Goal: Information Seeking & Learning: Learn about a topic

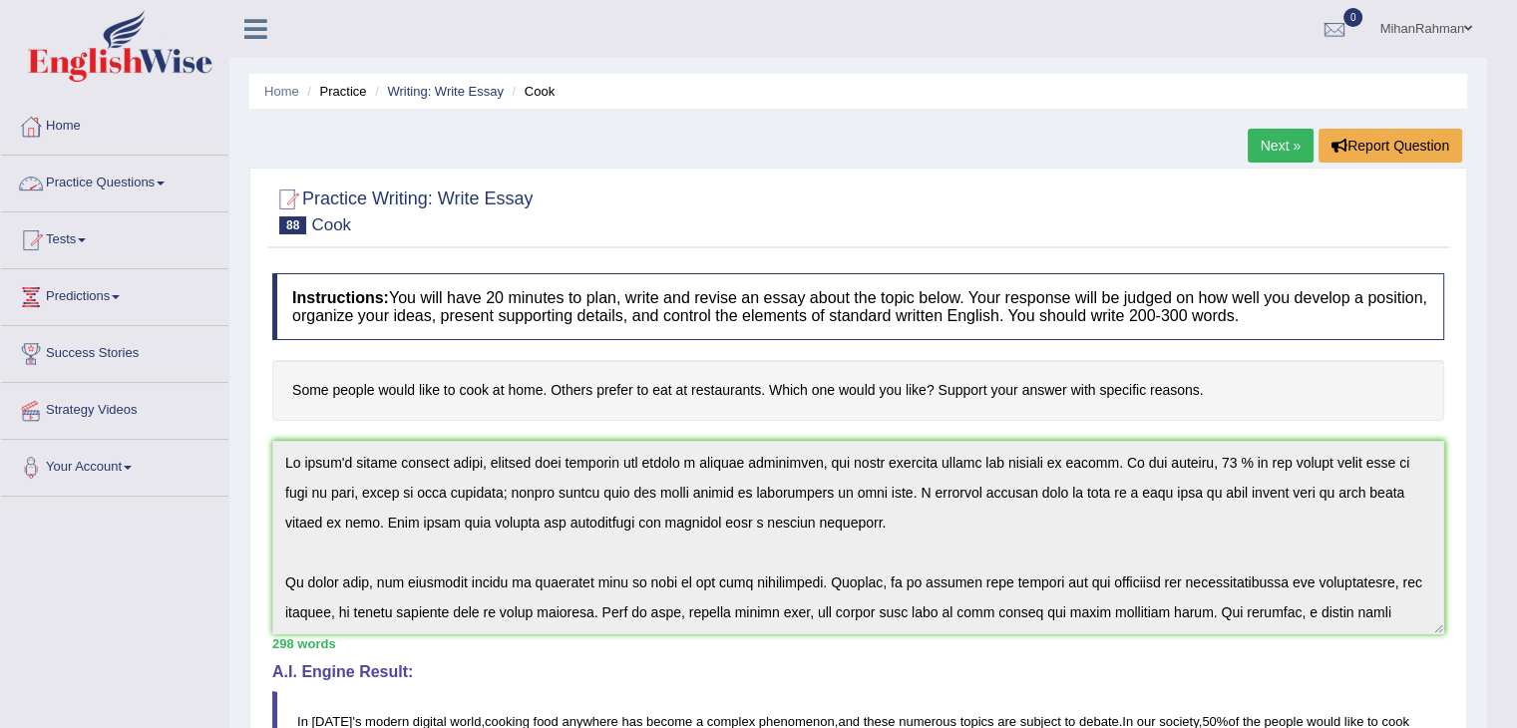
click at [125, 181] on link "Practice Questions" at bounding box center [114, 181] width 227 height 50
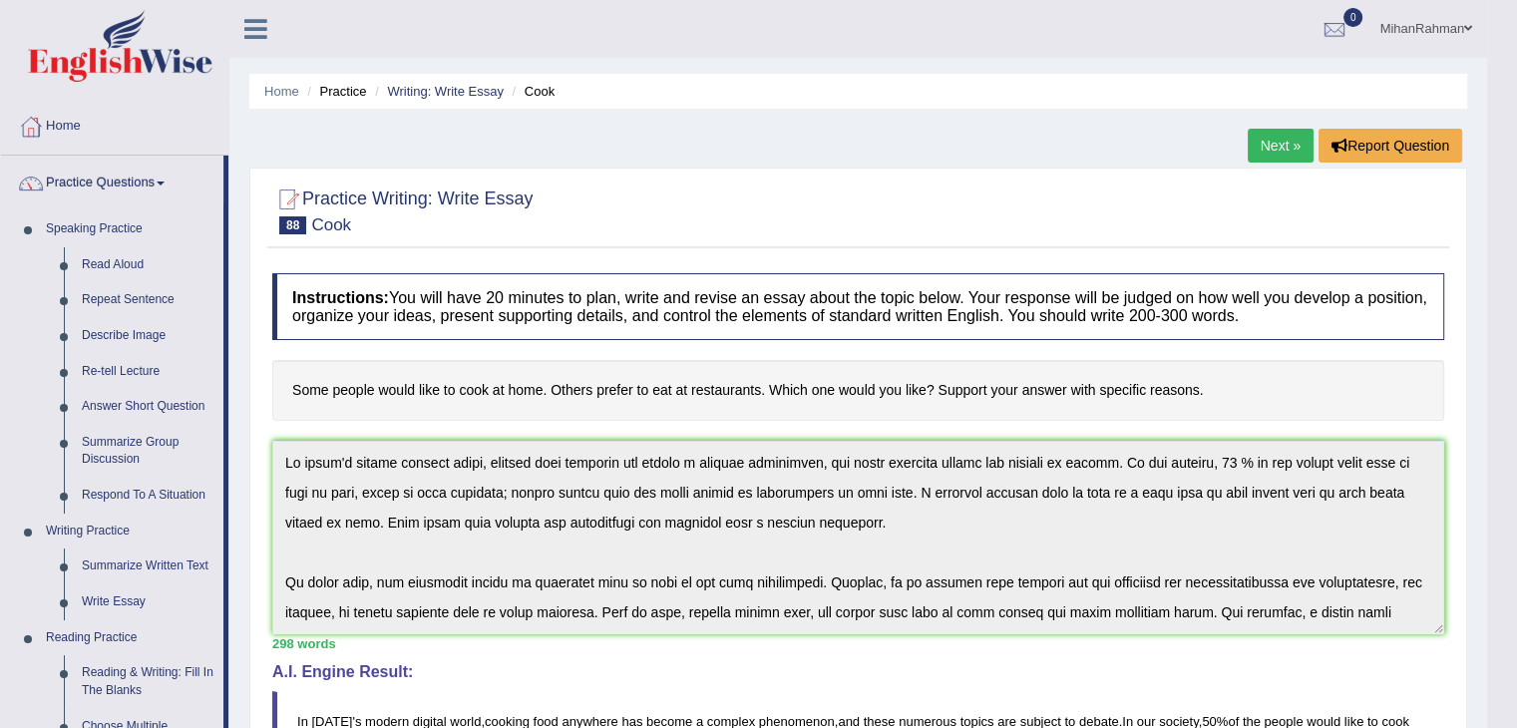
click at [1514, 296] on body "Toggle navigation Home Practice Questions Speaking Practice Read Aloud Repeat S…" at bounding box center [758, 364] width 1517 height 728
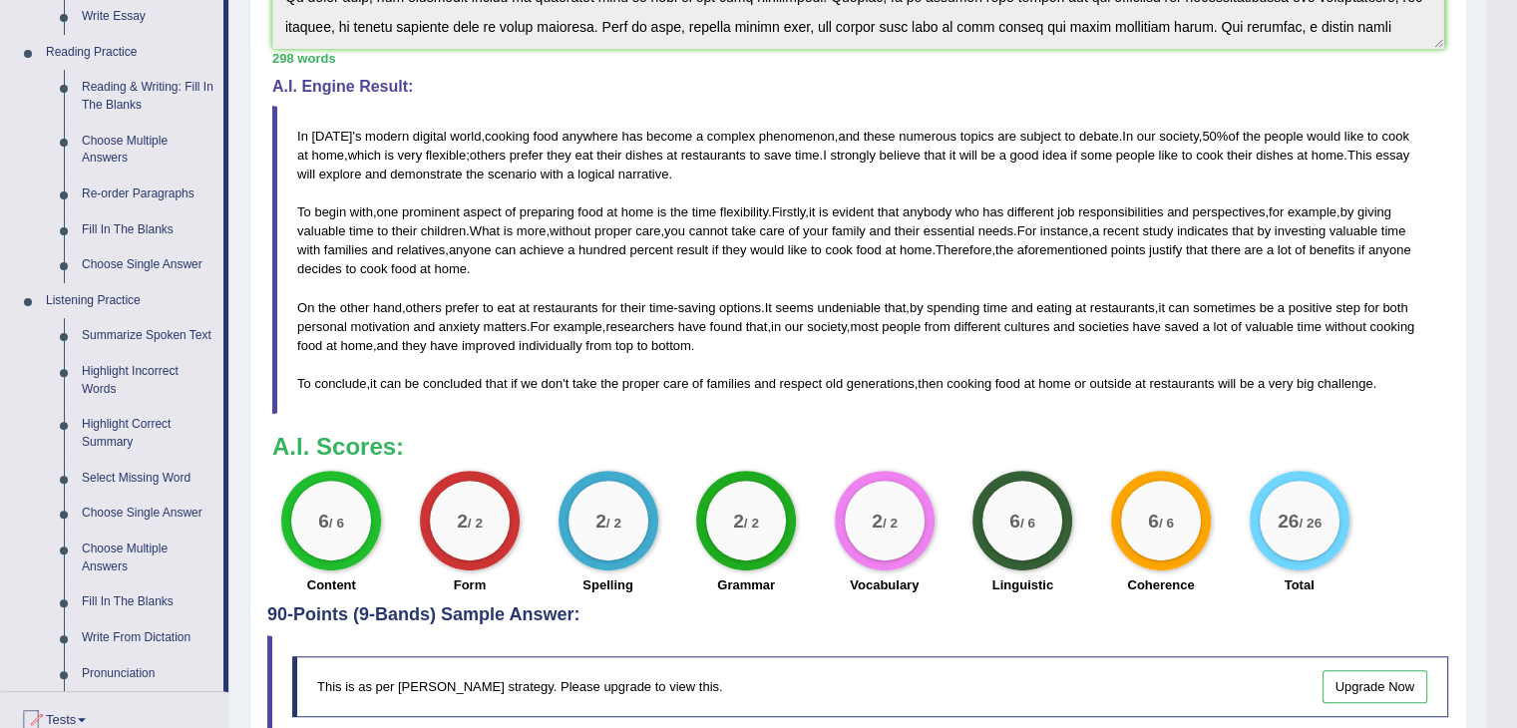
scroll to position [603, 0]
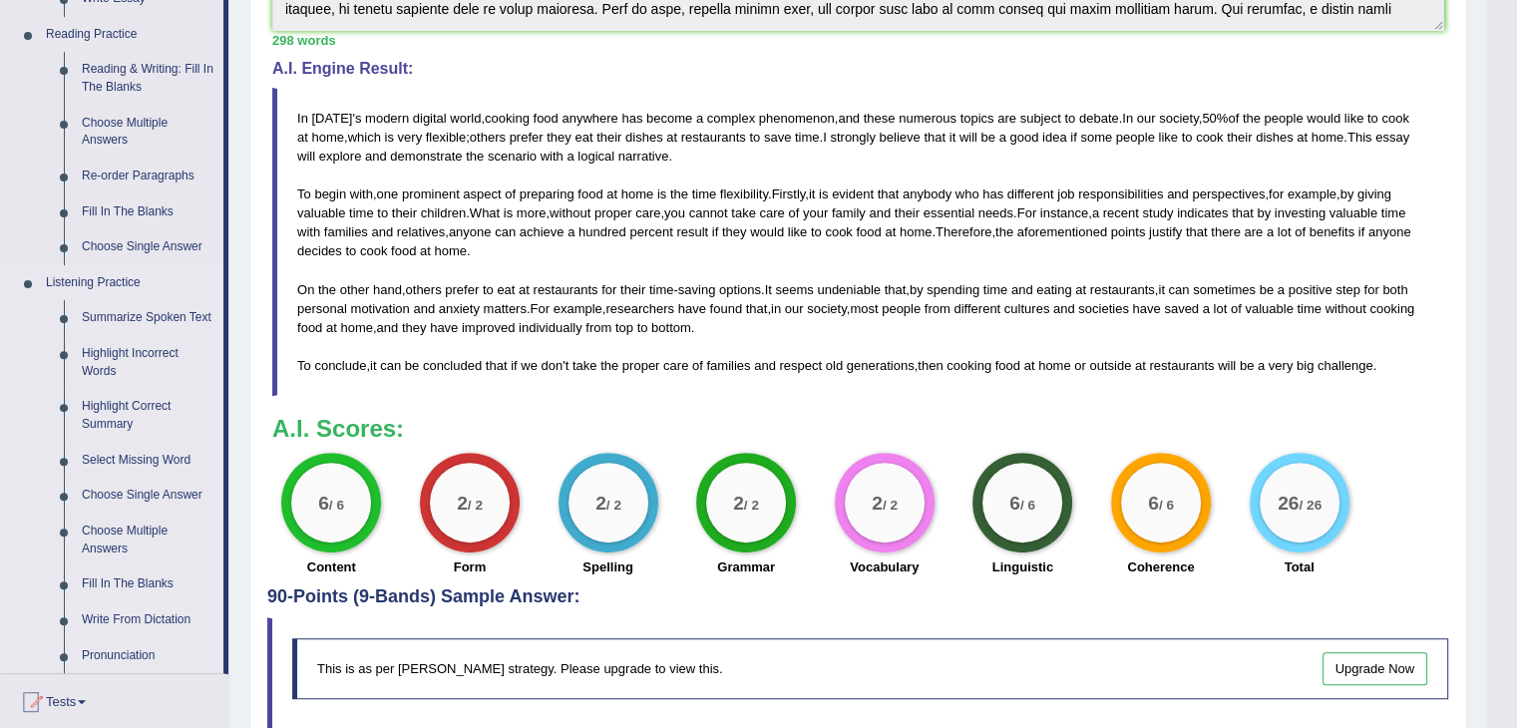
click at [146, 619] on link "Write From Dictation" at bounding box center [148, 620] width 151 height 36
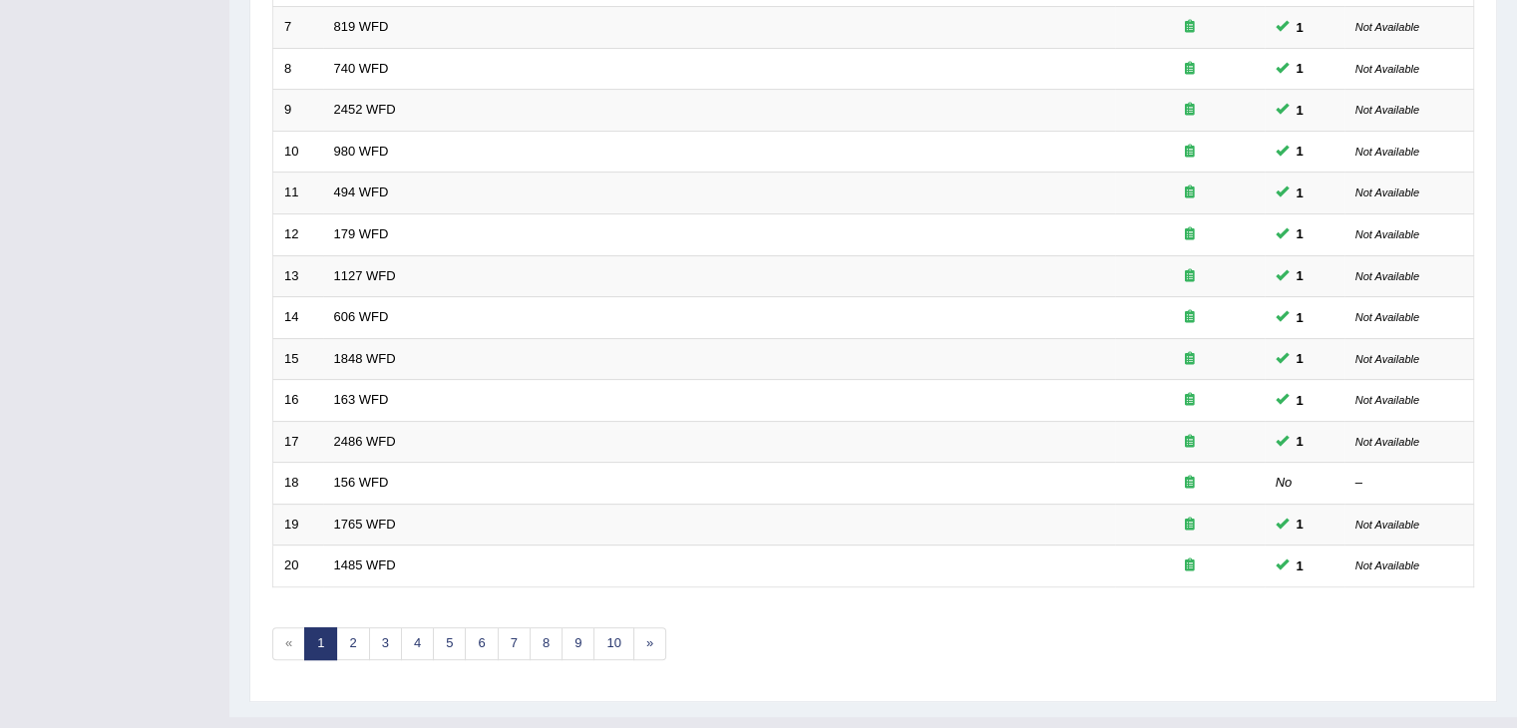
scroll to position [575, 0]
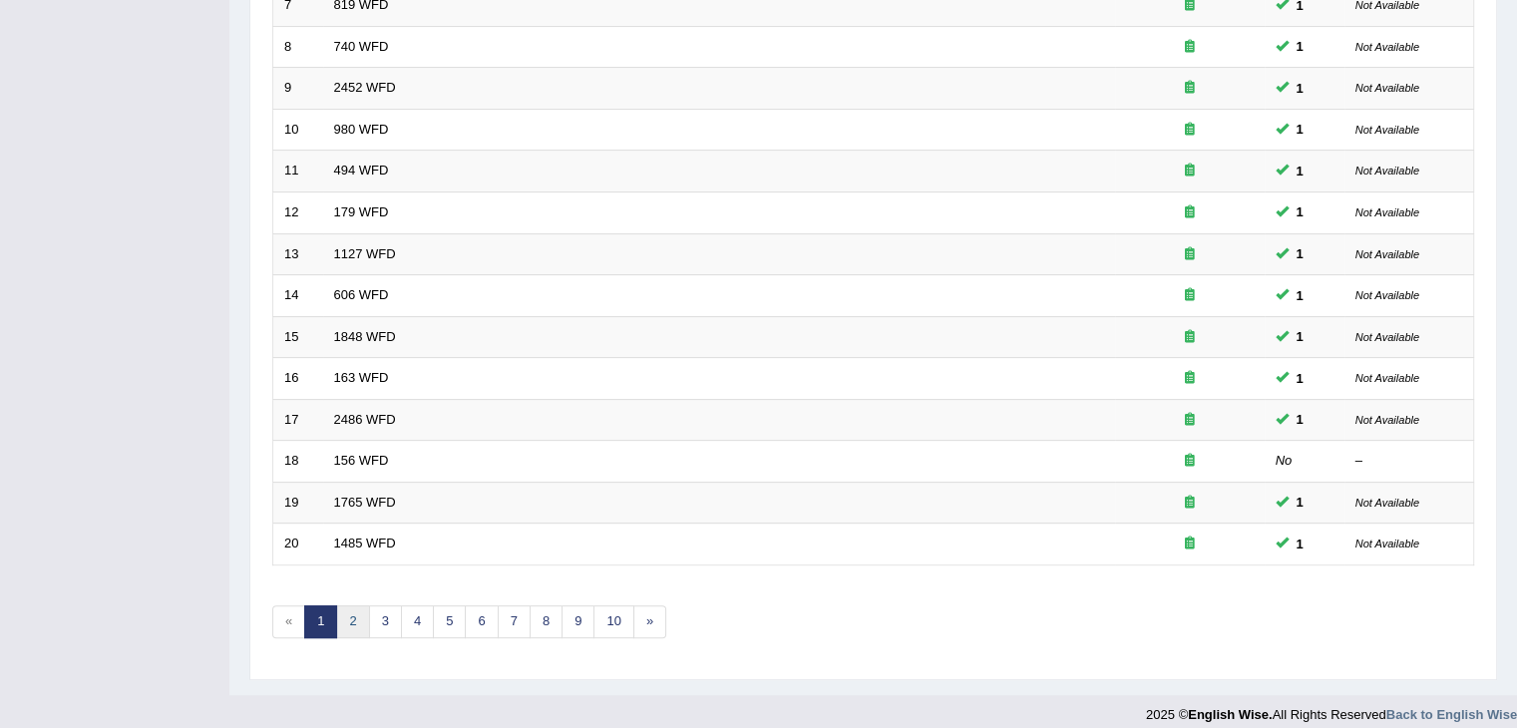
click at [339, 620] on link "2" at bounding box center [352, 621] width 33 height 33
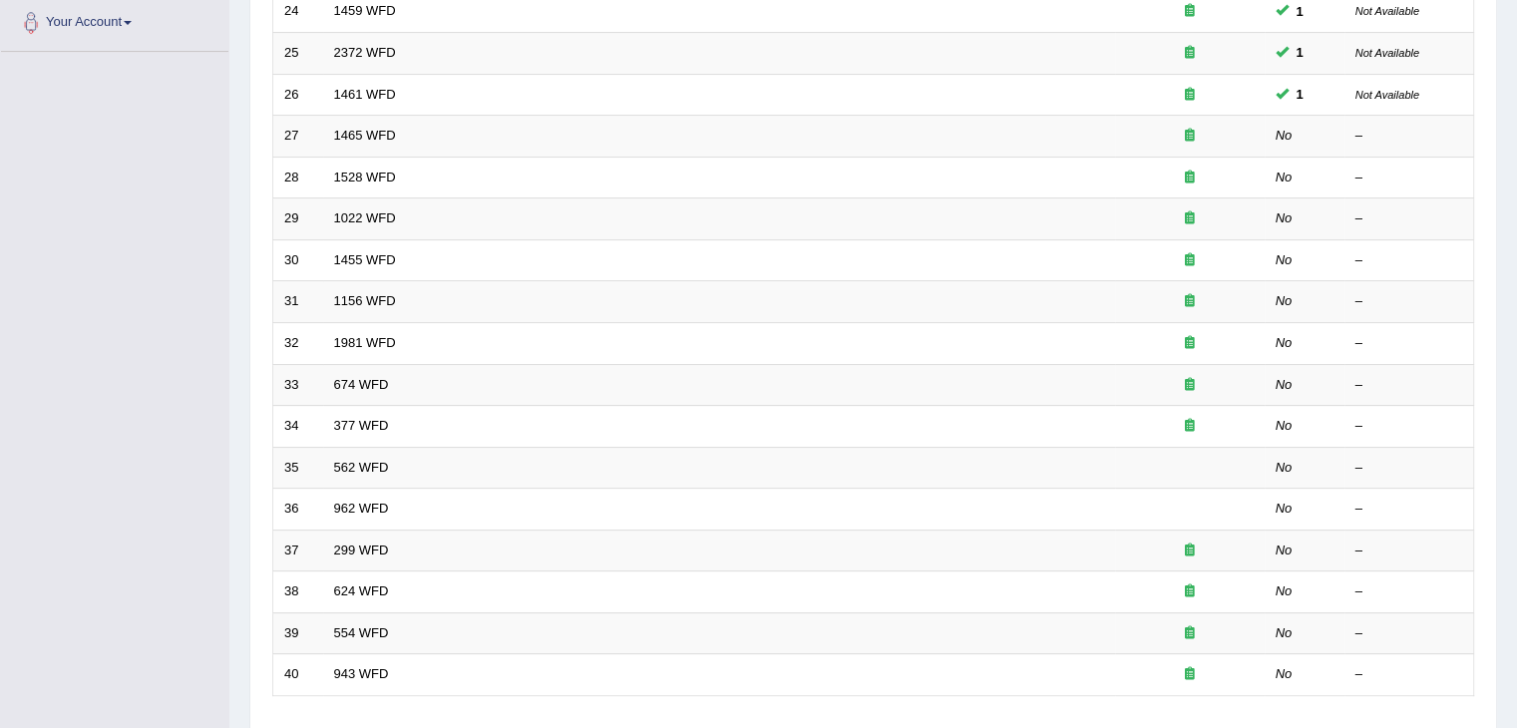
scroll to position [586, 0]
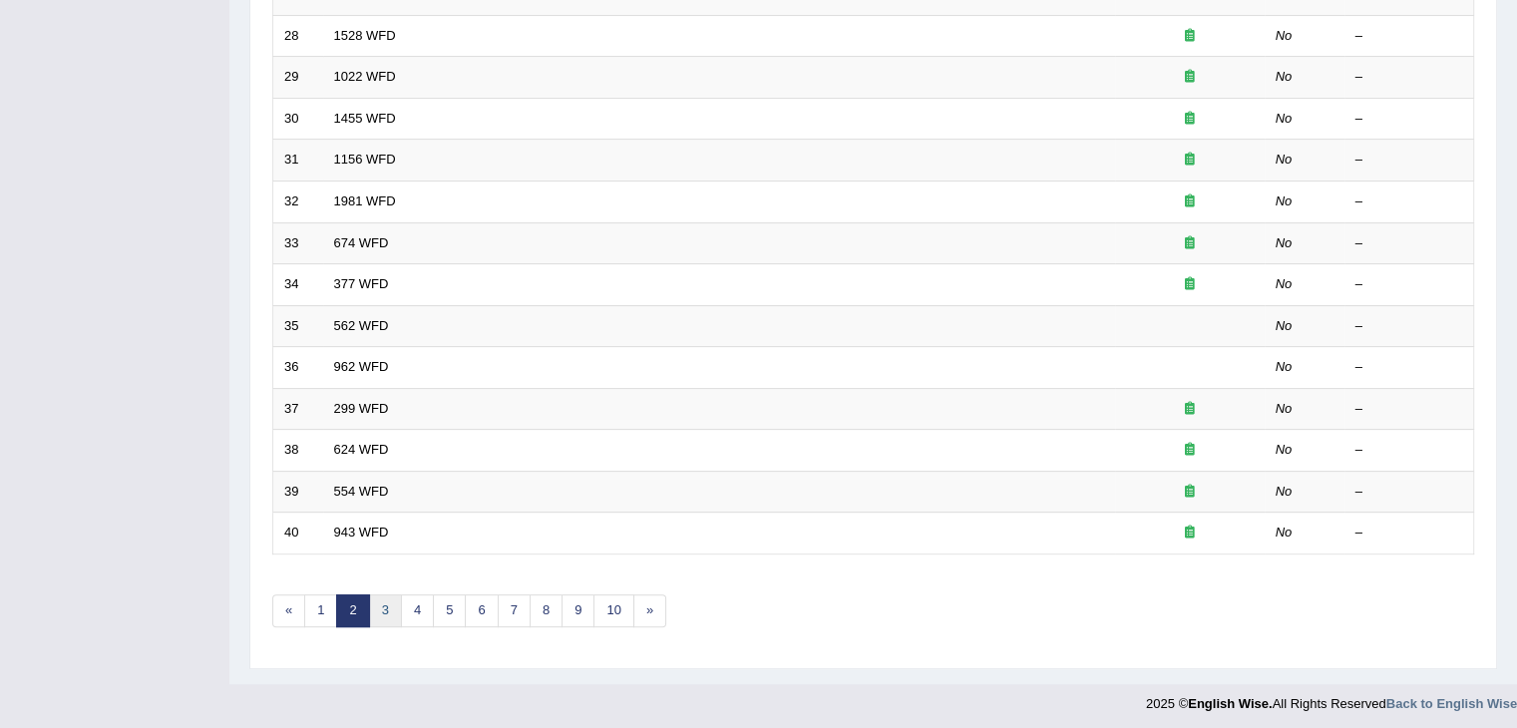
click at [382, 607] on link "3" at bounding box center [385, 610] width 33 height 33
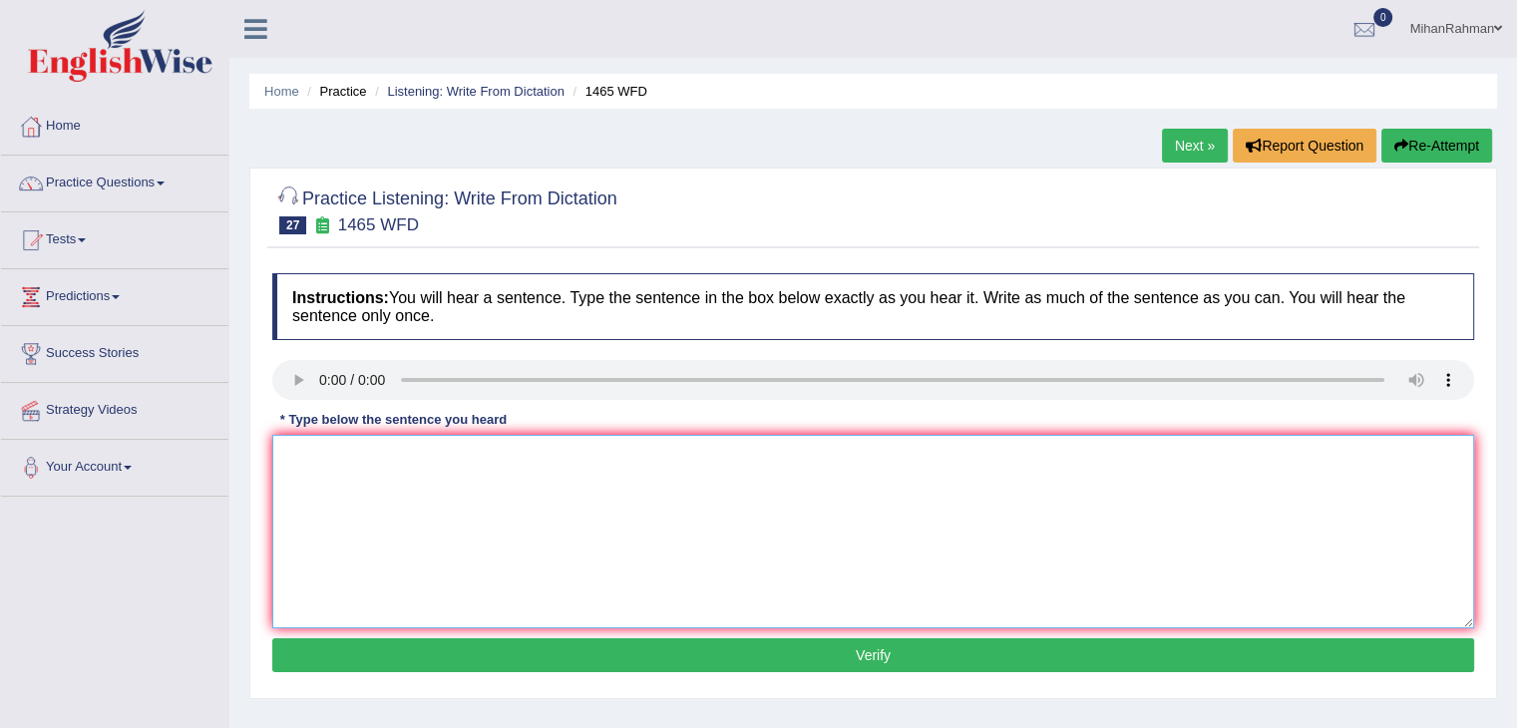
click at [337, 489] on textarea at bounding box center [873, 531] width 1202 height 193
click at [324, 488] on textarea at bounding box center [873, 531] width 1202 height 193
click at [295, 465] on textarea at bounding box center [873, 531] width 1202 height 193
click at [499, 456] on textarea "You can find the complaint form of the website." at bounding box center [873, 531] width 1202 height 193
click at [746, 457] on textarea "You can find the complaint form of on the website." at bounding box center [873, 531] width 1202 height 193
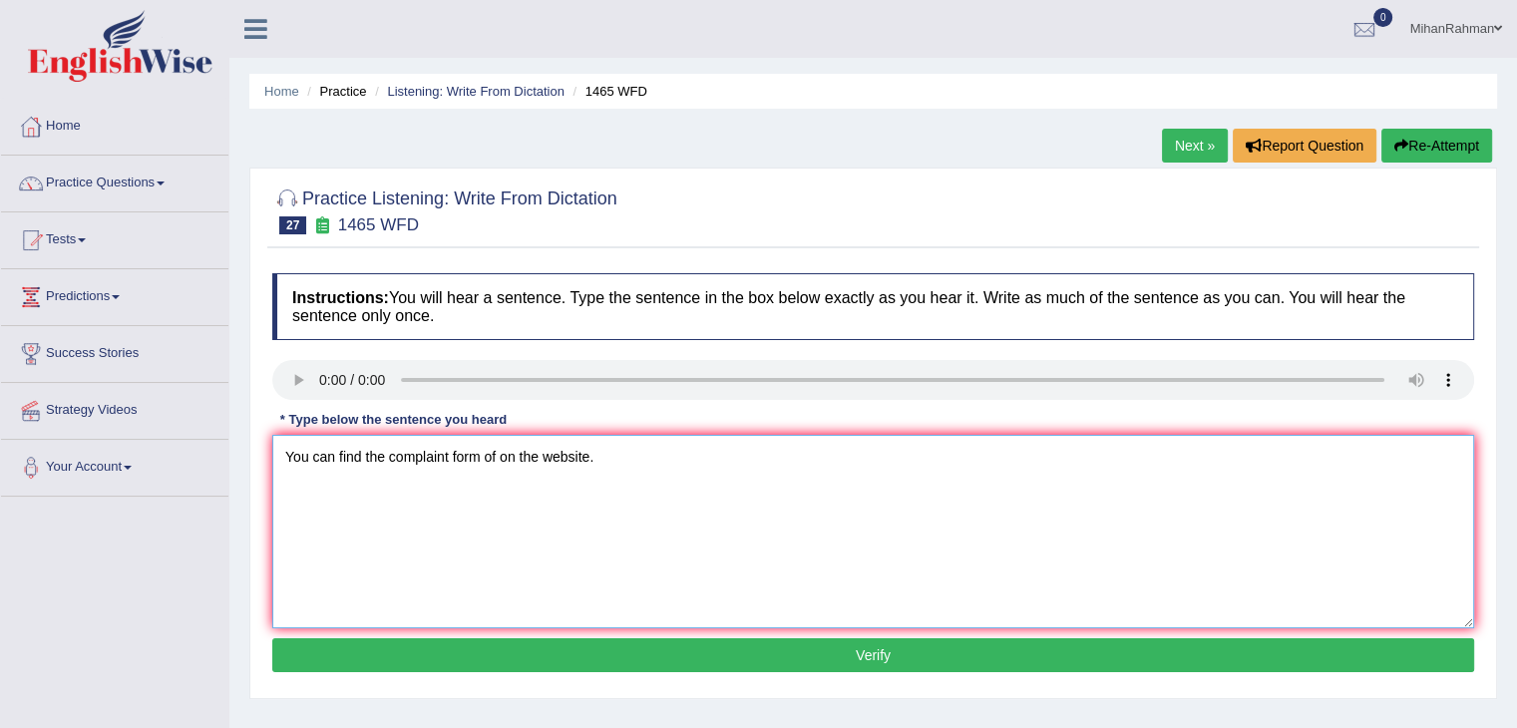
type textarea "You can find the complaint form of on the website."
click at [849, 644] on button "Verify" at bounding box center [873, 655] width 1202 height 34
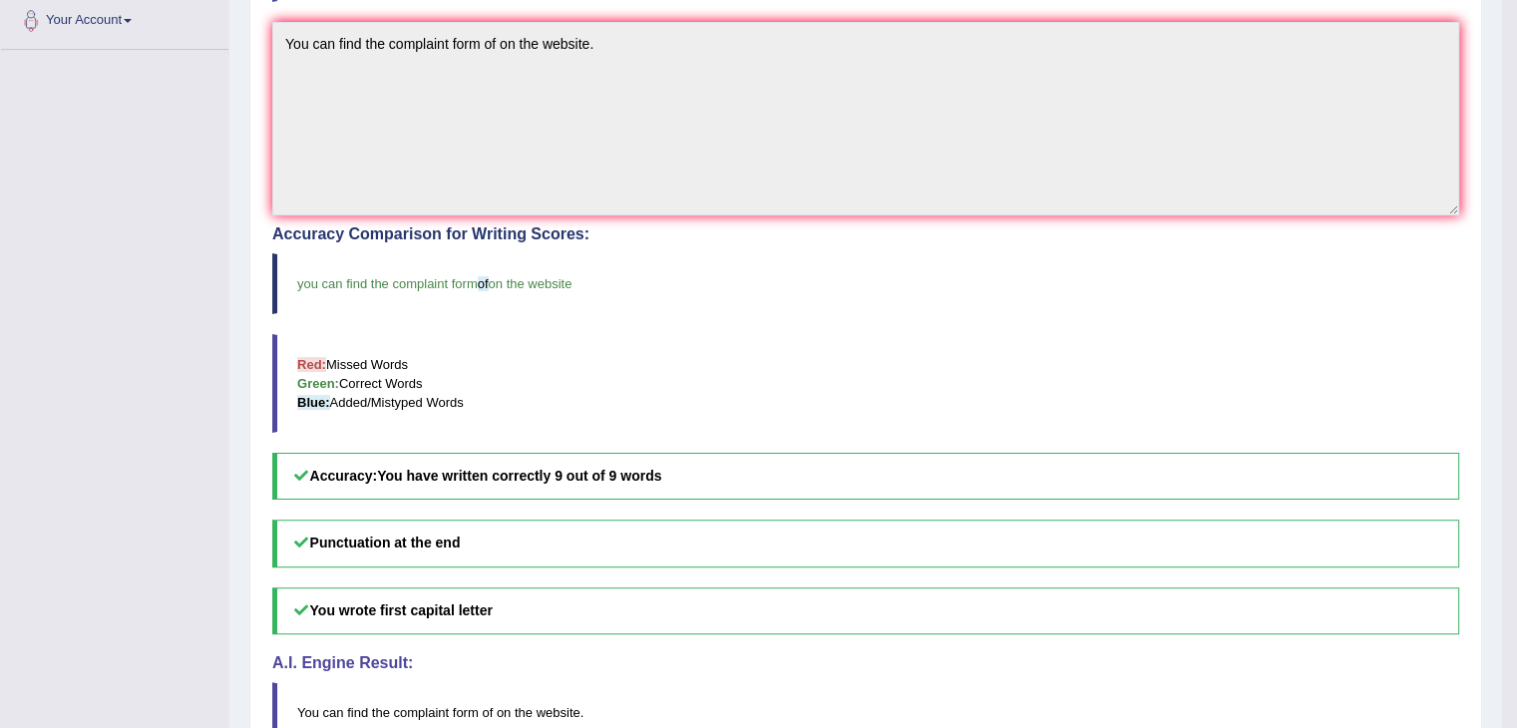
scroll to position [455, 0]
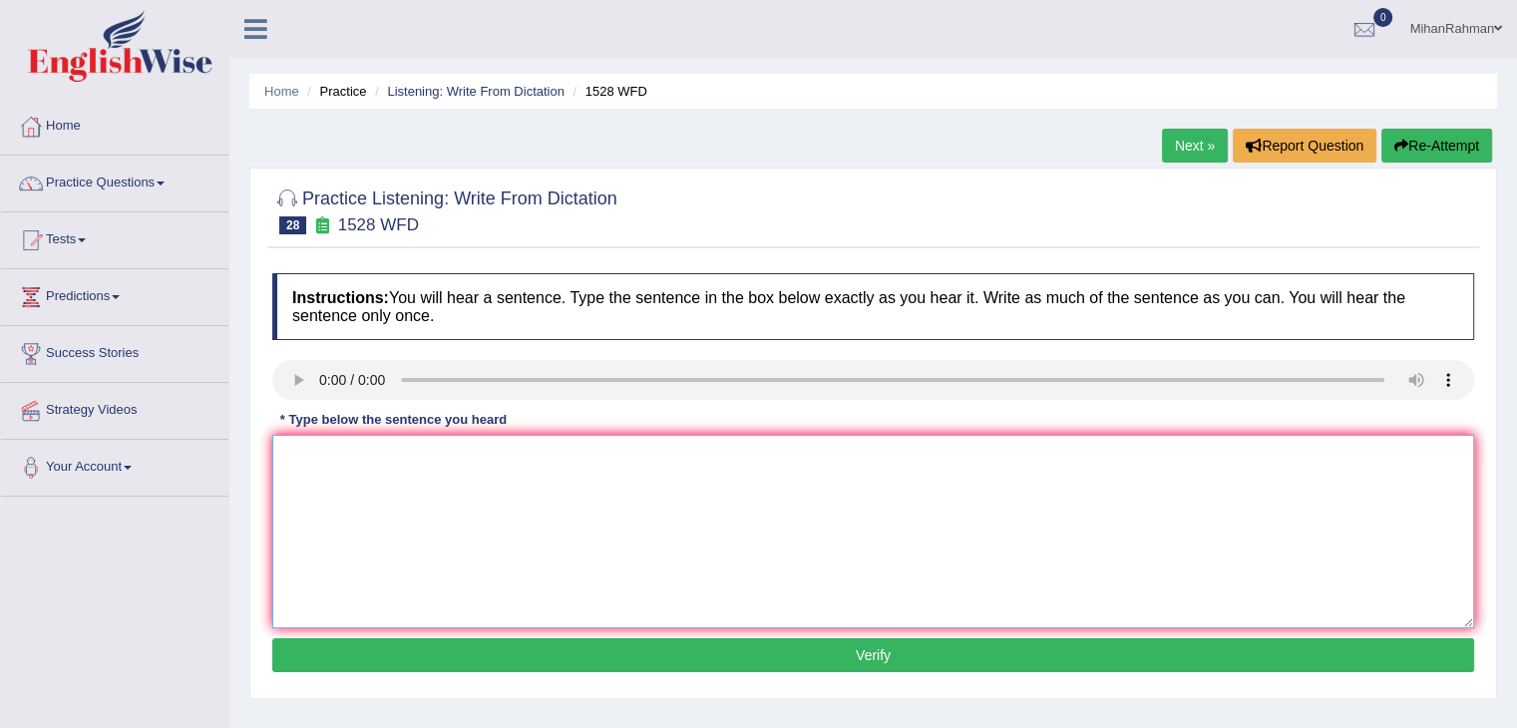
click at [345, 511] on textarea at bounding box center [873, 531] width 1202 height 193
click at [292, 460] on textarea "you are looking for a new method for both practical and engaging." at bounding box center [873, 531] width 1202 height 193
click at [763, 444] on textarea "You are looking for a new method for both practical and engaging." at bounding box center [873, 531] width 1202 height 193
click at [494, 456] on textarea "You are looking for a new method for both practical and engaging." at bounding box center [873, 531] width 1202 height 193
click at [602, 459] on textarea "You are looking for a new method methods for both practical and engaging." at bounding box center [873, 531] width 1202 height 193
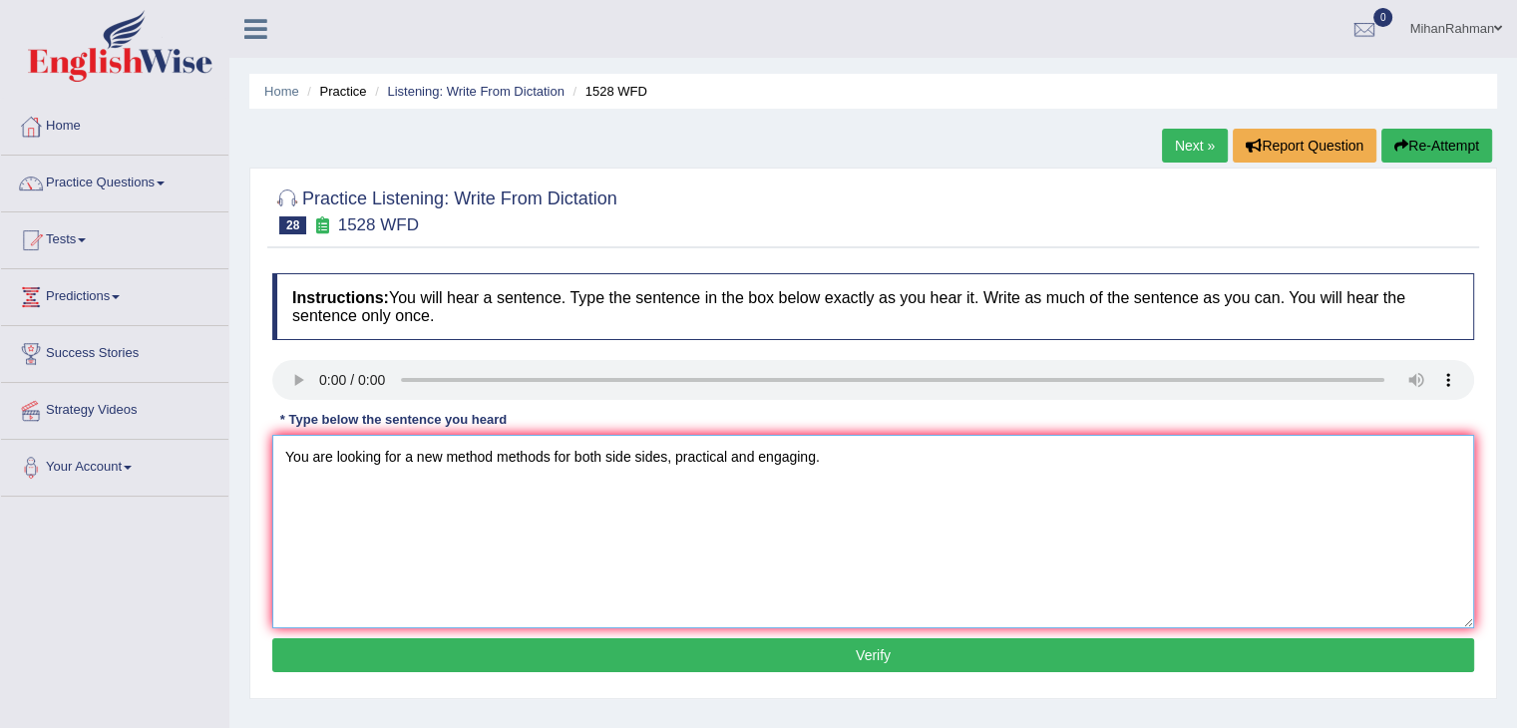
type textarea "You are looking for a new method methods for both side sides, practical and eng…"
click at [822, 659] on button "Verify" at bounding box center [873, 655] width 1202 height 34
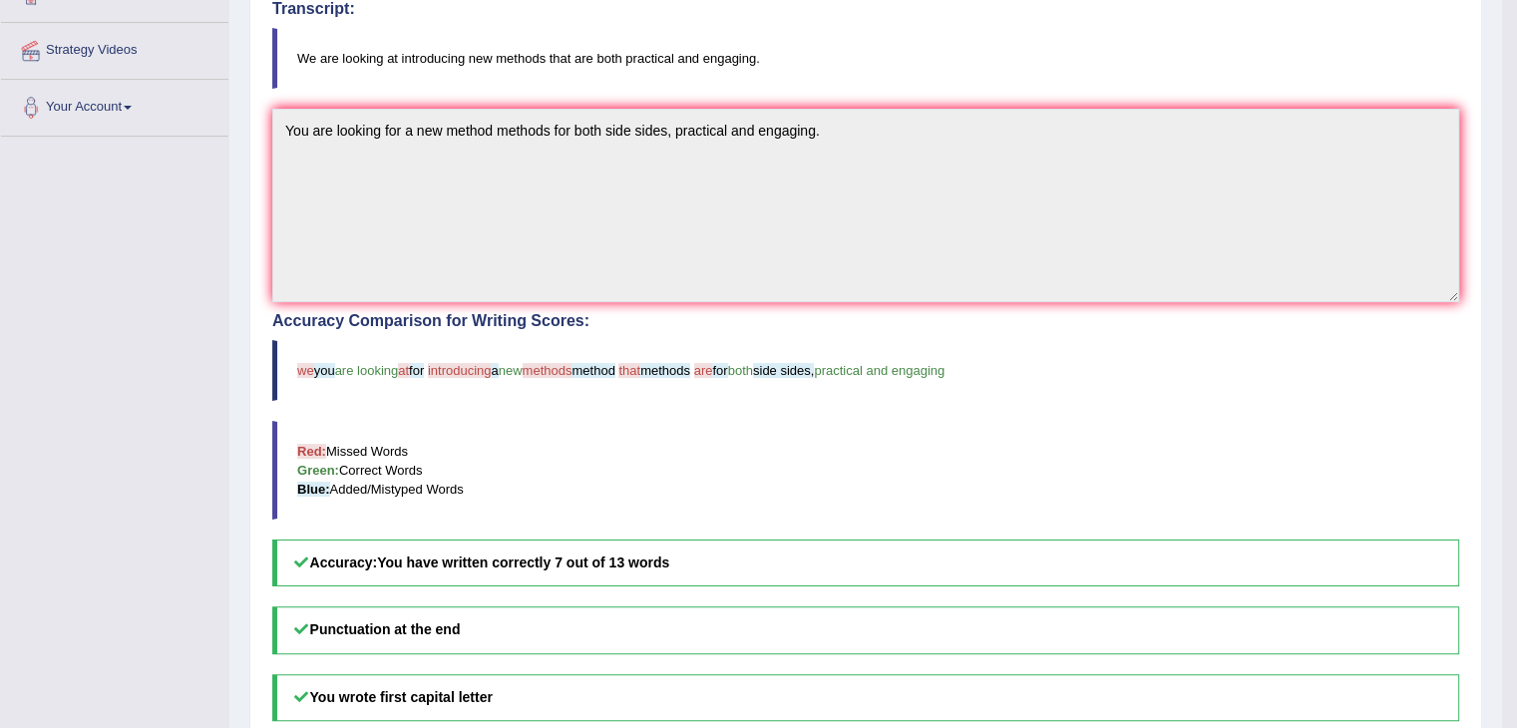
scroll to position [355, 0]
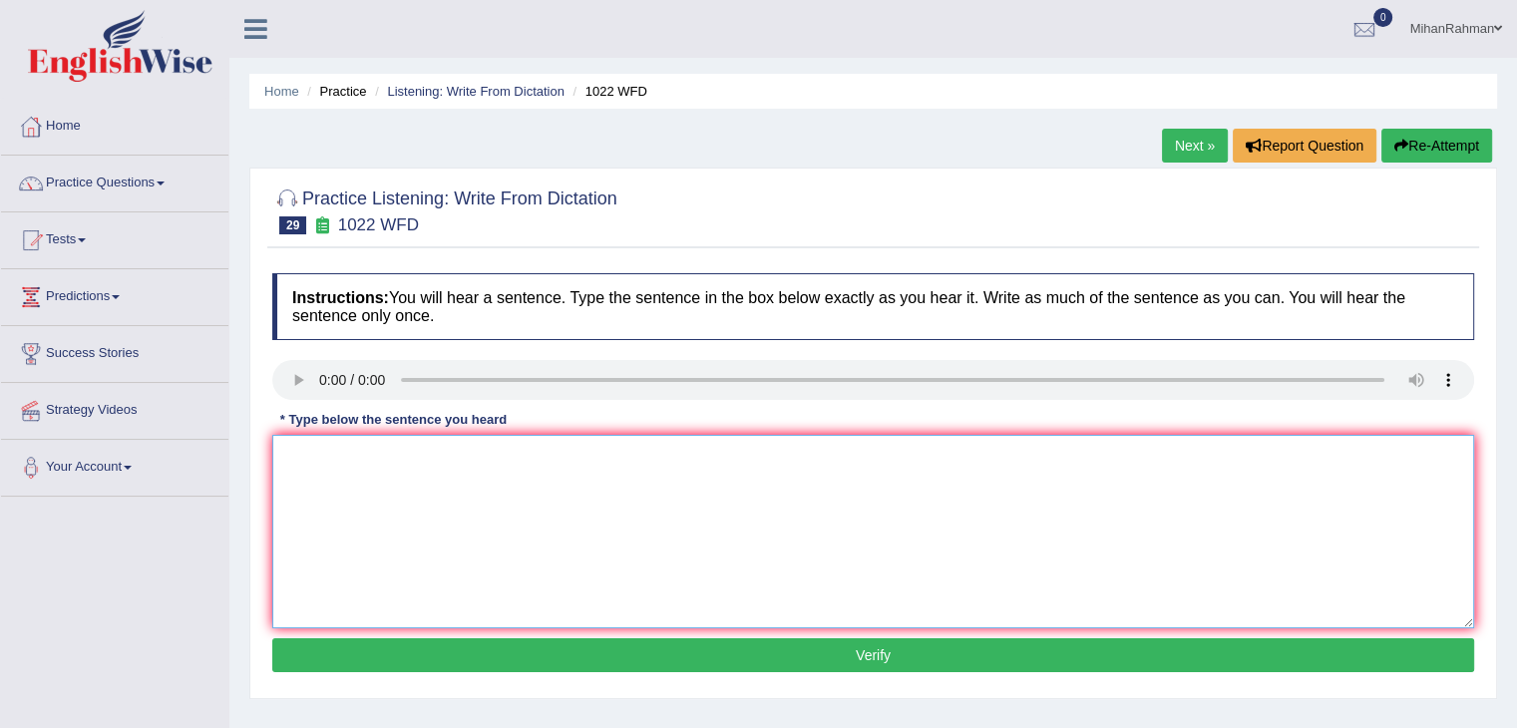
click at [415, 537] on textarea at bounding box center [873, 531] width 1202 height 193
type textarea "founding and understanding analyzin data"
click at [286, 473] on textarea "founding and understanding analyzin data" at bounding box center [873, 531] width 1202 height 193
click at [343, 492] on textarea at bounding box center [873, 531] width 1202 height 193
click at [298, 455] on textarea "you must wera a hard hate on the construction site." at bounding box center [873, 531] width 1202 height 193
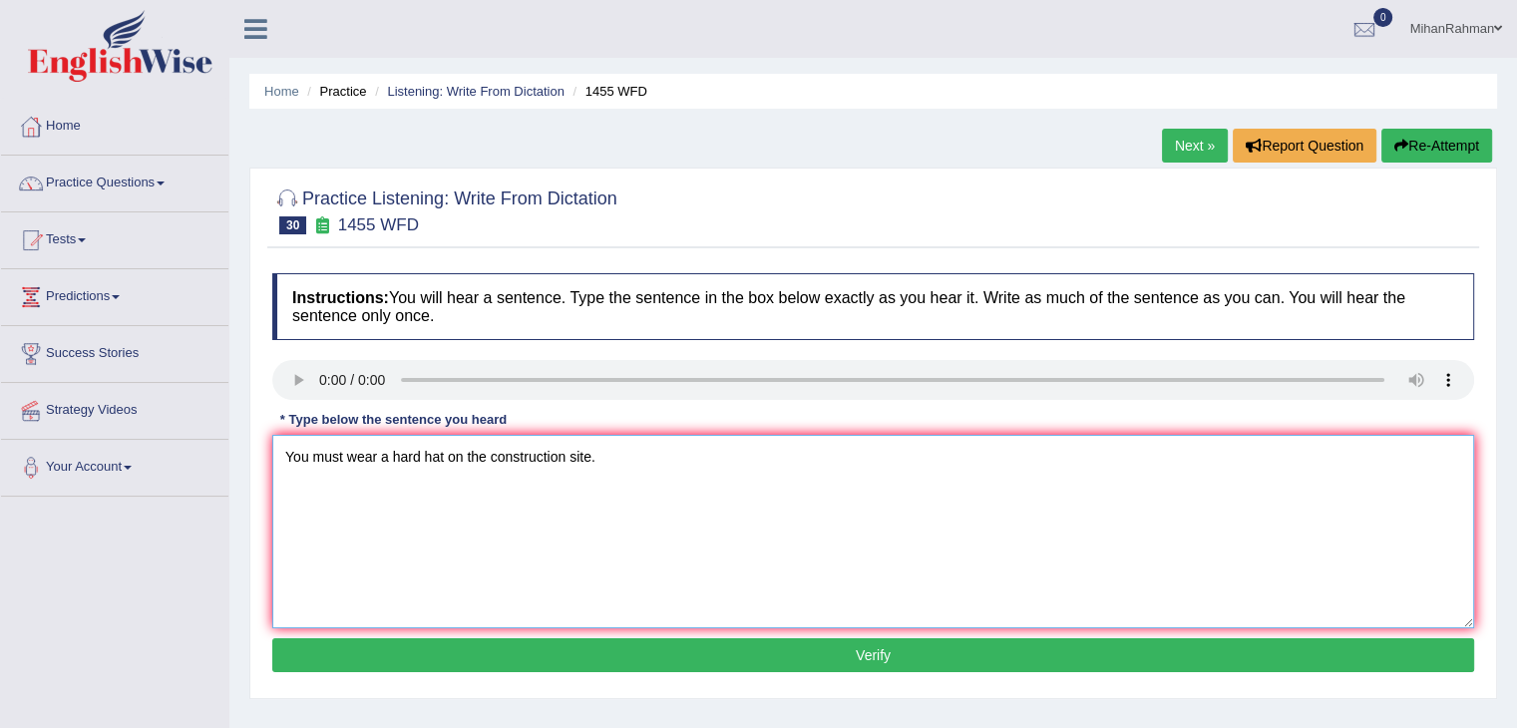
click at [614, 468] on textarea "You must wear a hard hat on the construction site." at bounding box center [873, 531] width 1202 height 193
type textarea "You must wear a hard hat on the construction site."
click at [797, 642] on button "Verify" at bounding box center [873, 655] width 1202 height 34
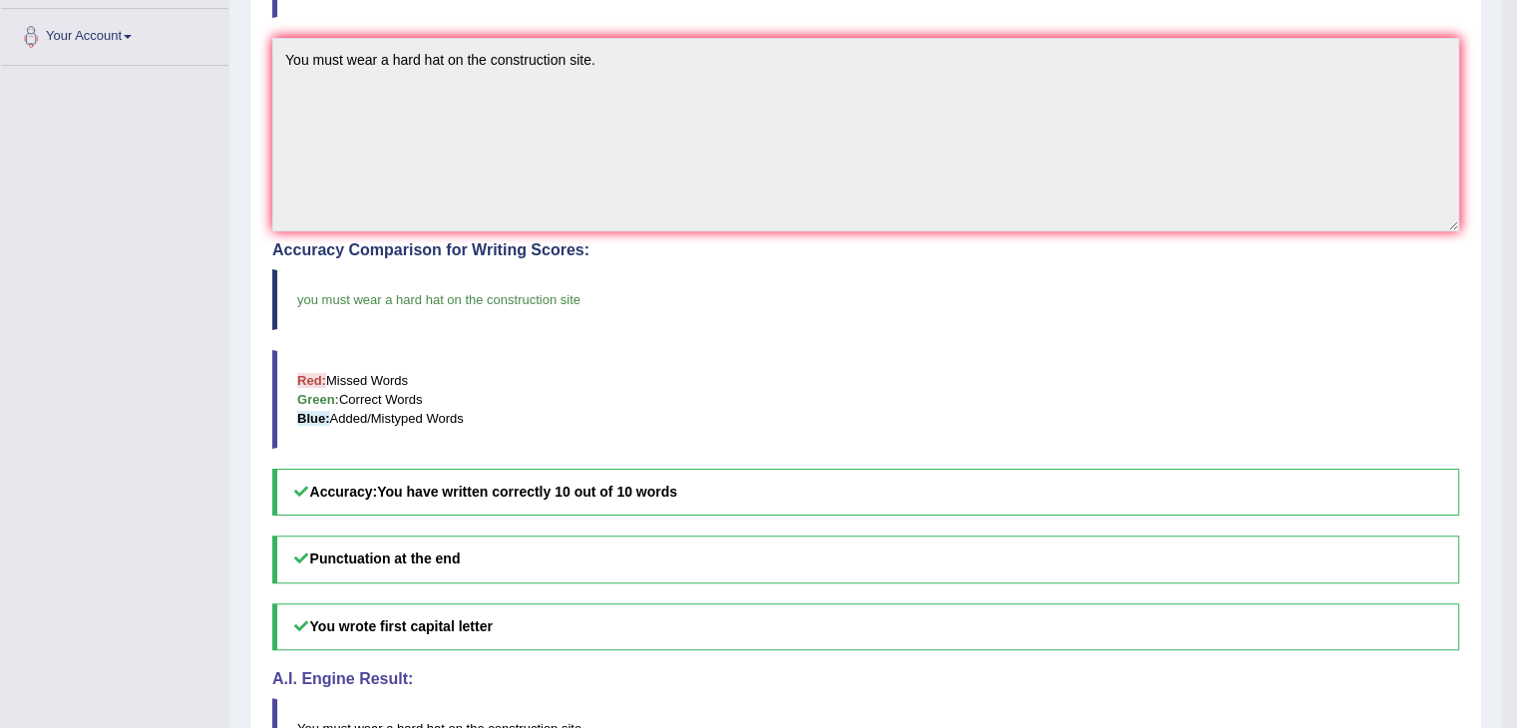
scroll to position [322, 0]
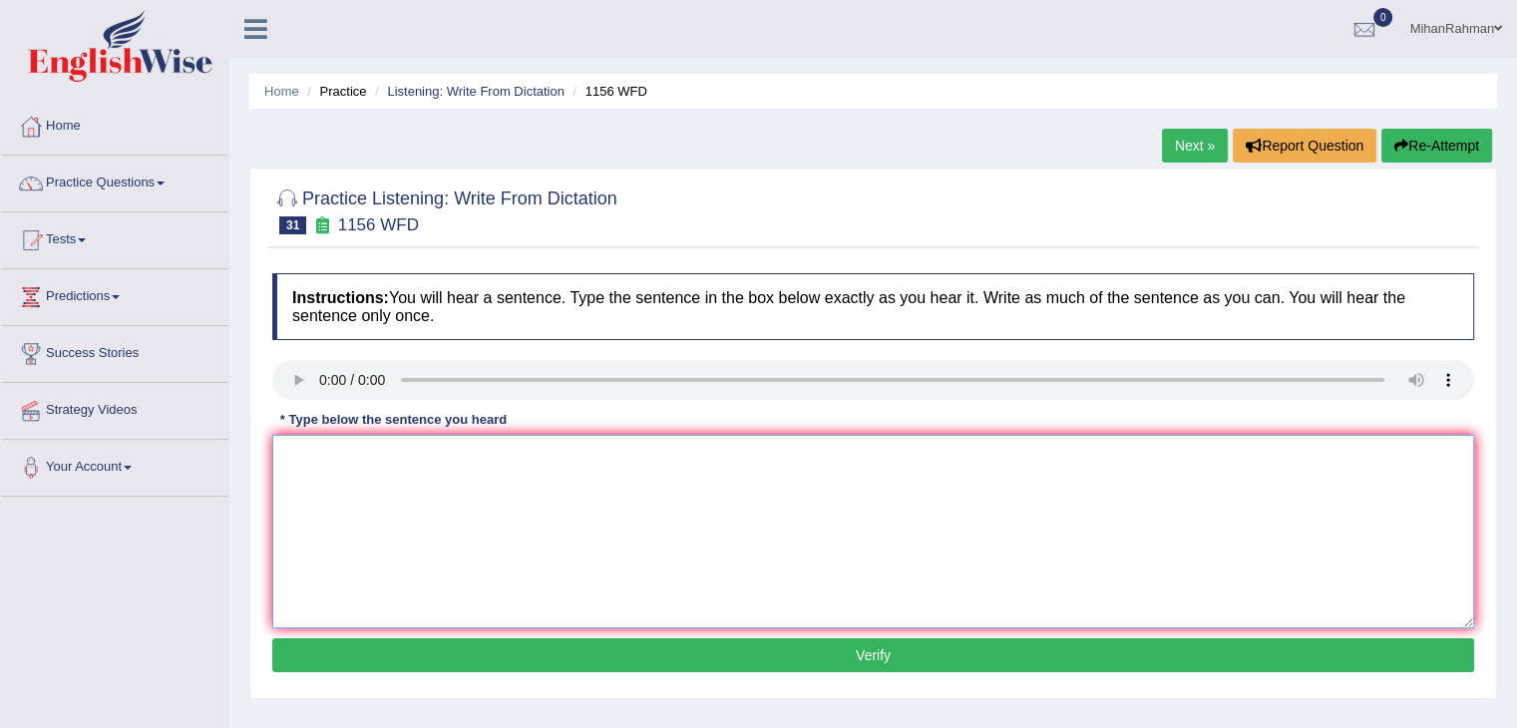
click at [348, 476] on textarea at bounding box center [873, 531] width 1202 height 193
click at [286, 460] on textarea "chemical recation aor combines or changed" at bounding box center [873, 531] width 1202 height 193
click at [294, 460] on textarea "chemical recation aor combines or changed" at bounding box center [873, 531] width 1202 height 193
click at [395, 455] on textarea "Chemical recation aor combines or changed" at bounding box center [873, 531] width 1202 height 193
click at [489, 456] on textarea "Chemical recation reactions aor combines or changed" at bounding box center [873, 531] width 1202 height 193
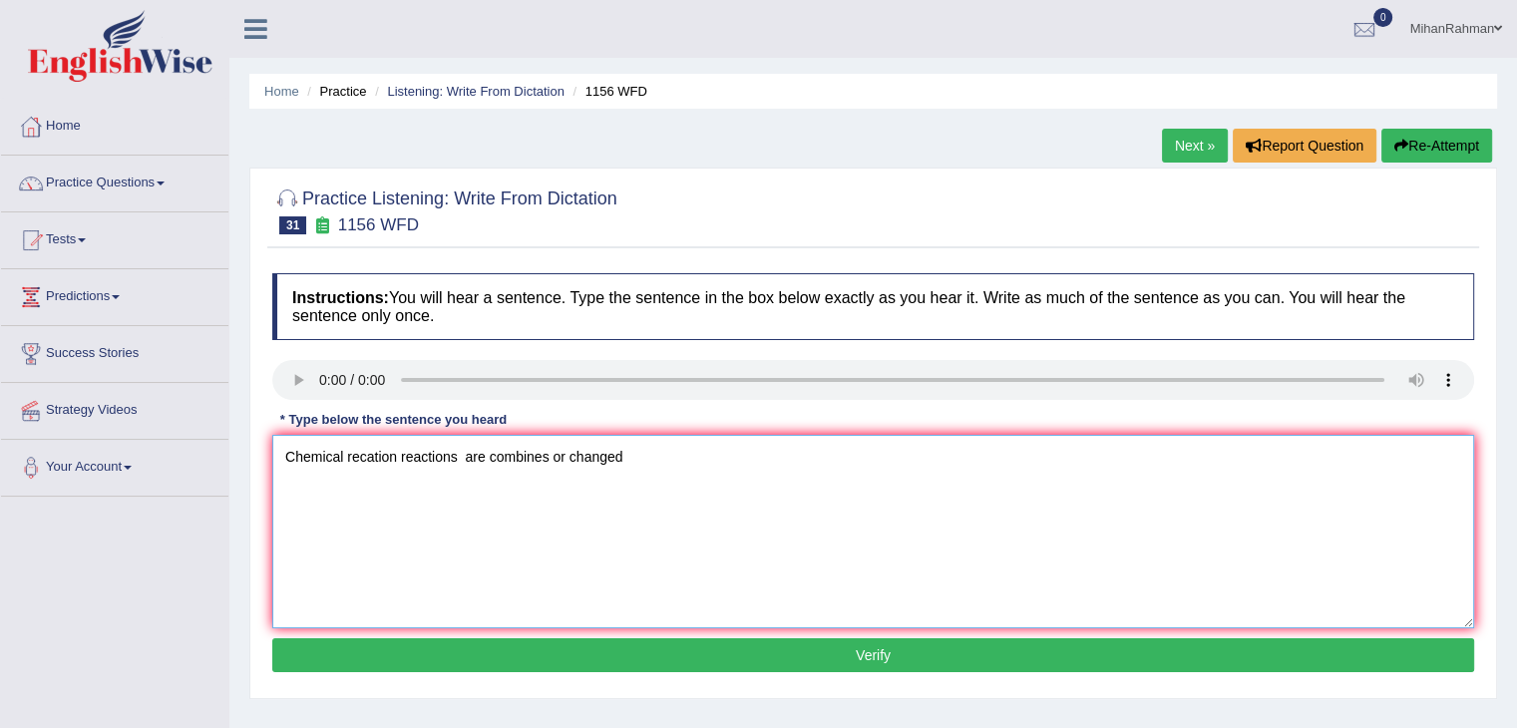
click at [551, 458] on textarea "Chemical recation reactions are combines or changed" at bounding box center [873, 531] width 1202 height 193
click at [742, 462] on textarea "Chemical recation reactions are combines combined or changed" at bounding box center [873, 531] width 1202 height 193
click at [343, 461] on textarea "Chemical recation reactions are combines combined or changed." at bounding box center [873, 531] width 1202 height 193
click at [615, 460] on textarea "Chemical chemicals recation reactions are combines combined or changed." at bounding box center [873, 531] width 1202 height 193
type textarea "Chemical chemicals recation reactions are combines are combined or changed."
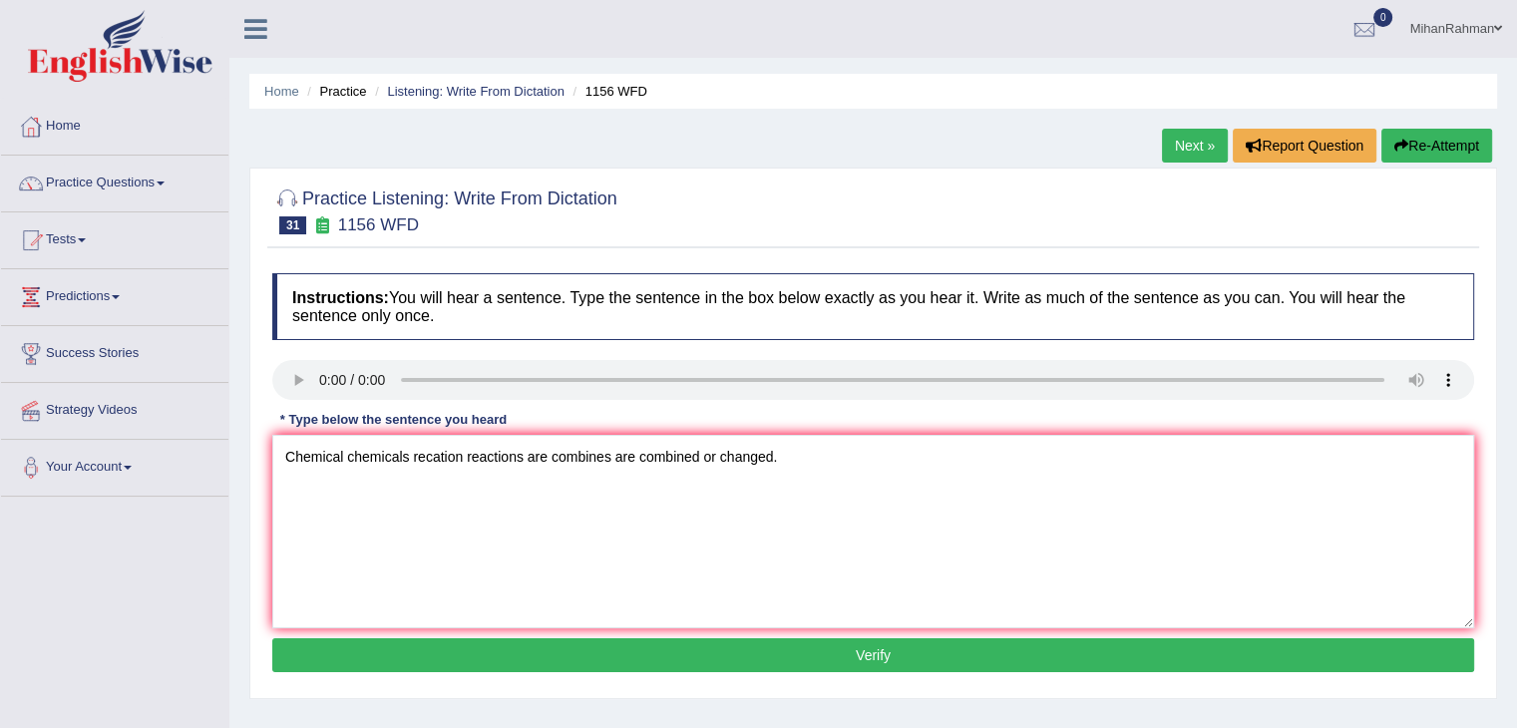
click at [838, 669] on button "Verify" at bounding box center [873, 655] width 1202 height 34
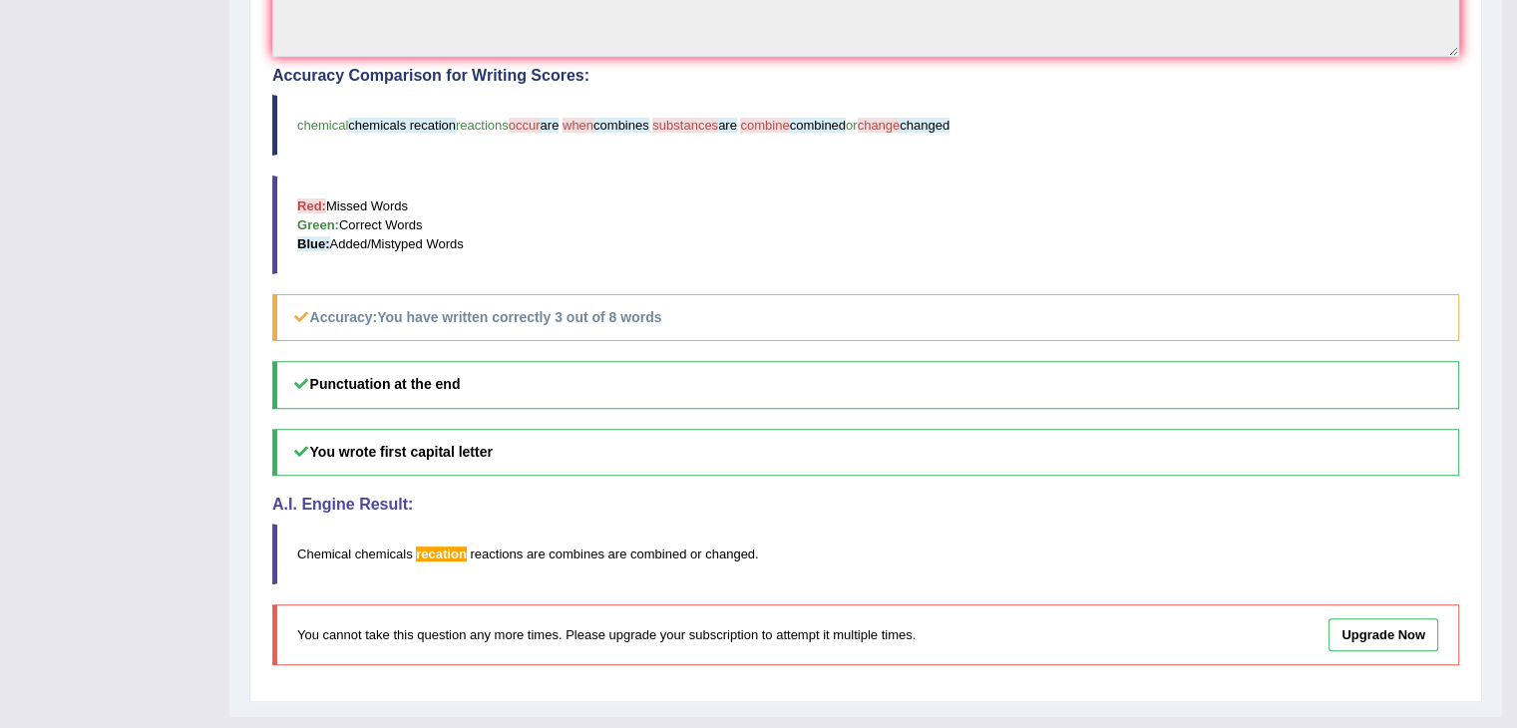
scroll to position [222, 0]
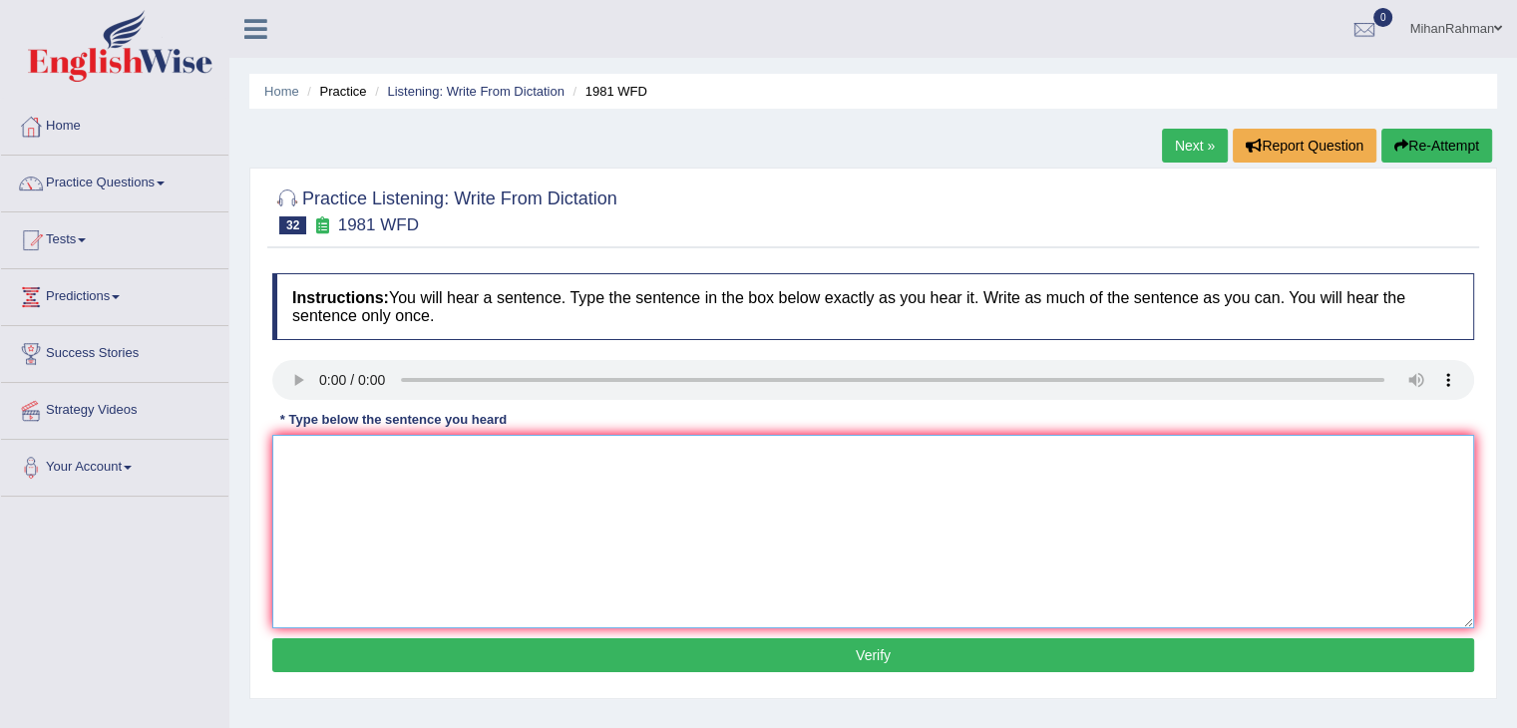
click at [379, 495] on textarea at bounding box center [873, 531] width 1202 height 193
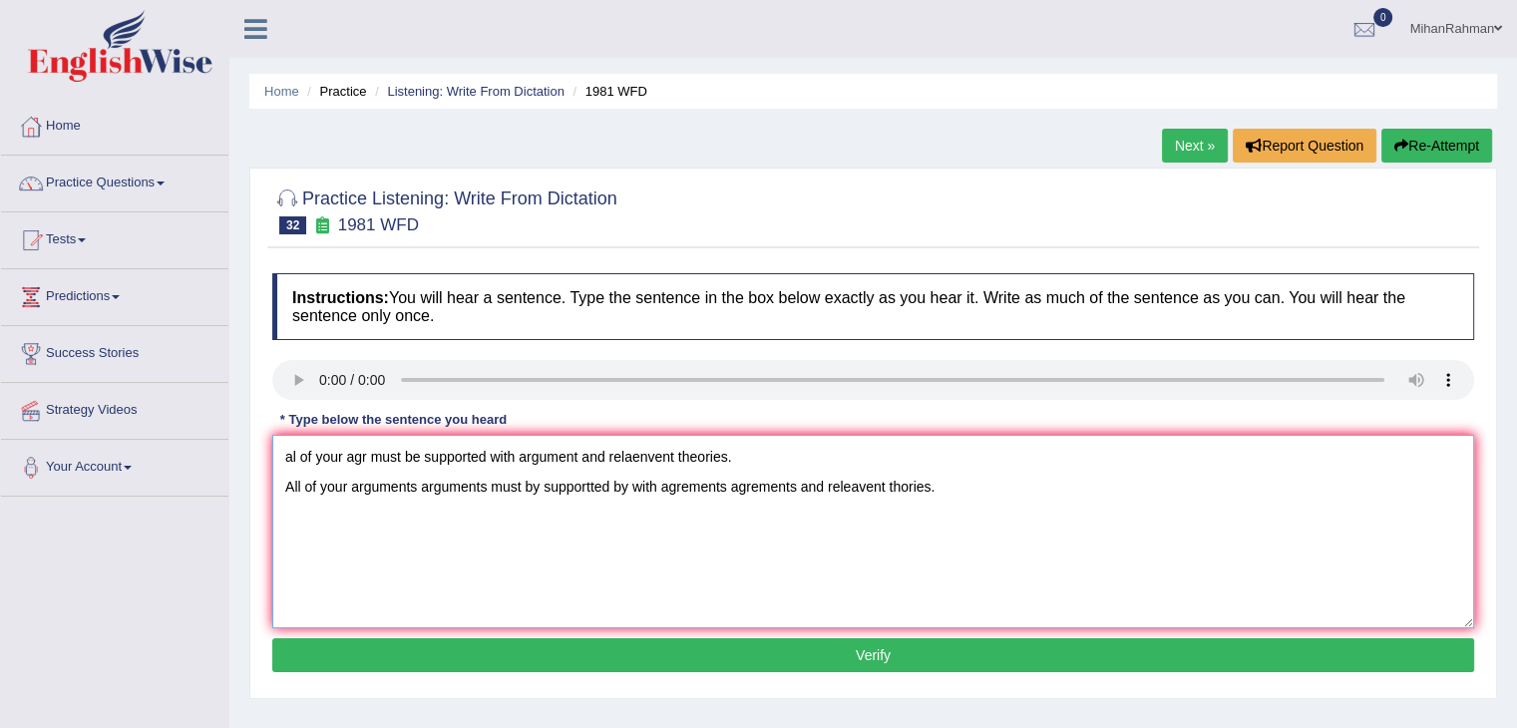
click at [795, 460] on textarea "al of your agr must be supported with argument and relaenvent theories. All of …" at bounding box center [873, 531] width 1202 height 193
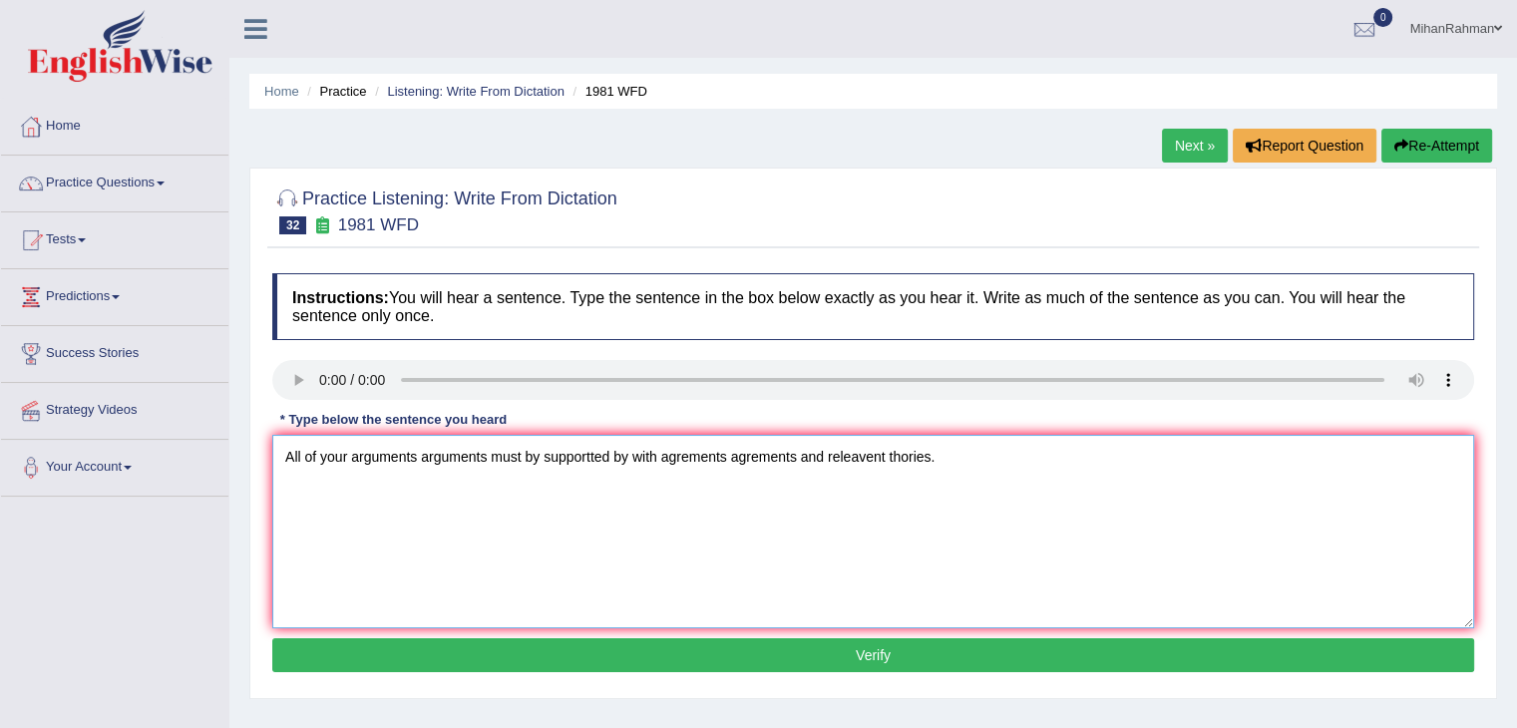
click at [418, 484] on textarea "All of your arguments arguments must by supportted by with agrements agrements …" at bounding box center [873, 531] width 1202 height 193
click at [523, 484] on textarea "All of your argument arguments must by supportted by with agrements agrements a…" at bounding box center [873, 531] width 1202 height 193
click at [527, 489] on textarea "All of your argument arguments must by supportted by with agrements agrements a…" at bounding box center [873, 531] width 1202 height 193
click at [719, 480] on textarea "All of your argument arguments must be supported by with agrements agreements a…" at bounding box center [873, 531] width 1202 height 193
type textarea "All of your argument arguments must be supported by with agreement agreements a…"
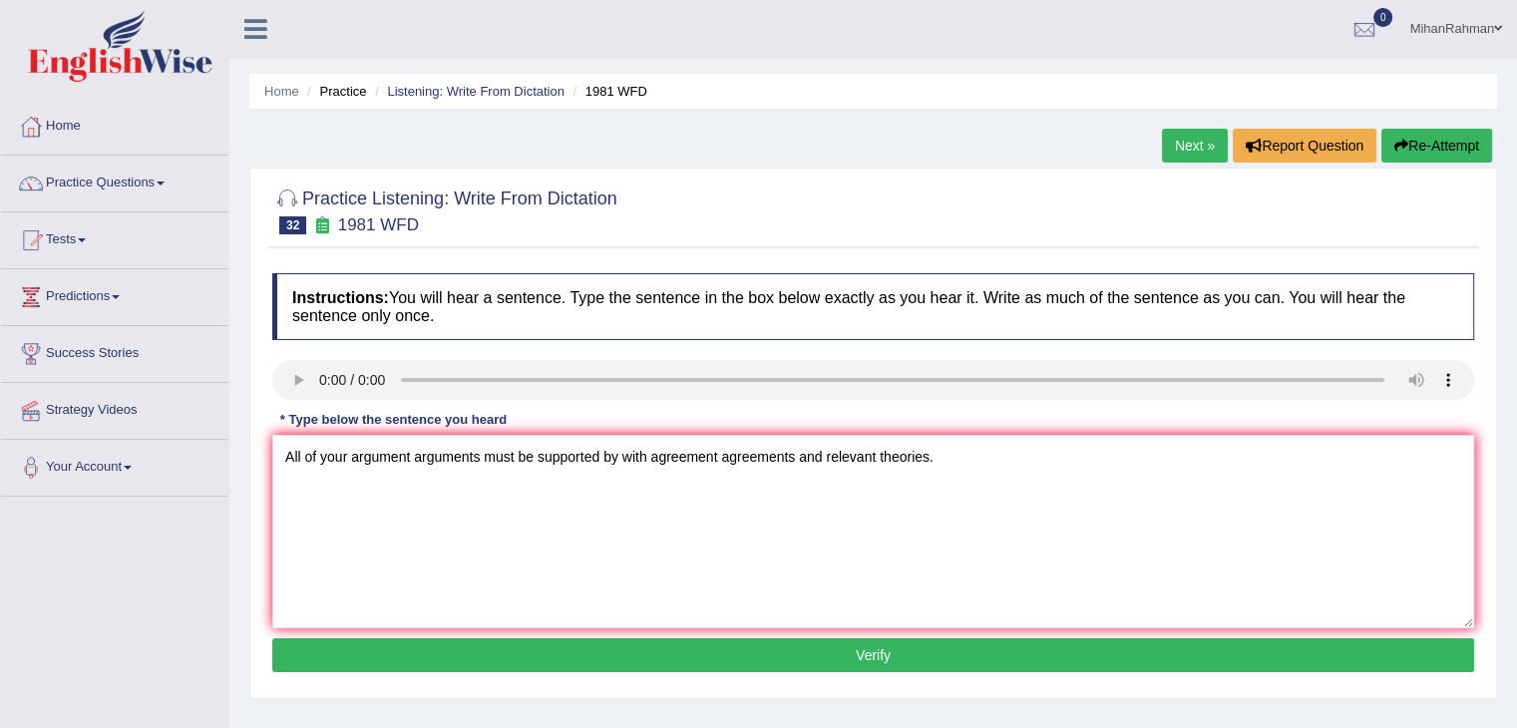
click at [830, 649] on button "Verify" at bounding box center [873, 655] width 1202 height 34
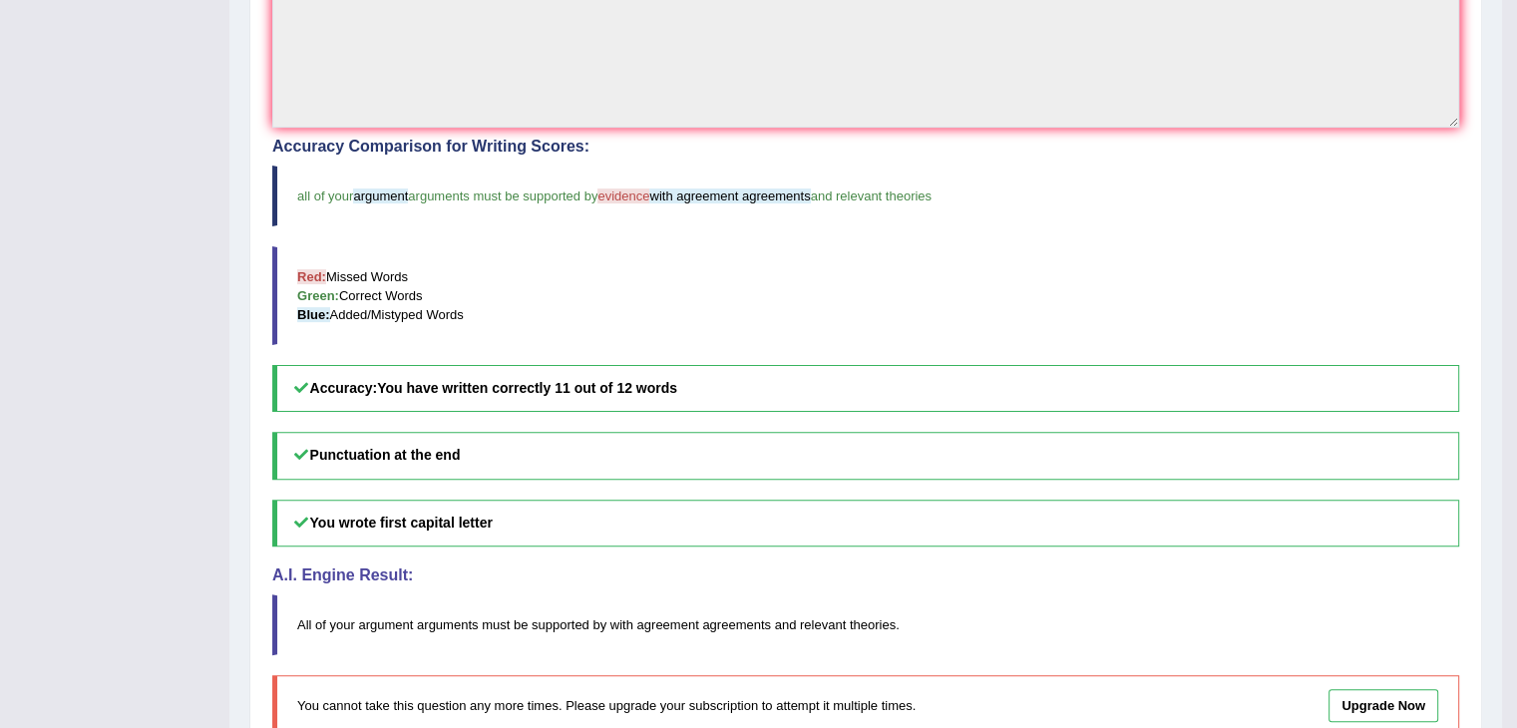
scroll to position [602, 0]
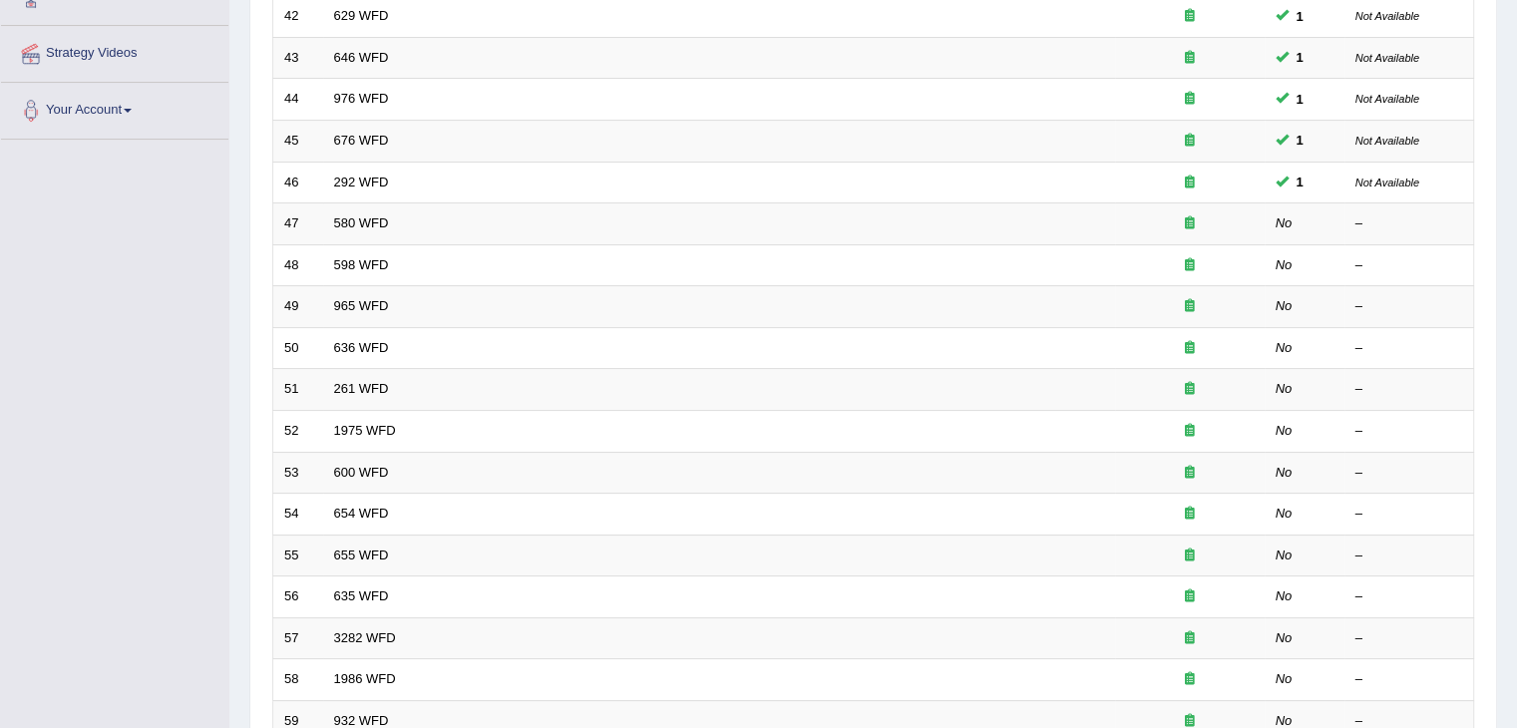
scroll to position [426, 0]
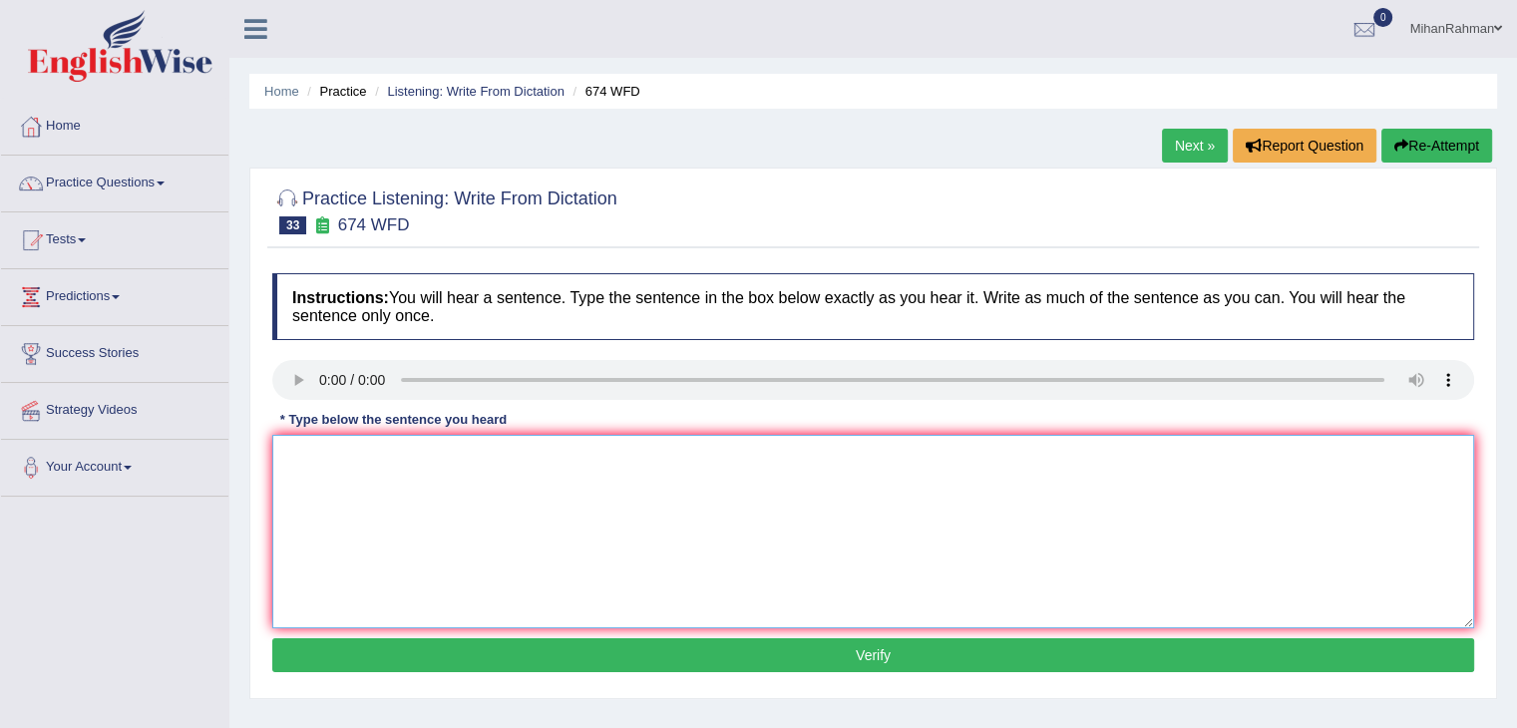
click at [335, 492] on textarea at bounding box center [873, 531] width 1202 height 193
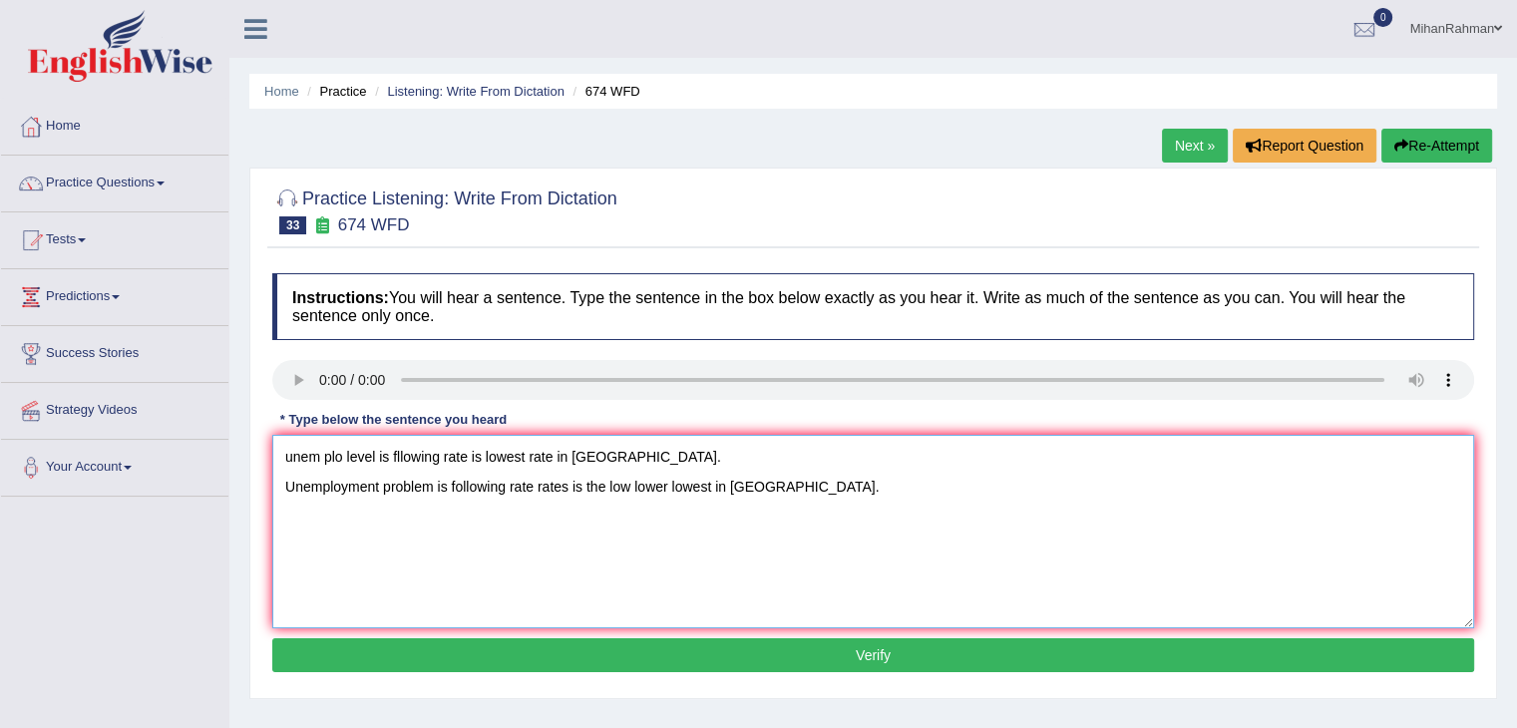
click at [387, 492] on textarea "unem plo level is fllowing rate is lowest rate in europe. Unemployment problem …" at bounding box center [873, 531] width 1202 height 193
click at [385, 492] on textarea "unem plo level is fllowing rate is lowest rate in europe. Unemployment problem …" at bounding box center [873, 531] width 1202 height 193
click at [554, 491] on textarea "unem plo level is fllowing rate is lowest rate in europe. Unemployment unemploy…" at bounding box center [873, 531] width 1202 height 193
click at [658, 463] on textarea "unem plo level is fllowing rate is lowest rate in europe. Unemployment unemploy…" at bounding box center [873, 531] width 1202 height 193
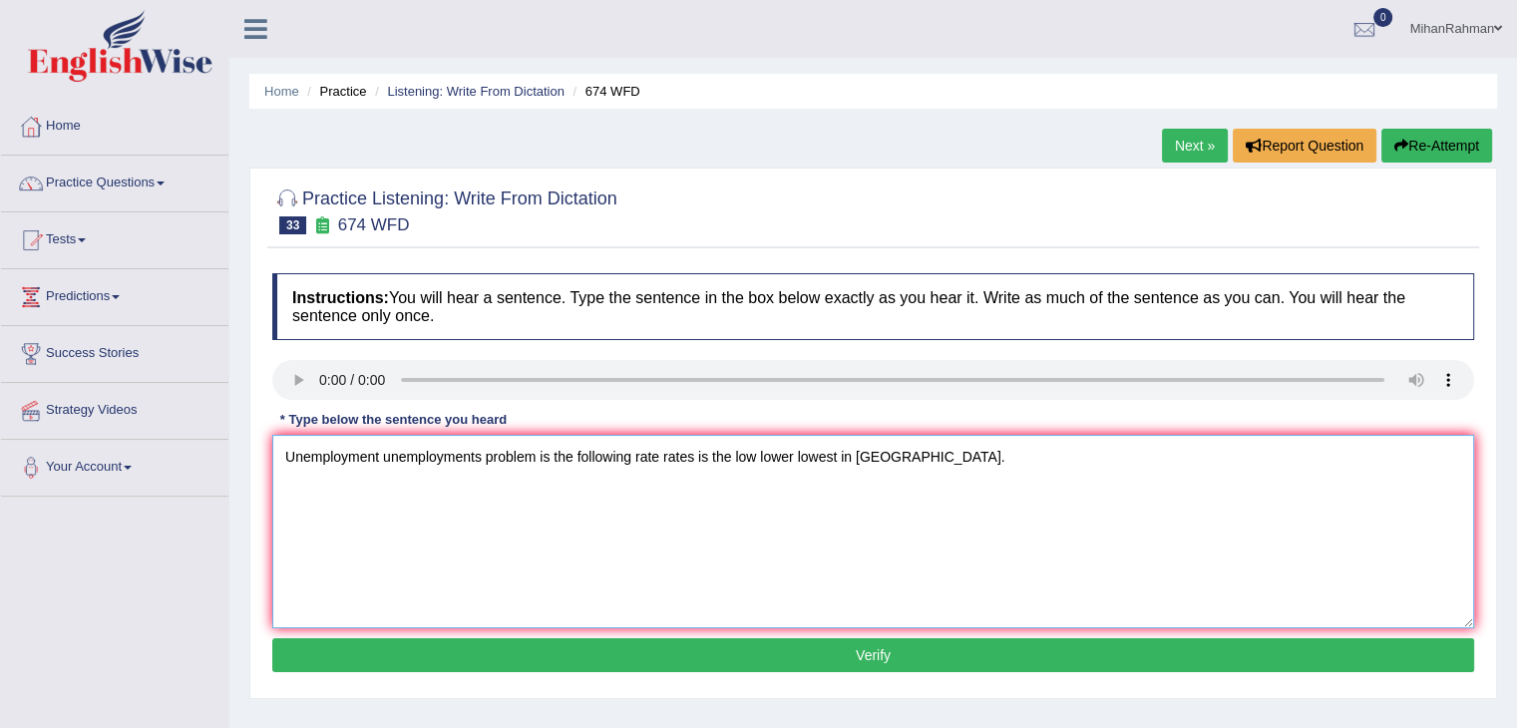
click at [535, 491] on textarea "Unemployment unemployments problem is the following rate rates is the low lower…" at bounding box center [873, 531] width 1202 height 193
click at [614, 488] on textarea "Unemployment unemployments problem problems is the following rate rates is the …" at bounding box center [873, 531] width 1202 height 193
click at [658, 488] on textarea "Unemployment unemployments problem problems is are the following rate rates is …" at bounding box center [873, 531] width 1202 height 193
click at [1136, 454] on textarea "Unemployment unemployments problem problems is are the follow follows following…" at bounding box center [873, 531] width 1202 height 193
type textarea "Unemployment unemployments problem problems is are the follow follows following…"
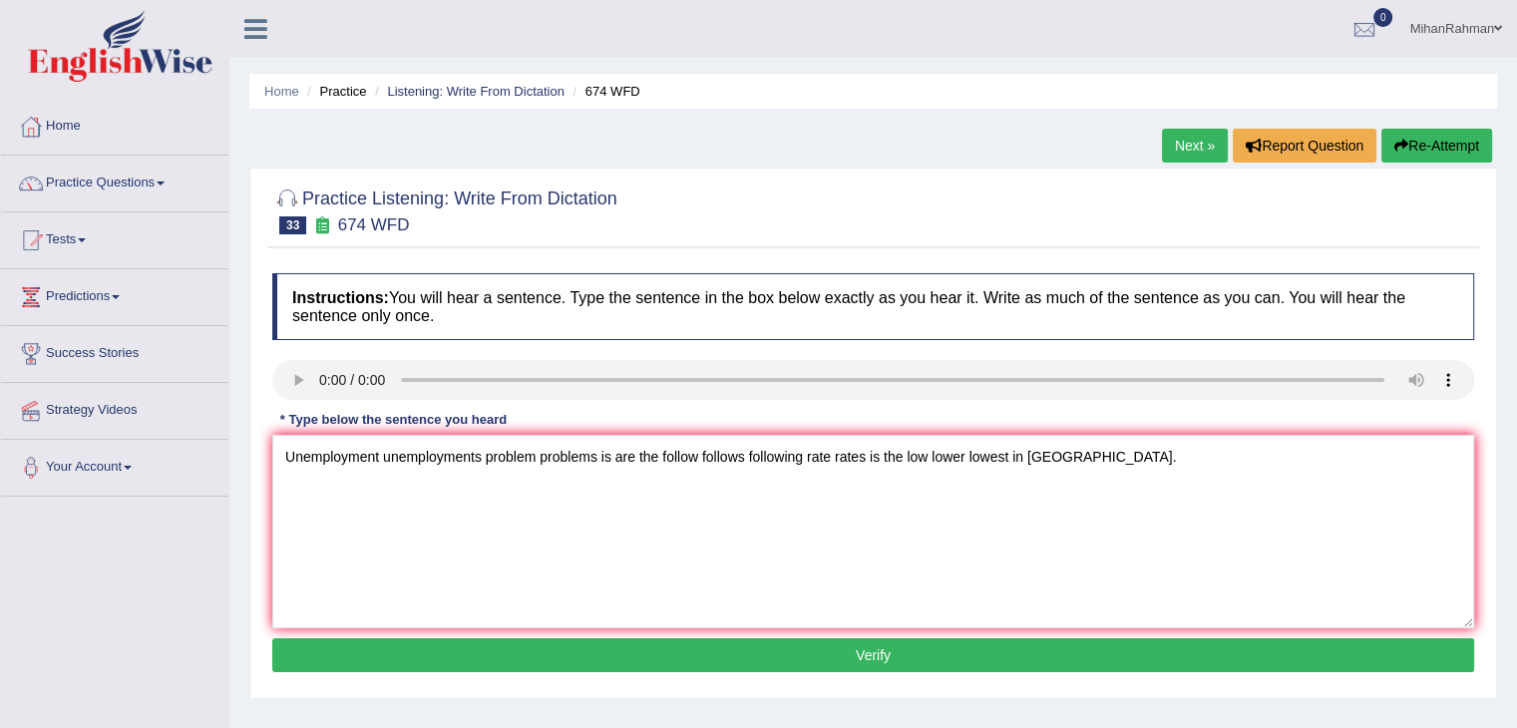
click at [880, 651] on button "Verify" at bounding box center [873, 655] width 1202 height 34
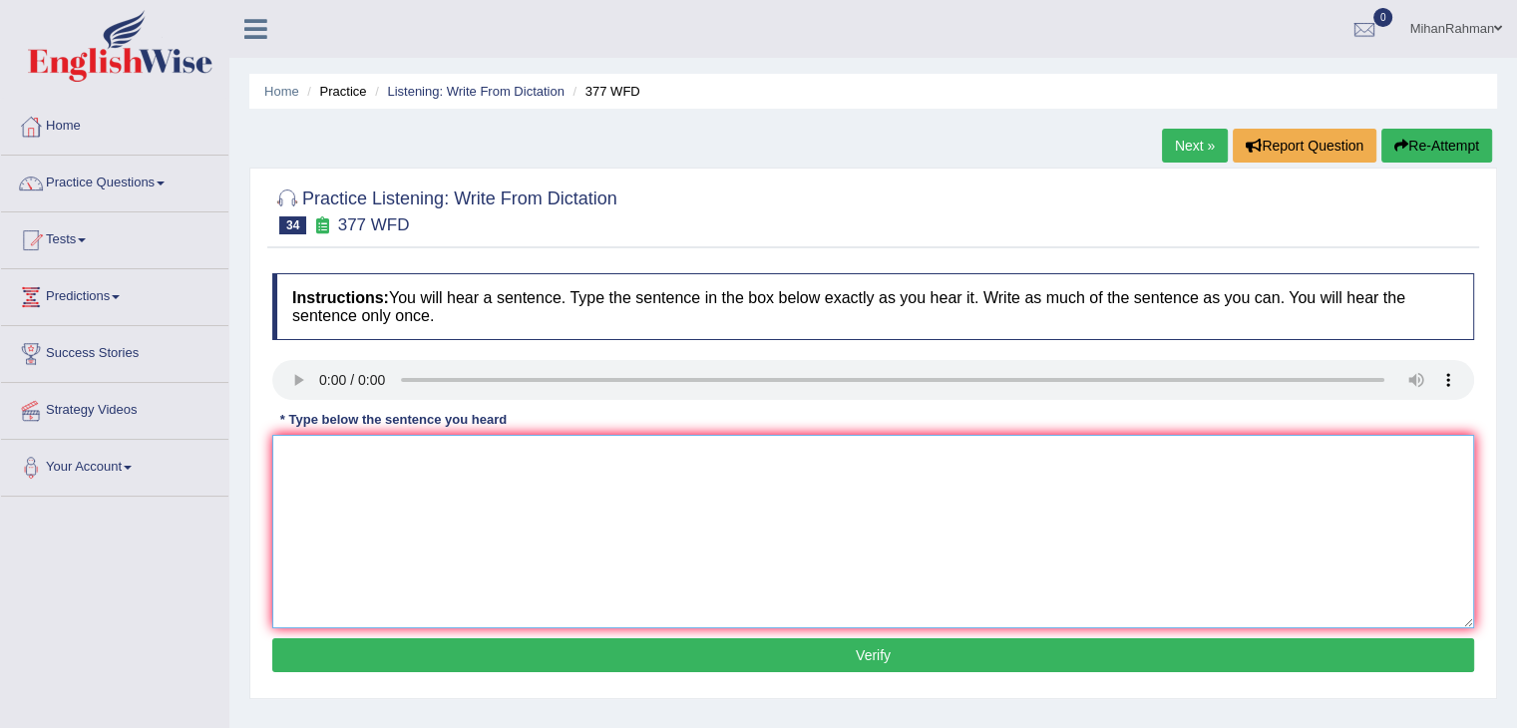
click at [368, 476] on textarea at bounding box center [873, 531] width 1202 height 193
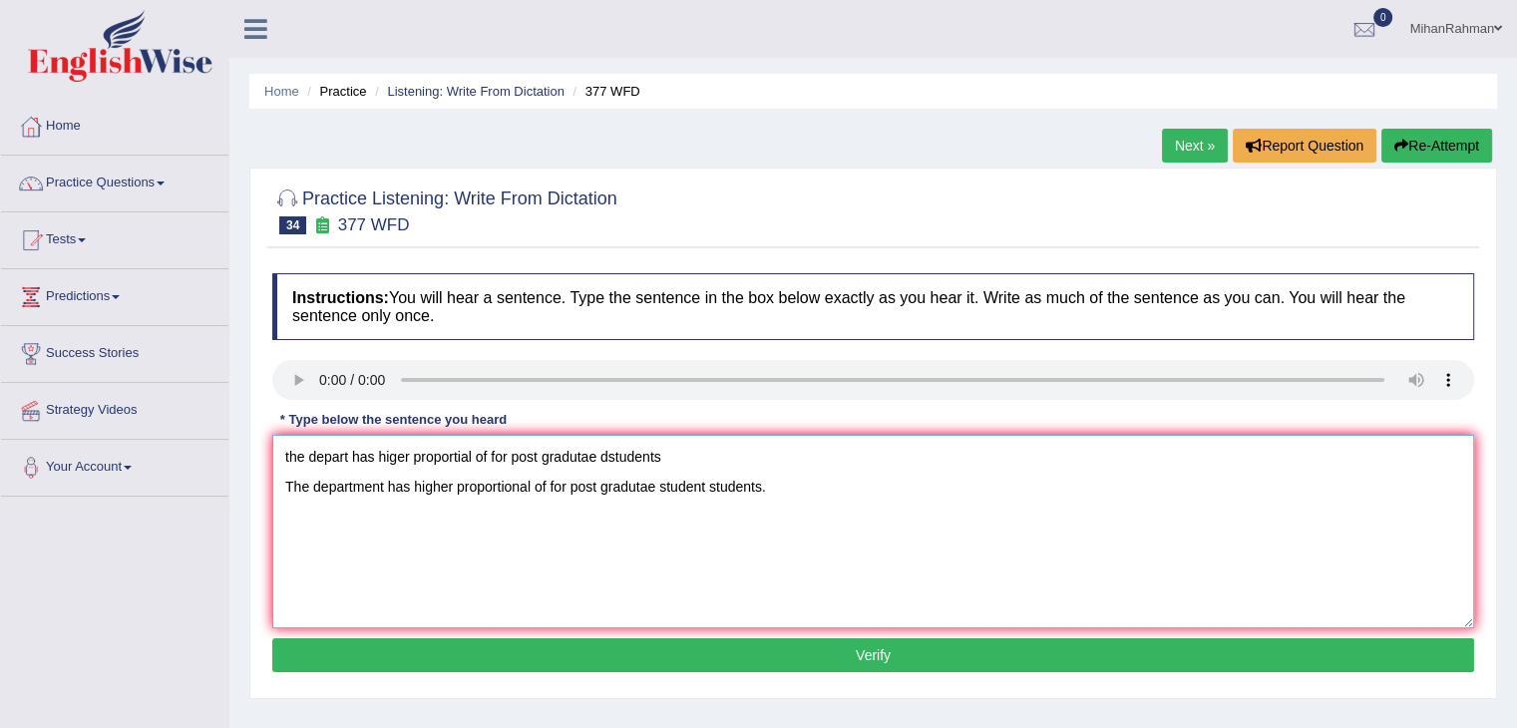
click at [689, 457] on textarea "the depart has higer proportial of for post gradutae dstudents The department h…" at bounding box center [873, 531] width 1202 height 193
click at [548, 484] on textarea "The department has higher proportional of postgraduate students." at bounding box center [873, 531] width 1202 height 193
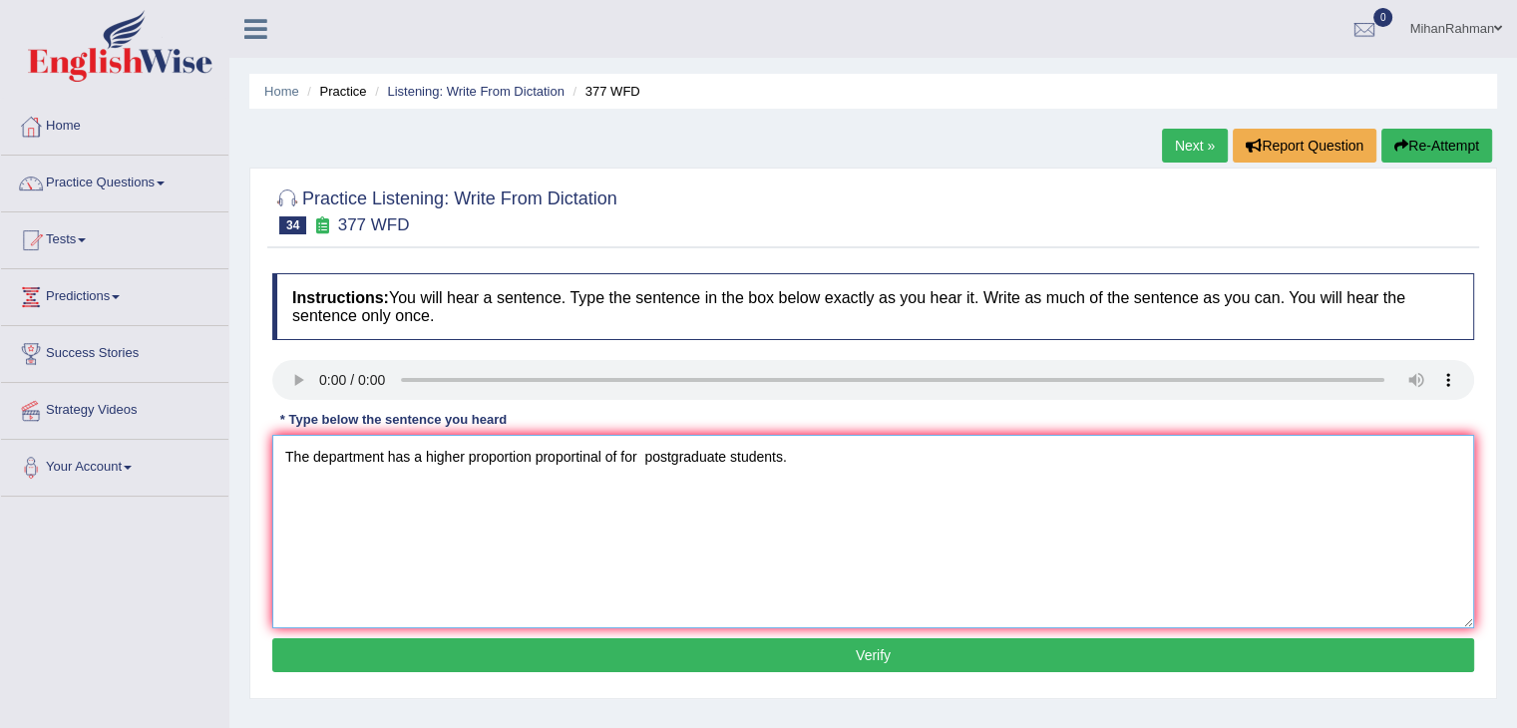
click at [587, 486] on textarea "The department has a higher proportion proportinal of for postgraduate students." at bounding box center [873, 531] width 1202 height 193
click at [582, 486] on textarea "The department has a higher proportion proportinal of for postgraduate students." at bounding box center [873, 531] width 1202 height 193
type textarea "The department has a higher proportion proportional of for postgraduate student…"
click at [708, 650] on button "Verify" at bounding box center [873, 655] width 1202 height 34
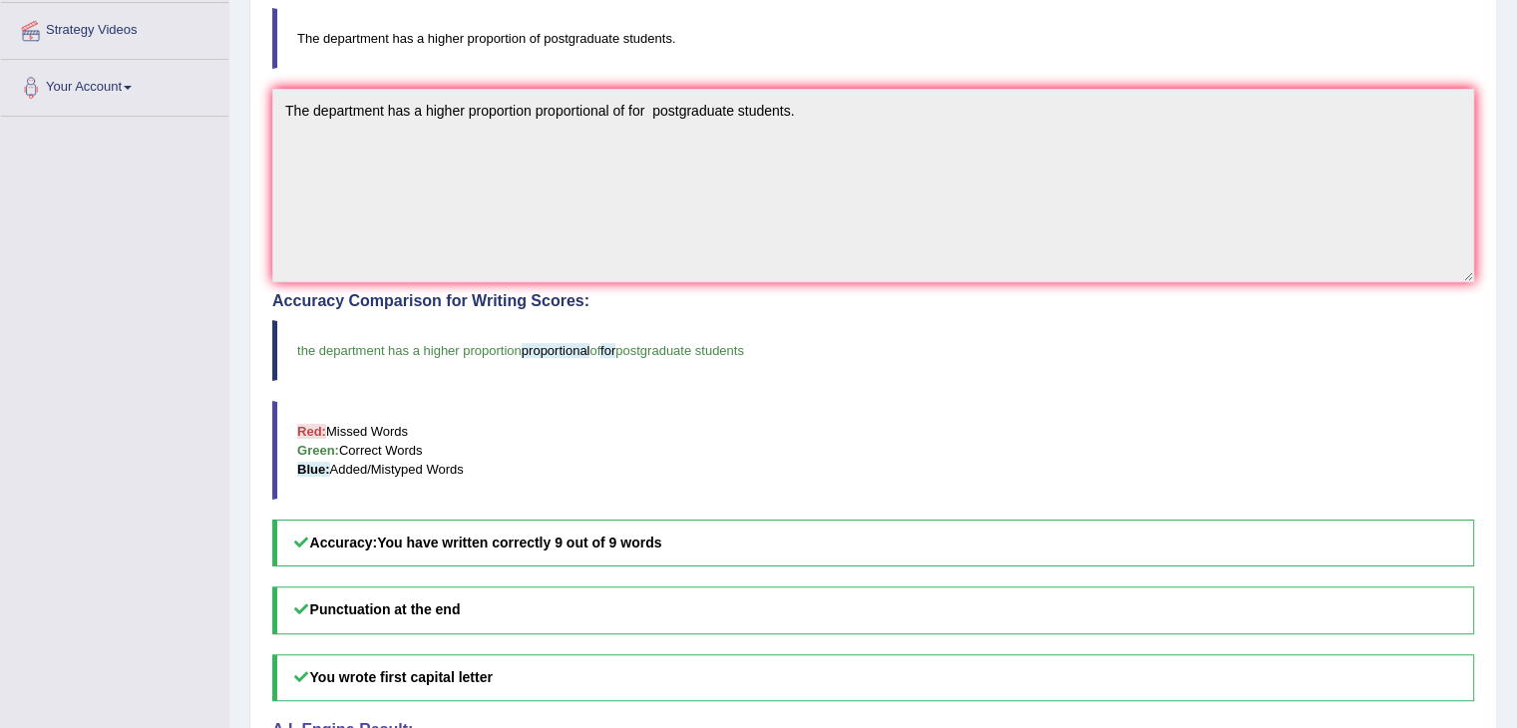
scroll to position [411, 0]
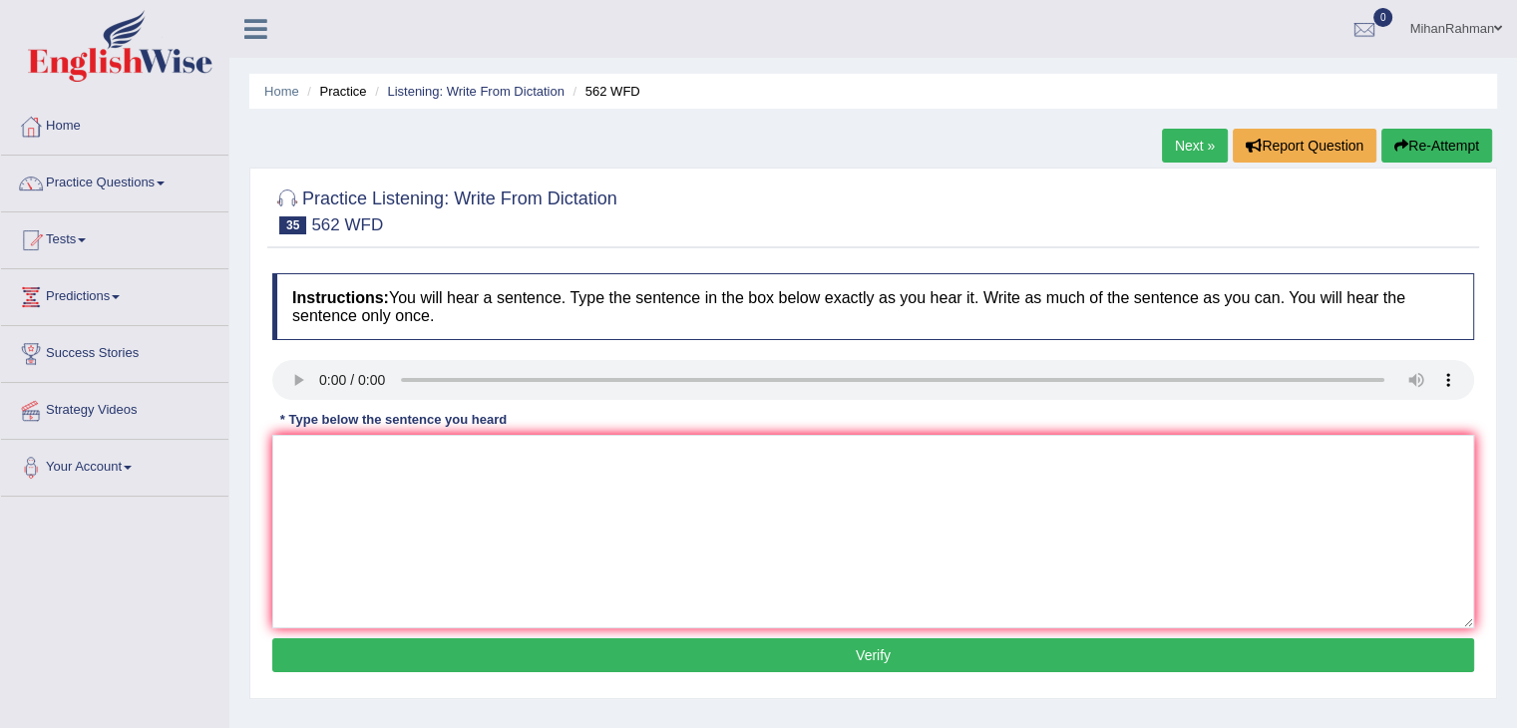
click at [322, 483] on div "Instructions: You will hear a sentence. Type the sentence in the box below exac…" at bounding box center [873, 475] width 1212 height 425
click at [322, 483] on textarea at bounding box center [873, 531] width 1202 height 193
click at [339, 457] on textarea at bounding box center [873, 531] width 1202 height 193
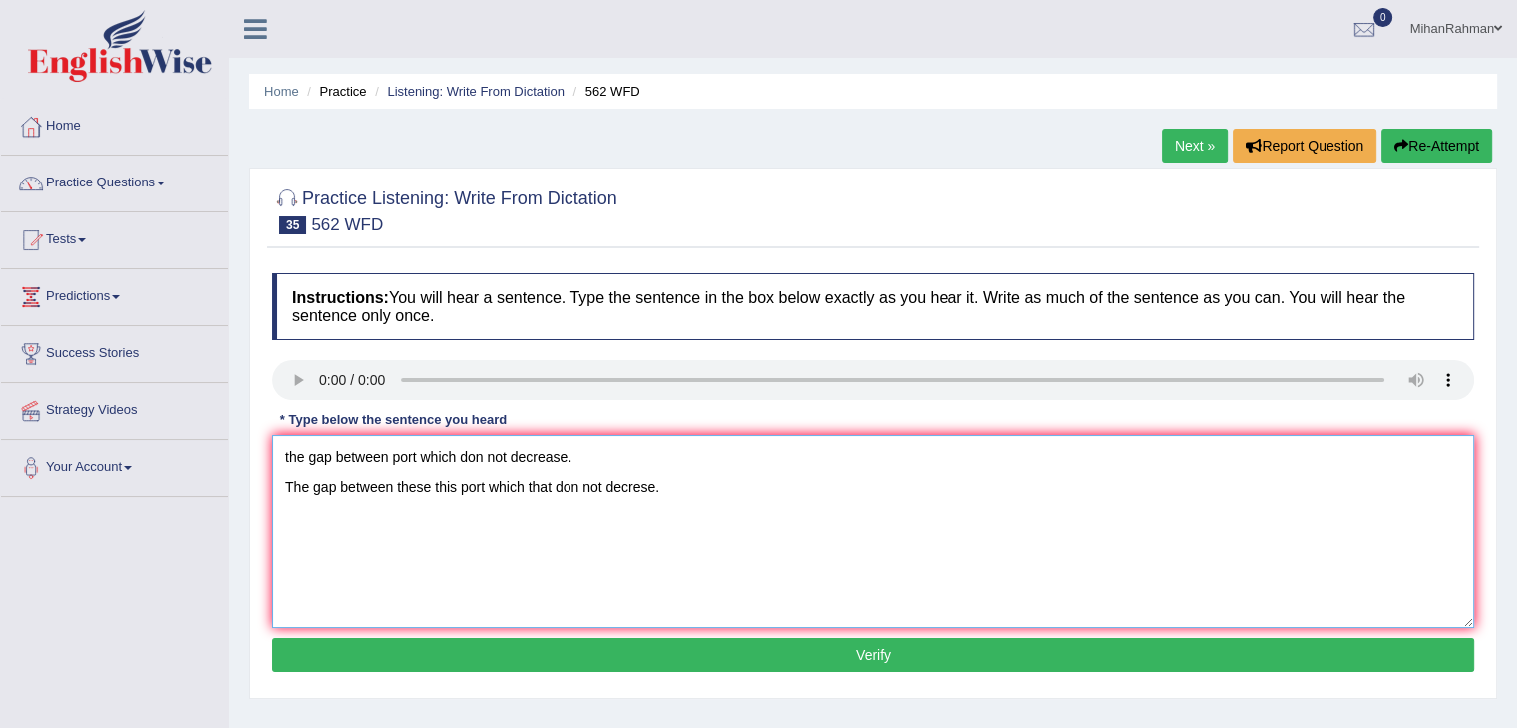
click at [608, 436] on textarea "the gap between port which don not decrease. The gap between these this port wh…" at bounding box center [873, 531] width 1202 height 193
click at [574, 488] on textarea "The gap between these this port which that don not decrese." at bounding box center [873, 531] width 1202 height 193
click at [707, 487] on textarea "The gap between these this port which that do not decrease." at bounding box center [873, 531] width 1202 height 193
click at [484, 486] on textarea "The gap between these this port which that do not decrease." at bounding box center [873, 531] width 1202 height 193
click at [586, 460] on textarea "The gap between these this port ports which that do not decrease." at bounding box center [873, 531] width 1202 height 193
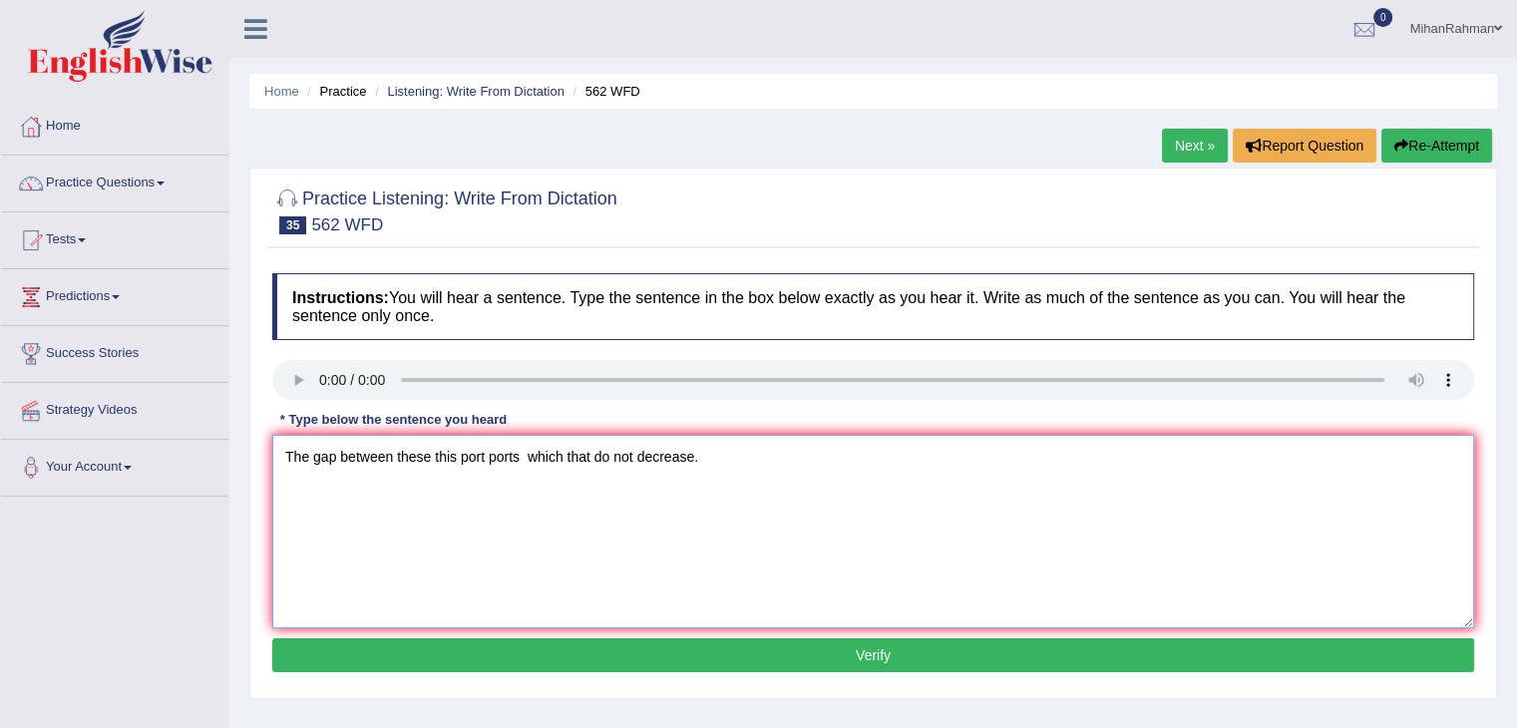
click at [394, 486] on textarea "The gap between these this port ports which that do not decrease." at bounding box center [873, 531] width 1202 height 193
click at [574, 487] on textarea "The gap between of these this port ports which that do not decrease." at bounding box center [873, 531] width 1202 height 193
click at [581, 487] on textarea "The gap between of these this port ports which that do not decrease." at bounding box center [873, 531] width 1202 height 193
type textarea "The gap between of these this port ports which that do not decrease."
click at [836, 643] on button "Verify" at bounding box center [873, 655] width 1202 height 34
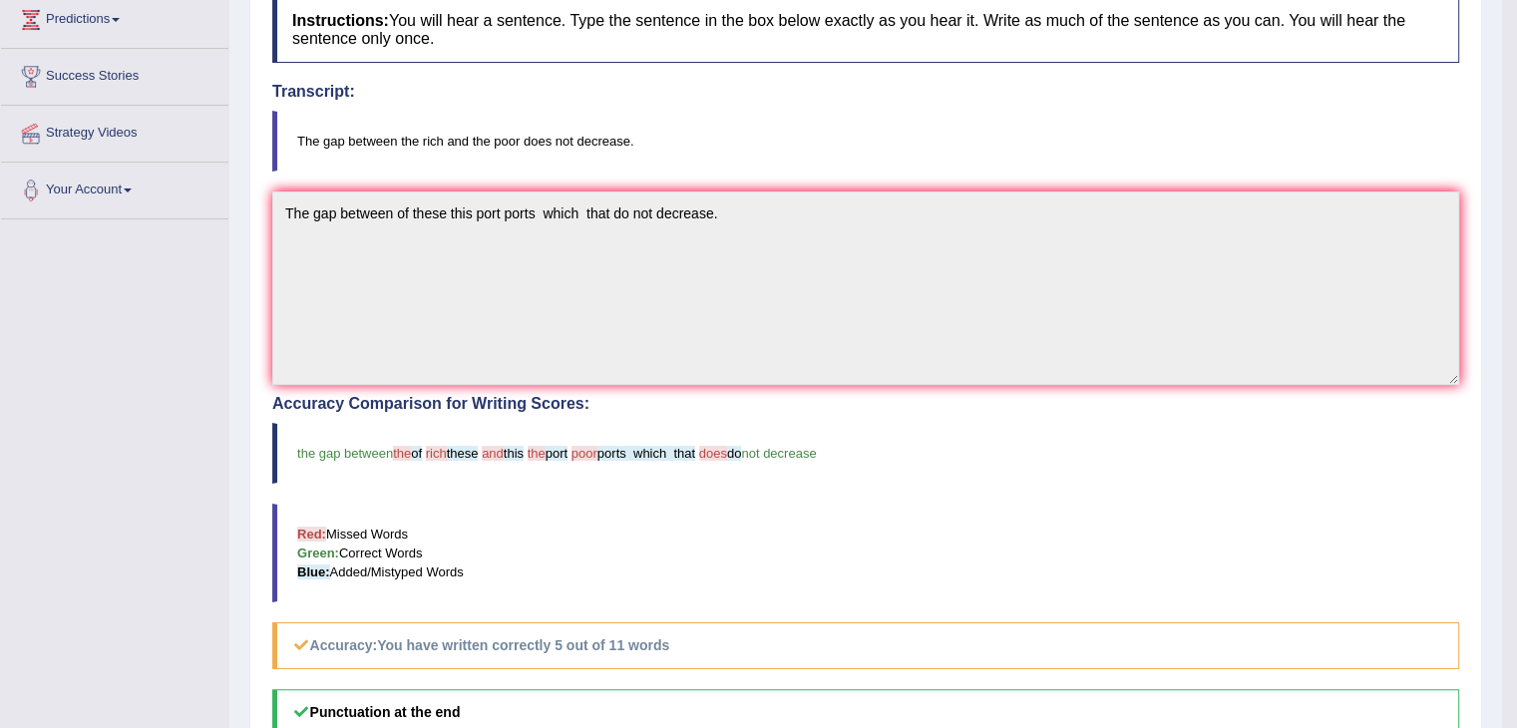
scroll to position [92, 0]
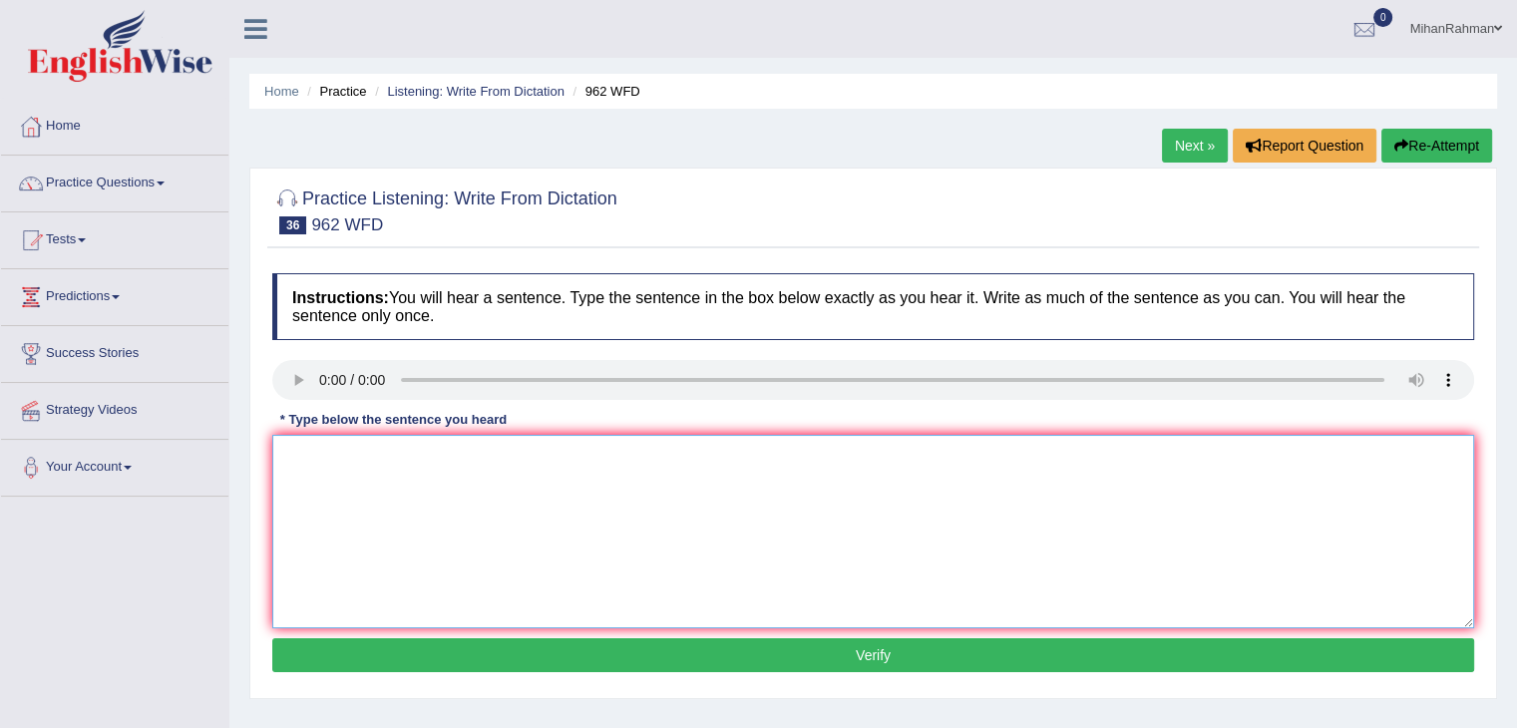
click at [353, 454] on textarea at bounding box center [873, 531] width 1202 height 193
click at [287, 460] on textarea "if you have any question about the exam please raise your hand hands." at bounding box center [873, 531] width 1202 height 193
click at [434, 461] on textarea "If you have any question about the exam please raise your hand hands." at bounding box center [873, 531] width 1202 height 193
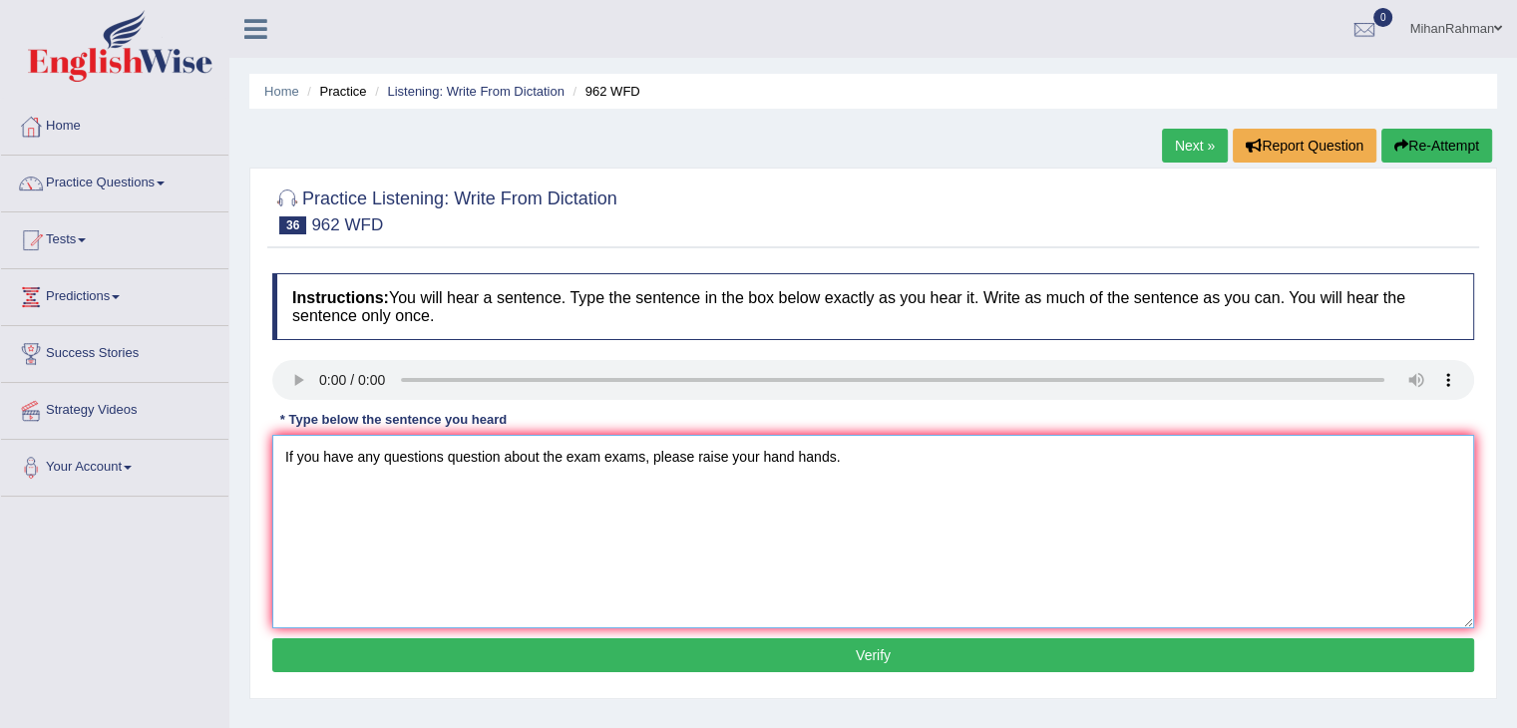
type textarea "If you have any questions question about the exam exams, please raise your hand…"
click at [833, 653] on button "Verify" at bounding box center [873, 655] width 1202 height 34
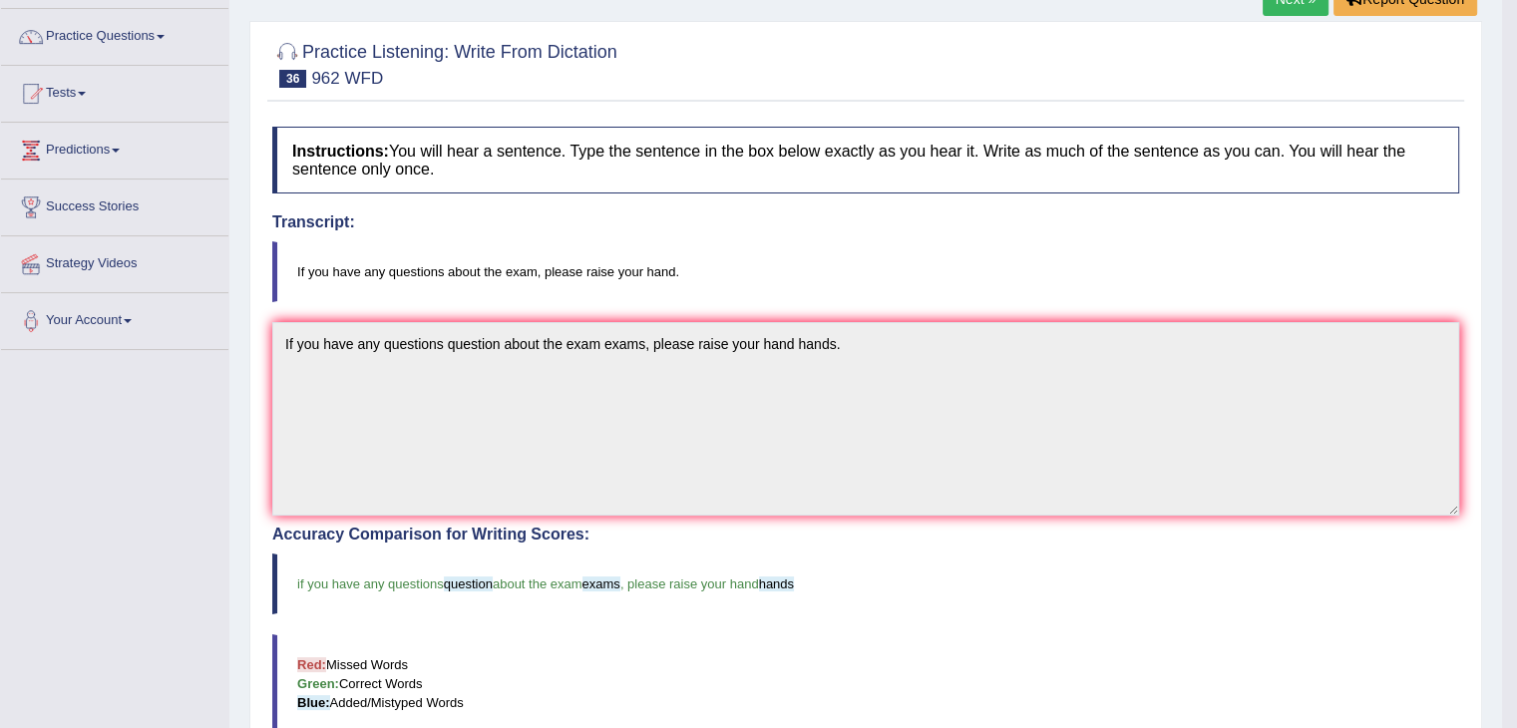
scroll to position [255, 0]
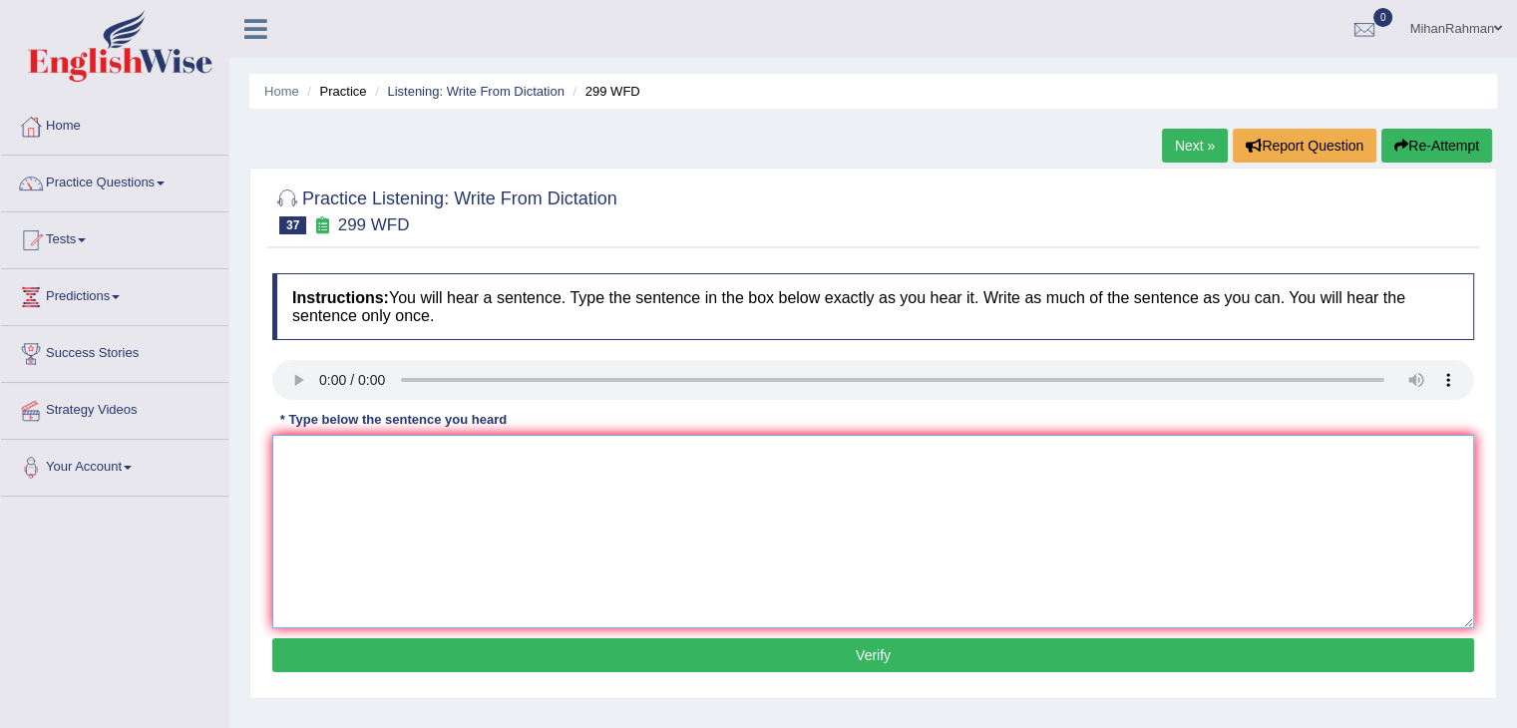
click at [370, 478] on textarea at bounding box center [873, 531] width 1202 height 193
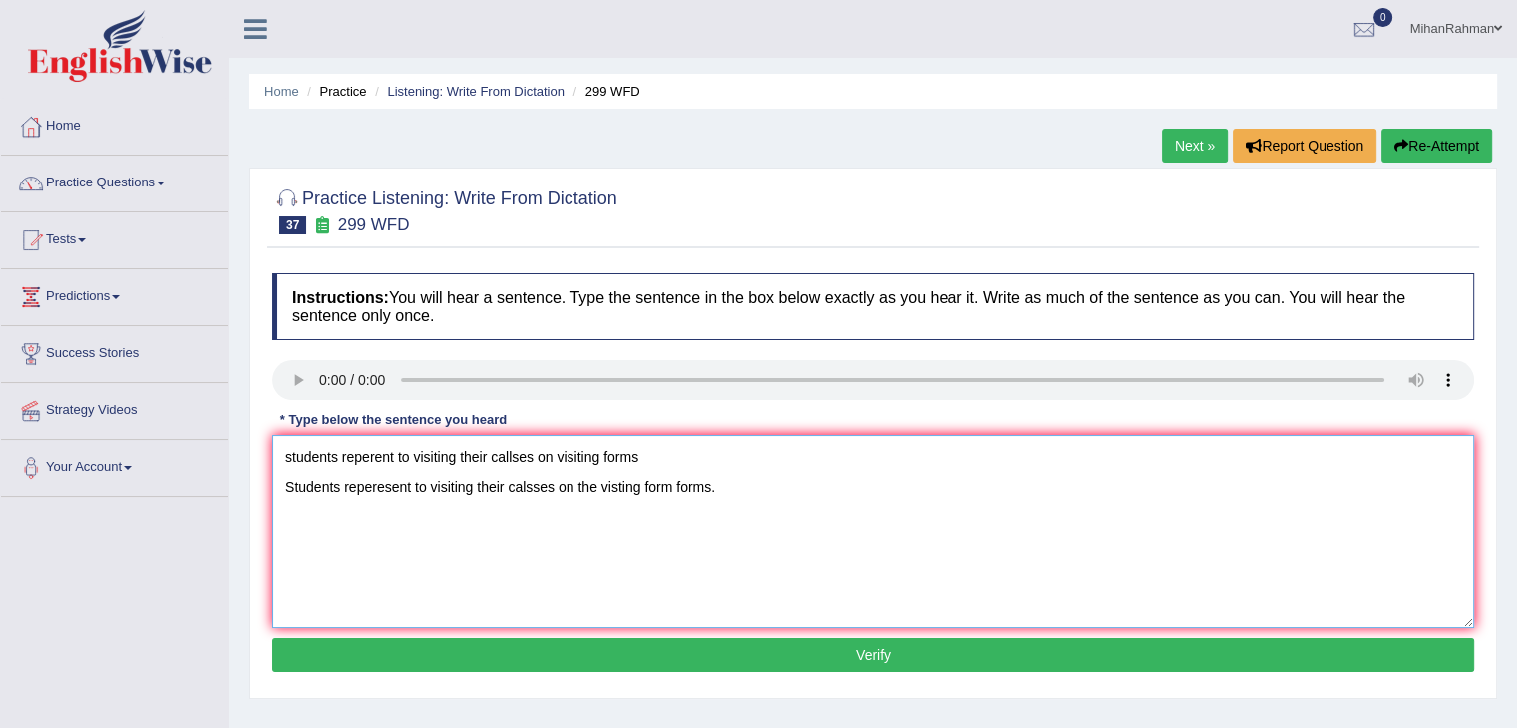
click at [685, 463] on textarea "students reperent to visiting their callses on visiting forms Students reperese…" at bounding box center [873, 531] width 1202 height 193
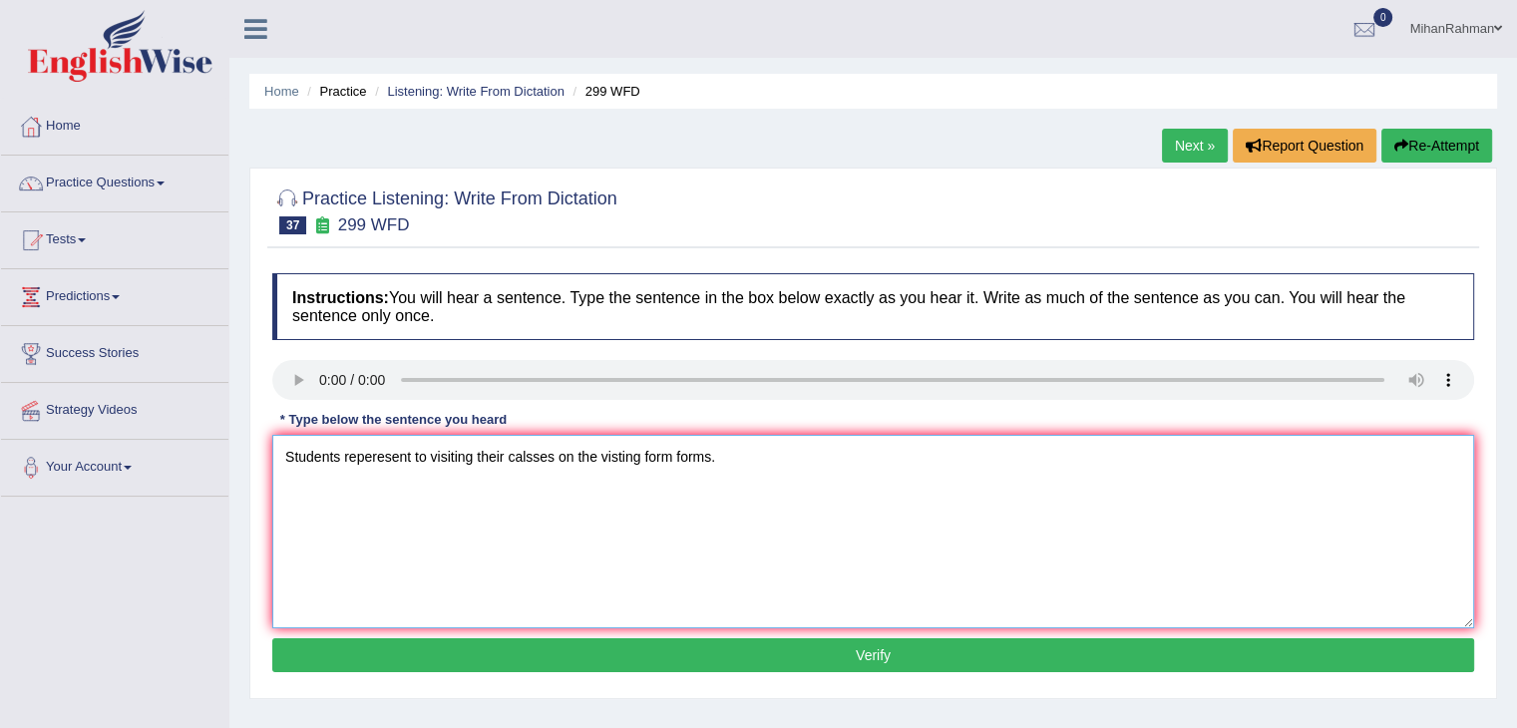
click at [407, 487] on textarea "Students reperesent to visiting their calsses on the visting form forms." at bounding box center [873, 531] width 1202 height 193
click at [506, 490] on textarea "Students reperesent represents to visiting their calsses on the visting form fo…" at bounding box center [873, 531] width 1202 height 193
click at [497, 489] on textarea "Students reperesent represents to visiting their calsses on the visting form fo…" at bounding box center [873, 531] width 1202 height 193
click at [652, 488] on textarea "Students reperesent represents to visit visits visiting their classes on the vi…" at bounding box center [873, 531] width 1202 height 193
click at [650, 488] on textarea "Students reperesent represents to visit visits visiting their classes on the vi…" at bounding box center [873, 531] width 1202 height 193
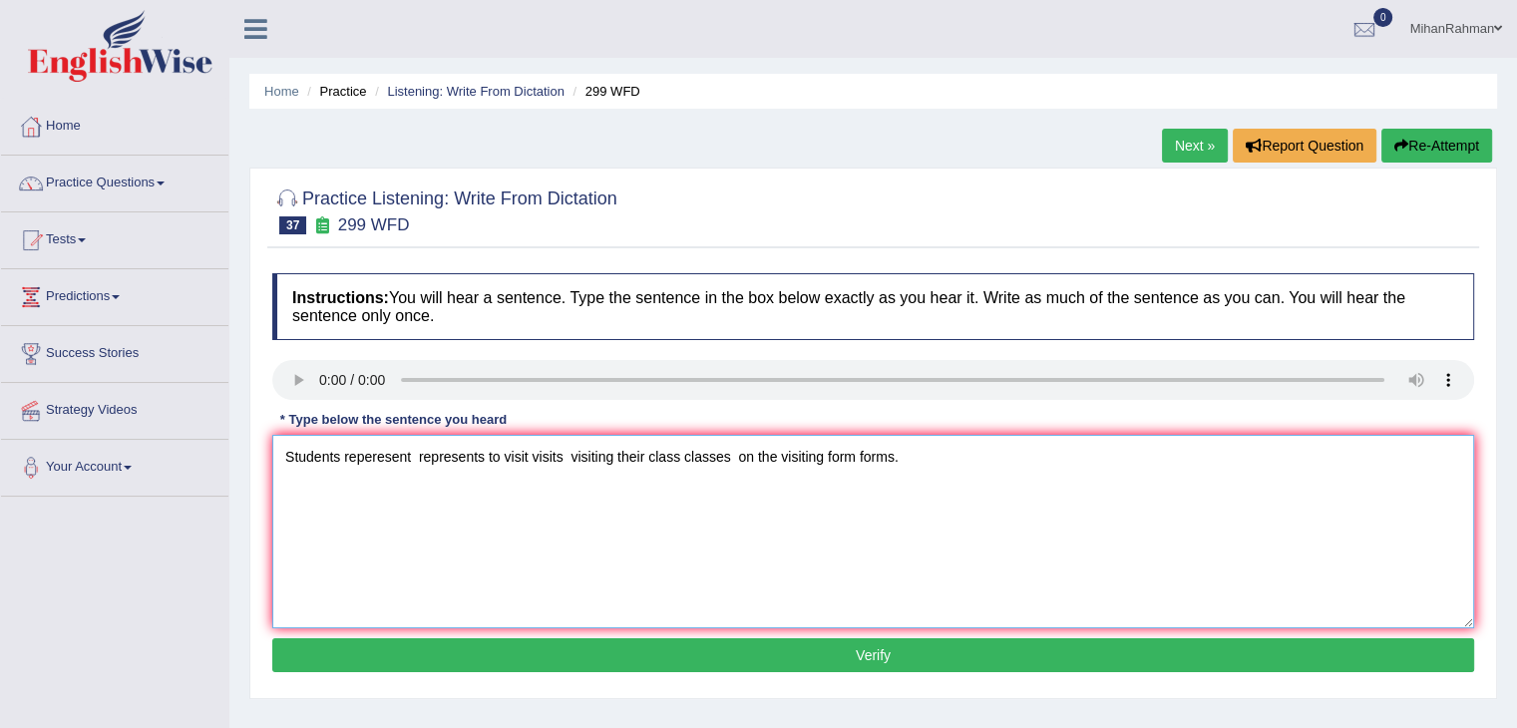
click at [782, 485] on textarea "Students reperesent represents to visit visits visiting their class classes on …" at bounding box center [873, 531] width 1202 height 193
type textarea "Students reperesent represents to visit visits visiting their class classes on …"
click at [840, 641] on button "Verify" at bounding box center [873, 655] width 1202 height 34
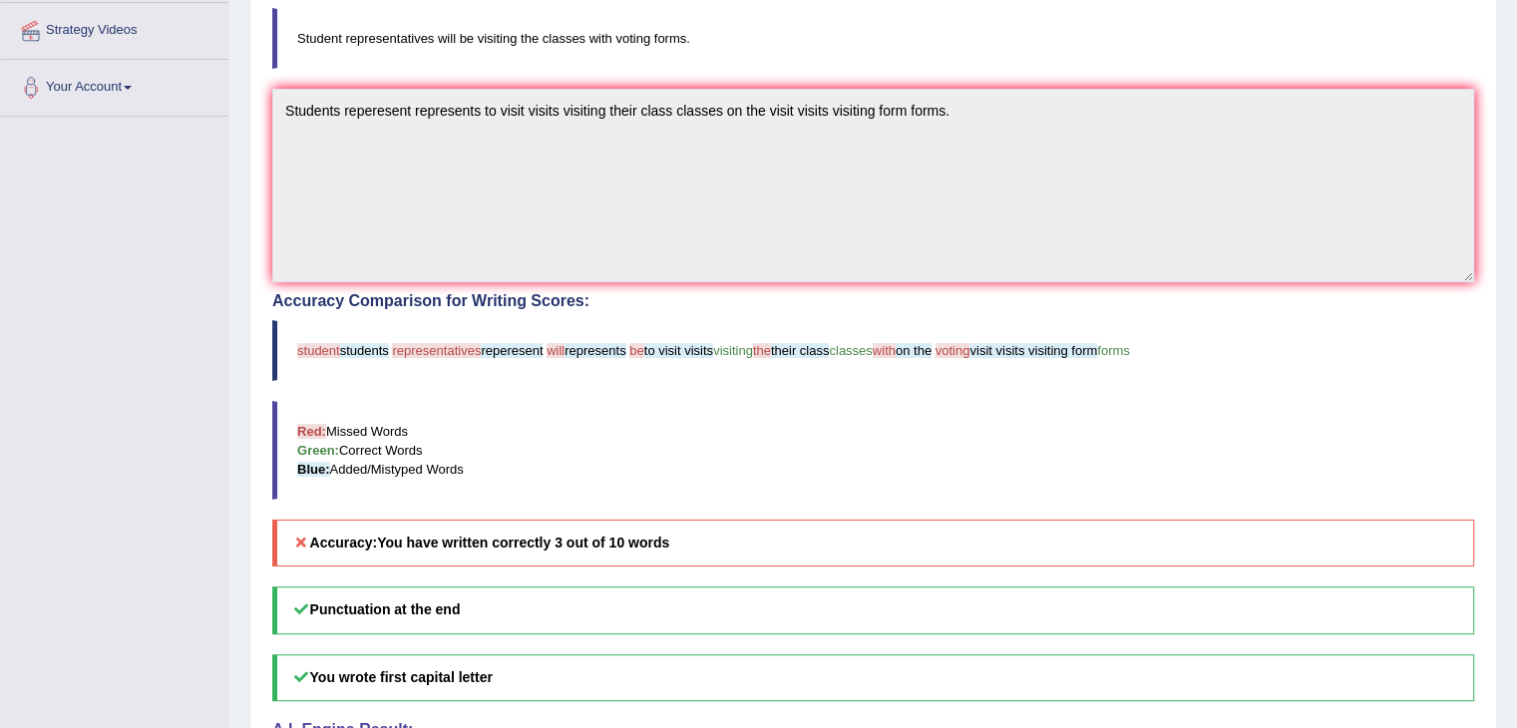
scroll to position [351, 0]
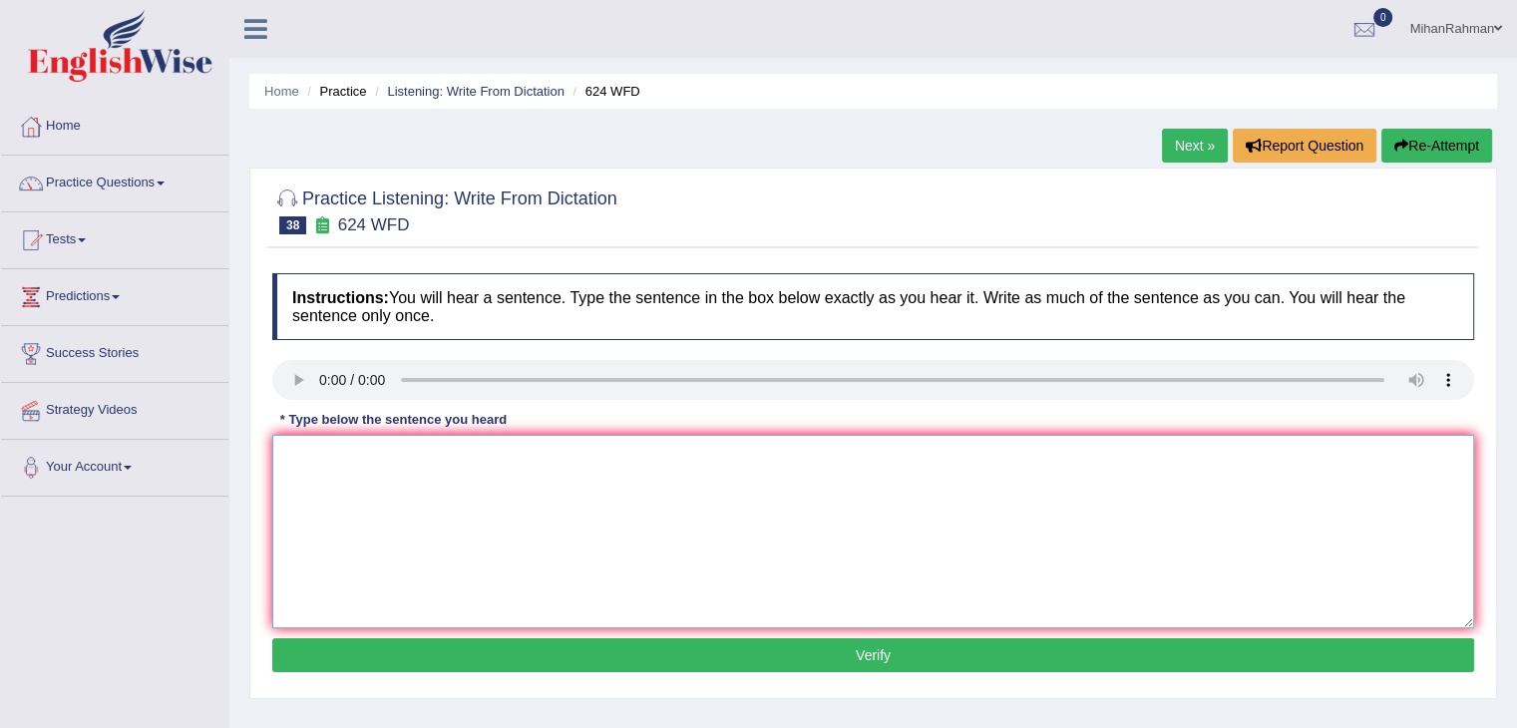
click at [361, 446] on textarea at bounding box center [873, 531] width 1202 height 193
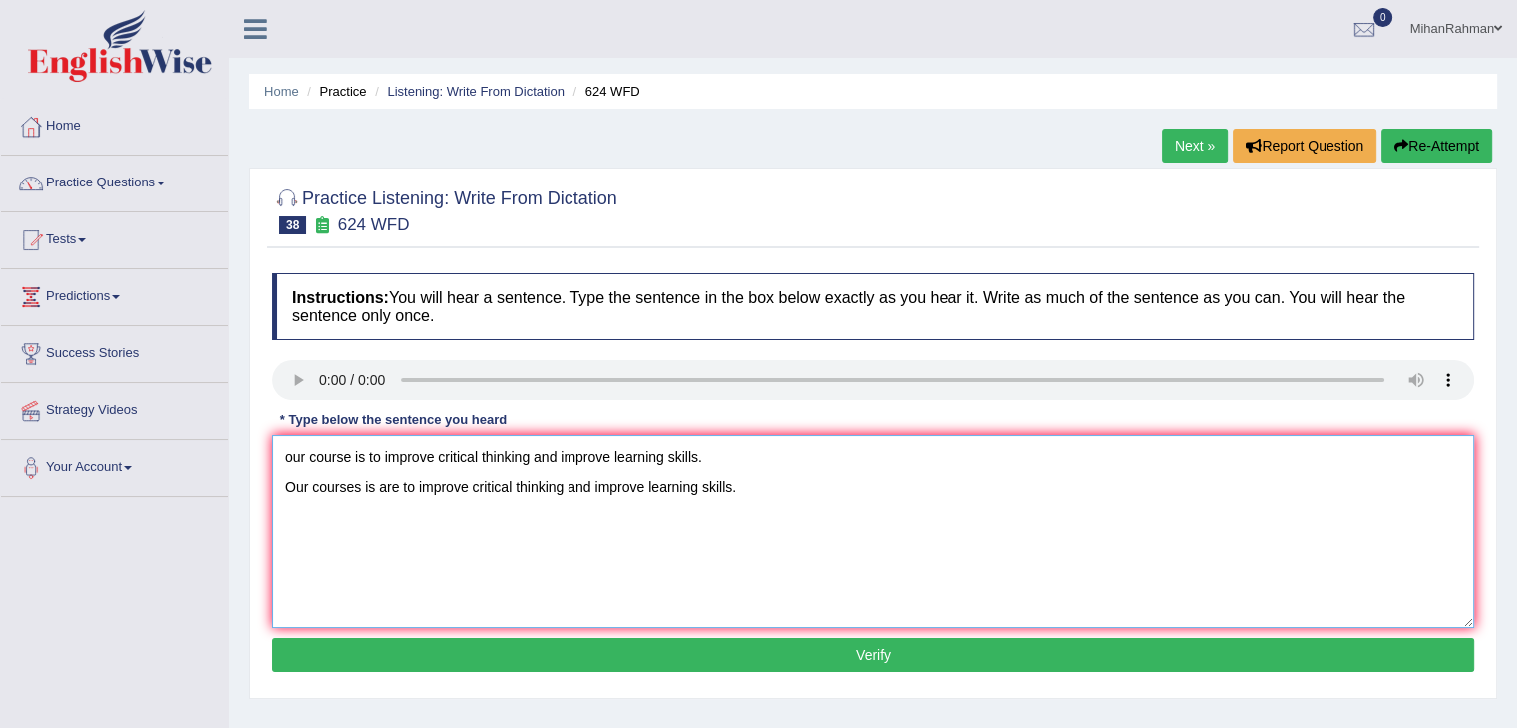
click at [714, 473] on textarea "our course is to improve critical thinking and improve learning skills. Our cou…" at bounding box center [873, 531] width 1202 height 193
click at [698, 444] on textarea "our course is to improve critical thinking and improve learning skills. Our cou…" at bounding box center [873, 531] width 1202 height 193
click at [722, 457] on textarea "our course is to improve critical thinking and improve learning skills. Our cou…" at bounding box center [873, 531] width 1202 height 193
click at [319, 494] on textarea "Our courses is are to improve critical thinking and improve learning skills." at bounding box center [873, 531] width 1202 height 193
click at [312, 491] on textarea "Our courses is are to improve critical thinking and improve learning skills." at bounding box center [873, 531] width 1202 height 193
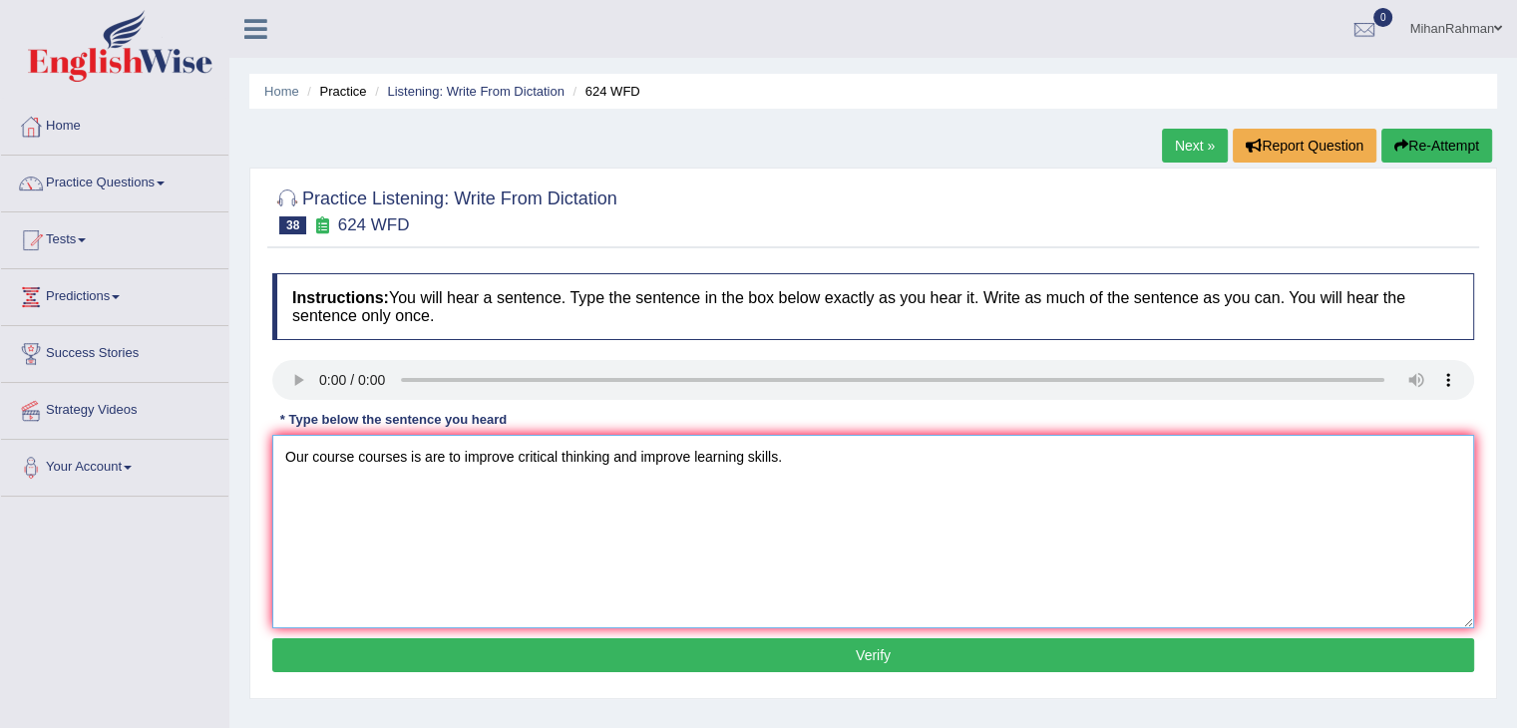
click at [519, 494] on textarea "Our course courses is are to improve critical thinking and improve learning ski…" at bounding box center [873, 531] width 1202 height 193
click at [742, 492] on textarea "Our course courses is are to improve of in on critical thinking and improve lea…" at bounding box center [873, 531] width 1202 height 193
type textarea "Our course courses is are to improve of in on critical thinking and improve imp…"
click at [818, 645] on button "Verify" at bounding box center [873, 655] width 1202 height 34
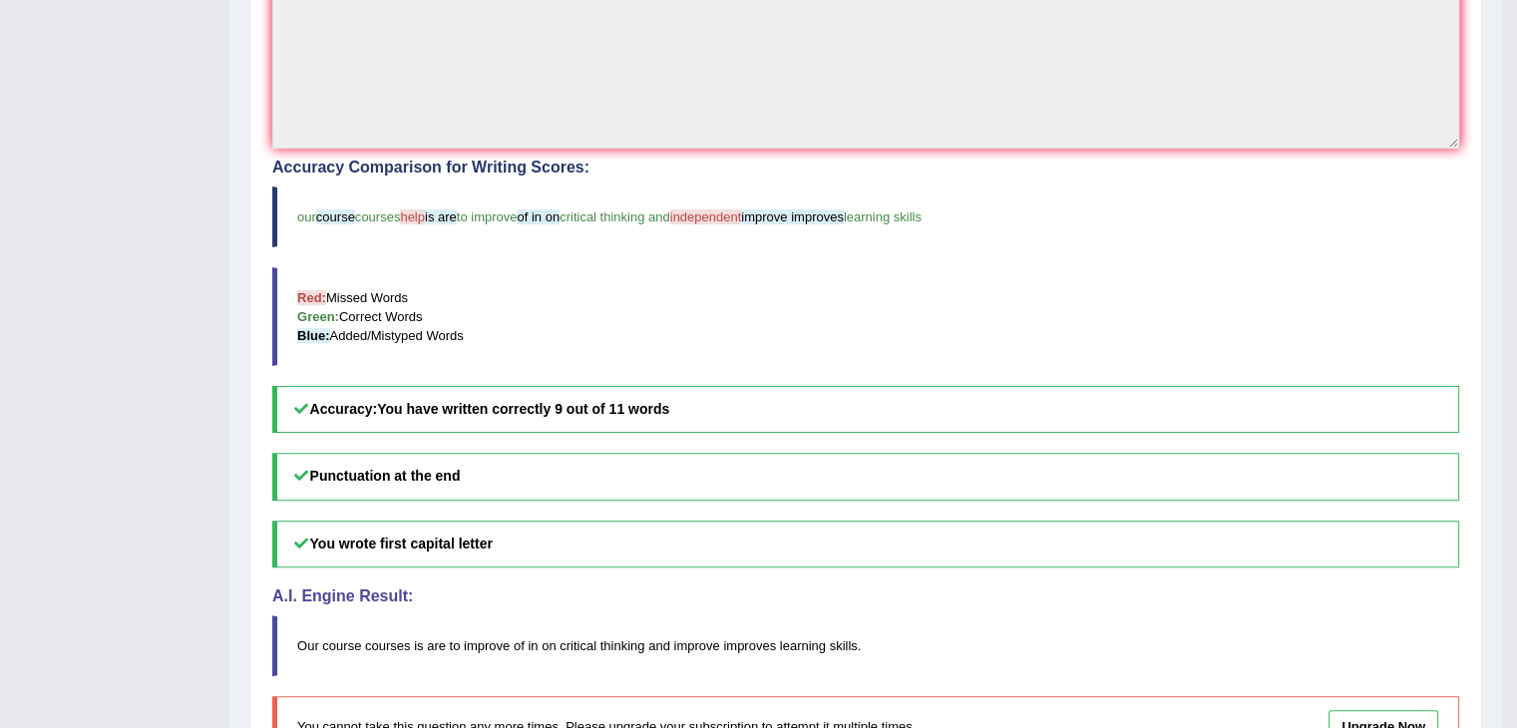
scroll to position [544, 0]
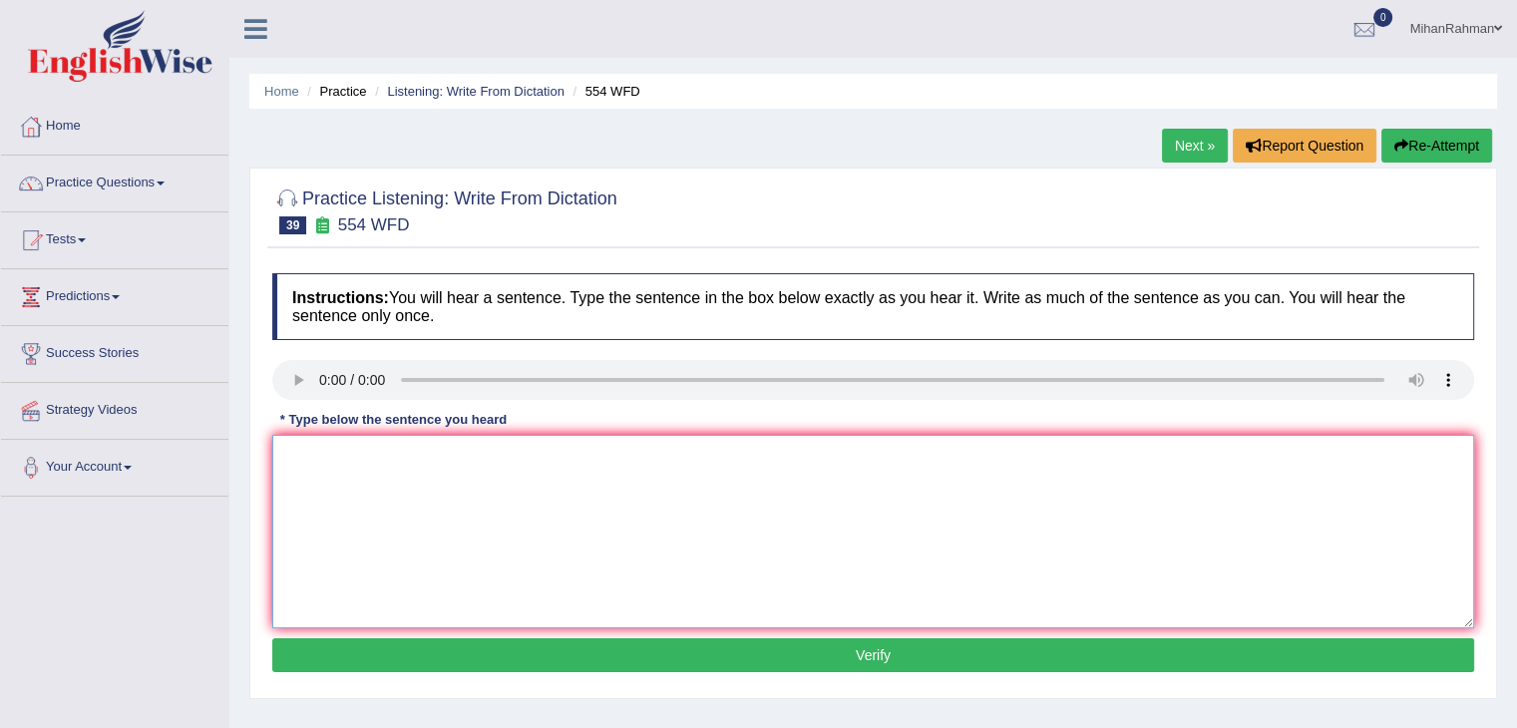
click at [325, 486] on textarea at bounding box center [873, 531] width 1202 height 193
click at [297, 458] on textarea "we are able to work in a team." at bounding box center [873, 531] width 1202 height 193
click at [487, 467] on textarea "We are able to work in a team." at bounding box center [873, 531] width 1202 height 193
type textarea "We are able to work in a team."
click at [738, 646] on button "Verify" at bounding box center [873, 655] width 1202 height 34
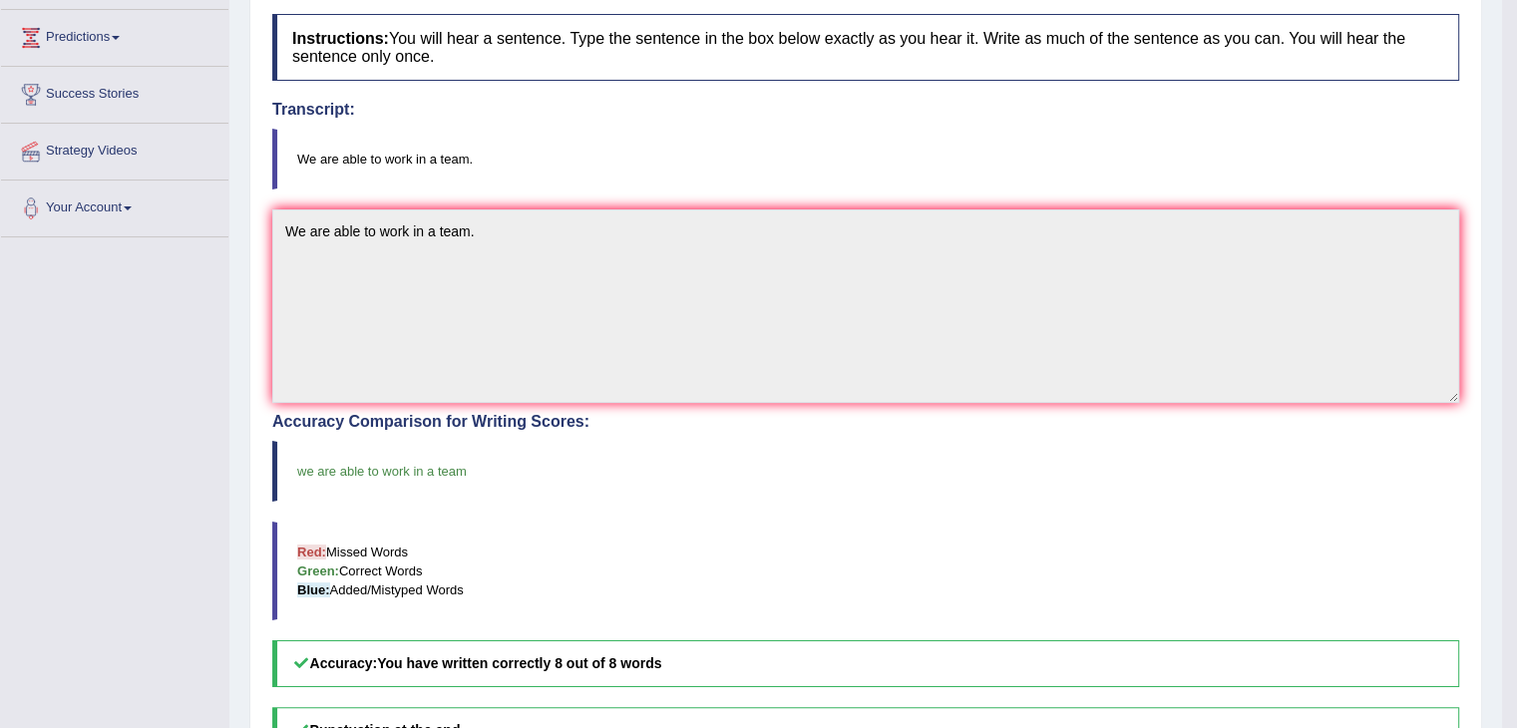
scroll to position [339, 0]
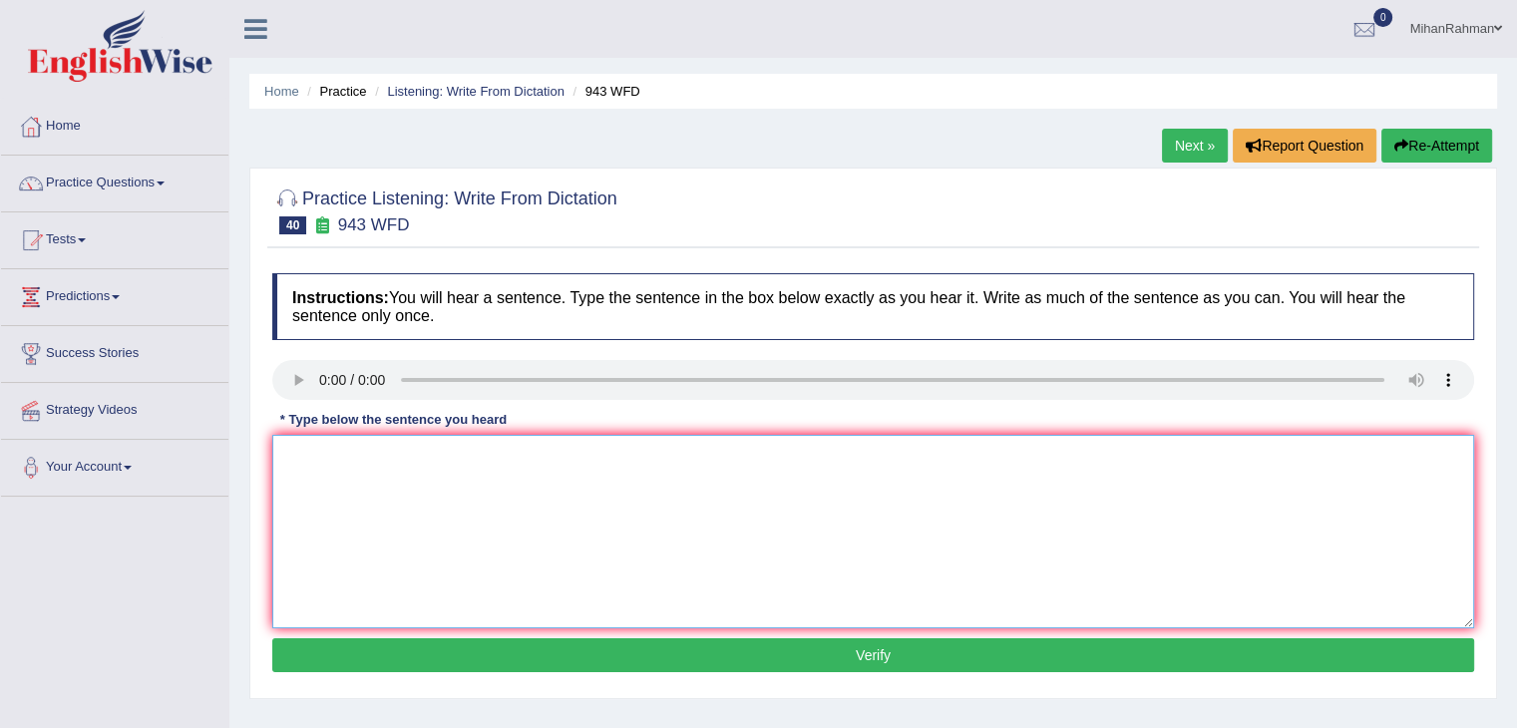
click at [371, 499] on textarea at bounding box center [873, 531] width 1202 height 193
click at [357, 459] on textarea "farming metod acreoo the world" at bounding box center [873, 531] width 1202 height 193
click at [363, 450] on textarea "farming metod acreoo the world" at bounding box center [873, 531] width 1202 height 193
click at [431, 464] on textarea "farming method acreoo the world" at bounding box center [873, 531] width 1202 height 193
click at [562, 479] on textarea "farming method acre the world" at bounding box center [873, 531] width 1202 height 193
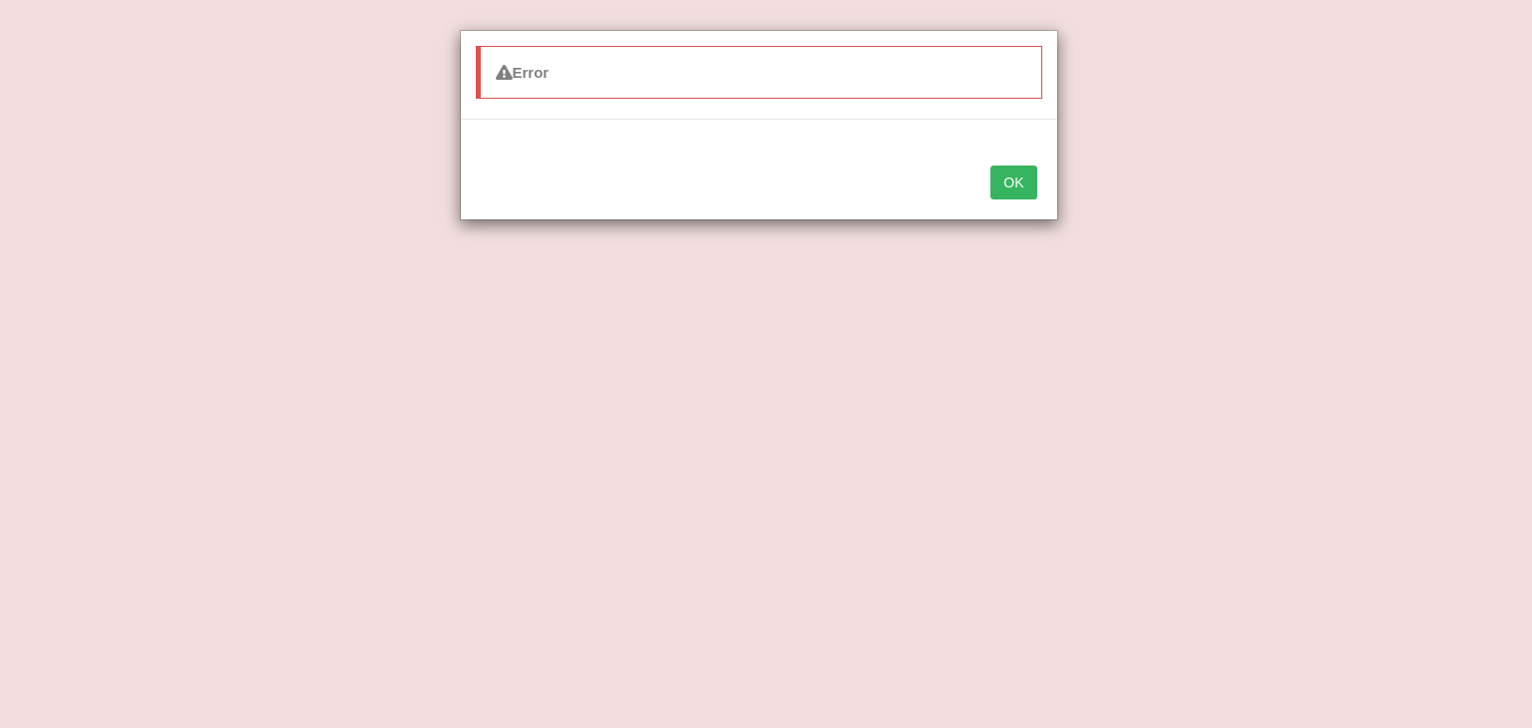
click at [1009, 166] on button "OK" at bounding box center [1013, 183] width 46 height 34
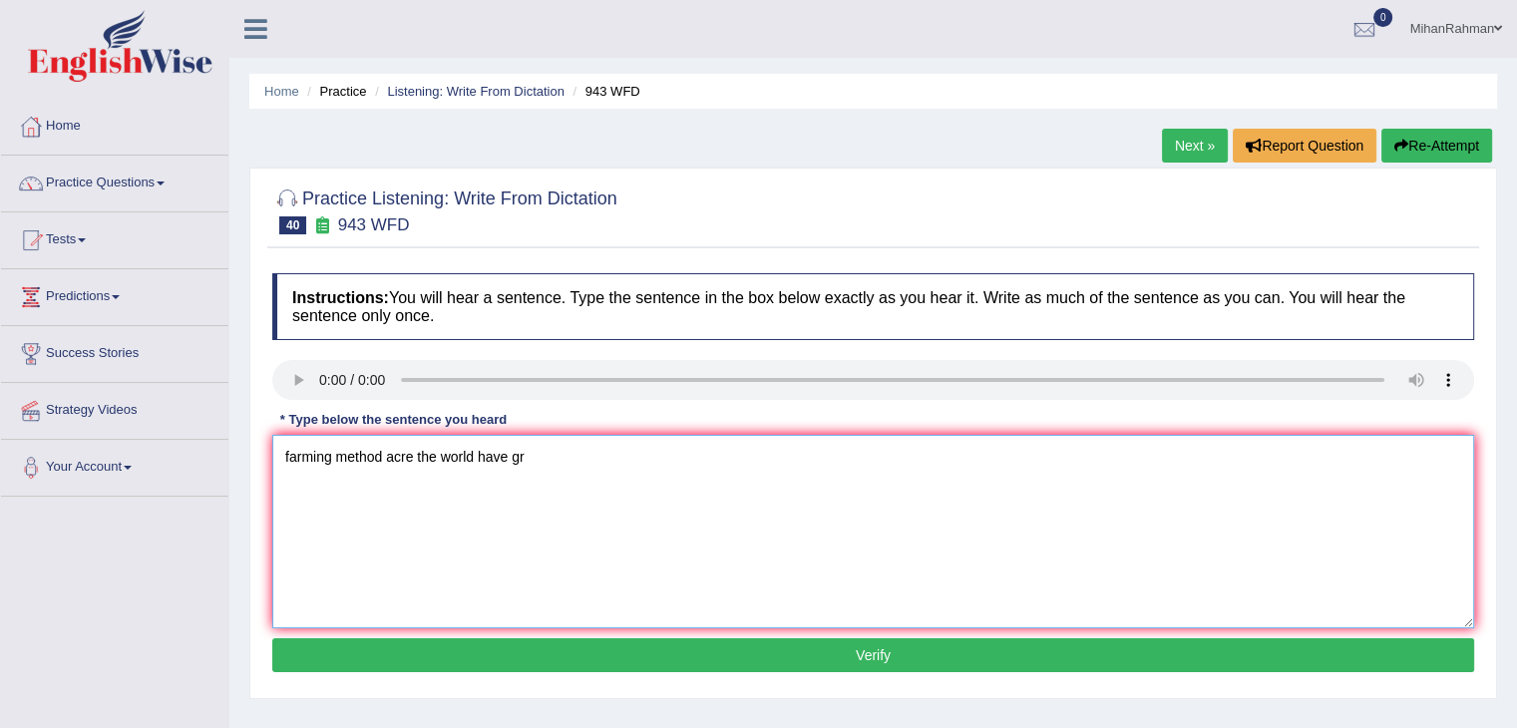
click at [580, 495] on textarea "farming method acre the world have gr" at bounding box center [873, 531] width 1202 height 193
click at [290, 467] on textarea "farming method acre the world have greatly developed rectenly." at bounding box center [873, 531] width 1202 height 193
click at [393, 464] on textarea "Farming method acre the world have greatly developed rectenly." at bounding box center [873, 531] width 1202 height 193
click at [474, 466] on textarea "Farming method methods acre the world have greatly developed rectenly." at bounding box center [873, 531] width 1202 height 193
click at [561, 463] on textarea "Farming method methods across the world have greatly developed recently." at bounding box center [873, 531] width 1202 height 193
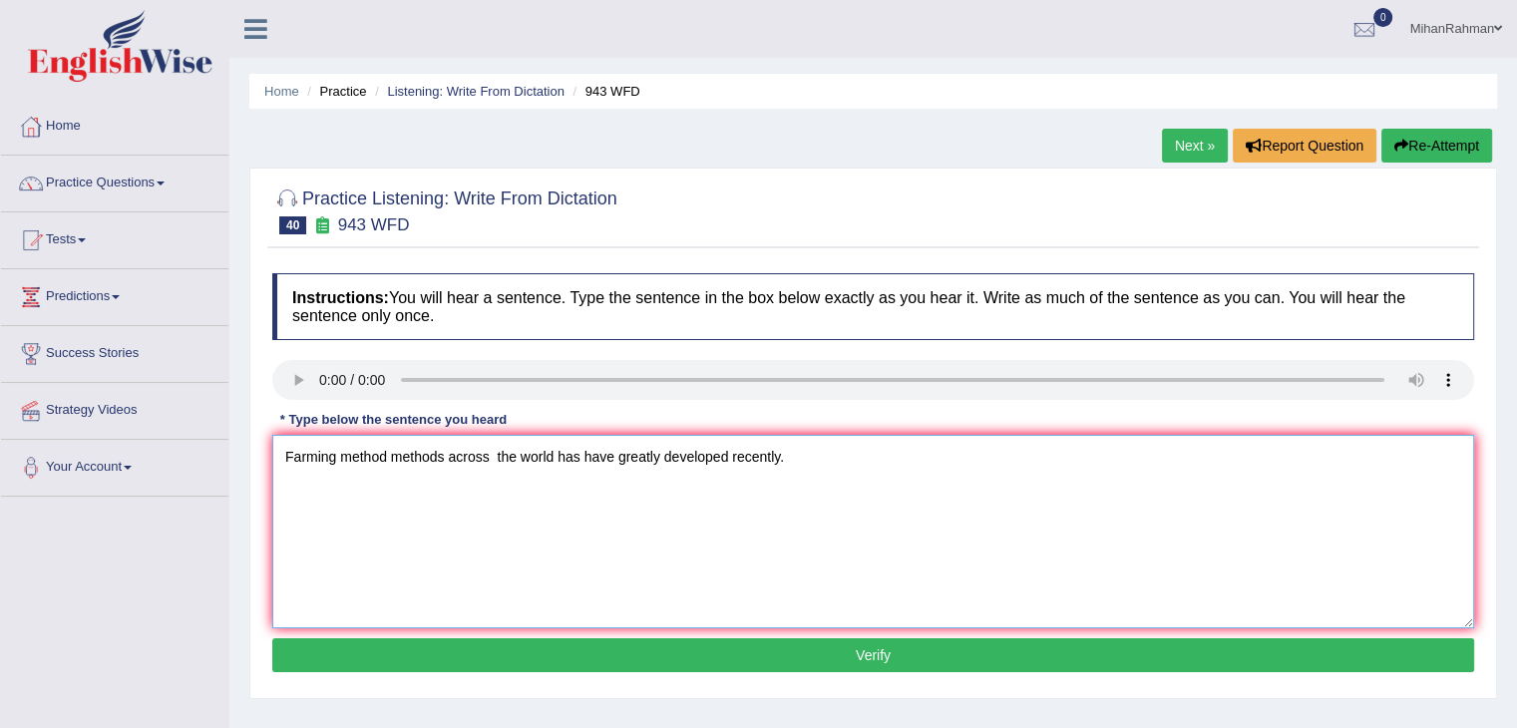
type textarea "Farming method methods across the world has have greatly developed recently."
click at [760, 651] on button "Verify" at bounding box center [873, 655] width 1202 height 34
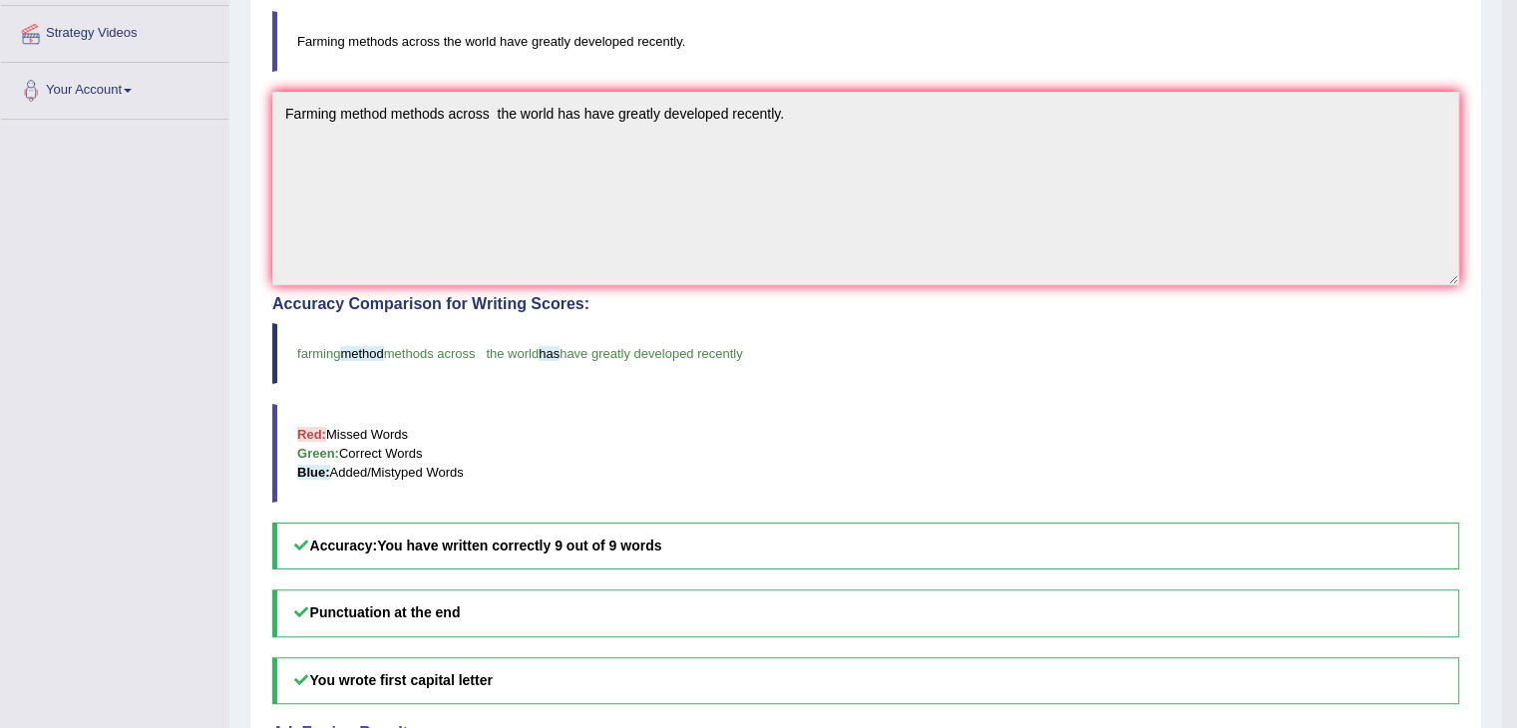
scroll to position [393, 0]
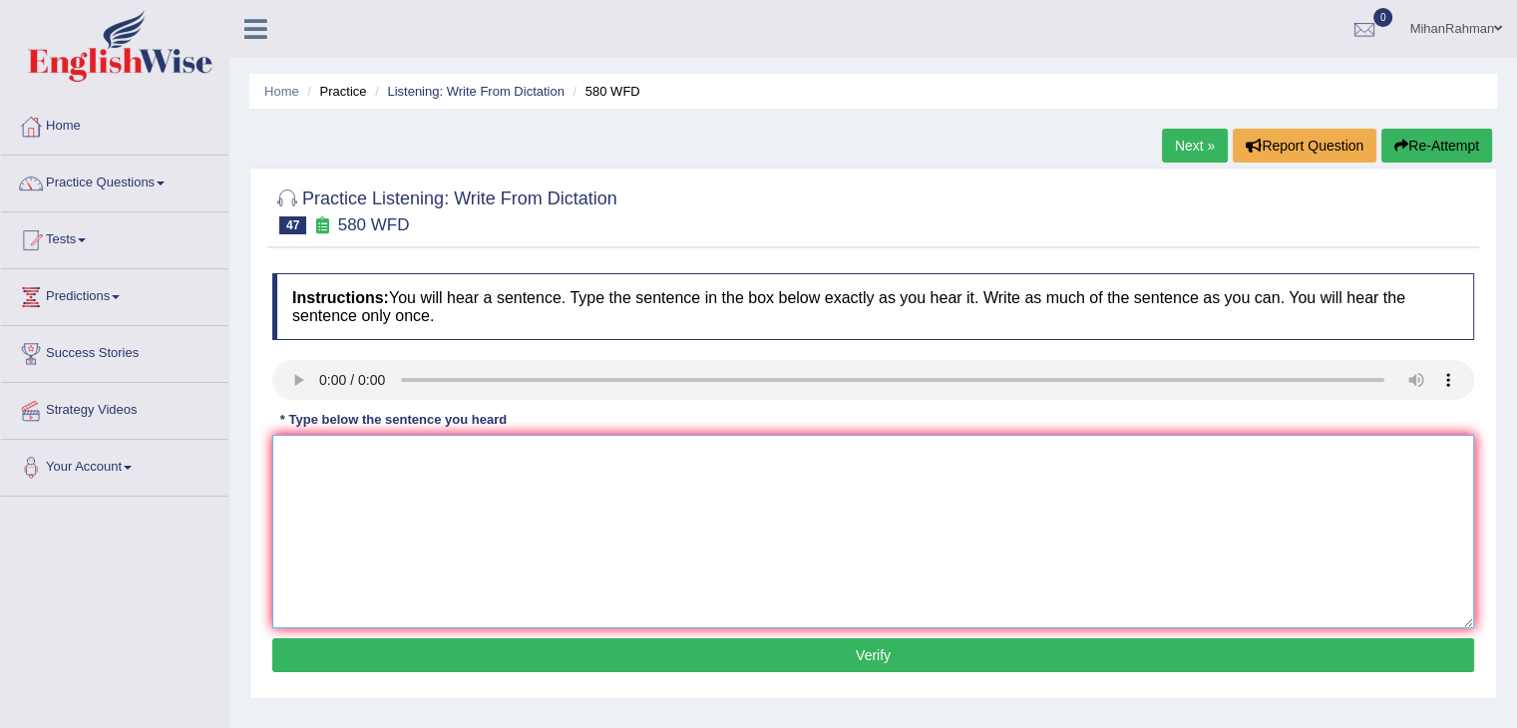
click at [435, 483] on textarea at bounding box center [873, 531] width 1202 height 193
click at [346, 506] on textarea at bounding box center [873, 531] width 1202 height 193
click at [295, 458] on textarea "you can use your laptop in the lecture." at bounding box center [873, 531] width 1202 height 193
click at [538, 455] on textarea "You can use your laptop in the lecture." at bounding box center [873, 531] width 1202 height 193
type textarea "You can use your laptop in the lecture."
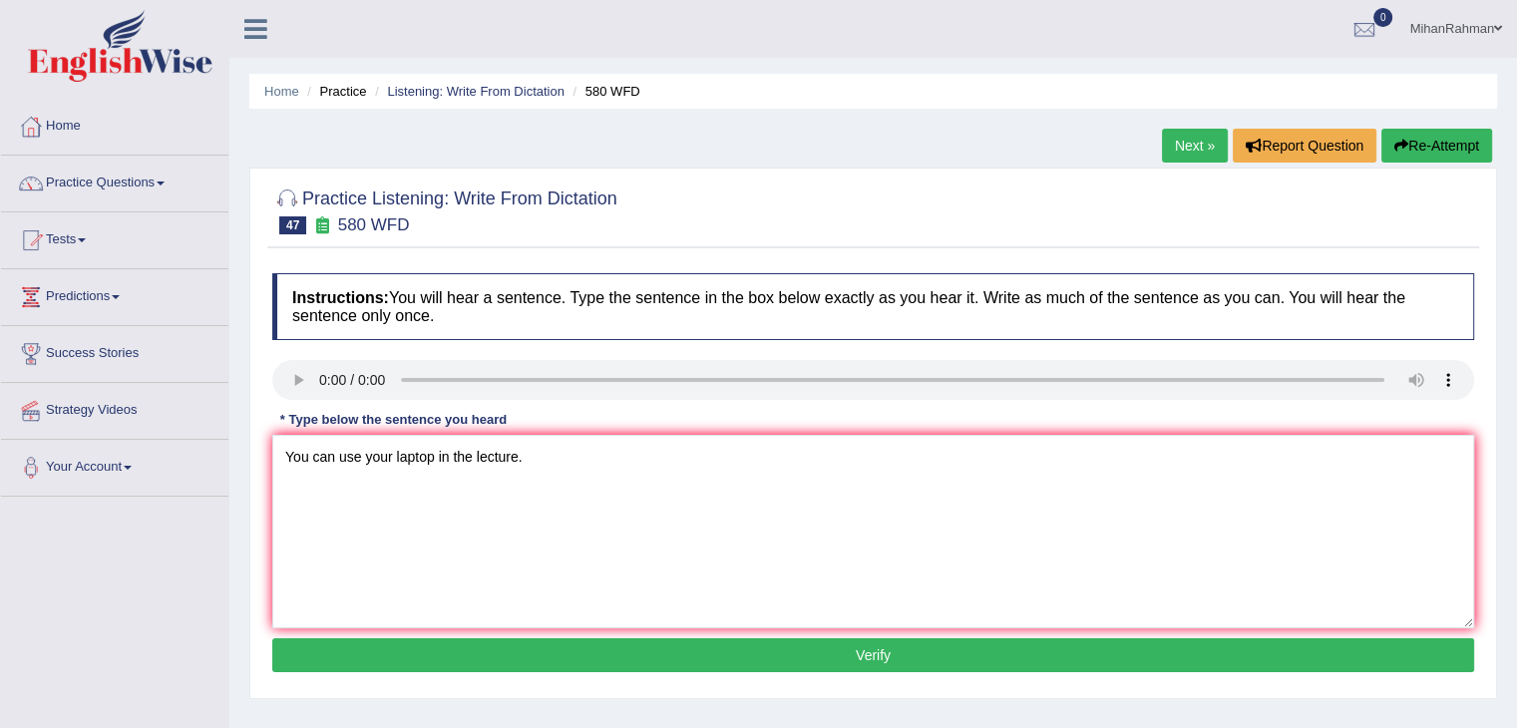
click at [689, 651] on button "Verify" at bounding box center [873, 655] width 1202 height 34
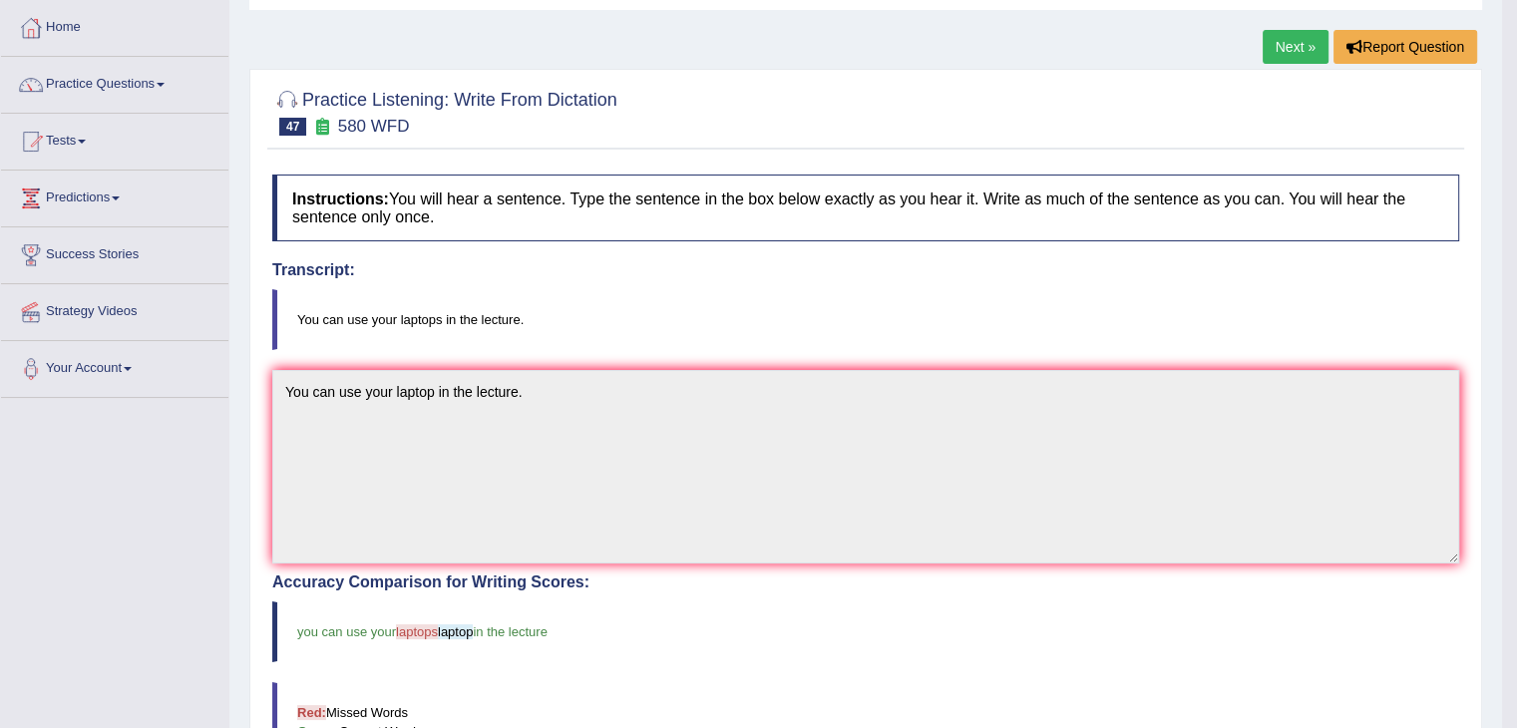
scroll to position [90, 0]
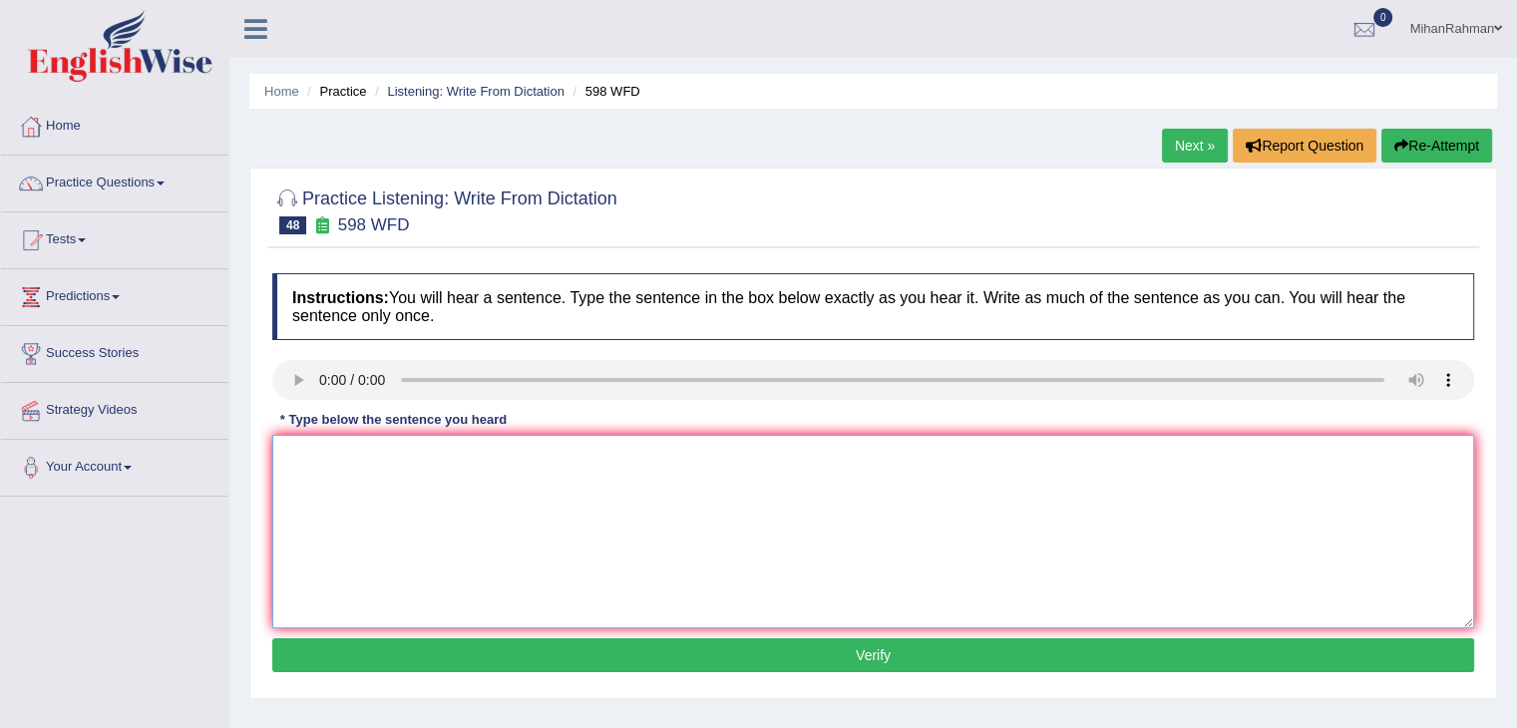
click at [377, 497] on textarea at bounding box center [873, 531] width 1202 height 193
click at [289, 458] on textarea "check the website if your alloking for text books." at bounding box center [873, 531] width 1202 height 193
click at [523, 466] on textarea "Check the website if you're looking for textbooks." at bounding box center [873, 531] width 1202 height 193
click at [330, 456] on textarea "Check the website if you're looking for the textbooks." at bounding box center [873, 531] width 1202 height 193
click at [324, 457] on textarea "Check the website if you're looking for the textbooks." at bounding box center [873, 531] width 1202 height 193
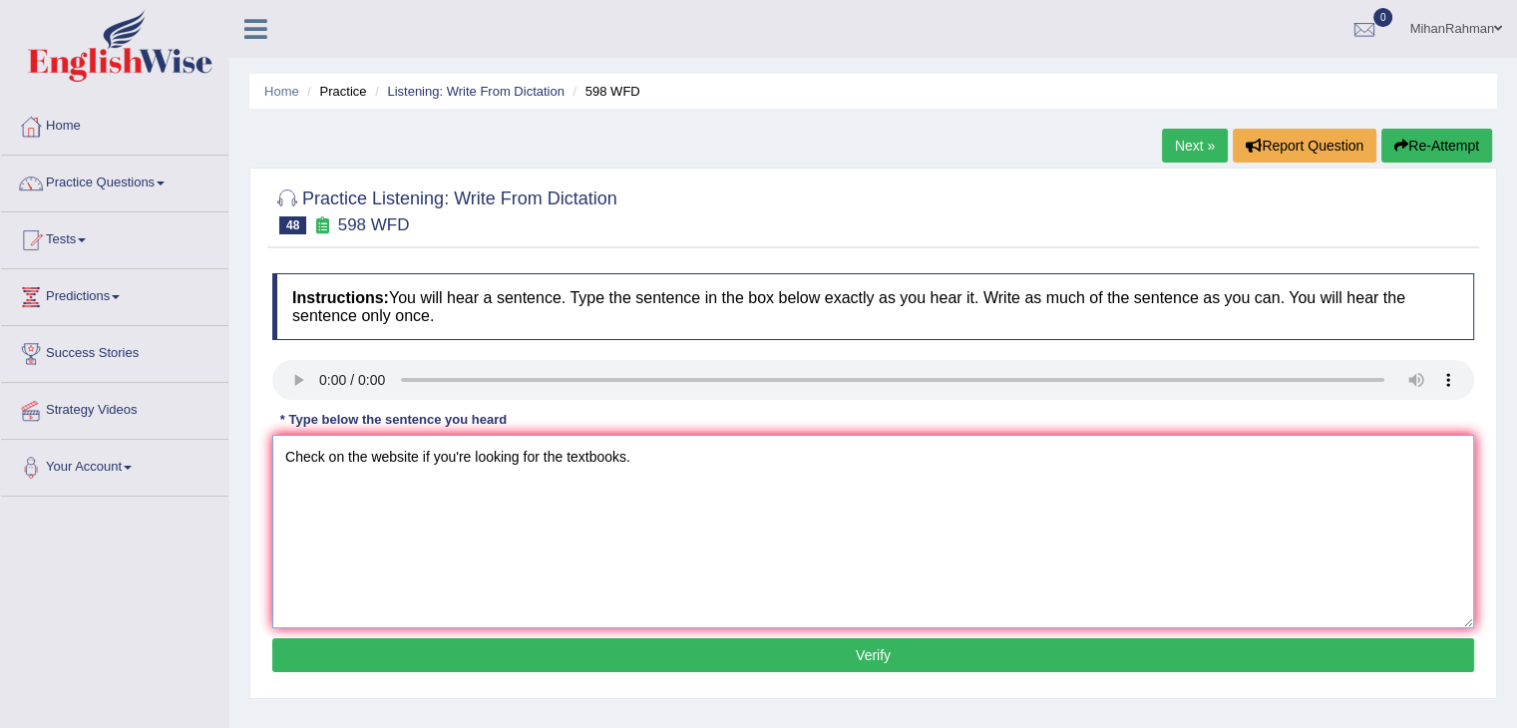
click at [562, 460] on textarea "Check on the website if you're looking for the textbooks." at bounding box center [873, 531] width 1202 height 193
click at [586, 463] on textarea "Check on the website if you're looking for the your desired textbooks." at bounding box center [873, 531] width 1202 height 193
click at [590, 463] on textarea "Check on the website if you're looking for the your desired textbooks." at bounding box center [873, 531] width 1202 height 193
click at [831, 460] on textarea "Check on the website if you're looking for the your desirable desired textbooks." at bounding box center [873, 531] width 1202 height 193
click at [561, 459] on textarea "Check on the website if you're looking for the your desirable desired textbooks." at bounding box center [873, 531] width 1202 height 193
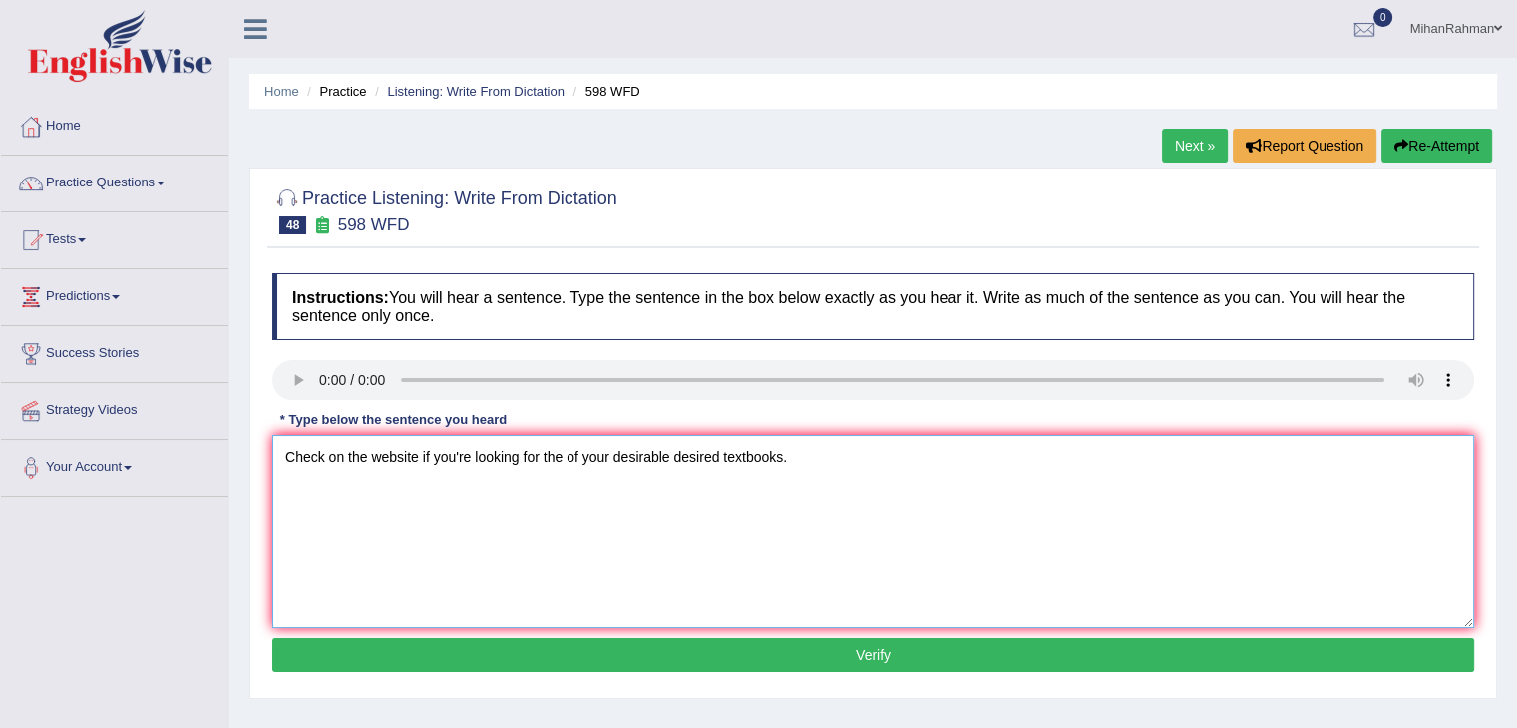
click at [952, 487] on textarea "Check on the website if you're looking for the of your desirable desired textbo…" at bounding box center [873, 531] width 1202 height 193
type textarea "Check on the website if you're looking for the of your desirable desired textbo…"
click at [780, 651] on button "Verify" at bounding box center [873, 655] width 1202 height 34
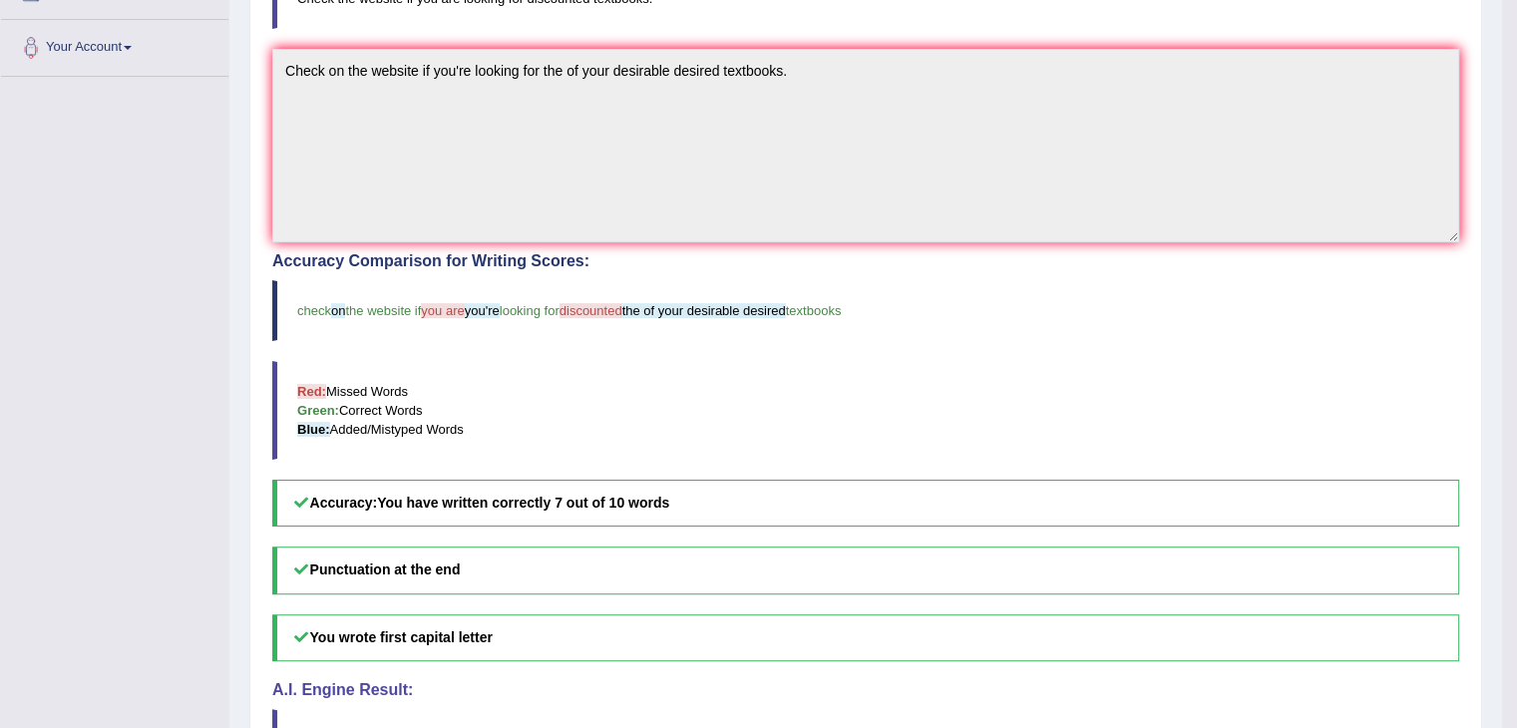
scroll to position [443, 0]
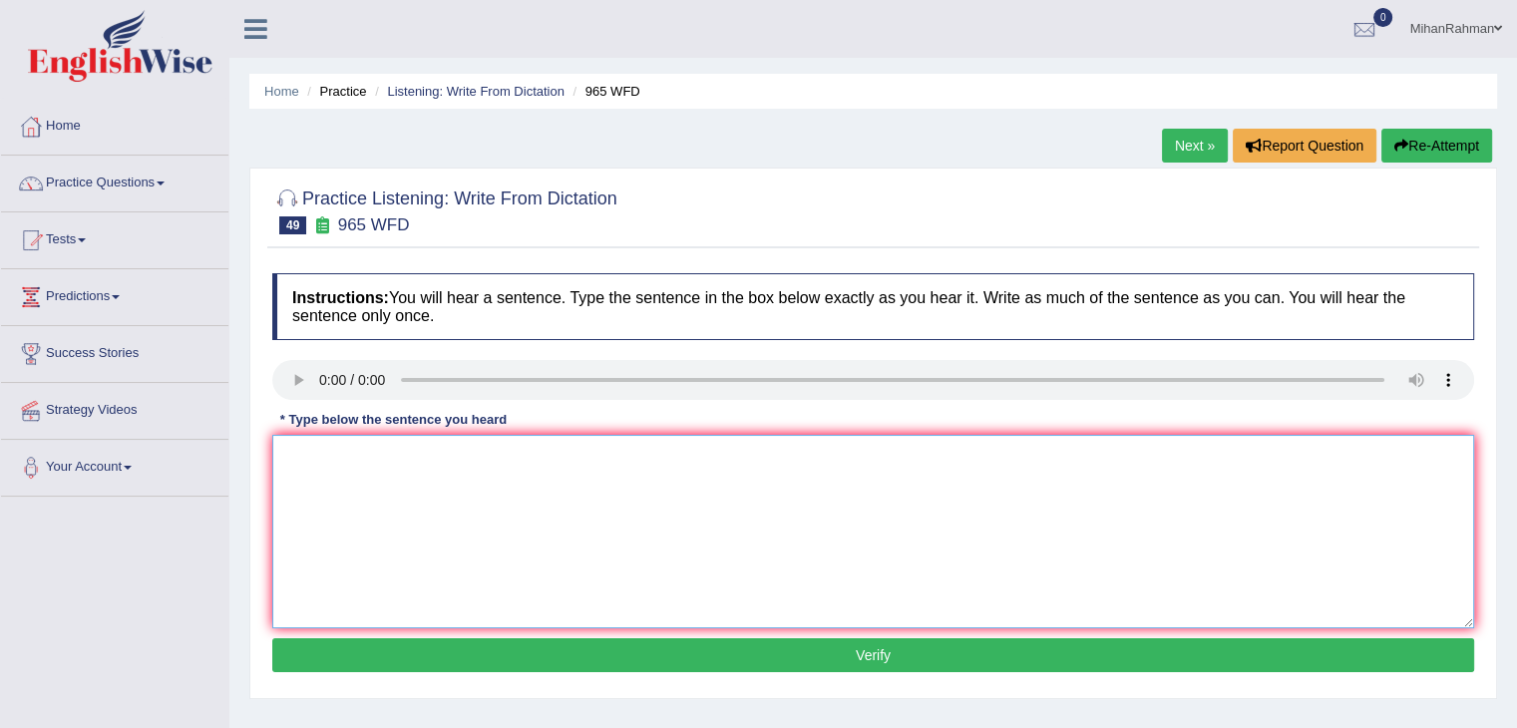
click at [381, 476] on textarea at bounding box center [873, 531] width 1202 height 193
click at [294, 456] on textarea "you must add your securtiy wuestion reteive your password passwords." at bounding box center [873, 531] width 1202 height 193
click at [560, 461] on textarea "You must add your security question reteive your password passwords." at bounding box center [873, 531] width 1202 height 193
click at [514, 458] on textarea "You must add your security question reteive retrived your password passwords." at bounding box center [873, 531] width 1202 height 193
type textarea "You must add your security question to retrieve retrived your password password…"
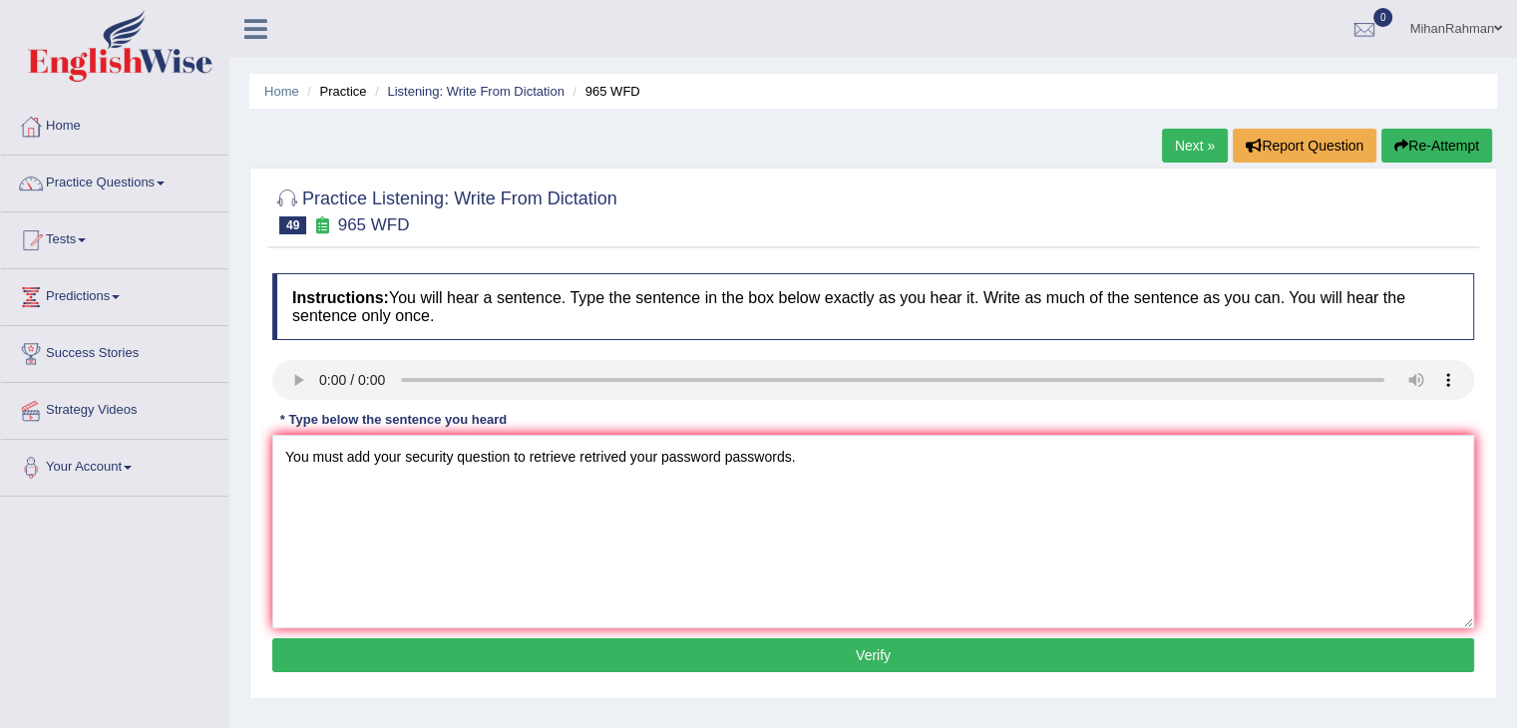
click at [805, 646] on button "Verify" at bounding box center [873, 655] width 1202 height 34
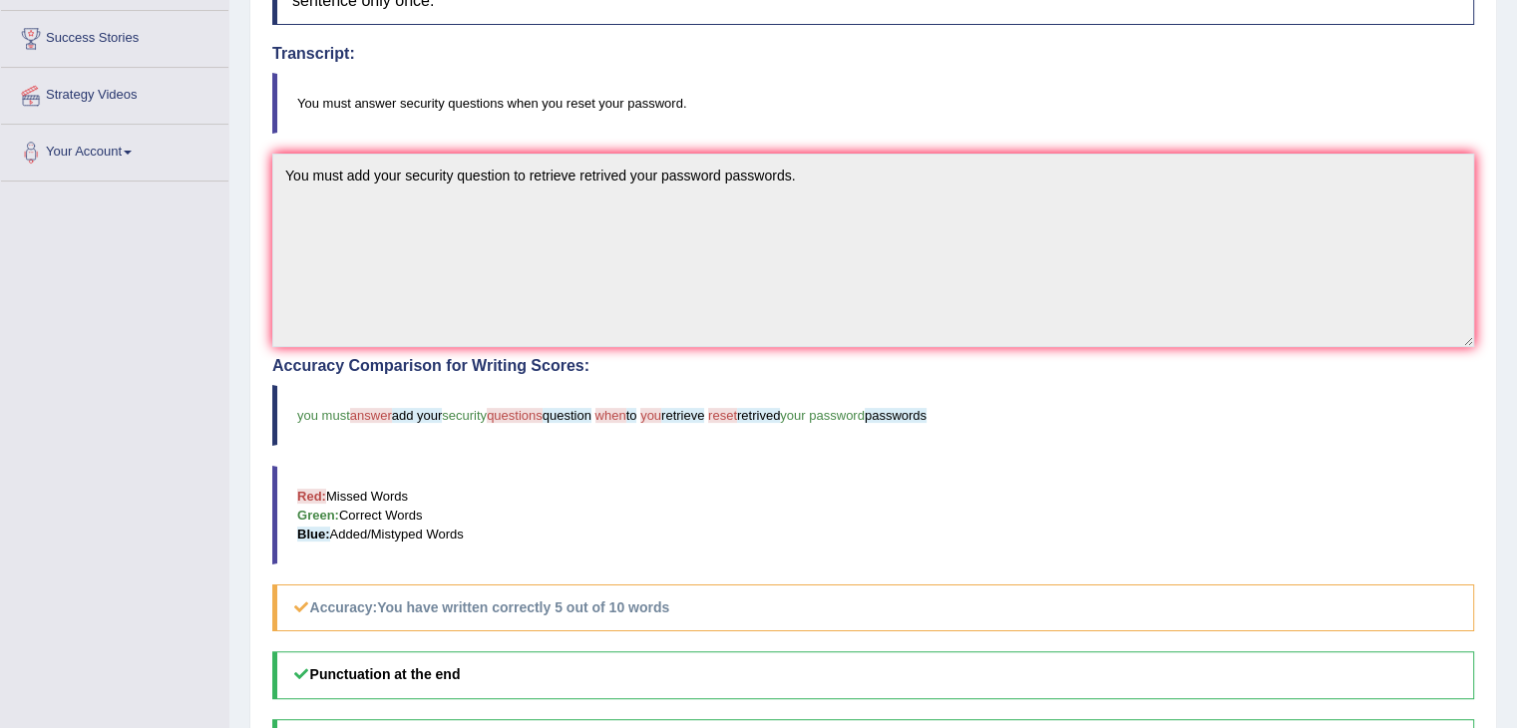
scroll to position [338, 0]
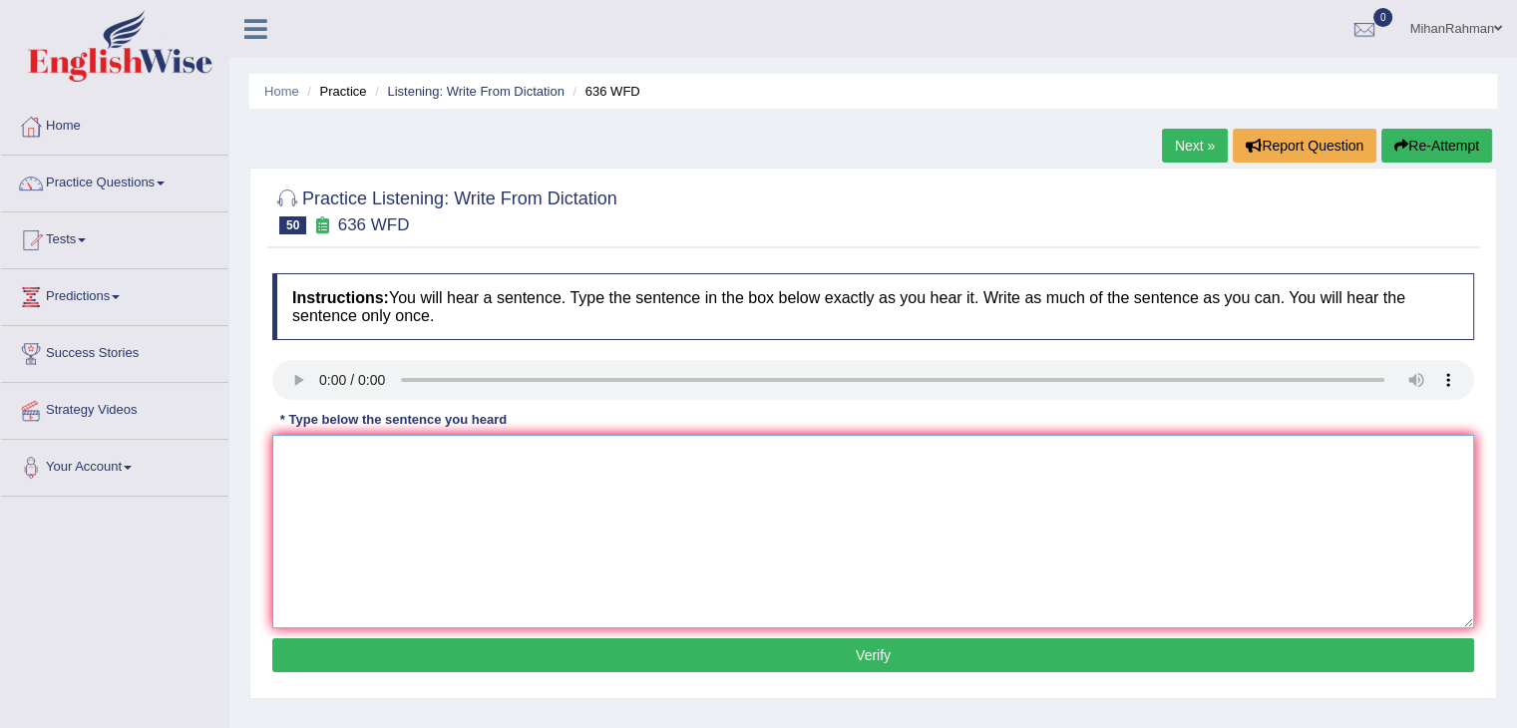
click at [351, 503] on textarea at bounding box center [873, 531] width 1202 height 193
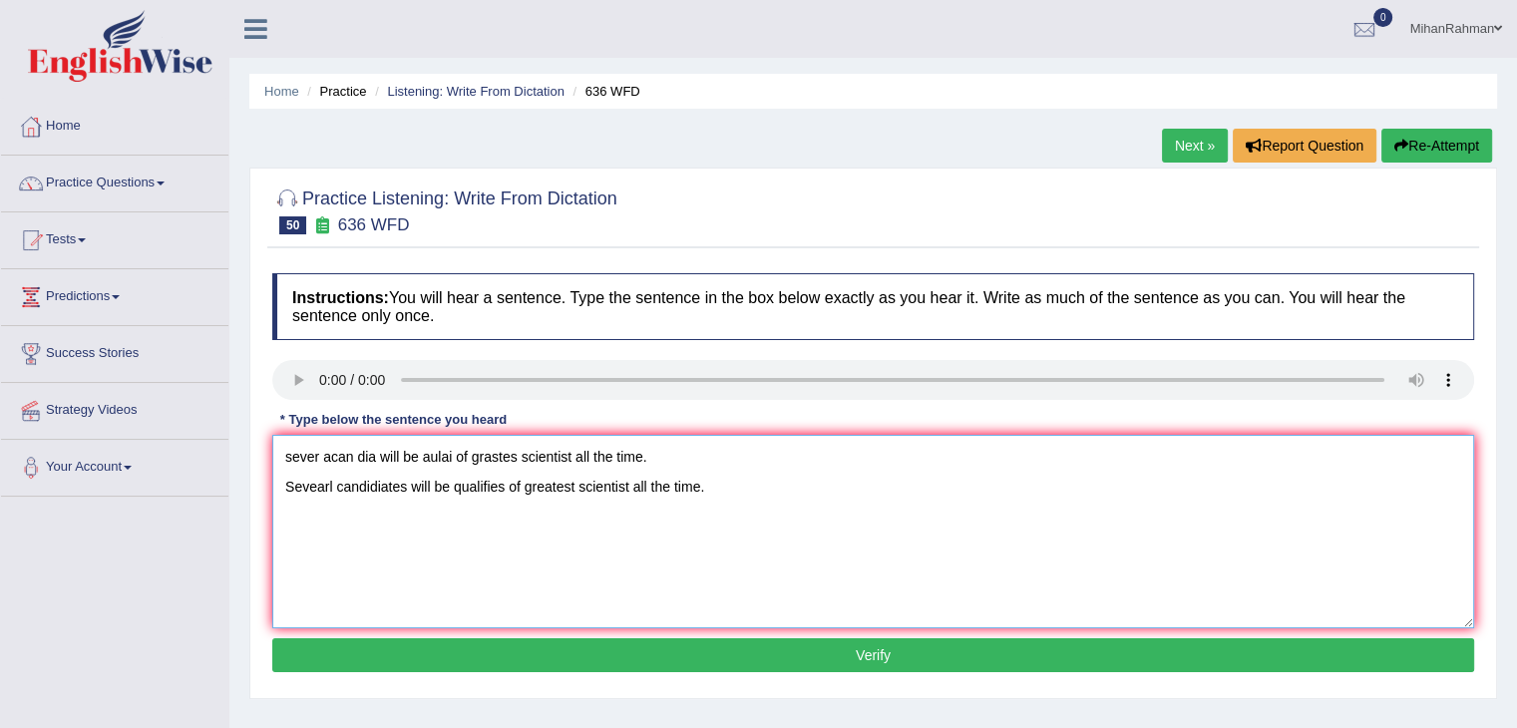
click at [682, 438] on textarea "sever acan dia will be aulai of grastes scientist all the time. Sevearl candidi…" at bounding box center [873, 531] width 1202 height 193
click at [335, 485] on textarea "Several candidates will be qualifies of greatest scientist all the time." at bounding box center [873, 531] width 1202 height 193
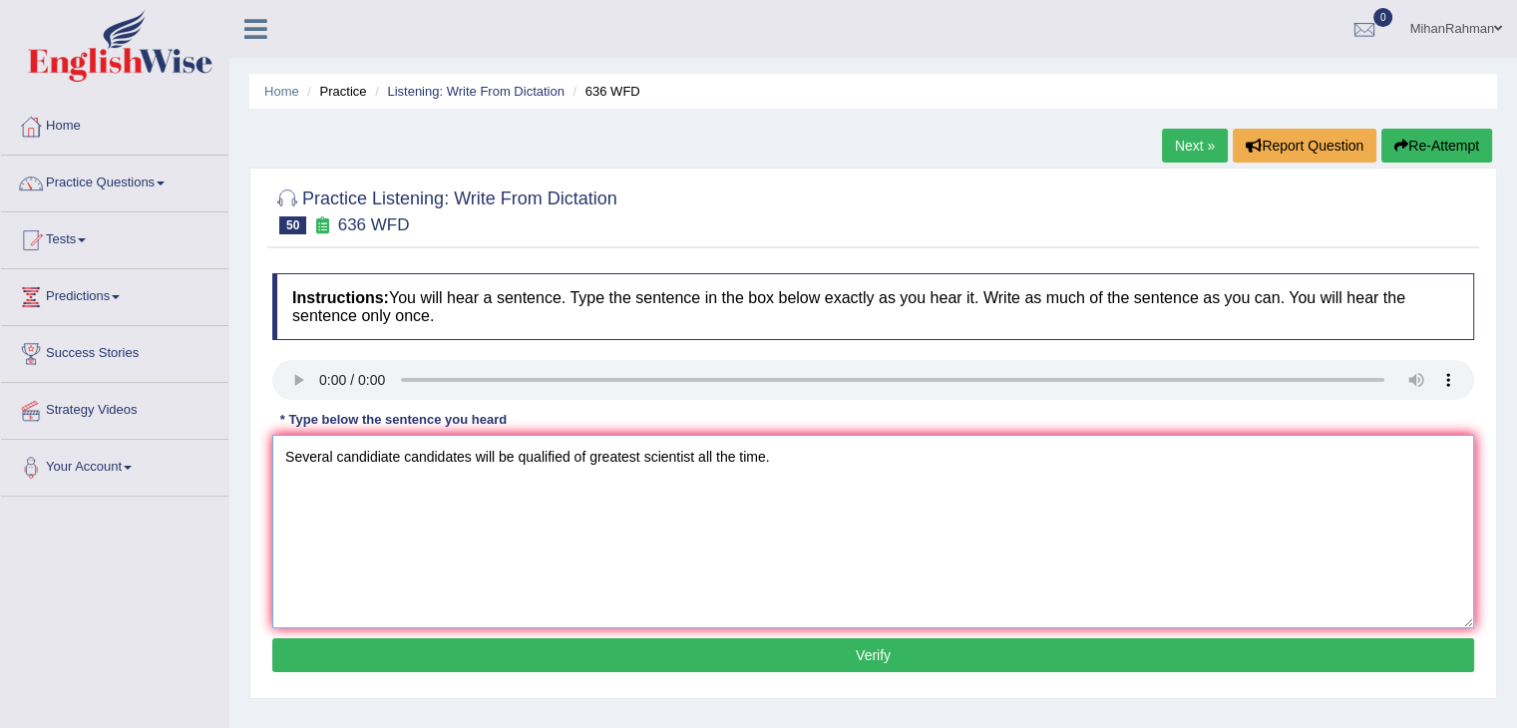
click at [517, 495] on textarea "Several candidiate candidates will be qualified of greatest scientist all the t…" at bounding box center [873, 531] width 1202 height 193
click at [636, 481] on textarea "Several candidiate candidates will be qualify qualified of greatest scientist a…" at bounding box center [873, 531] width 1202 height 193
click at [870, 495] on textarea "Several candidiate candidates will be qualify qualified of the greatest scienti…" at bounding box center [873, 531] width 1202 height 193
click at [883, 488] on textarea "Several candidiate candidates will be qualify qualified of the greatest scienti…" at bounding box center [873, 531] width 1202 height 193
click at [894, 490] on textarea "Several candidiate candidates will be qualify qualified of the greatest scienti…" at bounding box center [873, 531] width 1202 height 193
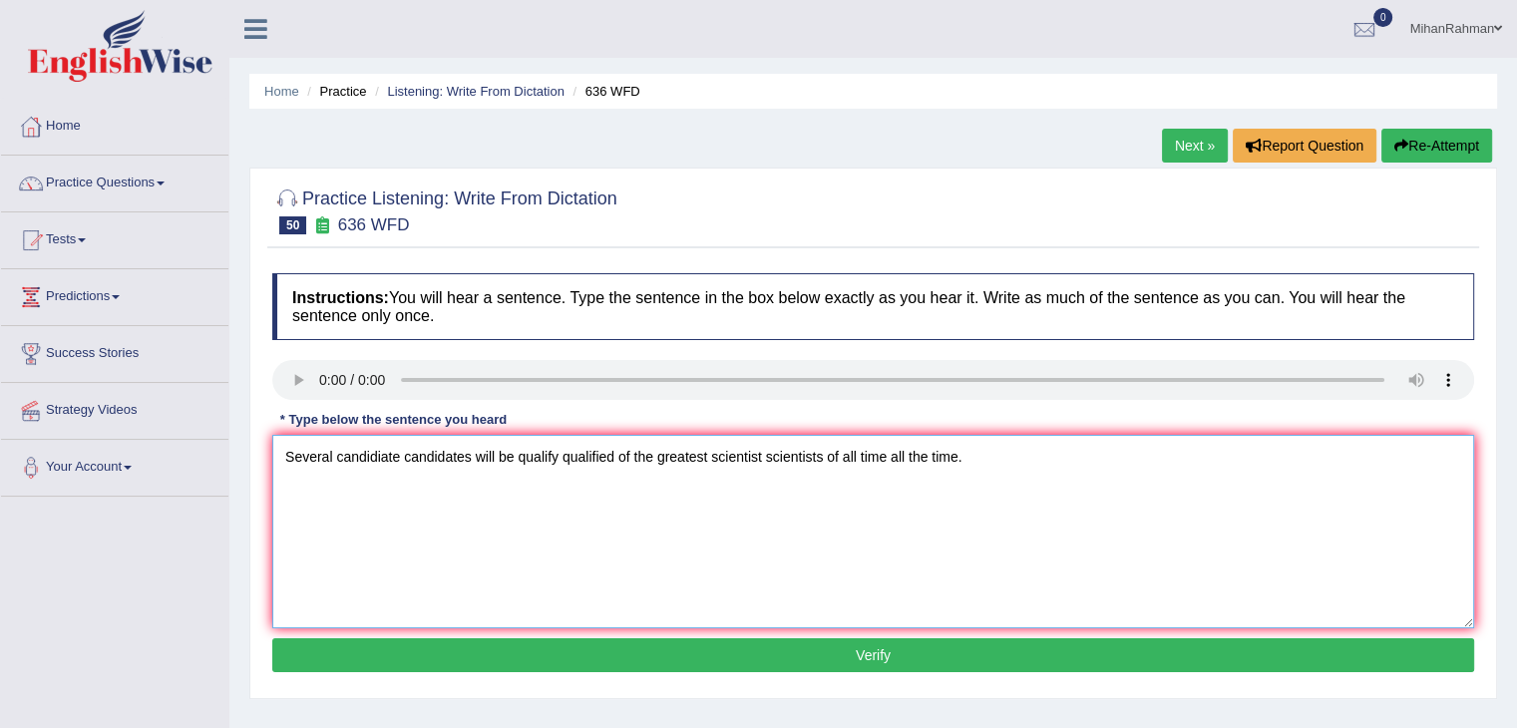
type textarea "Several candidiate candidates will be qualify qualified of the greatest scienti…"
click at [886, 655] on button "Verify" at bounding box center [873, 655] width 1202 height 34
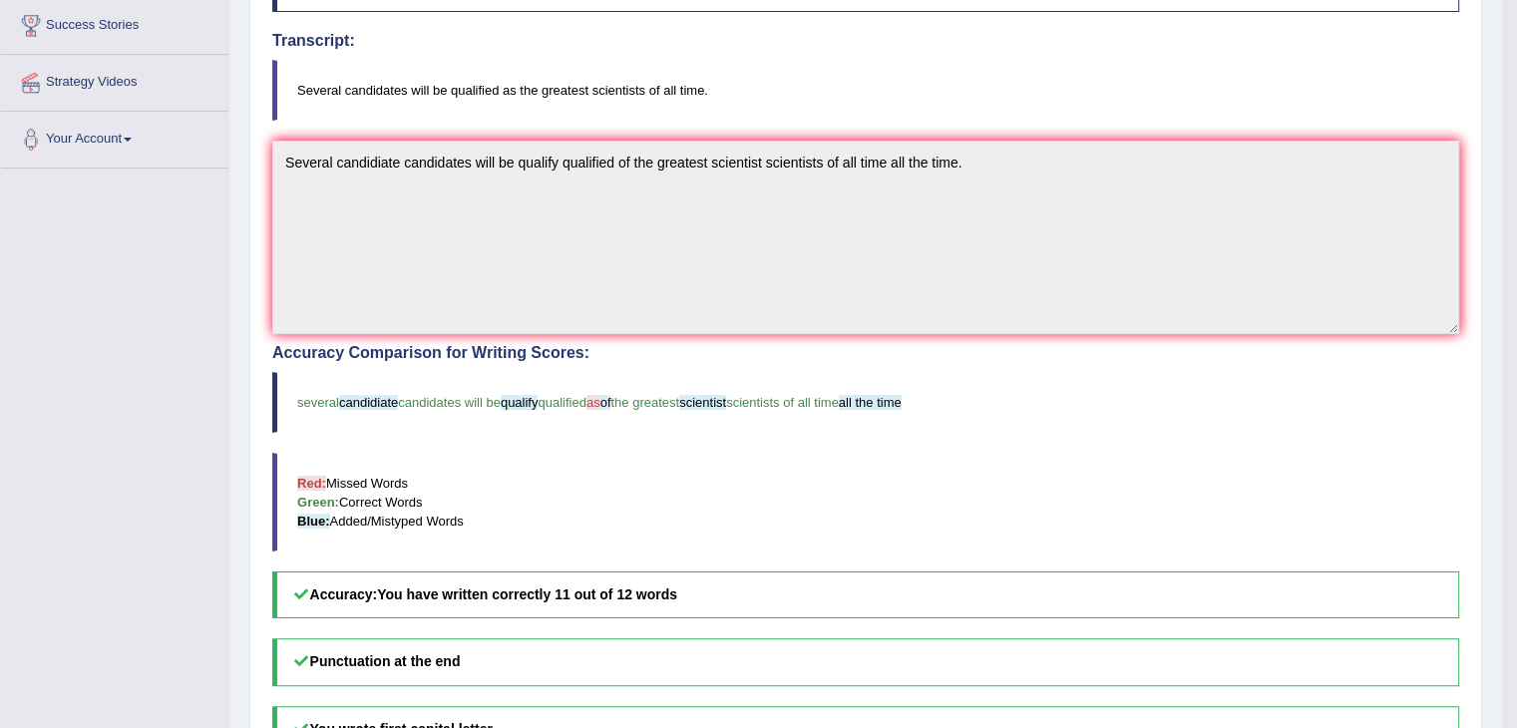
scroll to position [335, 0]
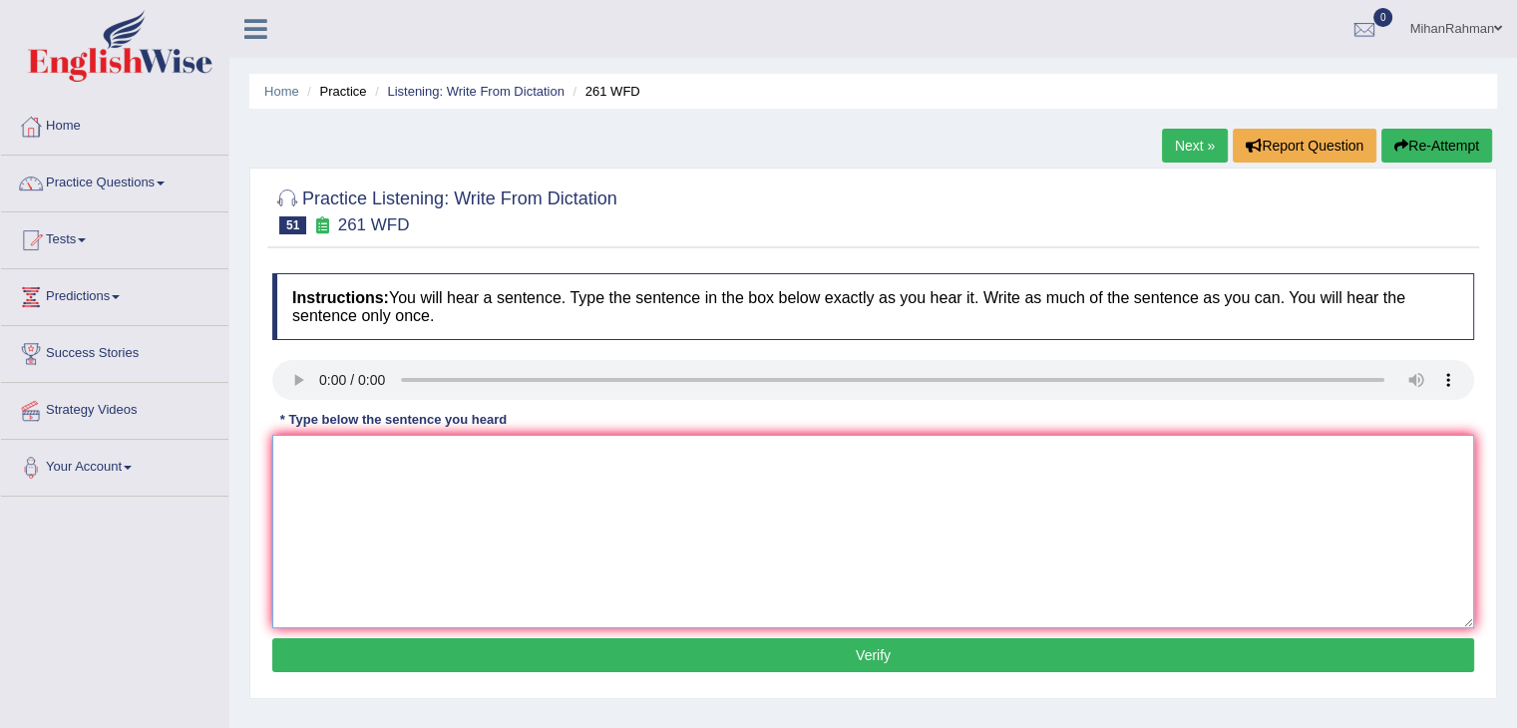
click at [359, 496] on textarea at bounding box center [873, 531] width 1202 height 193
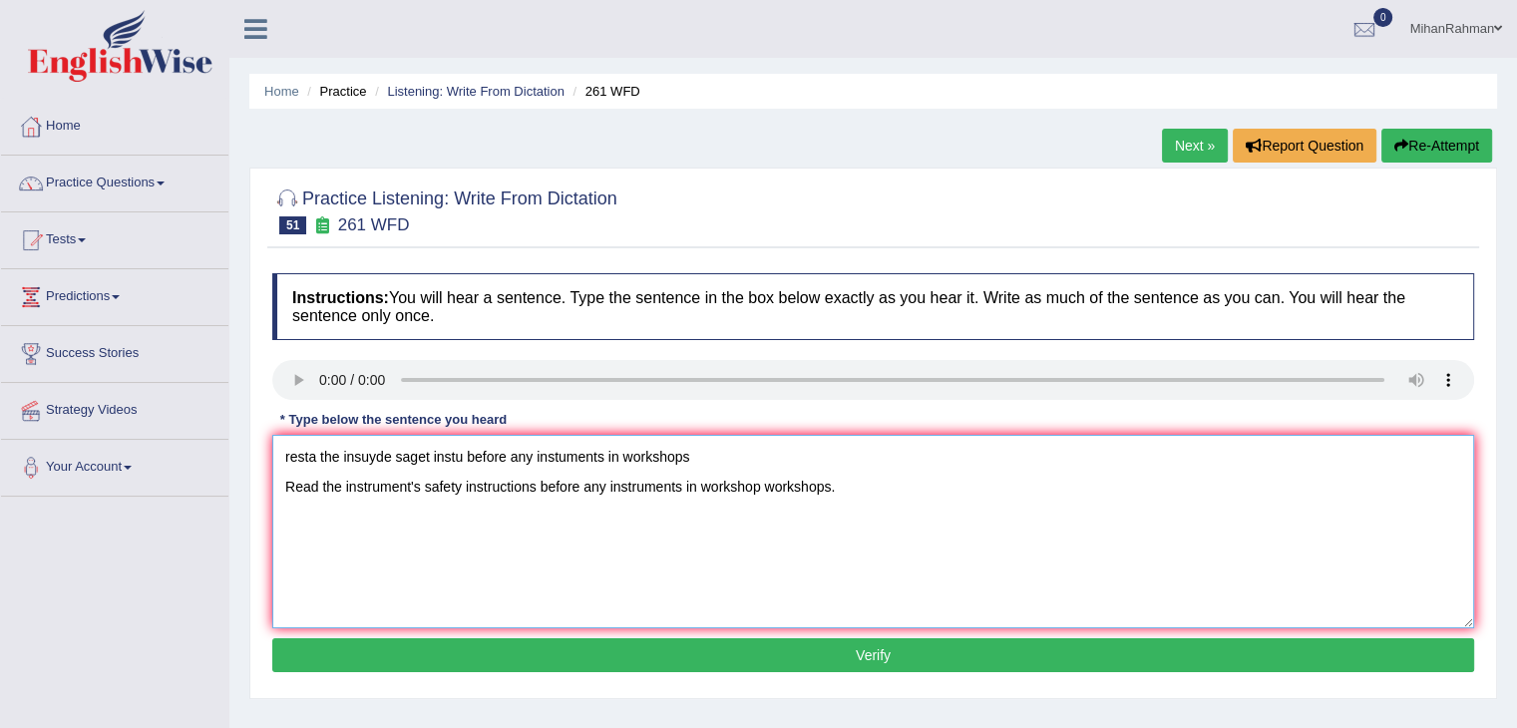
click at [722, 463] on textarea "resta the insuyde saget instu before any instuments in workshops Read the instr…" at bounding box center [873, 531] width 1202 height 193
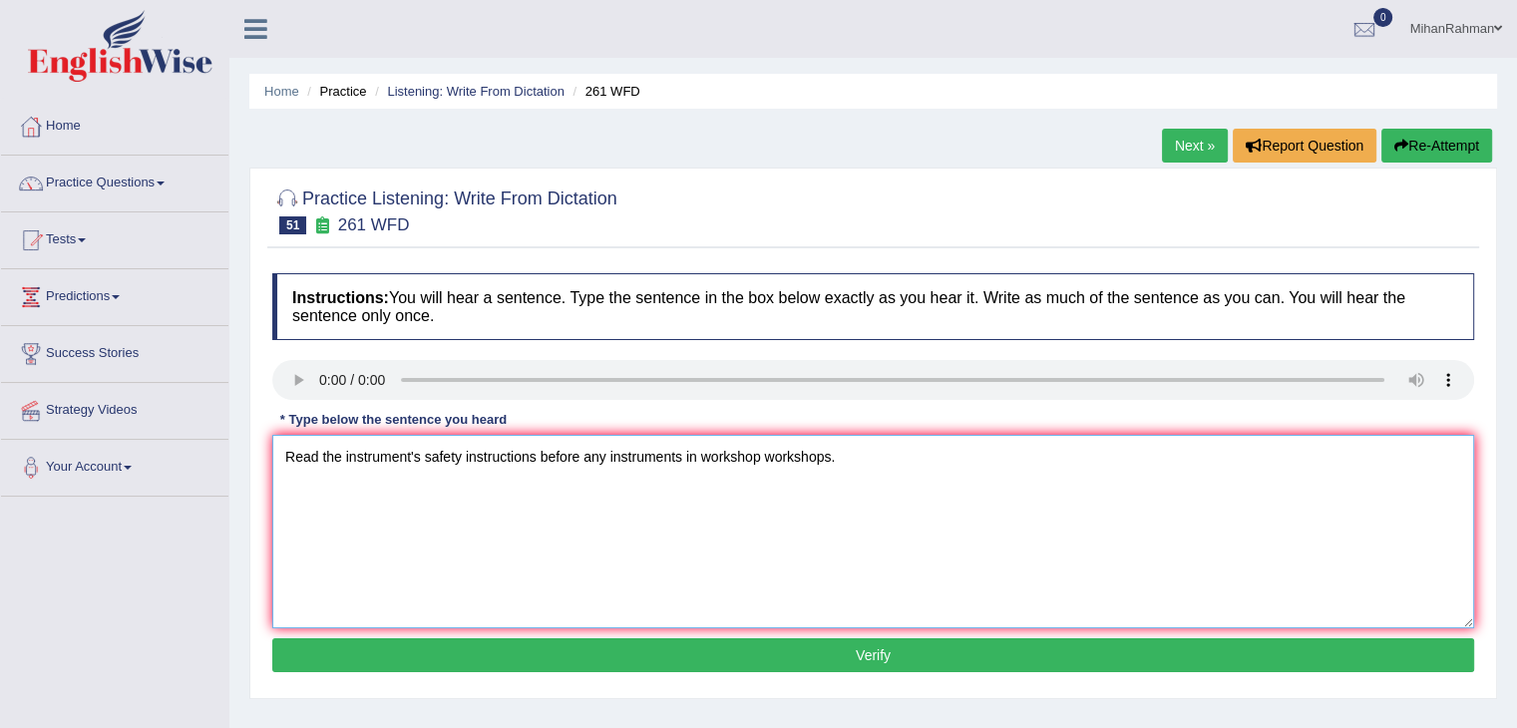
click at [287, 498] on textarea "Read the instrument's safety instructions before any instruments in workshop wo…" at bounding box center [873, 531] width 1202 height 193
click at [702, 455] on textarea "Read the instrument's safety instructions before any instruments in workshop wo…" at bounding box center [873, 531] width 1202 height 193
click at [682, 504] on textarea "Read the instrument's safety instructions before using any instruments in the w…" at bounding box center [873, 531] width 1202 height 193
click at [930, 464] on textarea "Read the instrument's safety instructions before using any instruments in the w…" at bounding box center [873, 531] width 1202 height 193
type textarea "Read the instrument's safety instructions before using any instruments in the w…"
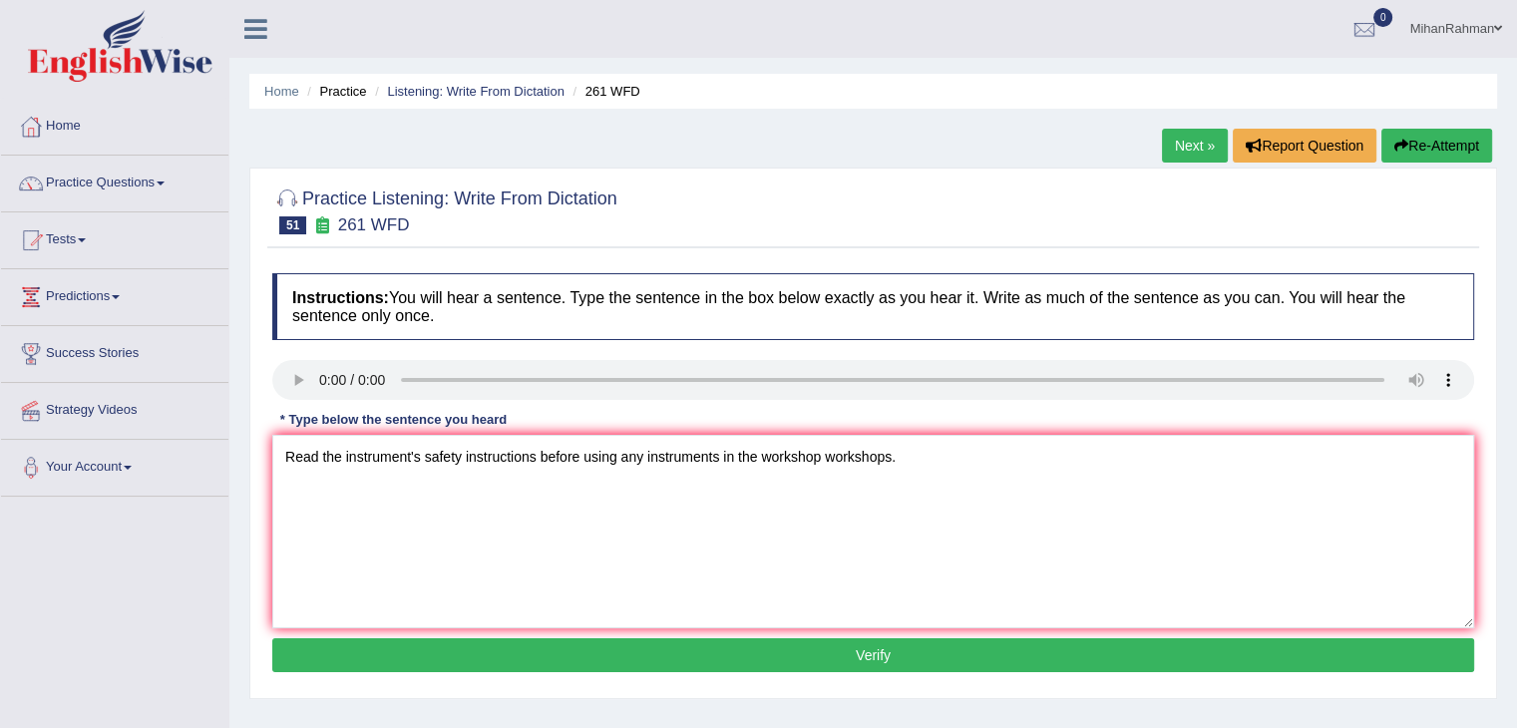
click at [854, 646] on button "Verify" at bounding box center [873, 655] width 1202 height 34
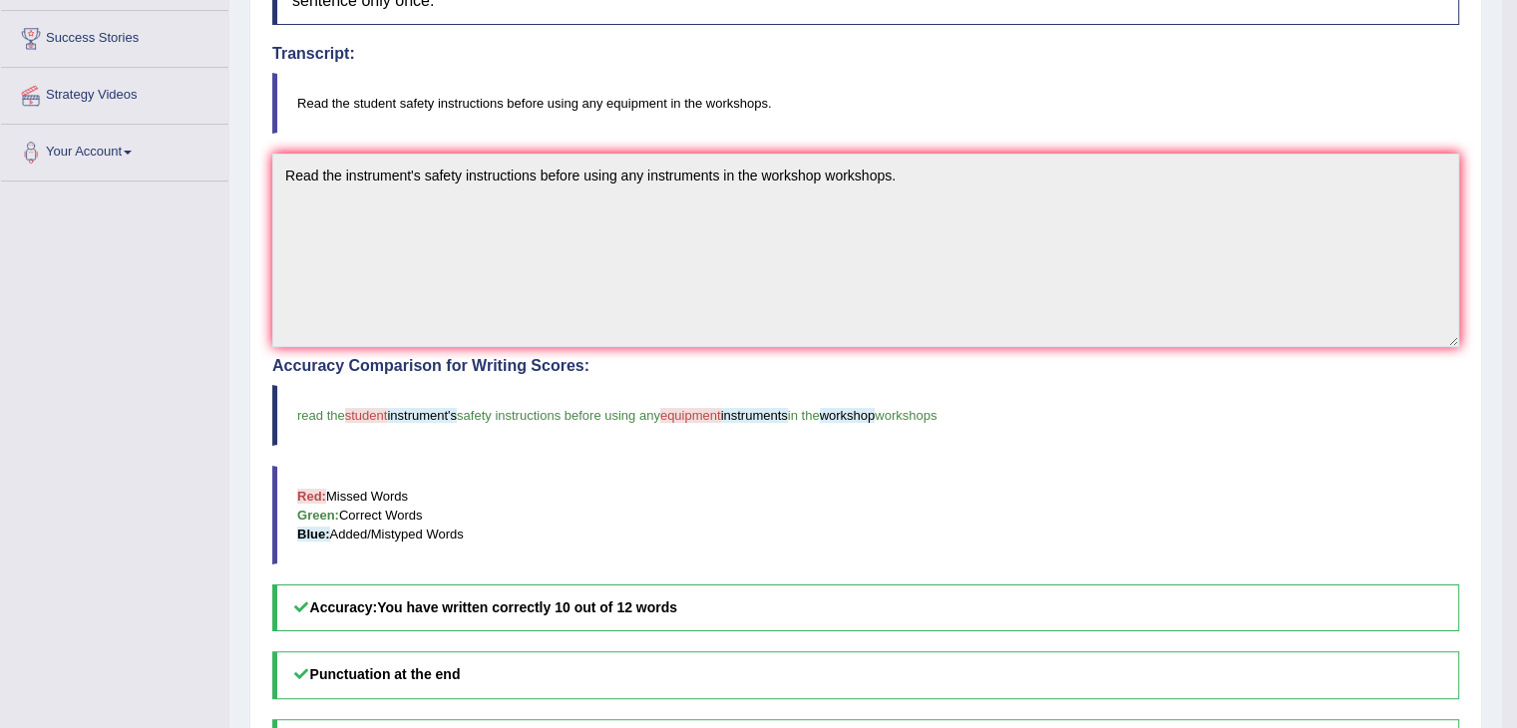
scroll to position [431, 0]
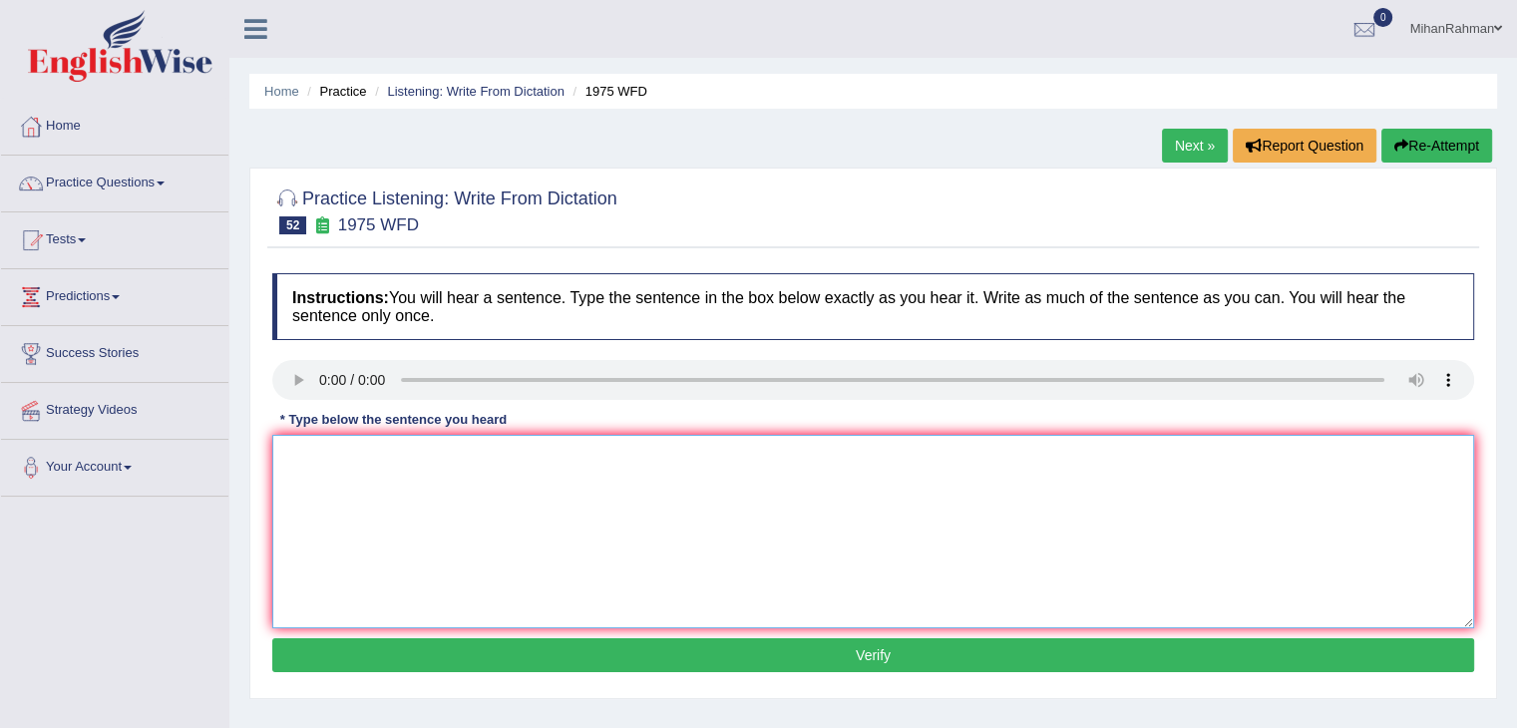
click at [347, 501] on textarea at bounding box center [873, 531] width 1202 height 193
click at [602, 453] on textarea "he is now syduy based on first permits He is now studying based on the first pe…" at bounding box center [873, 531] width 1202 height 193
click at [283, 486] on textarea "He is now studying based on the first permits." at bounding box center [873, 531] width 1202 height 193
click at [766, 625] on textarea "He is now studying based on the first permits." at bounding box center [873, 531] width 1202 height 193
type textarea "He is now studying based on the first permits."
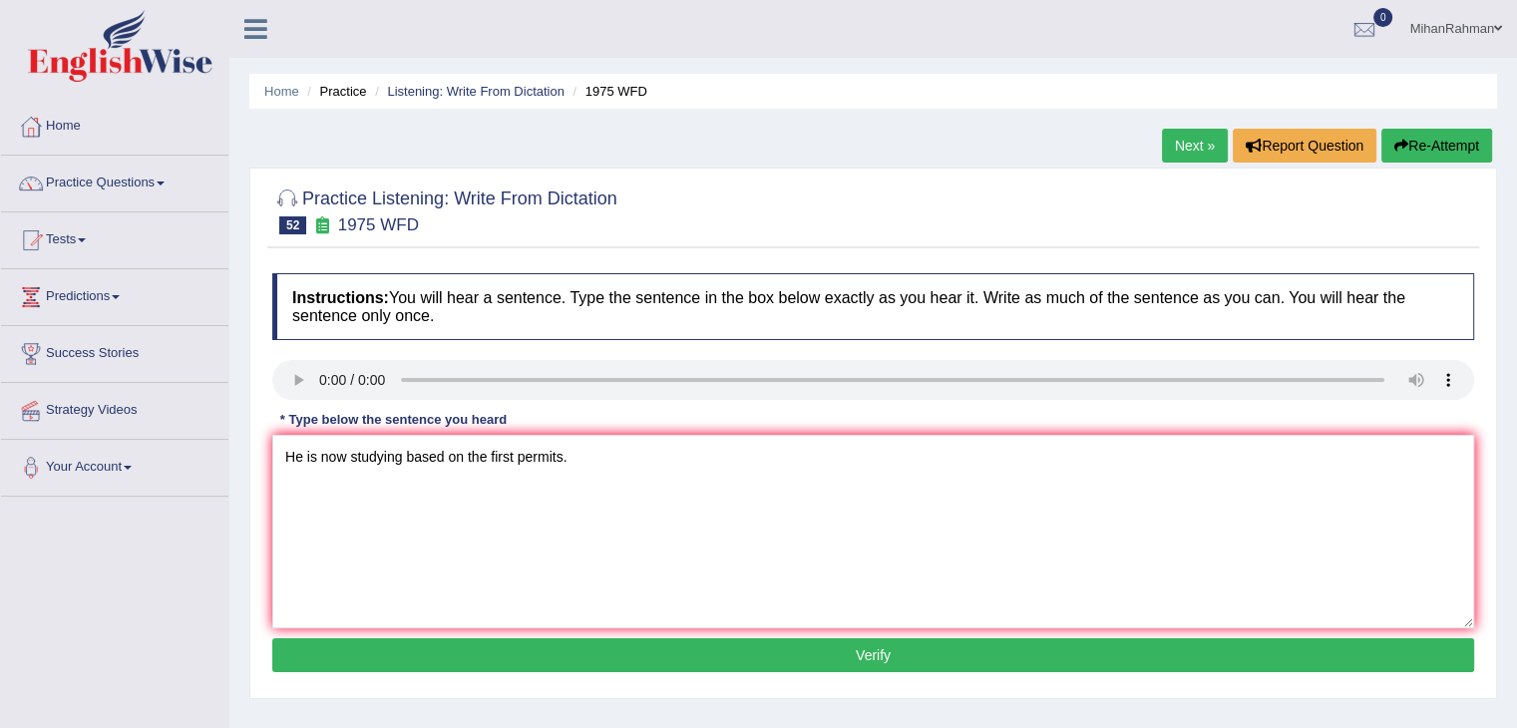
click at [791, 649] on button "Verify" at bounding box center [873, 655] width 1202 height 34
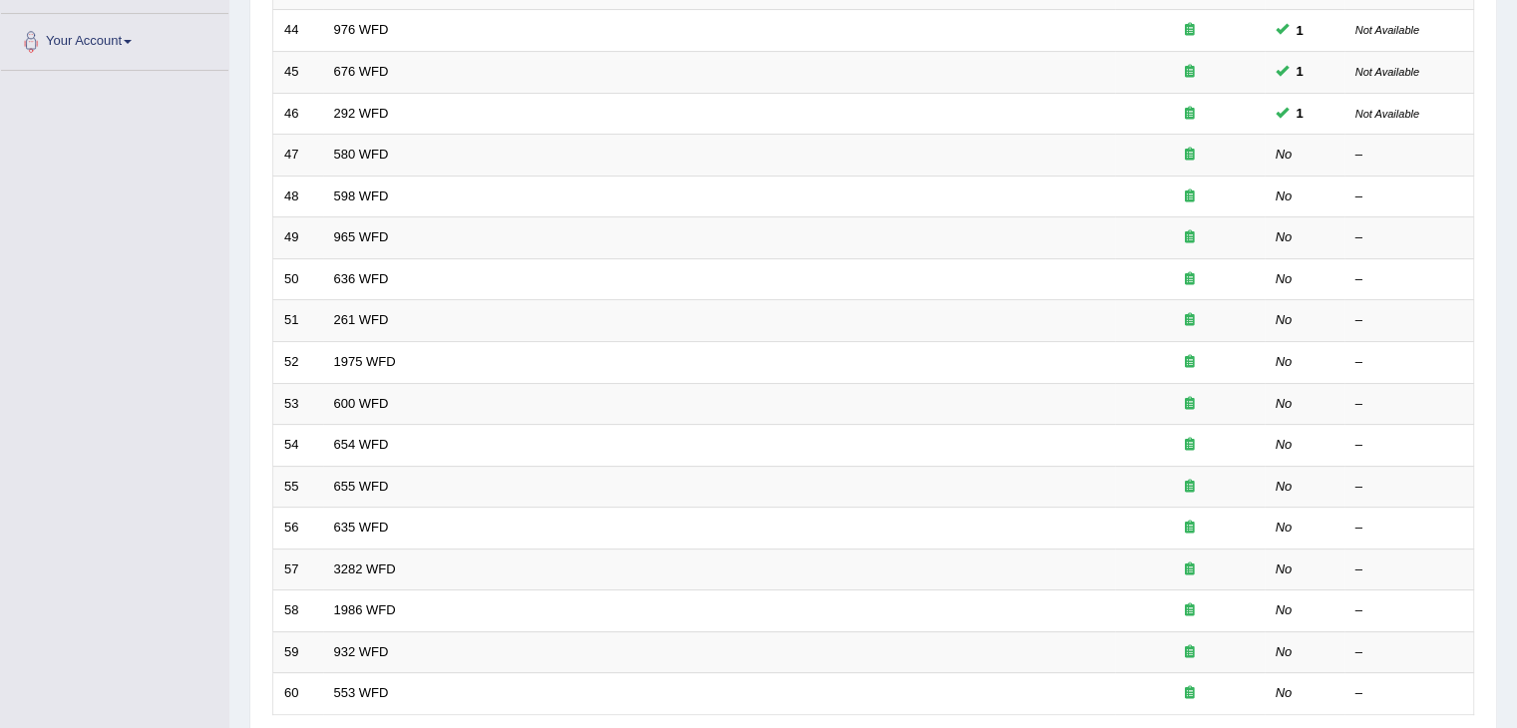
scroll to position [485, 0]
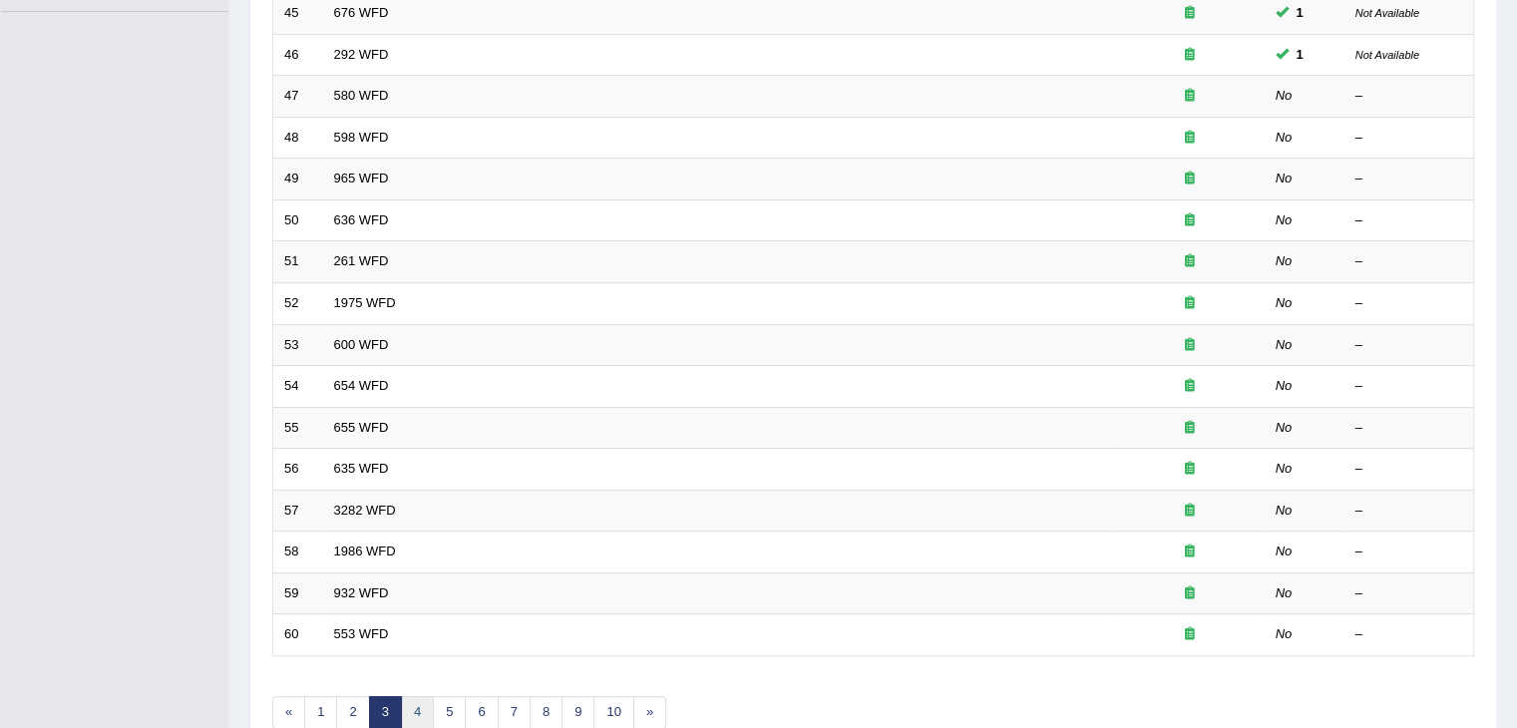
click at [417, 699] on link "4" at bounding box center [417, 712] width 33 height 33
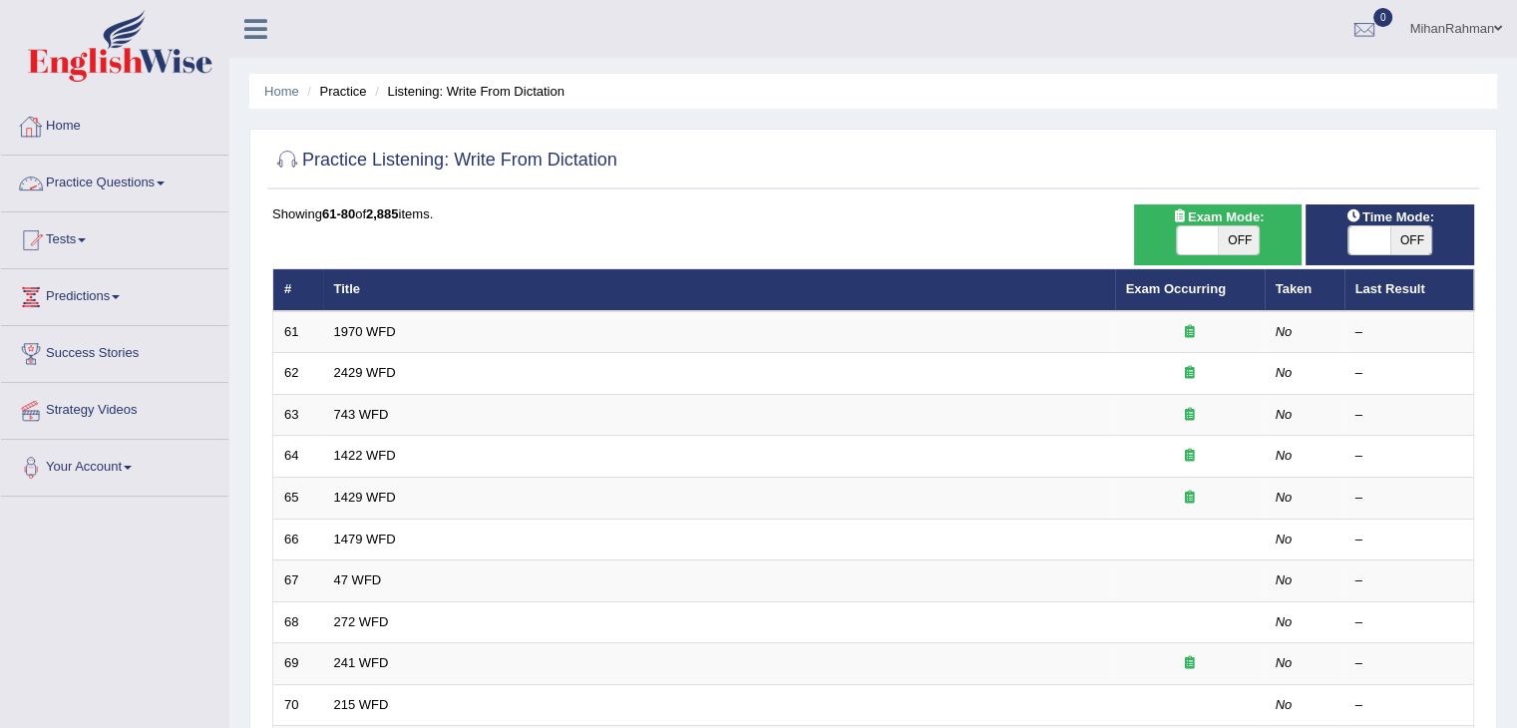
click at [93, 175] on link "Practice Questions" at bounding box center [114, 181] width 227 height 50
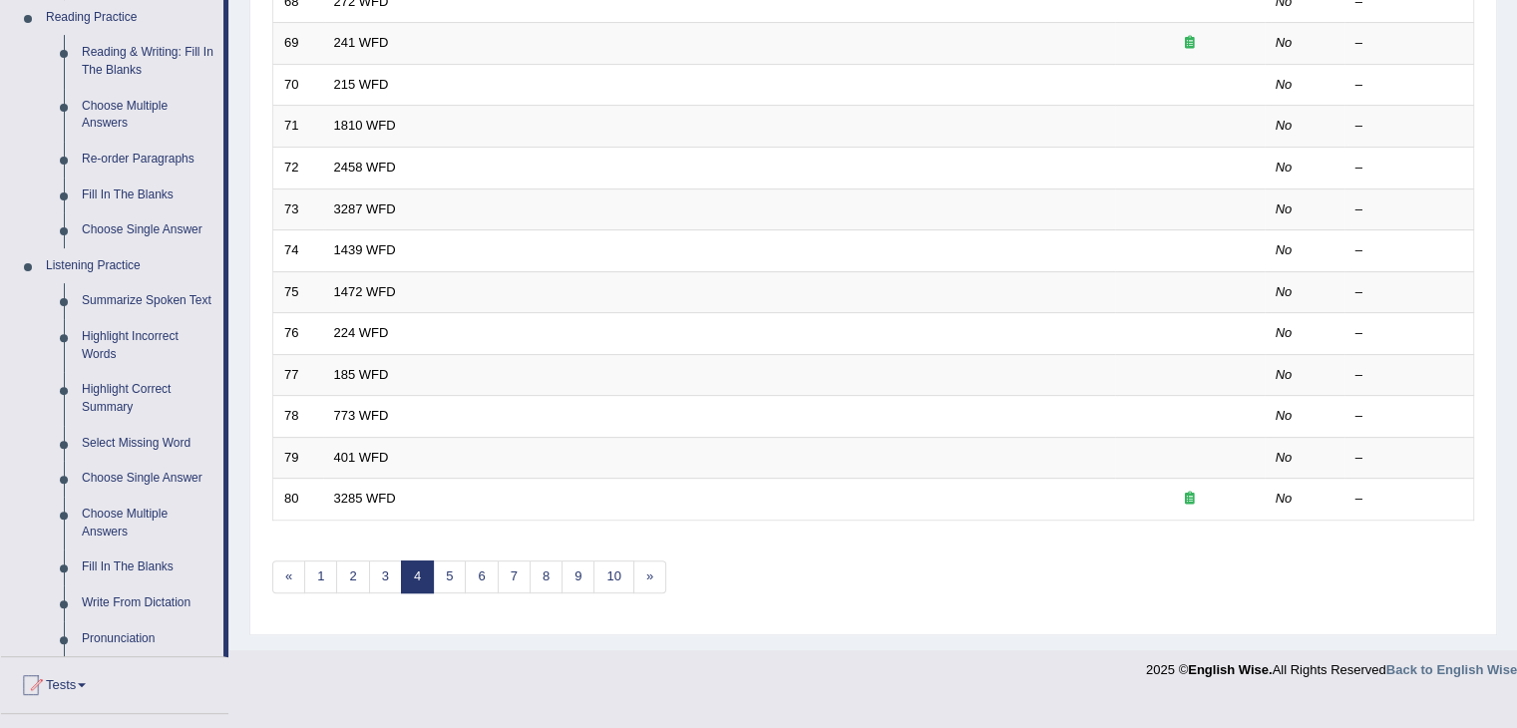
scroll to position [681, 0]
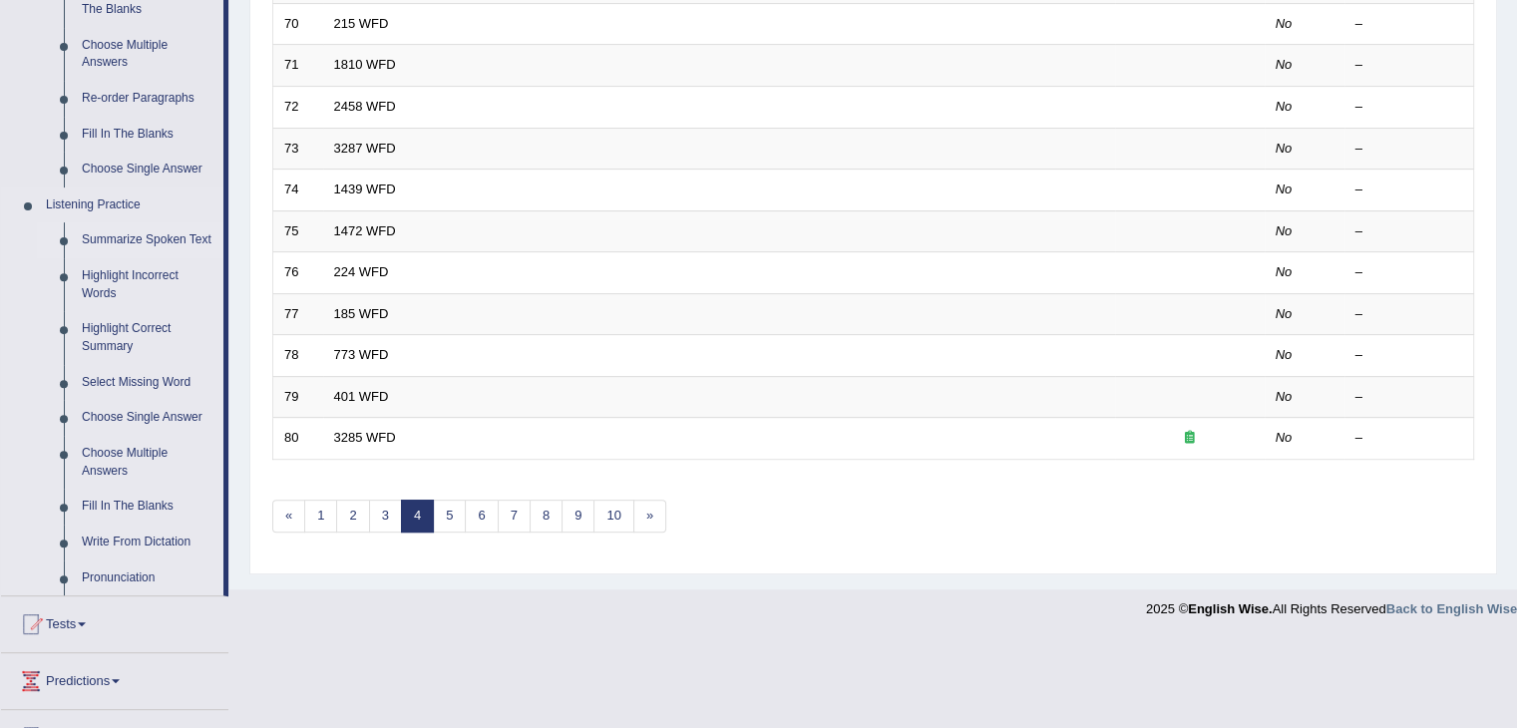
click at [138, 244] on link "Summarize Spoken Text" at bounding box center [148, 240] width 151 height 36
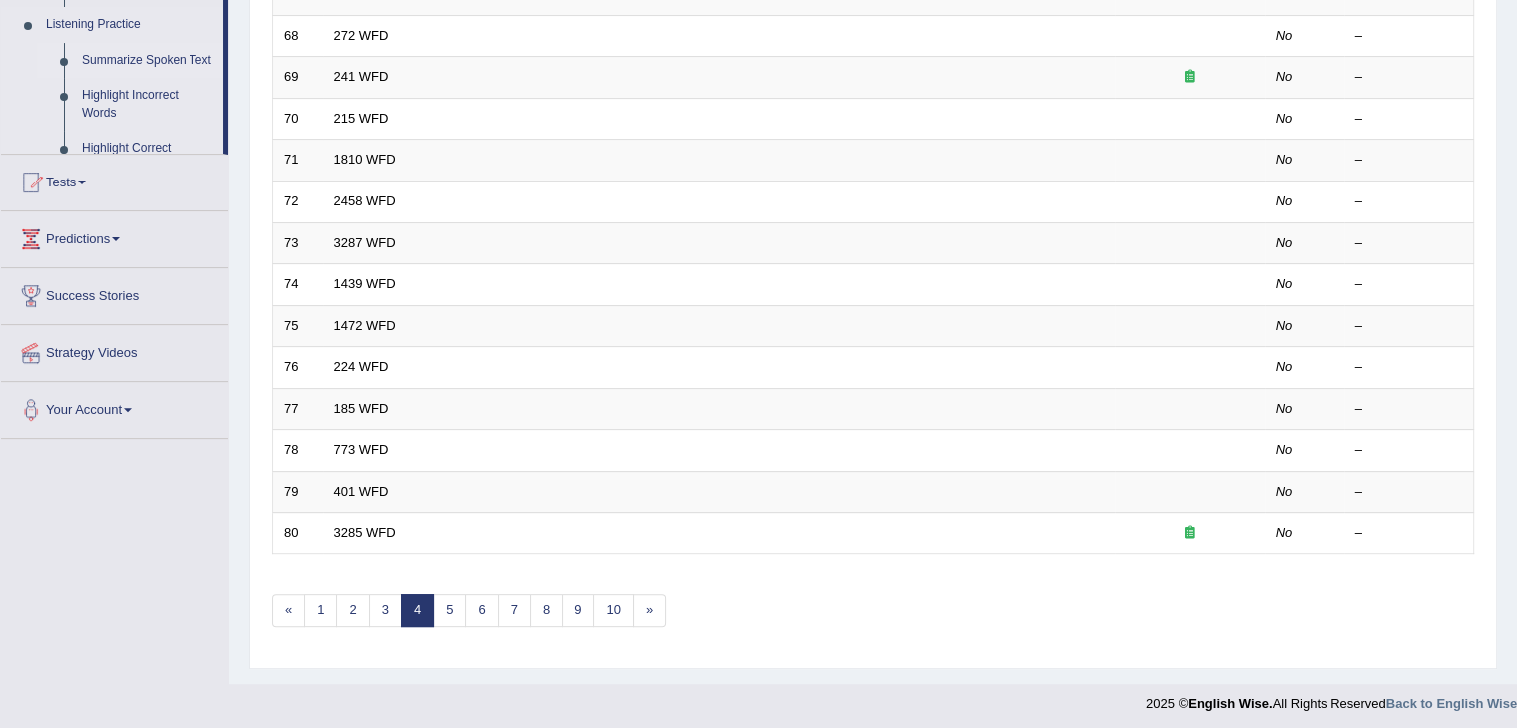
scroll to position [285, 0]
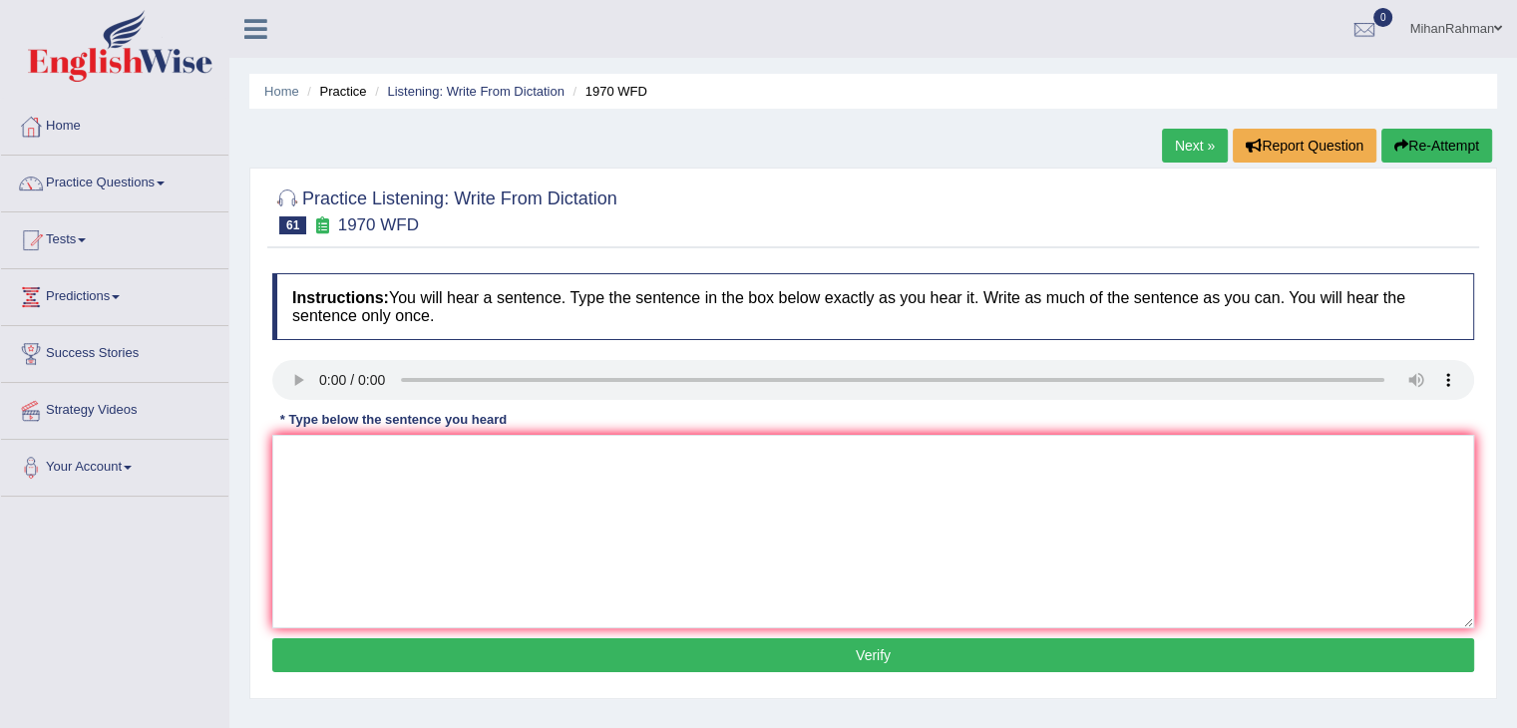
click at [362, 511] on div "Instructions: You will hear a sentence. Type the sentence in the box below exac…" at bounding box center [873, 475] width 1212 height 425
click at [362, 511] on textarea at bounding box center [873, 531] width 1202 height 193
click at [331, 461] on textarea at bounding box center [873, 531] width 1202 height 193
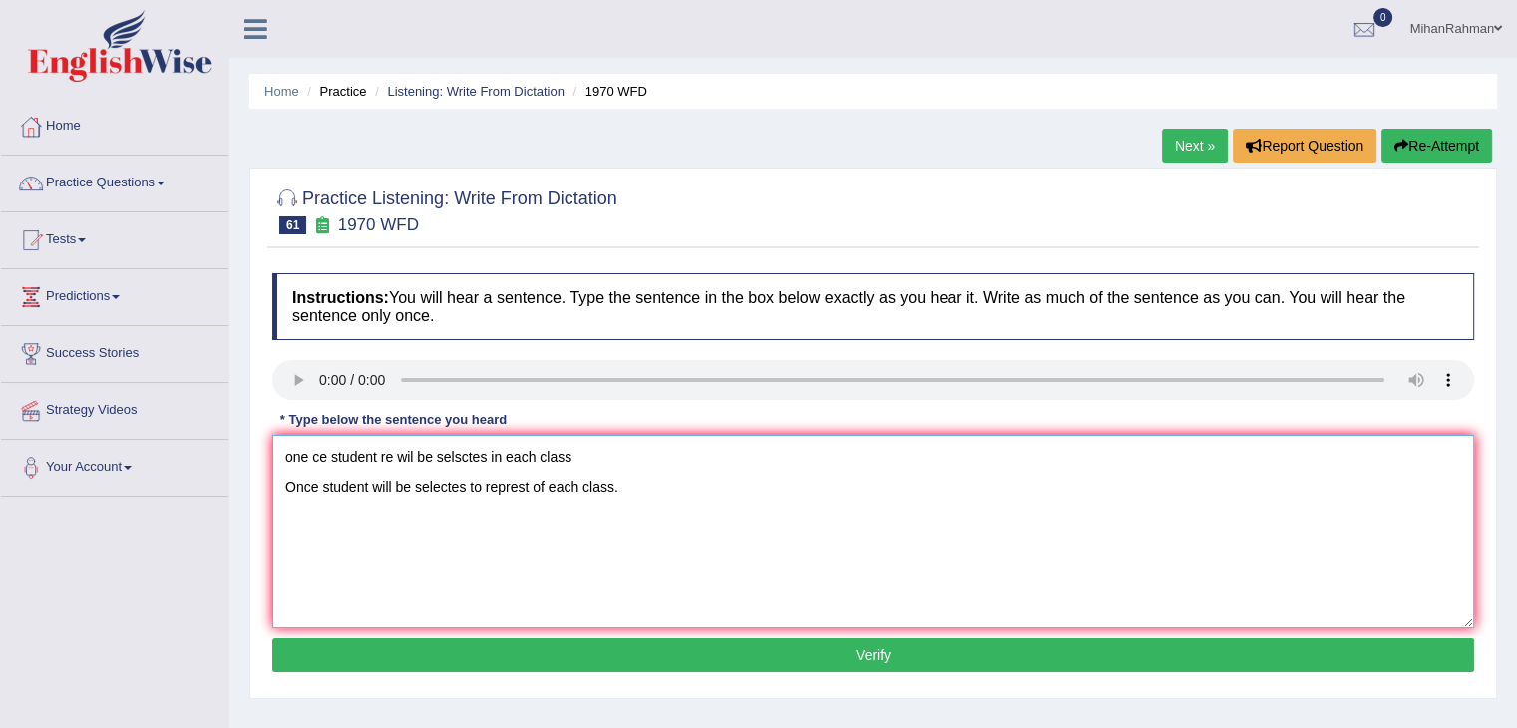
click at [634, 437] on textarea "one ce student re wil be selsctes in each class Once student will be selectes t…" at bounding box center [873, 531] width 1202 height 193
type textarea "Once student will be selectes to represt of each class."
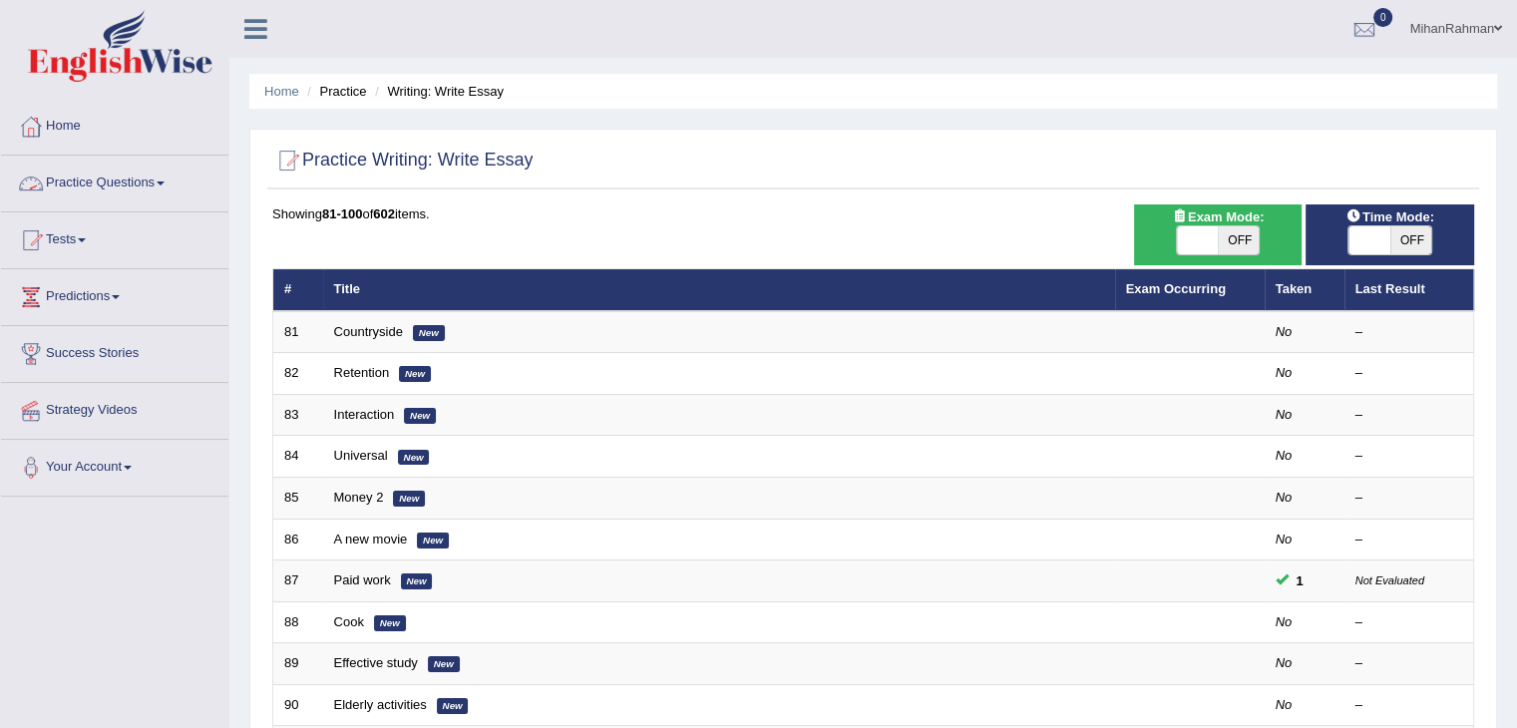
click at [112, 181] on link "Practice Questions" at bounding box center [114, 181] width 227 height 50
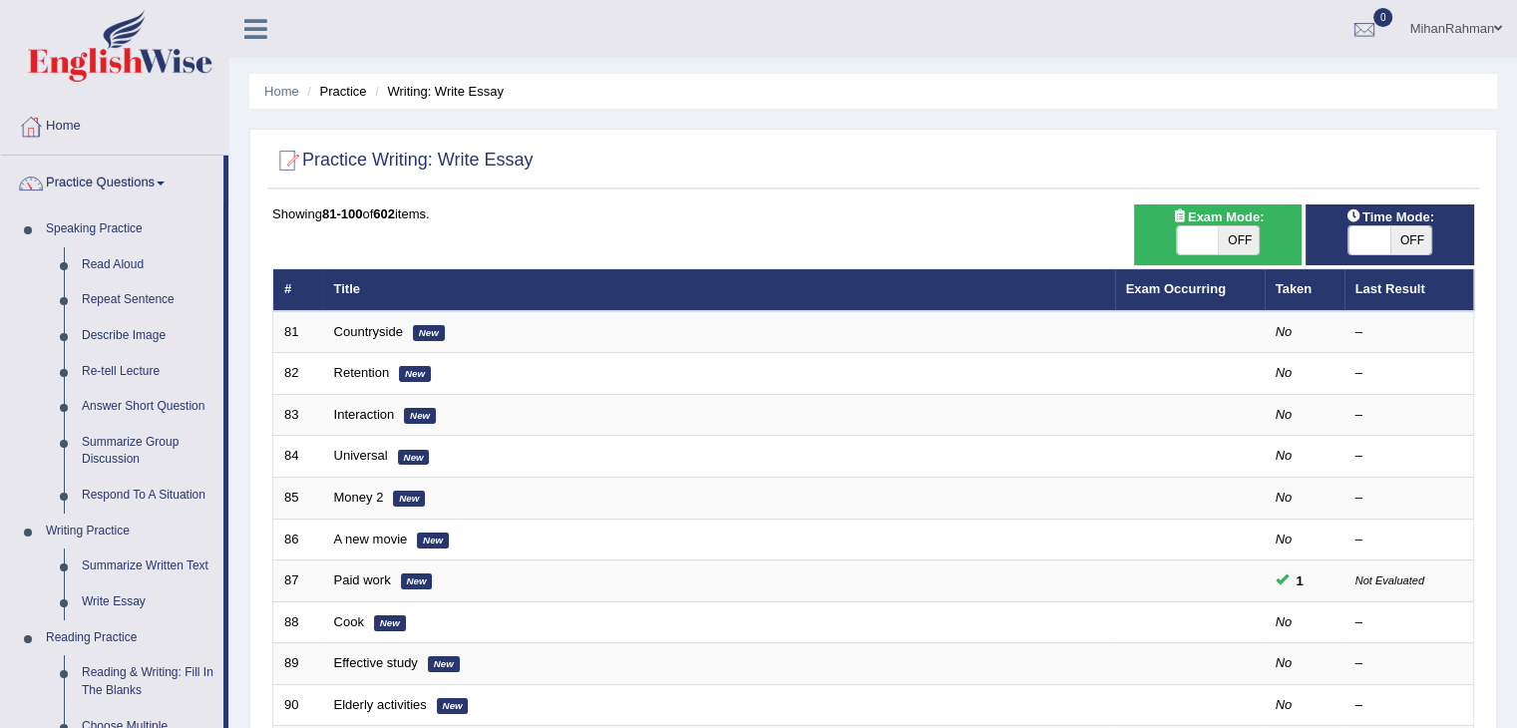
drag, startPoint x: 1497, startPoint y: 234, endPoint x: 1495, endPoint y: 258, distance: 24.0
click at [1495, 258] on div "Home Practice Writing: Write Essay Practice Writing: Write Essay Time Mode: ON …" at bounding box center [873, 635] width 1288 height 1271
click at [1431, 125] on div "Home Practice Writing: Write Essay Practice Writing: Write Essay Time Mode: ON …" at bounding box center [873, 635] width 1288 height 1271
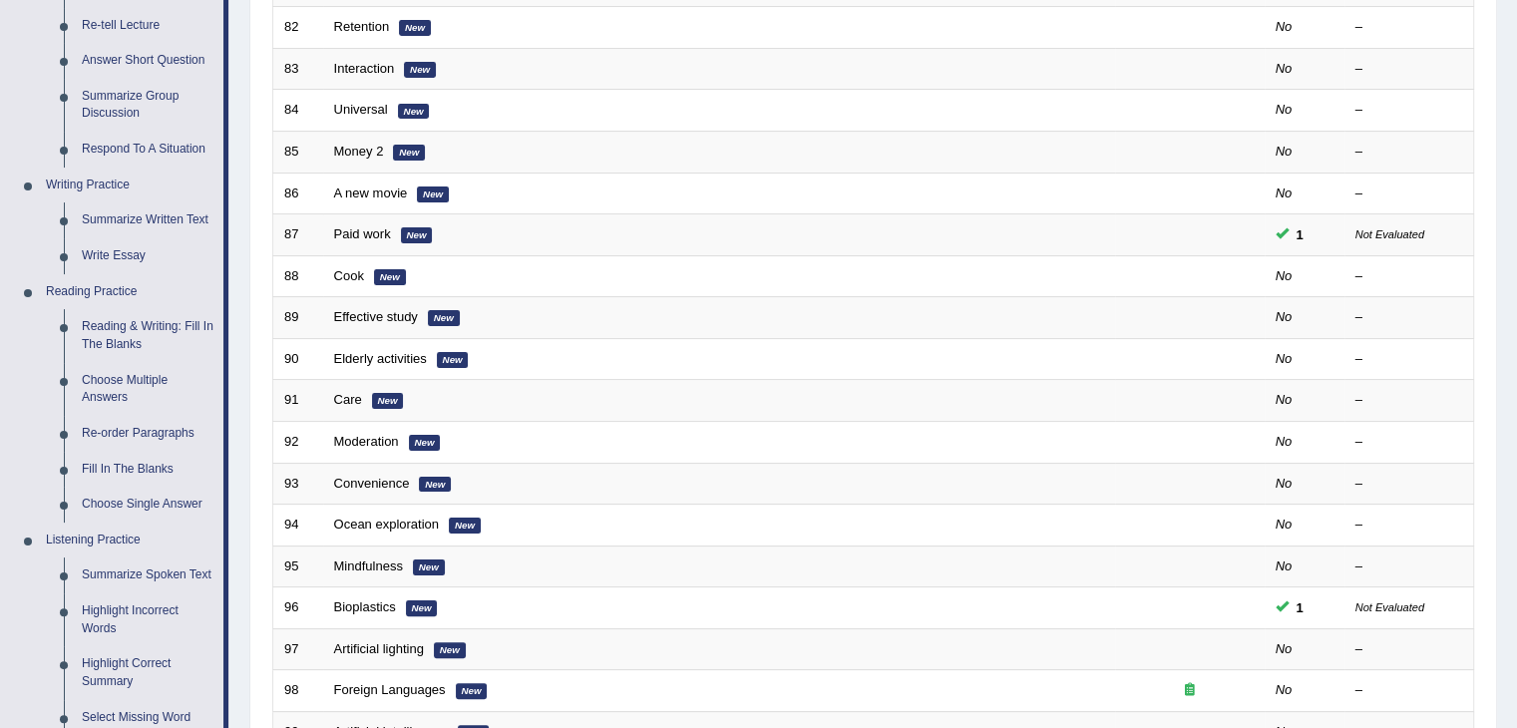
scroll to position [692, 0]
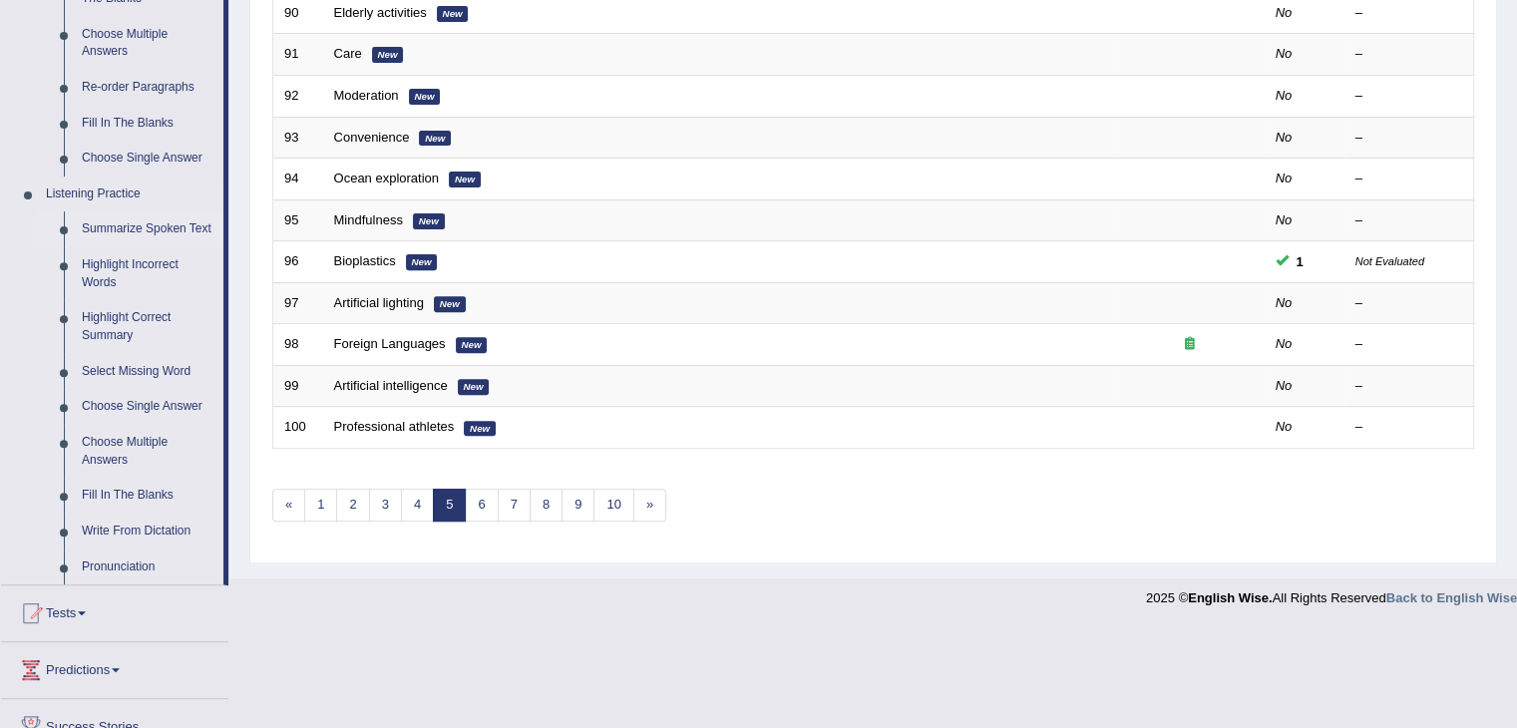
click at [152, 237] on link "Summarize Spoken Text" at bounding box center [148, 229] width 151 height 36
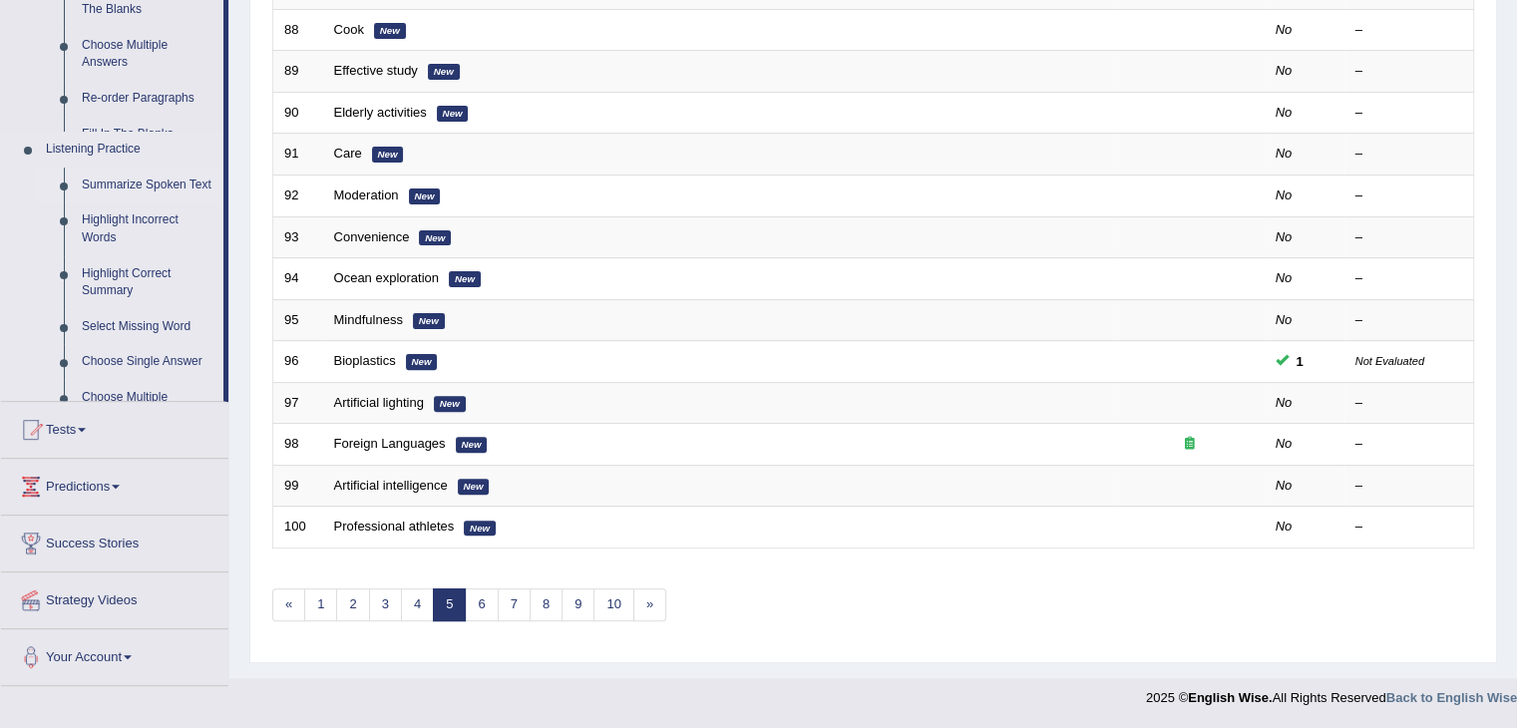
scroll to position [586, 0]
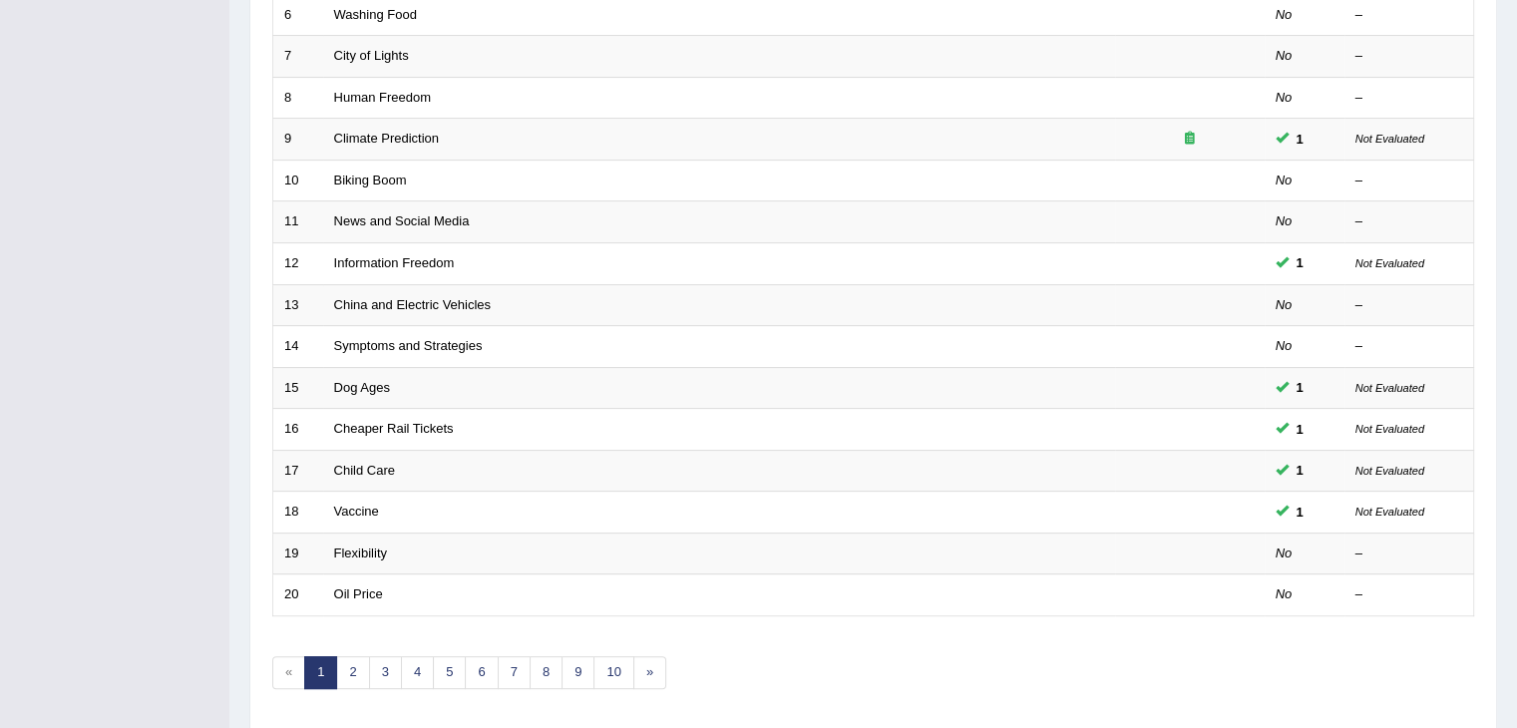
scroll to position [586, 0]
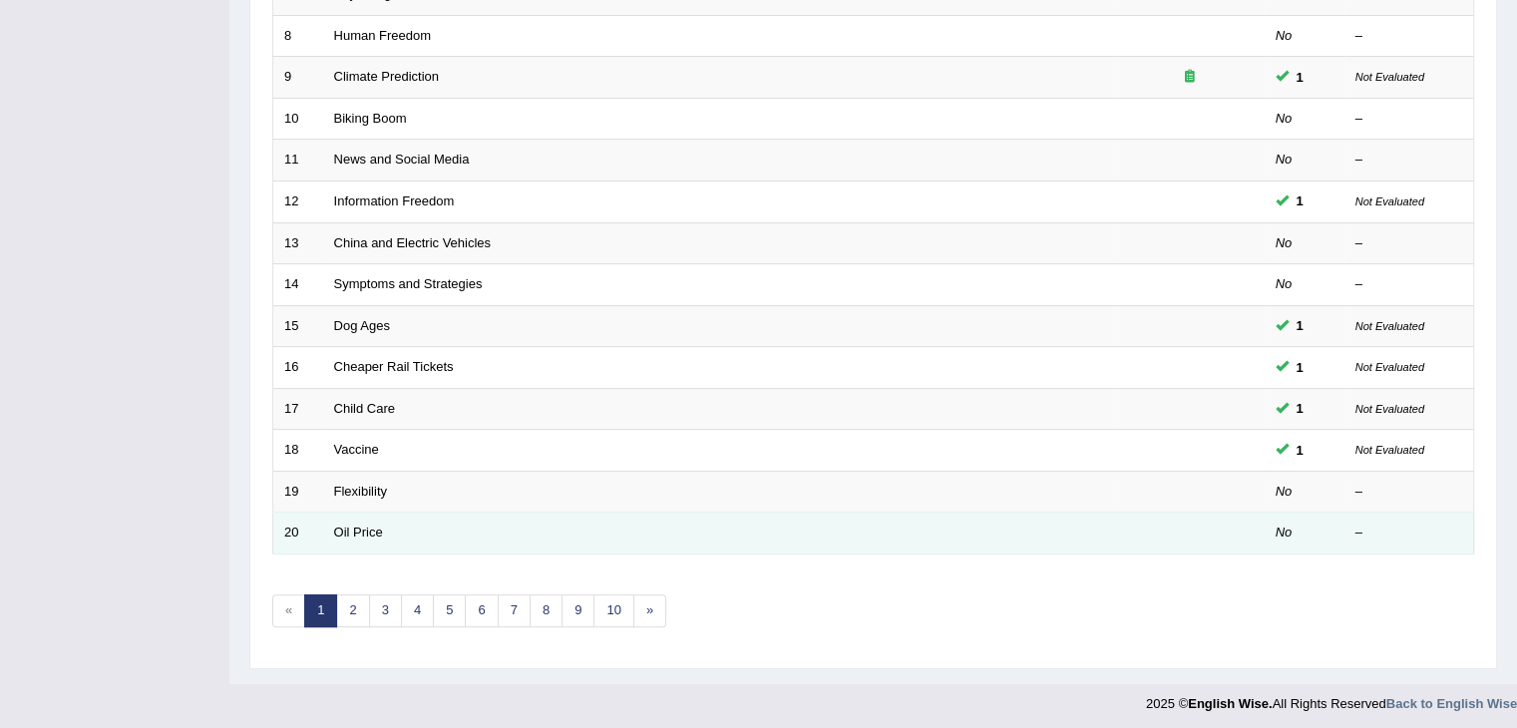
click at [335, 518] on td "Oil Price" at bounding box center [719, 534] width 792 height 42
click at [337, 525] on link "Oil Price" at bounding box center [358, 532] width 49 height 15
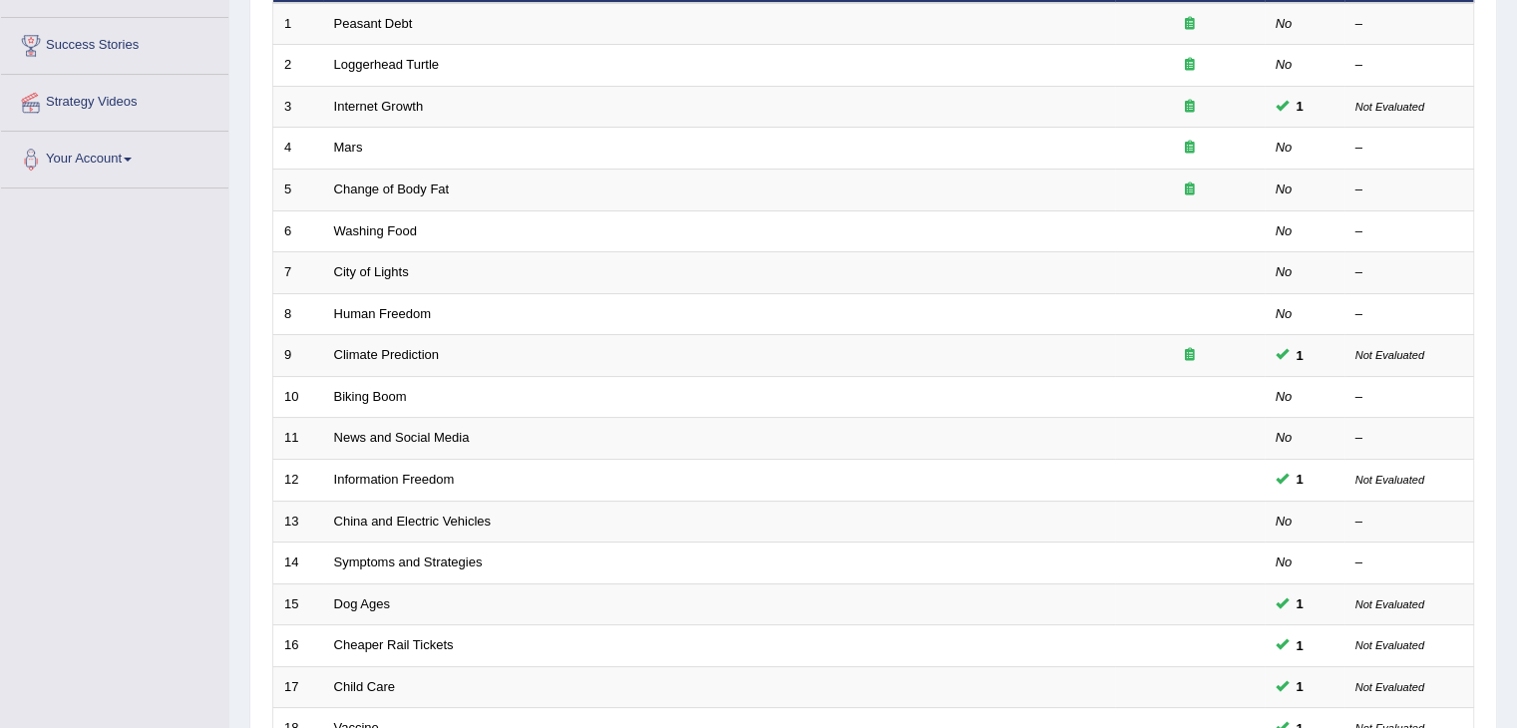
scroll to position [586, 0]
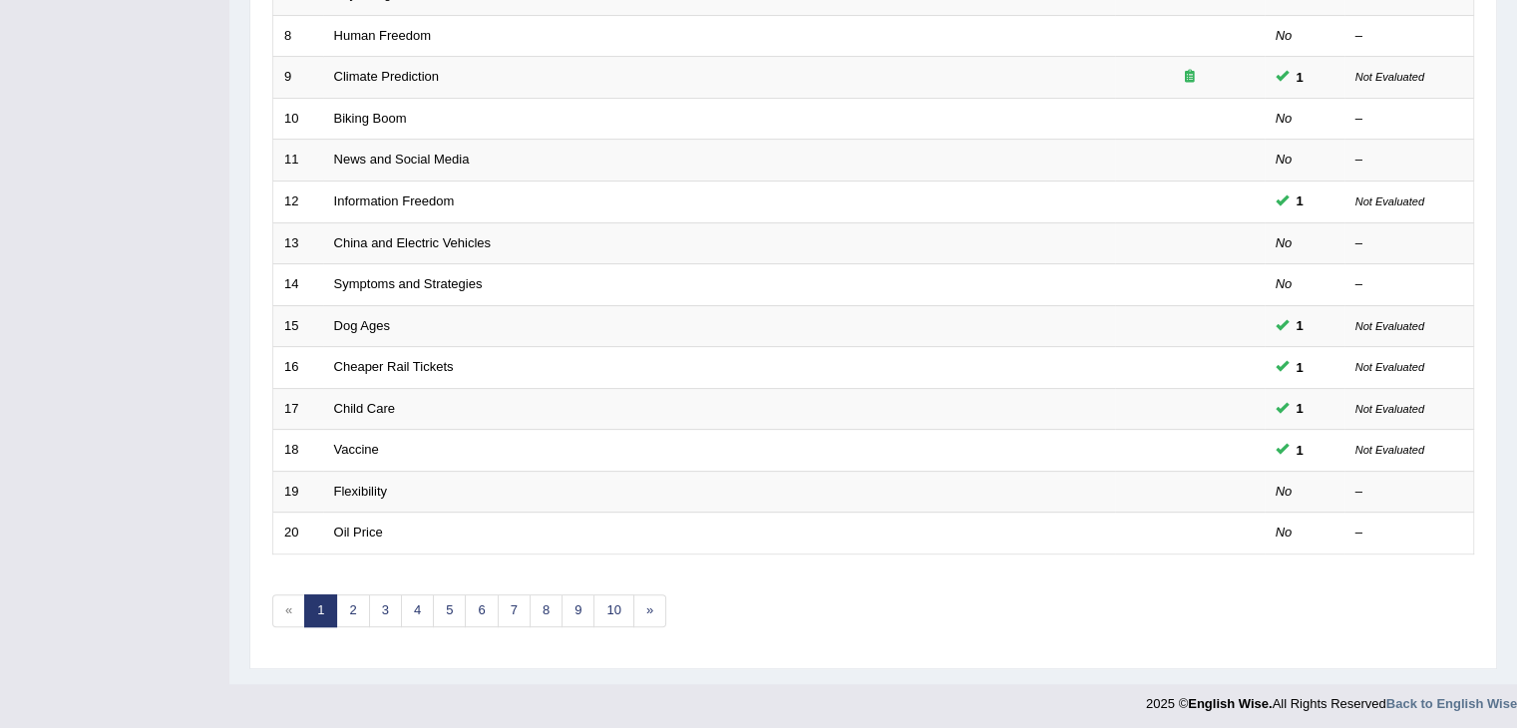
click at [346, 608] on link "2" at bounding box center [352, 610] width 33 height 33
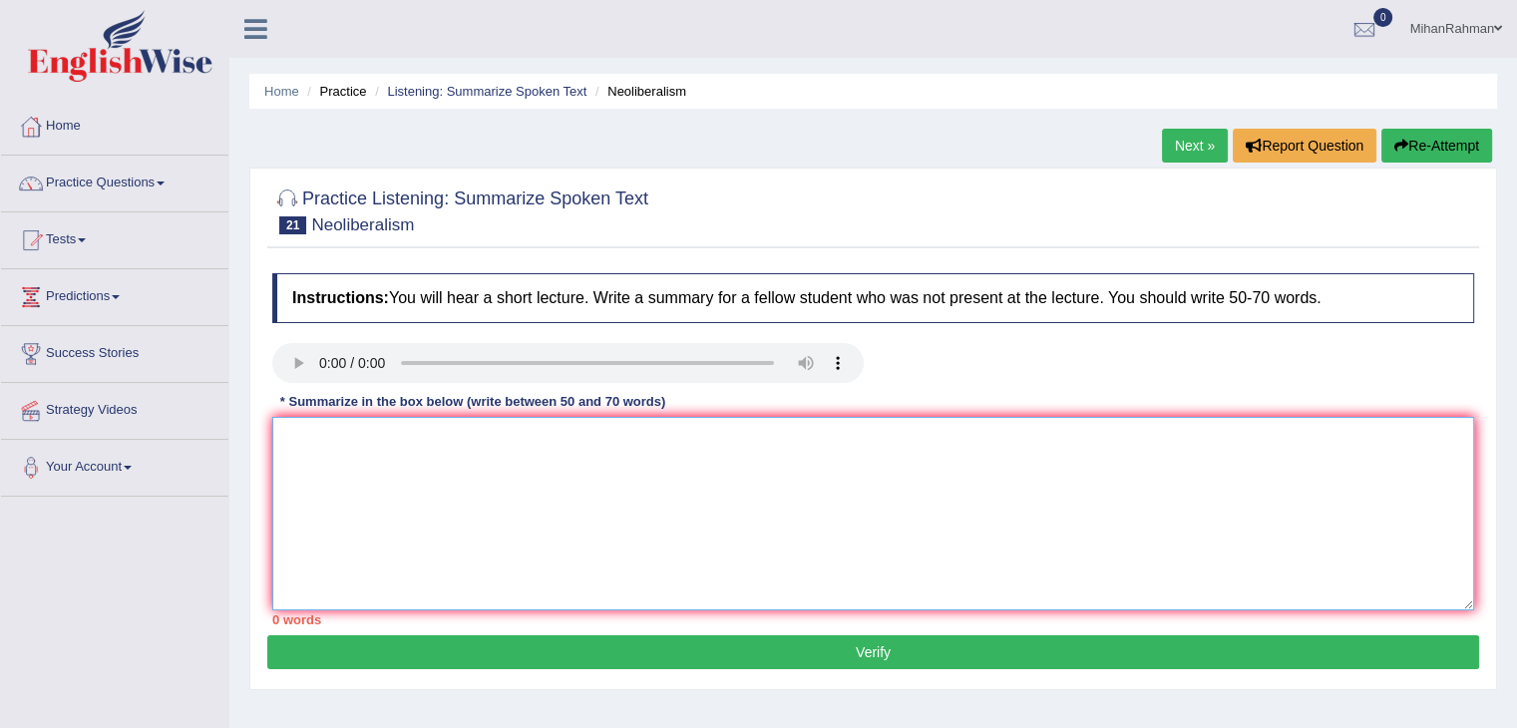
click at [322, 432] on textarea at bounding box center [873, 513] width 1202 height 193
click at [602, 453] on textarea "The lecture discusses Neoliberalism, the idea" at bounding box center [873, 513] width 1202 height 193
click at [555, 453] on textarea "The lecture discusses Neoliberalism, which was built in the 18th century." at bounding box center [873, 513] width 1202 height 193
click at [795, 435] on textarea "The lecture discusses Neoliberalism, and the idea was built in the 18th century." at bounding box center [873, 513] width 1202 height 193
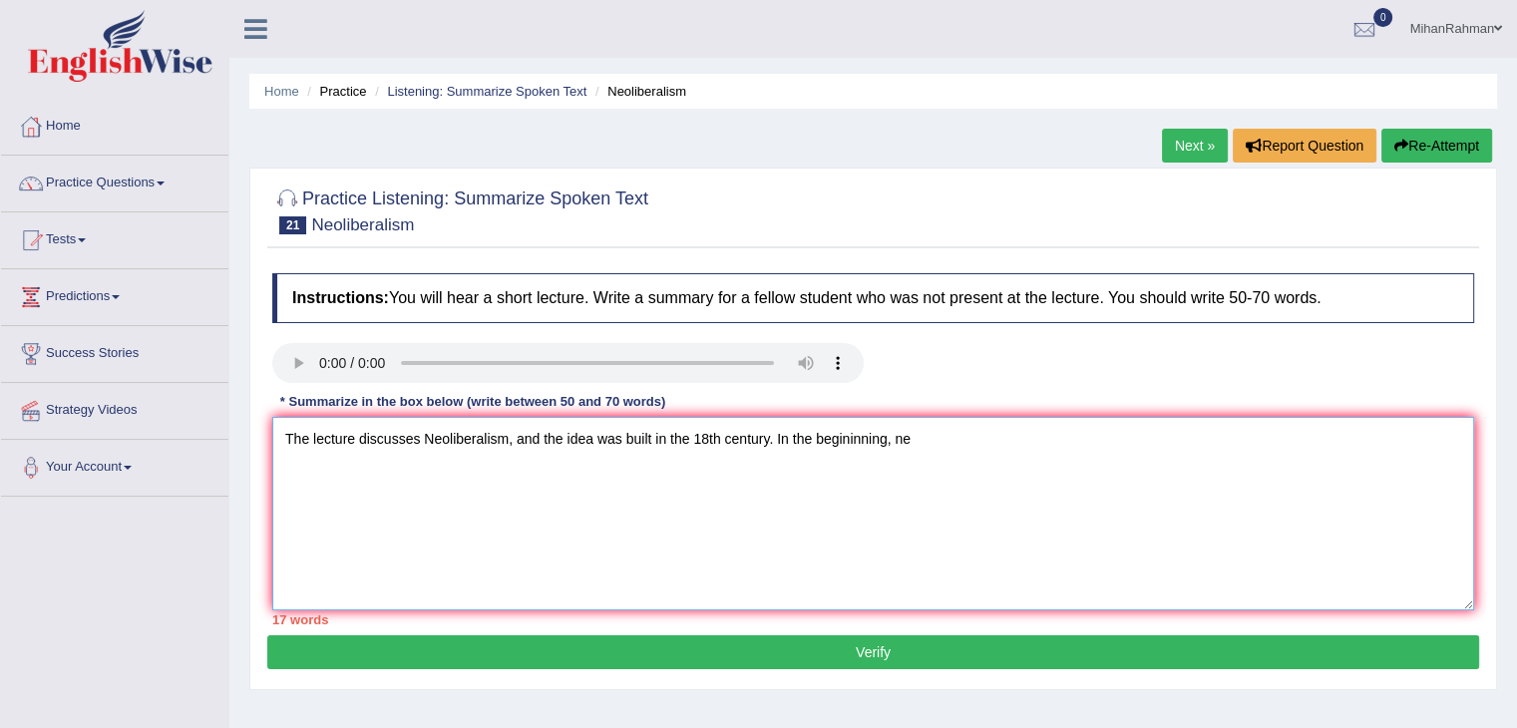
click at [919, 437] on textarea "The lecture discusses Neoliberalism, and the idea was built in the 18th century…" at bounding box center [873, 513] width 1202 height 193
click at [992, 452] on textarea "The lecture discusses Neoliberalism, and the idea was built in the 18th century…" at bounding box center [873, 513] width 1202 height 193
click at [1209, 448] on textarea "The lecture discusses Neoliberalism, and the idea was built in the 18th century…" at bounding box center [873, 513] width 1202 height 193
click at [1284, 470] on textarea "The lecture discusses Neoliberalism, and the idea was built in the 18th century…" at bounding box center [873, 513] width 1202 height 193
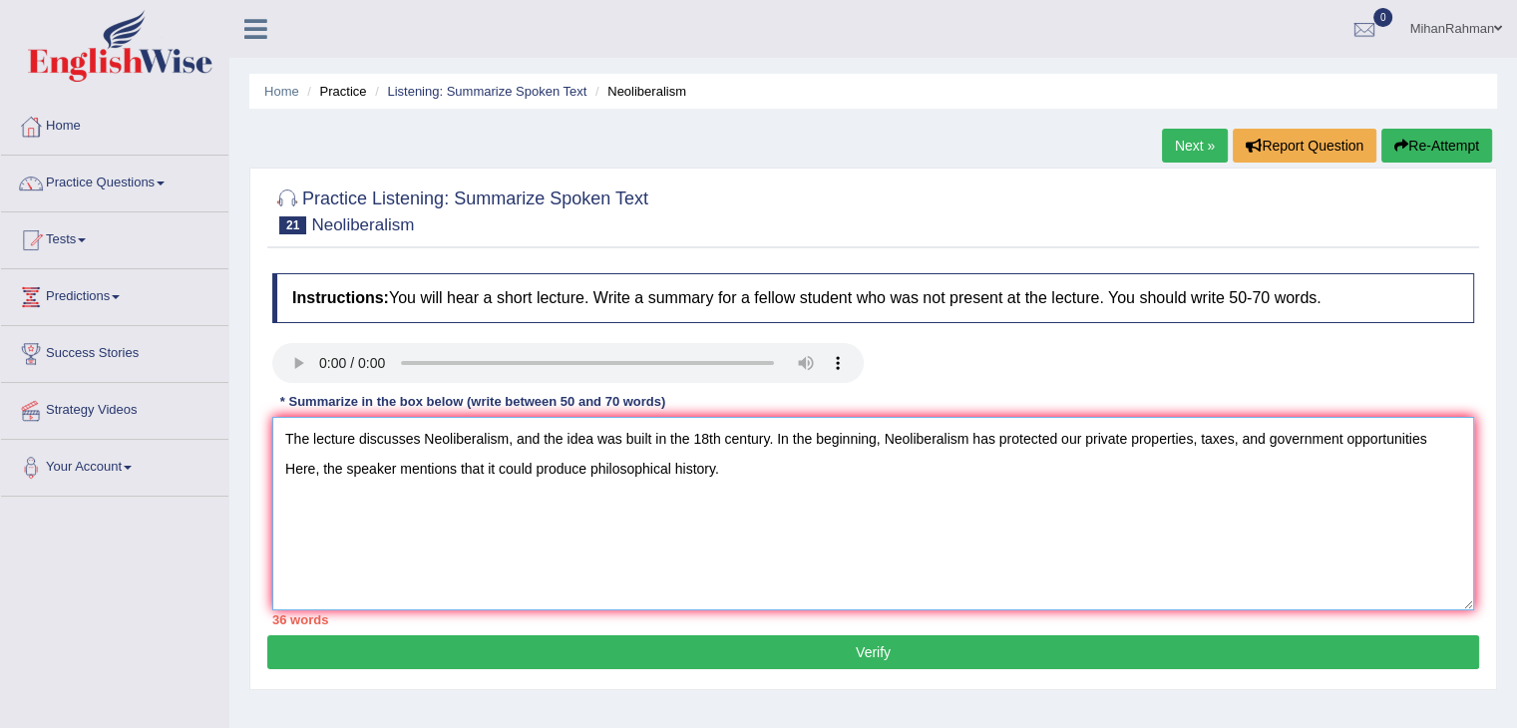
click at [750, 504] on textarea "The lecture discusses Neoliberalism, and the idea was built in the 18th century…" at bounding box center [873, 513] width 1202 height 193
click at [937, 476] on textarea "The lecture discusses Neoliberalism, and the idea was built in the 18th century…" at bounding box center [873, 513] width 1202 height 193
click at [1145, 473] on textarea "The lecture discusses Neoliberalism, and the idea was built in the 18th century…" at bounding box center [873, 513] width 1202 height 193
click at [1163, 476] on textarea "The lecture discusses Neoliberalism, and the idea was built in the 18th century…" at bounding box center [873, 513] width 1202 height 193
click at [1153, 472] on textarea "The lecture discusses Neoliberalism, and the idea was built in the 18th century…" at bounding box center [873, 513] width 1202 height 193
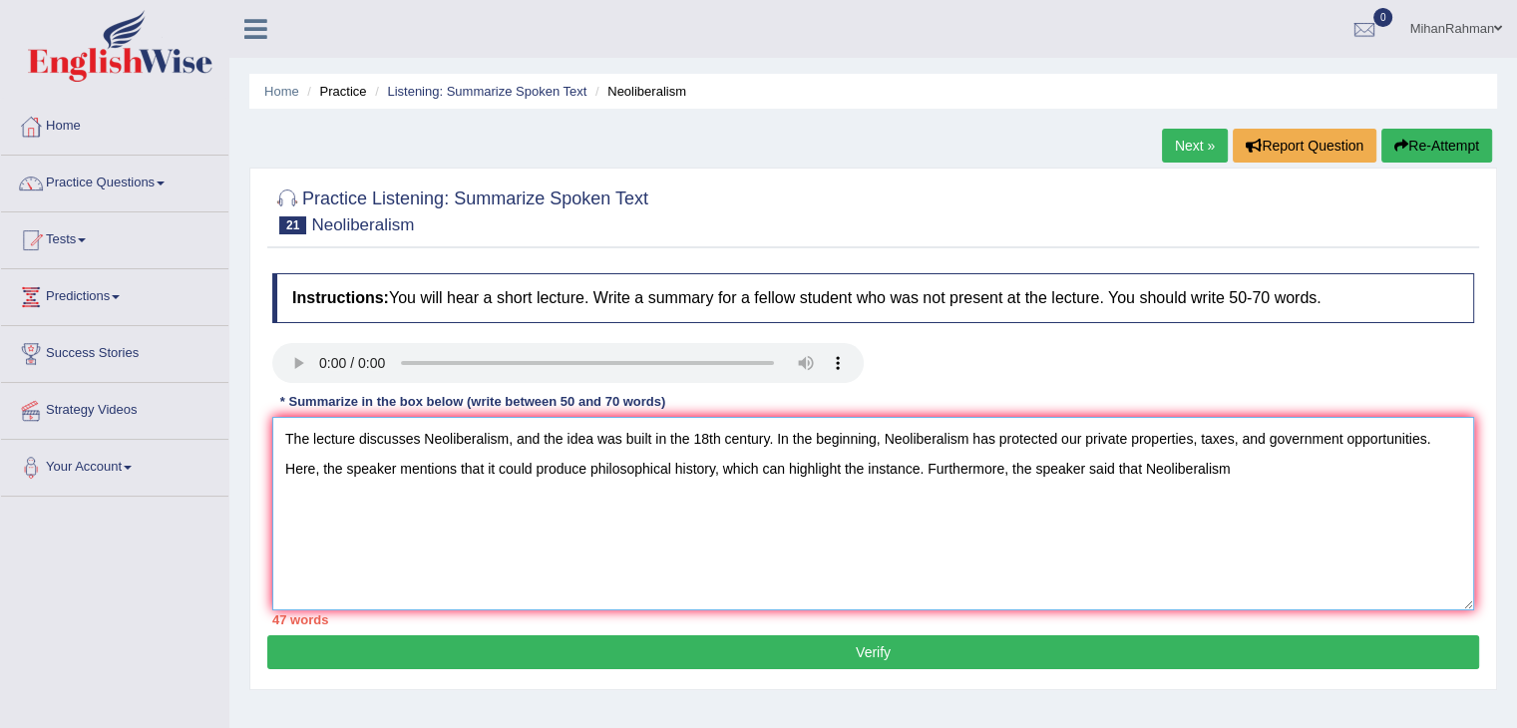
click at [1235, 480] on textarea "The lecture discusses Neoliberalism, and the idea was built in the 18th century…" at bounding box center [873, 513] width 1202 height 193
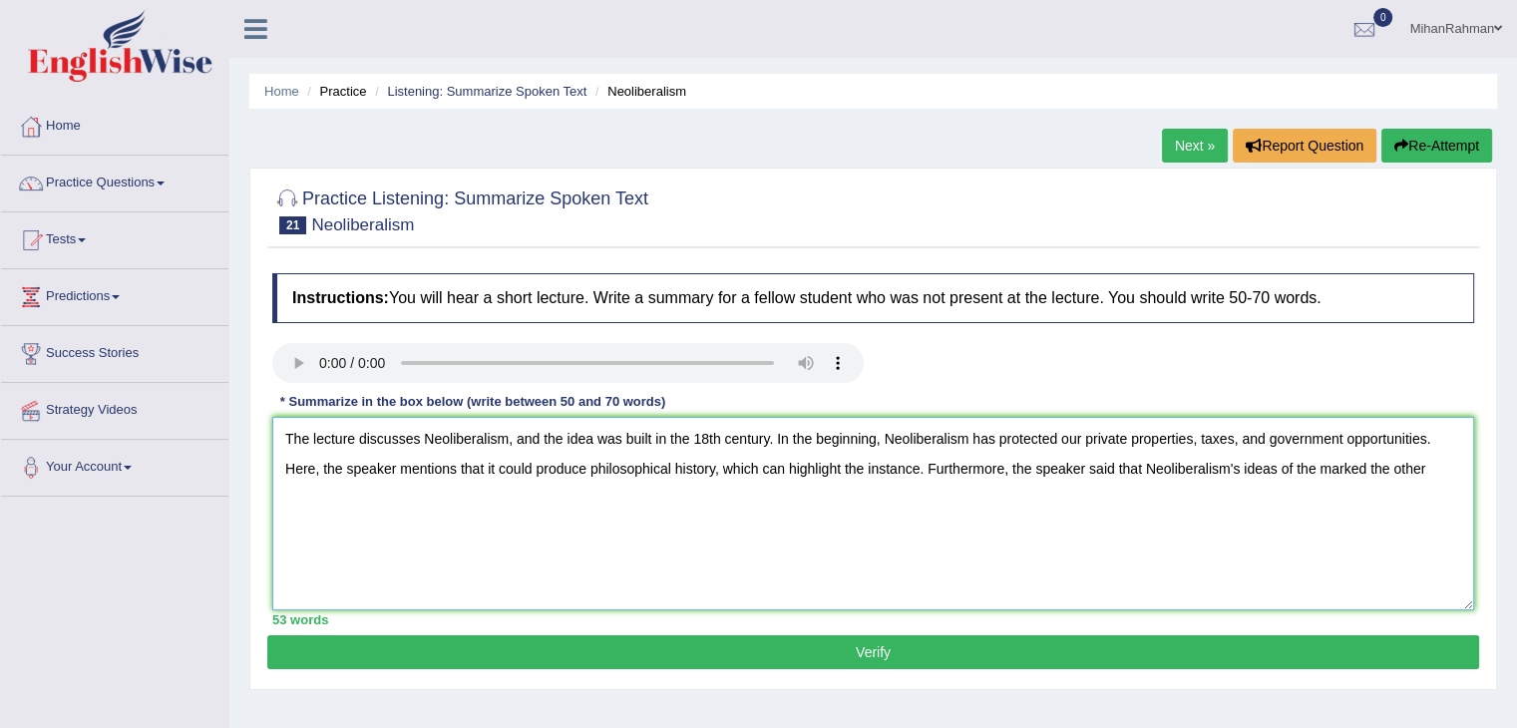
click at [1397, 545] on textarea "The lecture discusses Neoliberalism, and the idea was built in the 18th century…" at bounding box center [873, 513] width 1202 height 193
click at [1321, 473] on textarea "The lecture discusses Neoliberalism, and the idea was built in the 18th century…" at bounding box center [873, 513] width 1202 height 193
click at [1407, 534] on textarea "The lecture discusses Neoliberalism, and the idea was built in the 18th century…" at bounding box center [873, 513] width 1202 height 193
click at [475, 498] on textarea "The lecture discusses Neoliberalism, and the idea was built in the 18th century…" at bounding box center [873, 513] width 1202 height 193
click at [774, 505] on textarea "The lecture discusses Neoliberalism, and the idea was built in the 18th century…" at bounding box center [873, 513] width 1202 height 193
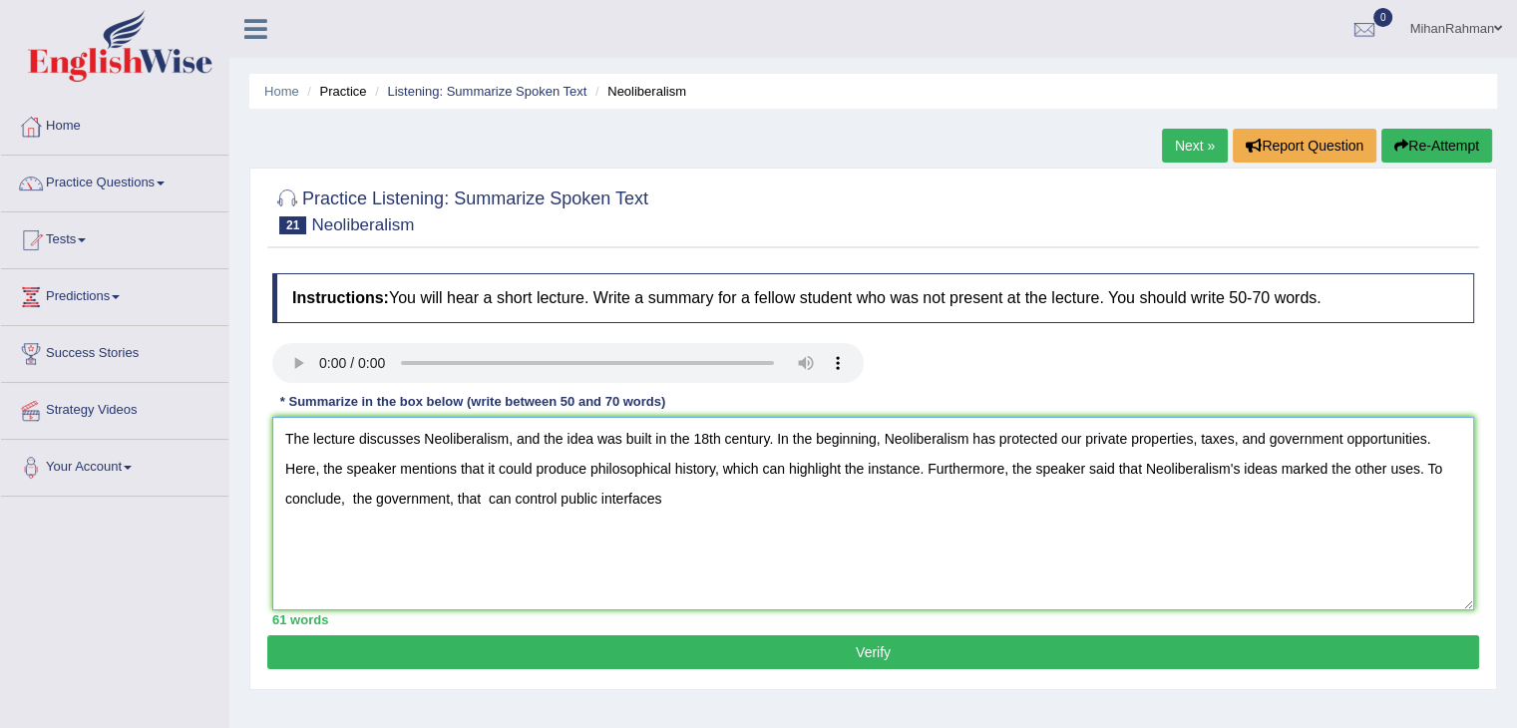
click at [660, 522] on textarea "The lecture discusses Neoliberalism, and the idea was built in the 18th century…" at bounding box center [873, 513] width 1202 height 193
click at [483, 492] on textarea "The lecture discusses Neoliberalism, and the idea was built in the 18th century…" at bounding box center [873, 513] width 1202 height 193
click at [711, 489] on textarea "The lecture discusses Neoliberalism, and the idea was built in the 18th century…" at bounding box center [873, 513] width 1202 height 193
click at [1020, 527] on textarea "The lecture discusses Neoliberalism, and the idea was built in the 18th century…" at bounding box center [873, 513] width 1202 height 193
click at [351, 504] on textarea "The lecture discusses Neoliberalism, and the idea was built in the 18th century…" at bounding box center [873, 513] width 1202 height 193
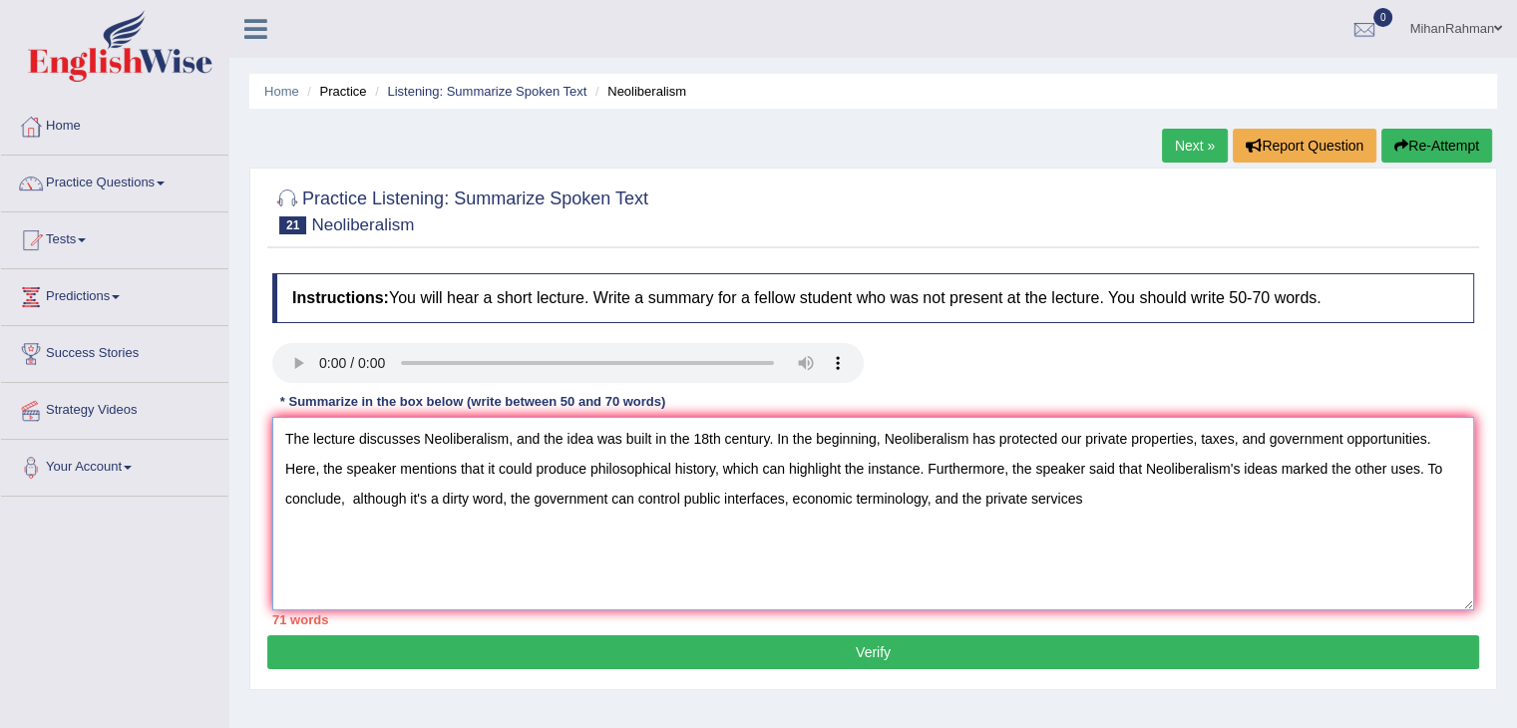
click at [1101, 509] on textarea "The lecture discusses Neoliberalism, and the idea was built in the 18th century…" at bounding box center [873, 513] width 1202 height 193
click at [878, 442] on textarea "The lecture discusses Neoliberalism, and the idea was built in the 18th century…" at bounding box center [873, 513] width 1202 height 193
click at [873, 442] on textarea "The lecture discusses Neoliberalism, and the idea was built in the 18th century…" at bounding box center [873, 513] width 1202 height 193
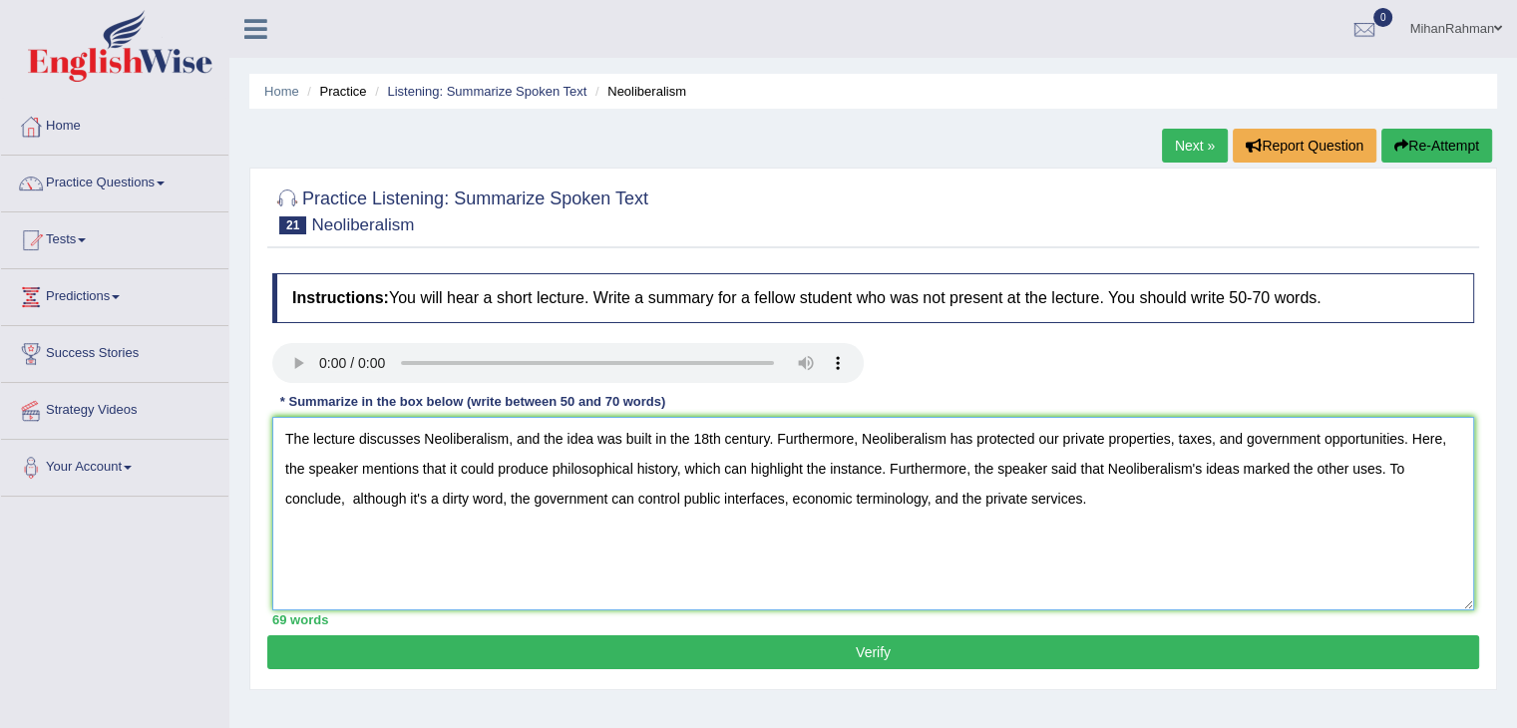
type textarea "The lecture discusses Neoliberalism, and the idea was built in the 18th century…"
click at [778, 644] on button "Verify" at bounding box center [873, 652] width 1212 height 34
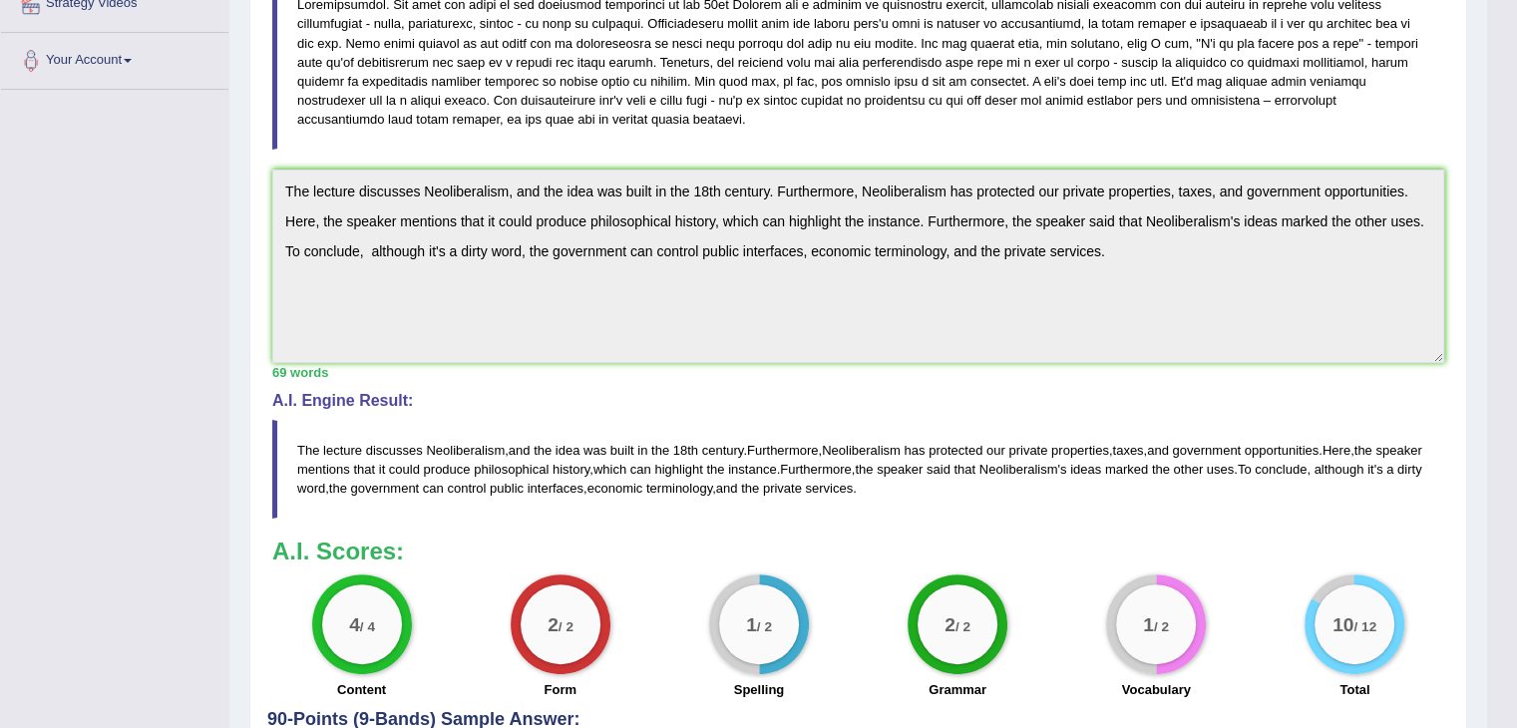
scroll to position [412, 0]
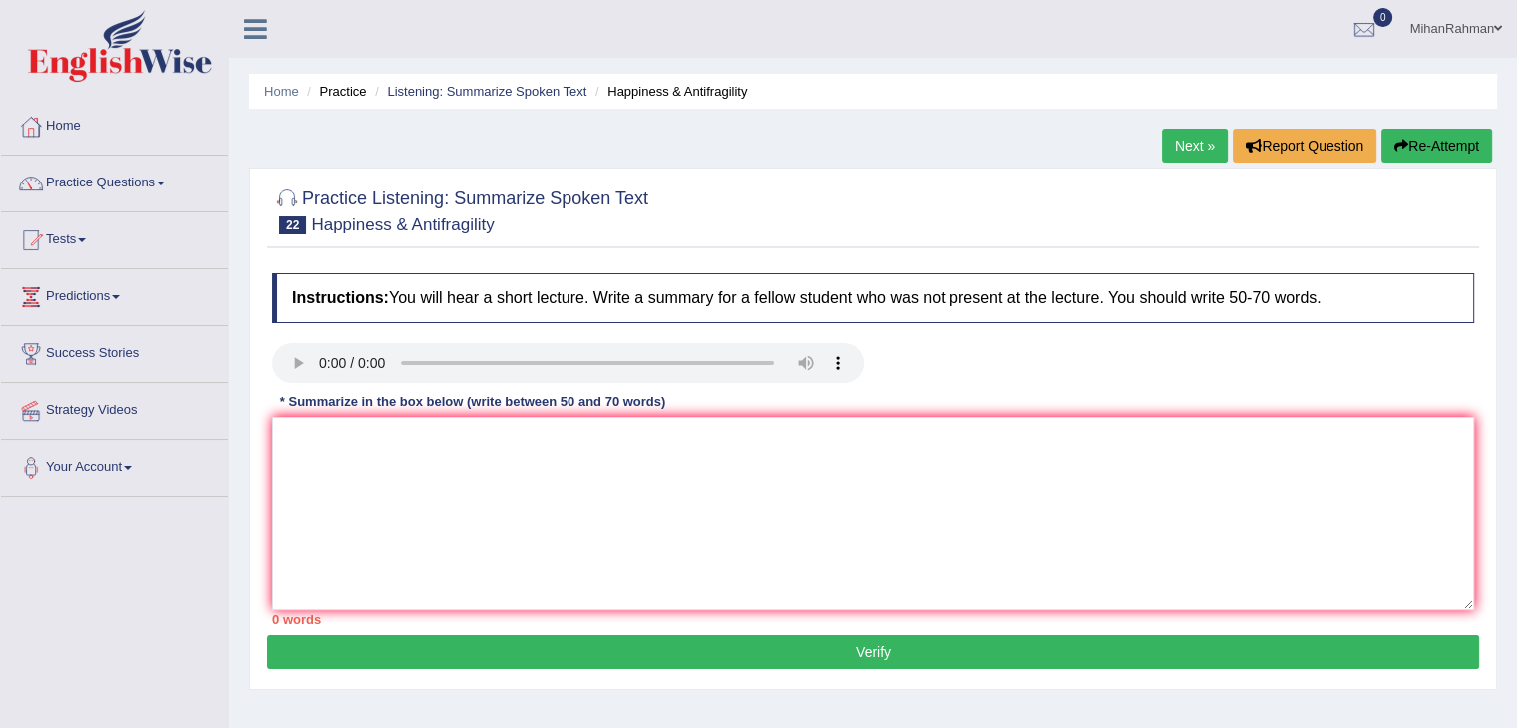
click at [928, 113] on div "Home Practice Listening: Summarize Spoken Text Happiness & Antifragility Next »…" at bounding box center [873, 498] width 1288 height 997
click at [856, 146] on div "Home Practice Listening: Summarize Spoken Text Happiness & Antifragility Next »…" at bounding box center [873, 498] width 1288 height 997
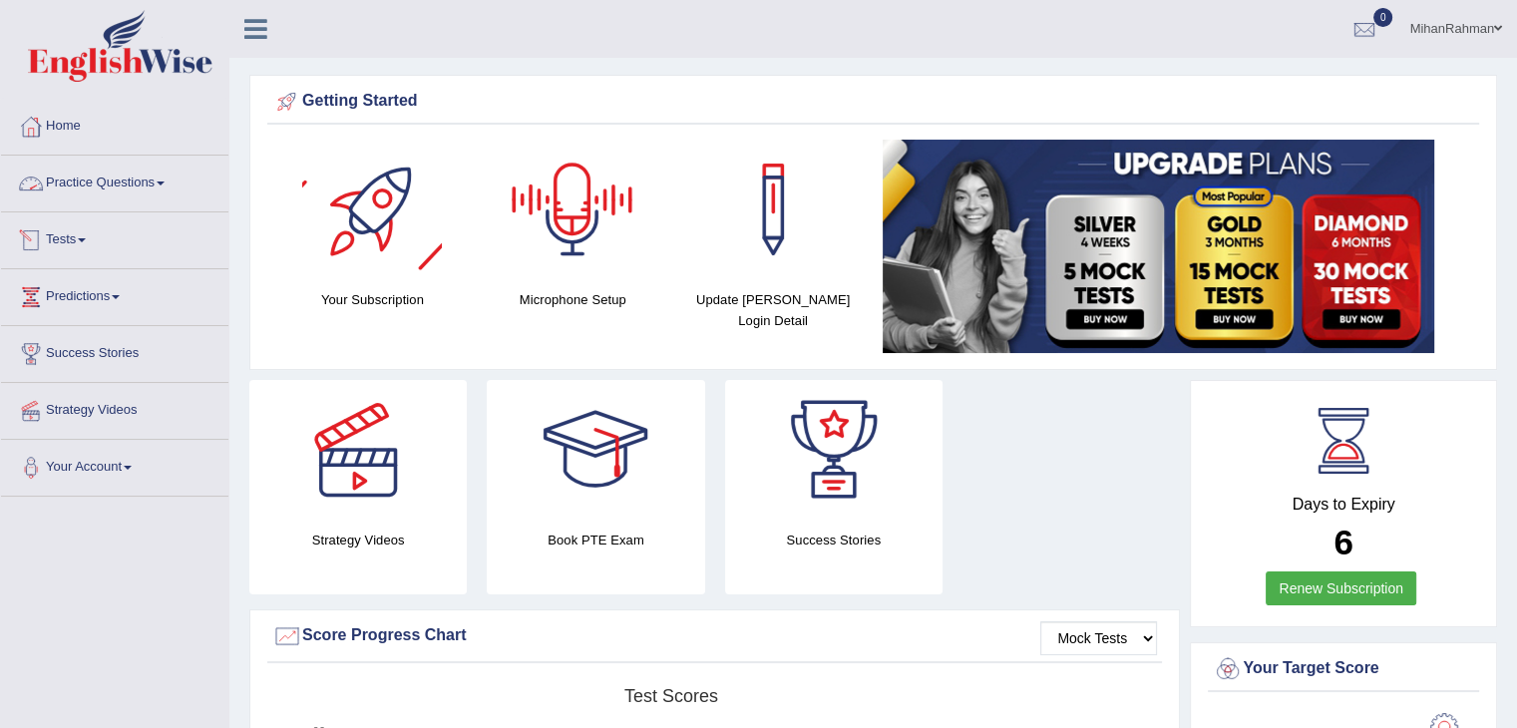
click at [144, 186] on link "Practice Questions" at bounding box center [114, 181] width 227 height 50
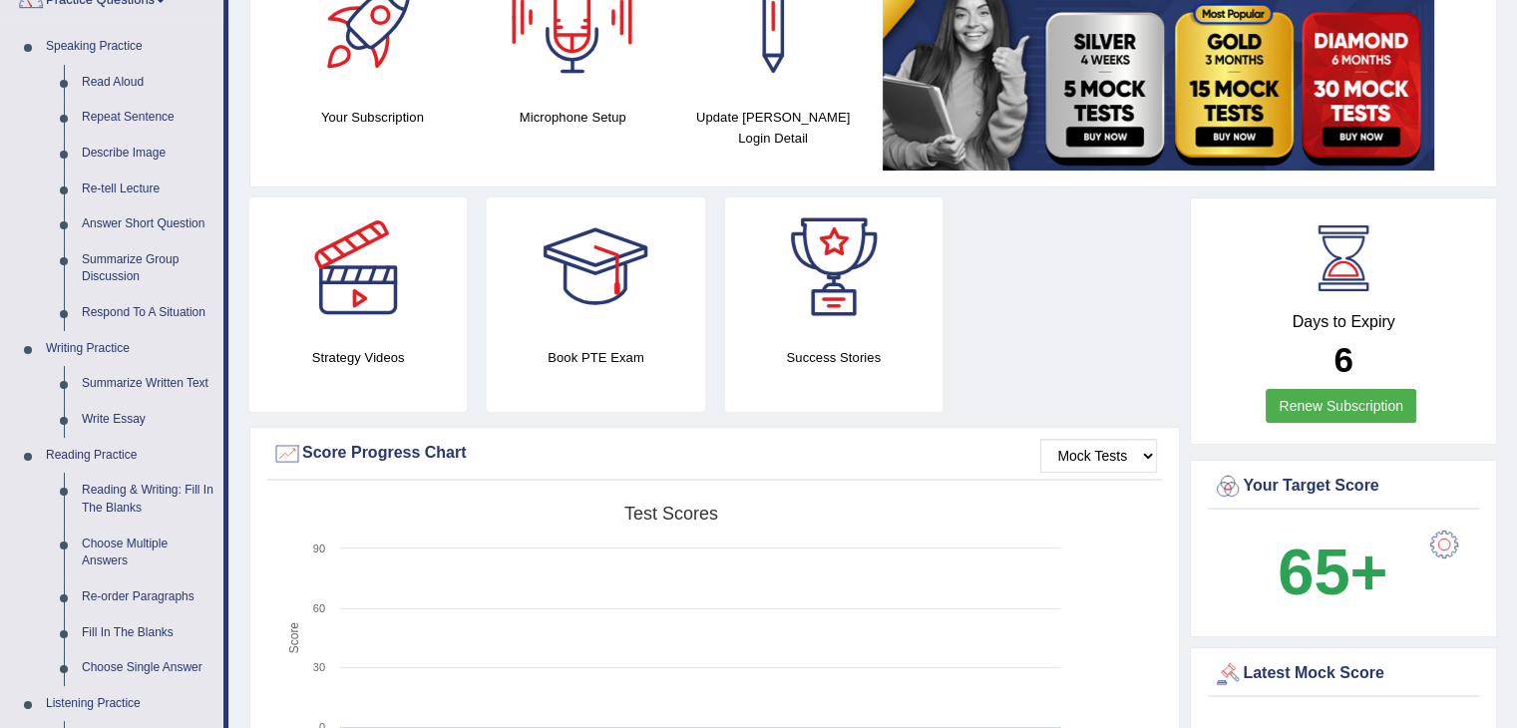
scroll to position [670, 0]
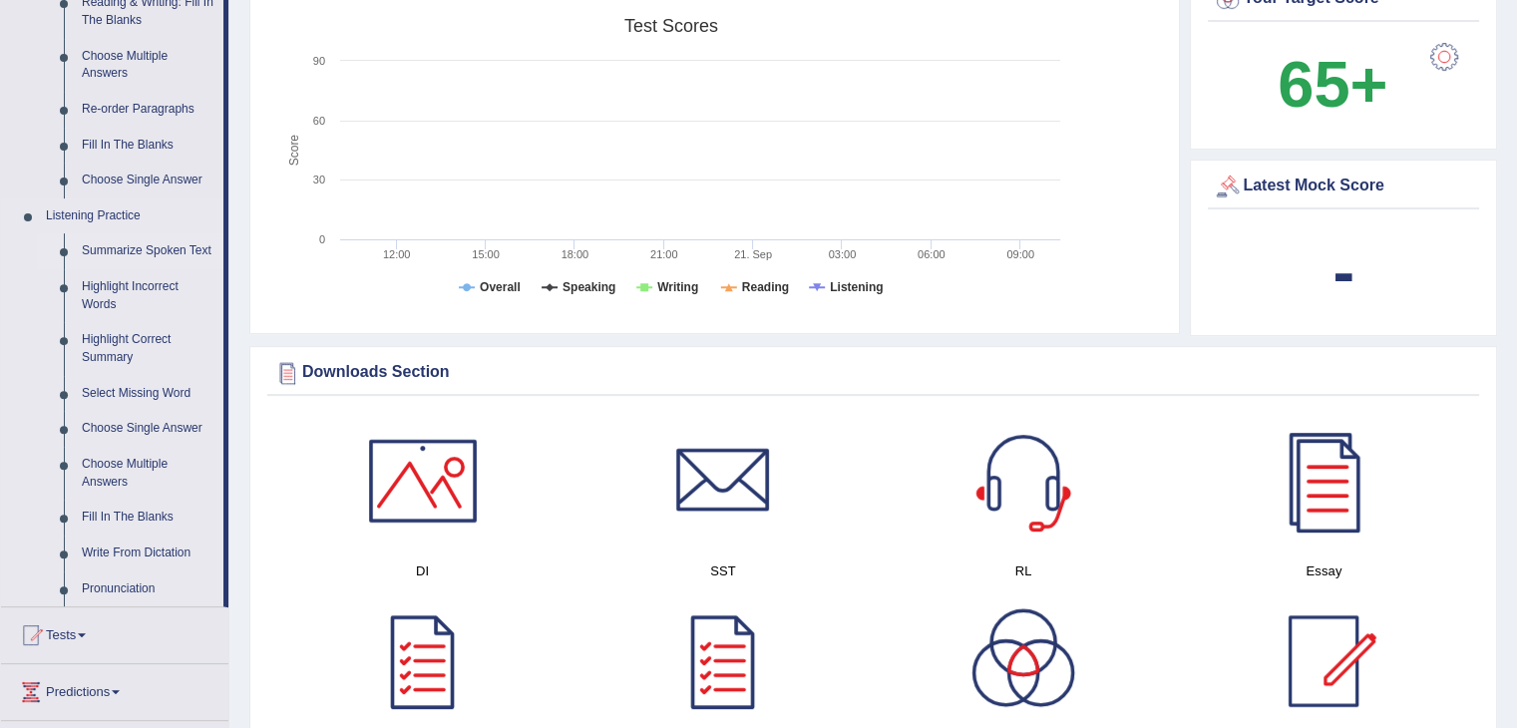
click at [161, 251] on link "Summarize Spoken Text" at bounding box center [148, 251] width 151 height 36
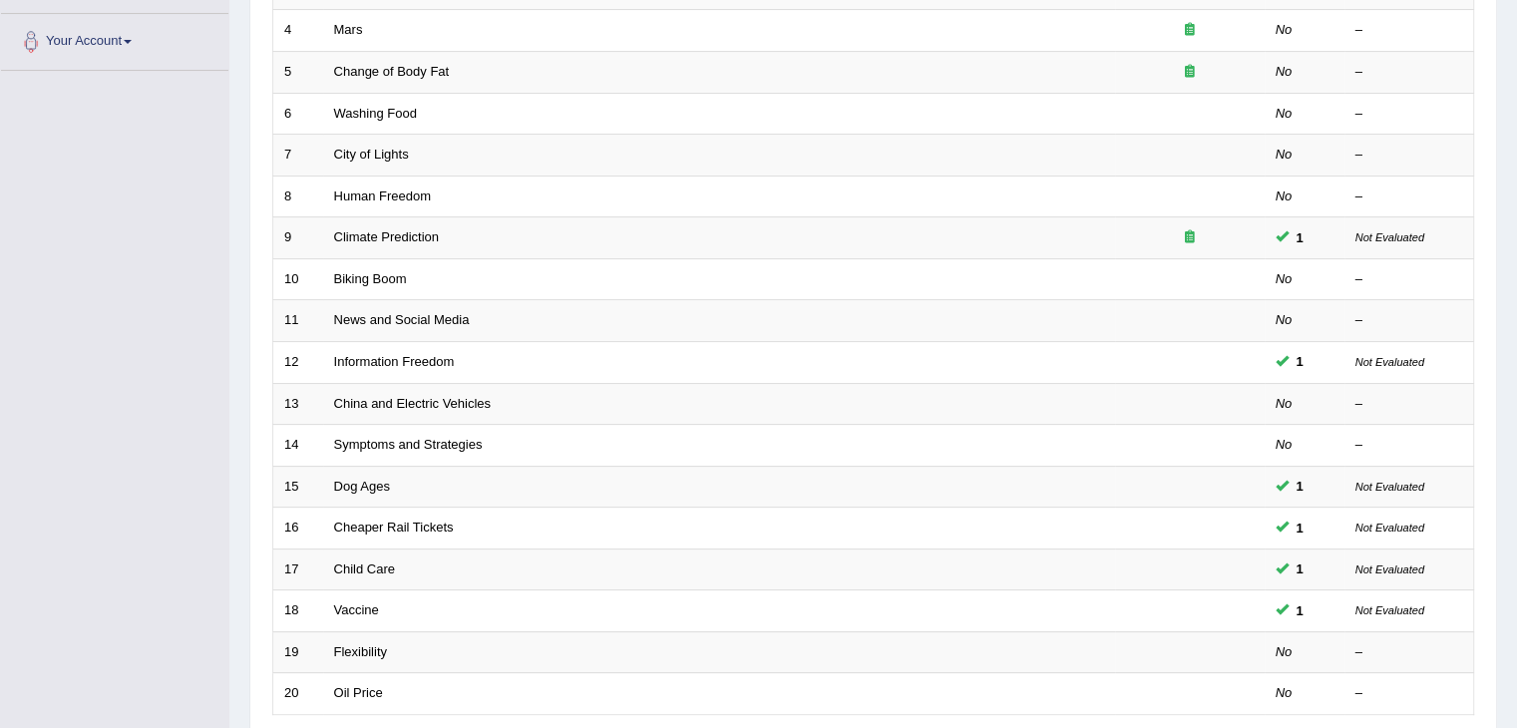
scroll to position [586, 0]
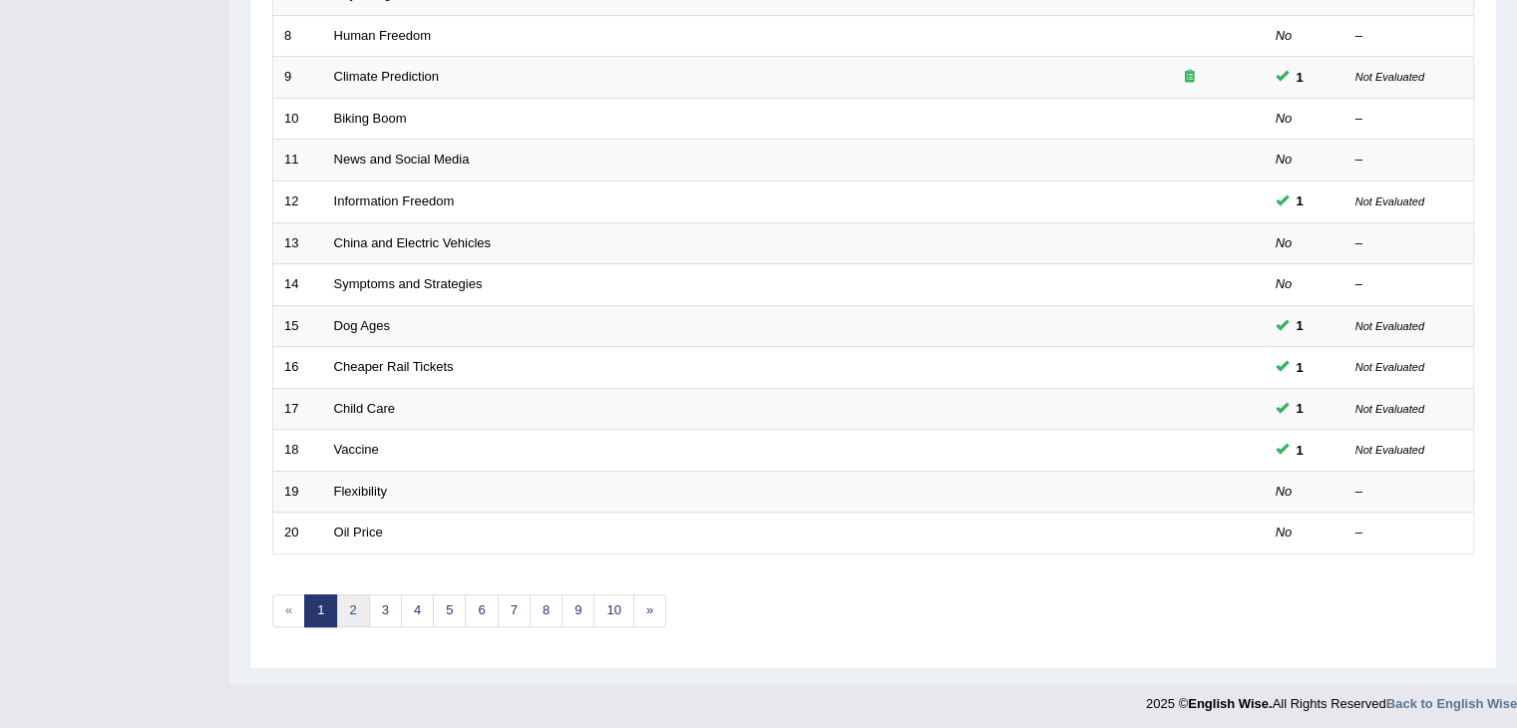
click at [351, 595] on link "2" at bounding box center [352, 610] width 33 height 33
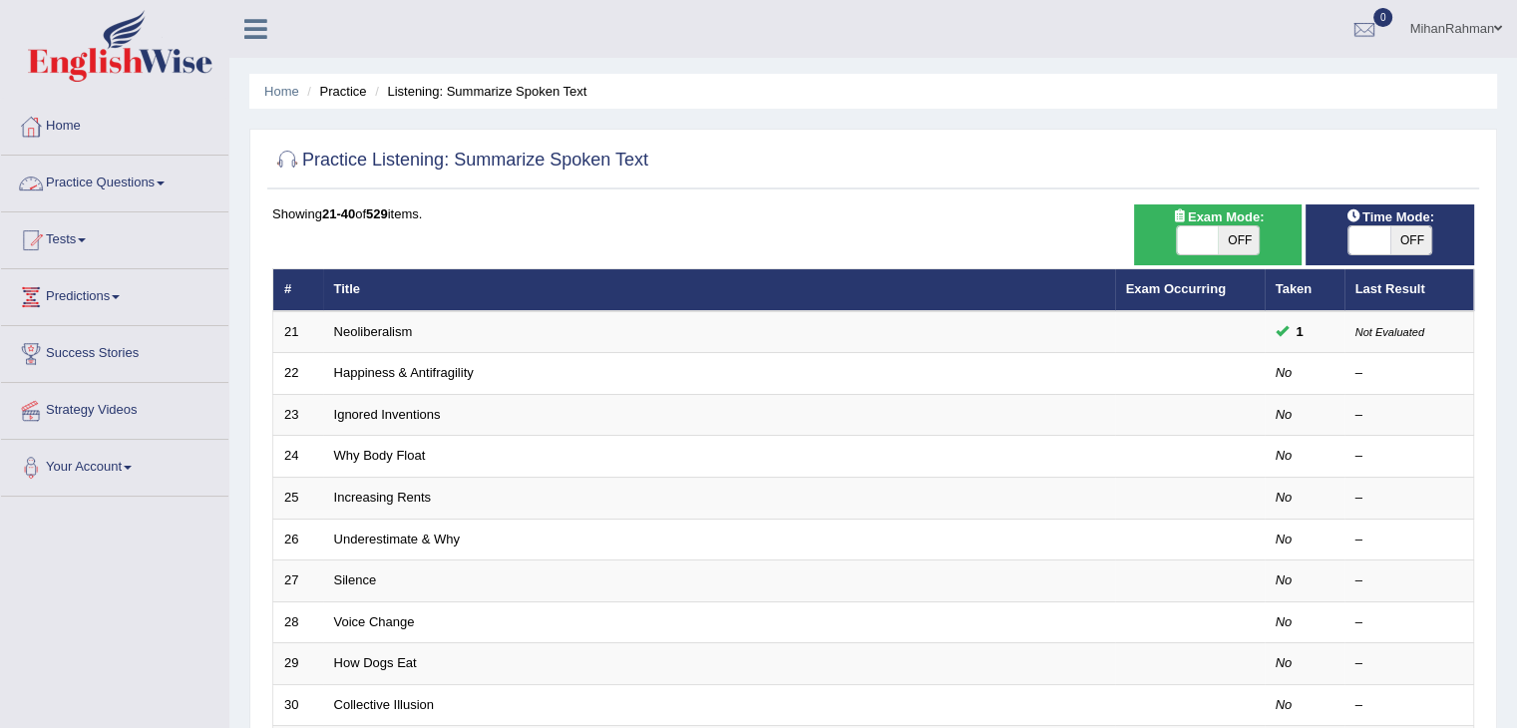
click at [94, 181] on link "Practice Questions" at bounding box center [114, 181] width 227 height 50
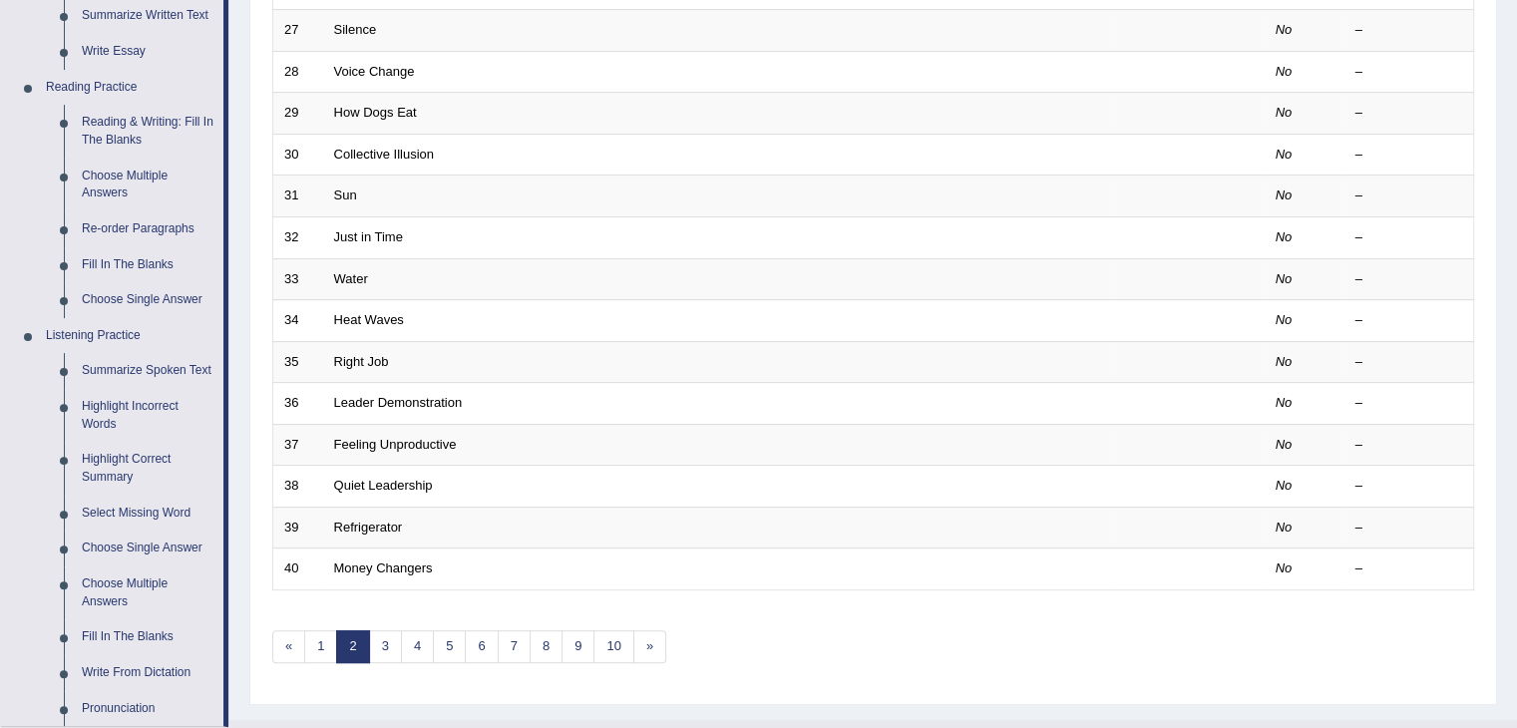
scroll to position [679, 0]
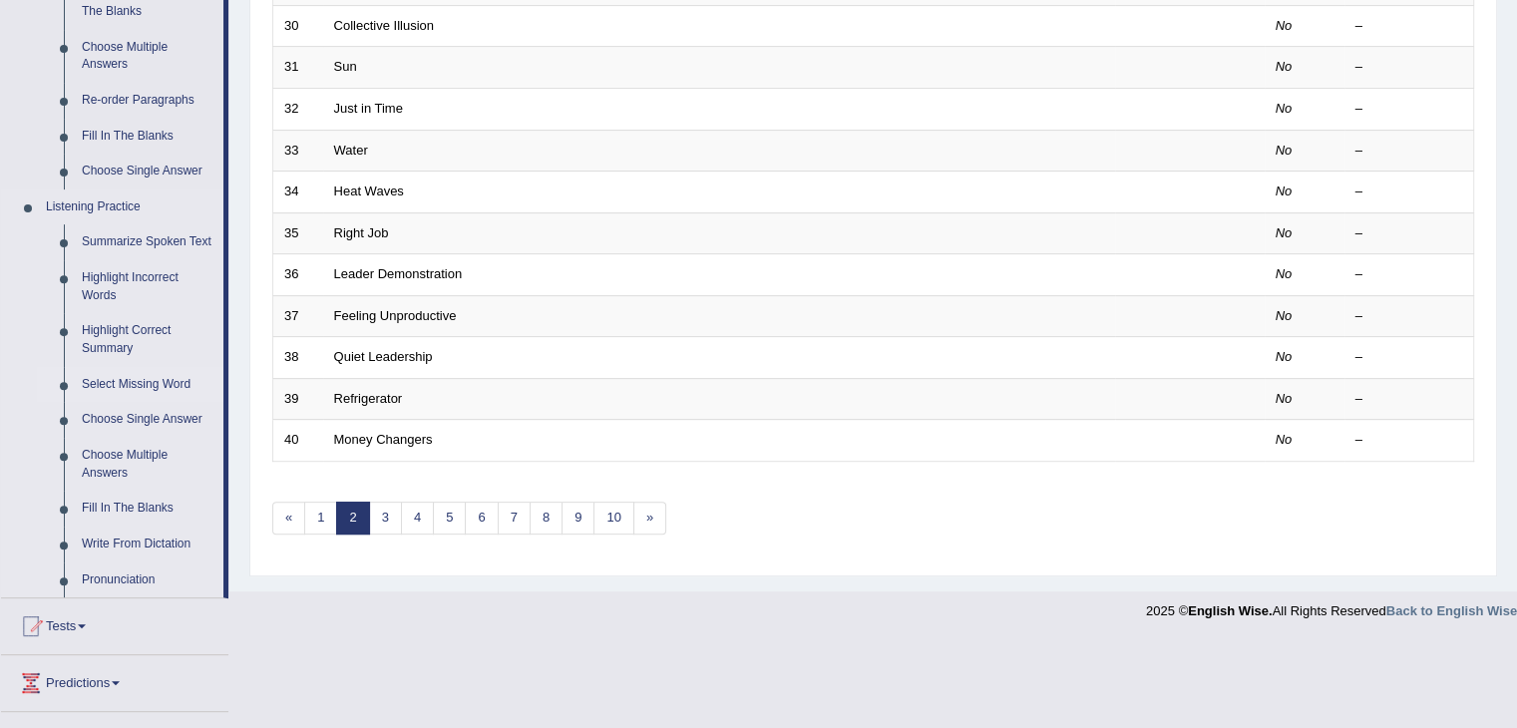
click at [148, 385] on link "Select Missing Word" at bounding box center [148, 385] width 151 height 36
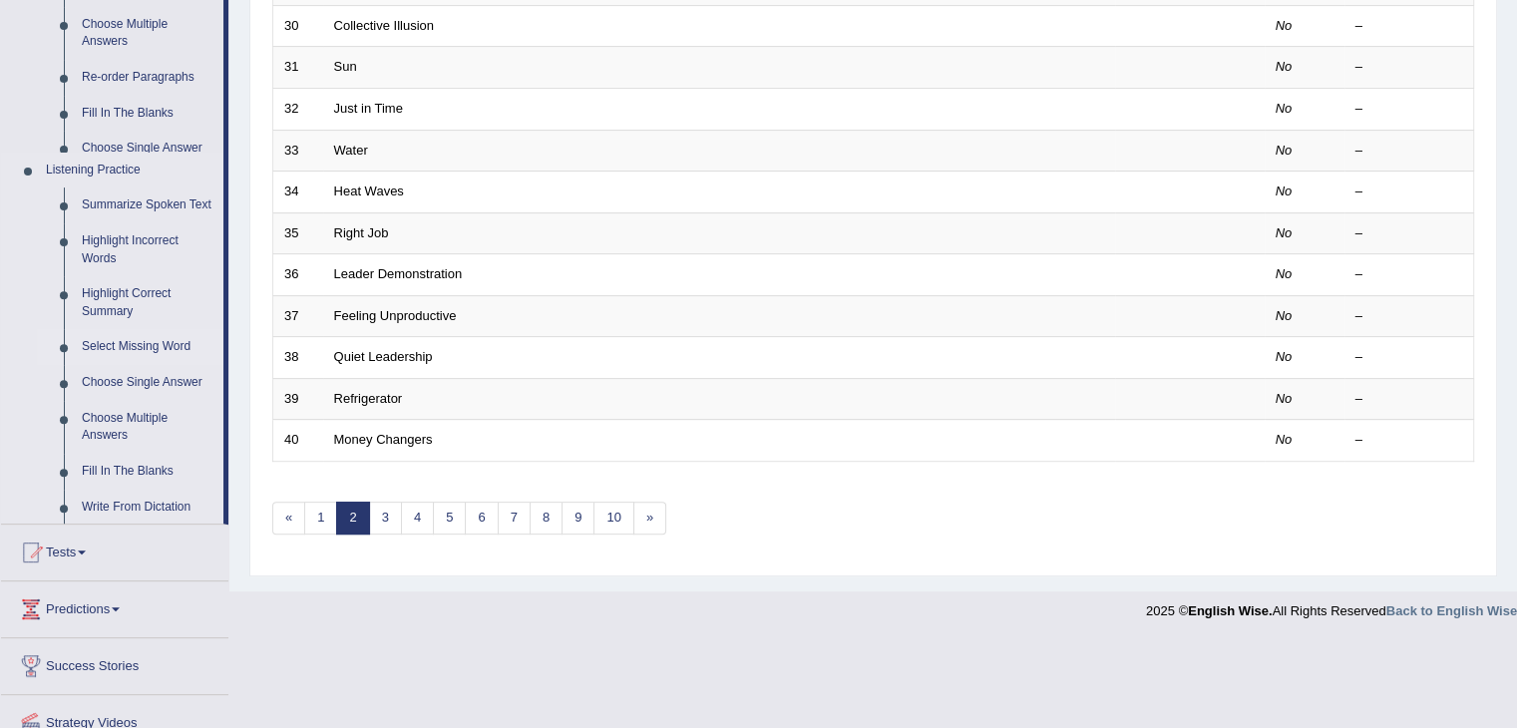
scroll to position [586, 0]
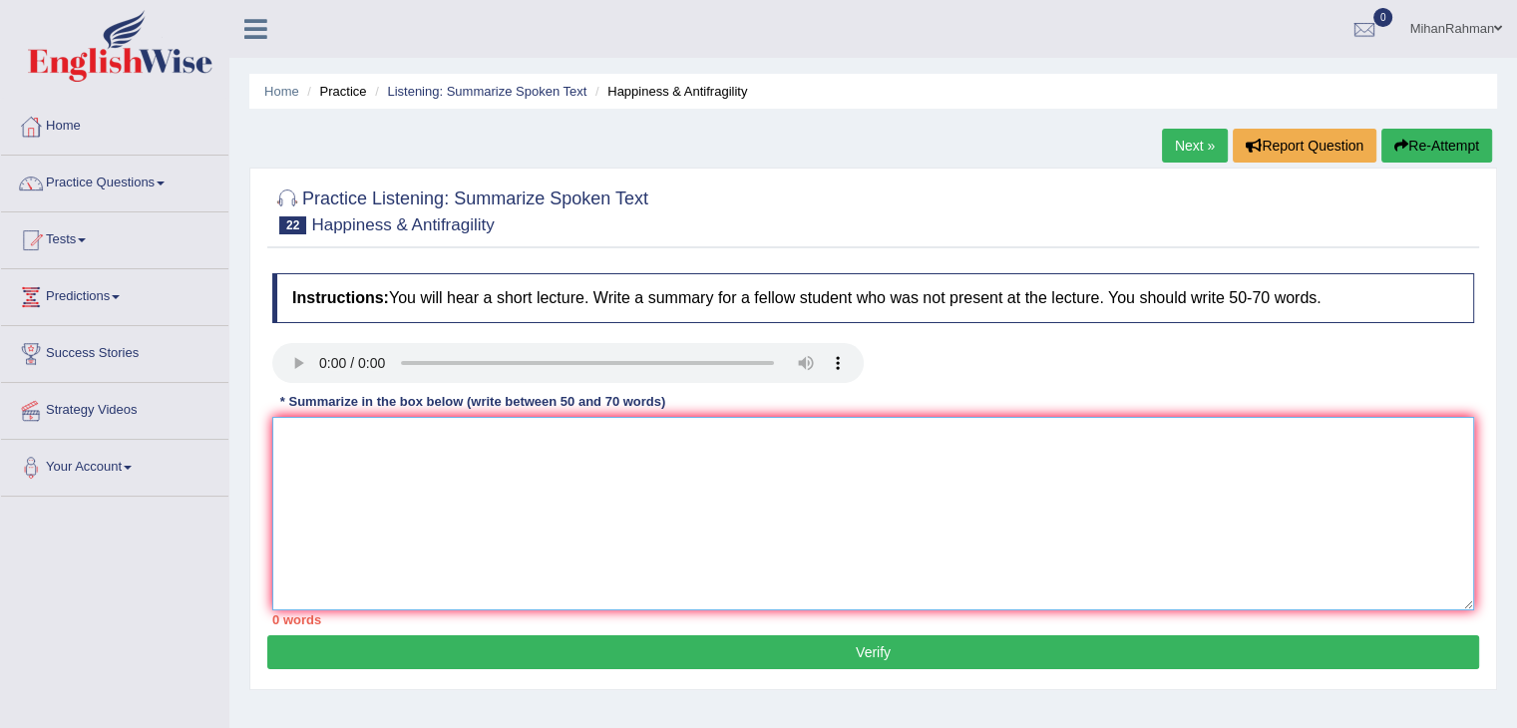
click at [326, 467] on textarea at bounding box center [873, 513] width 1202 height 193
click at [558, 445] on textarea "The lecture discusses happiness and antifragilty" at bounding box center [873, 513] width 1202 height 193
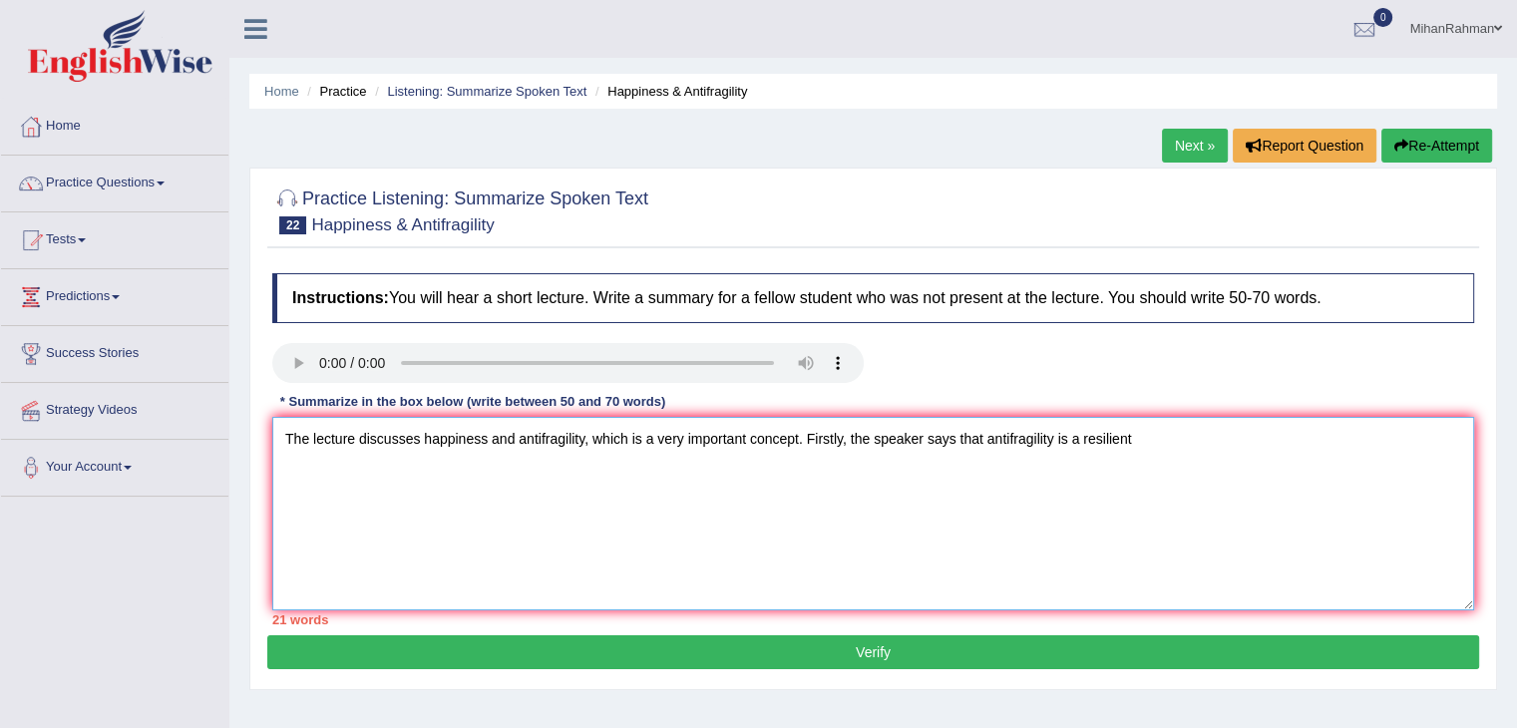
click at [1139, 443] on textarea "The lecture discusses happiness and antifragility, which is a very important co…" at bounding box center [873, 513] width 1202 height 193
click at [1403, 446] on textarea "The lecture discusses happiness and antifragility, which is a very important co…" at bounding box center [873, 513] width 1202 height 193
click at [1389, 444] on textarea "The lecture discusses happiness and antifragility, which is a very important co…" at bounding box center [873, 513] width 1202 height 193
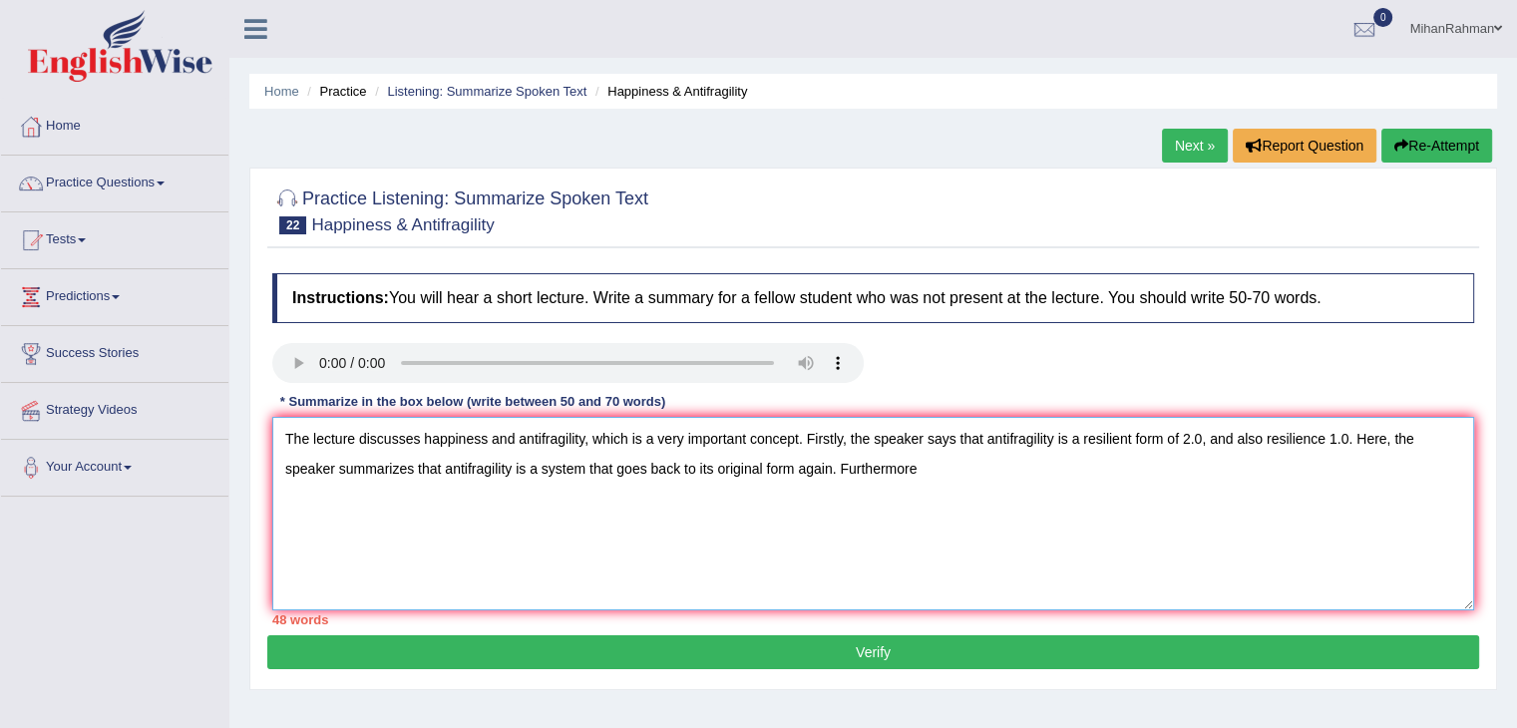
click at [945, 476] on textarea "The lecture discusses happiness and antifragility, which is a very important co…" at bounding box center [873, 513] width 1202 height 193
click at [892, 470] on textarea "The lecture discusses happiness and antifragility, which is a very important co…" at bounding box center [873, 513] width 1202 height 193
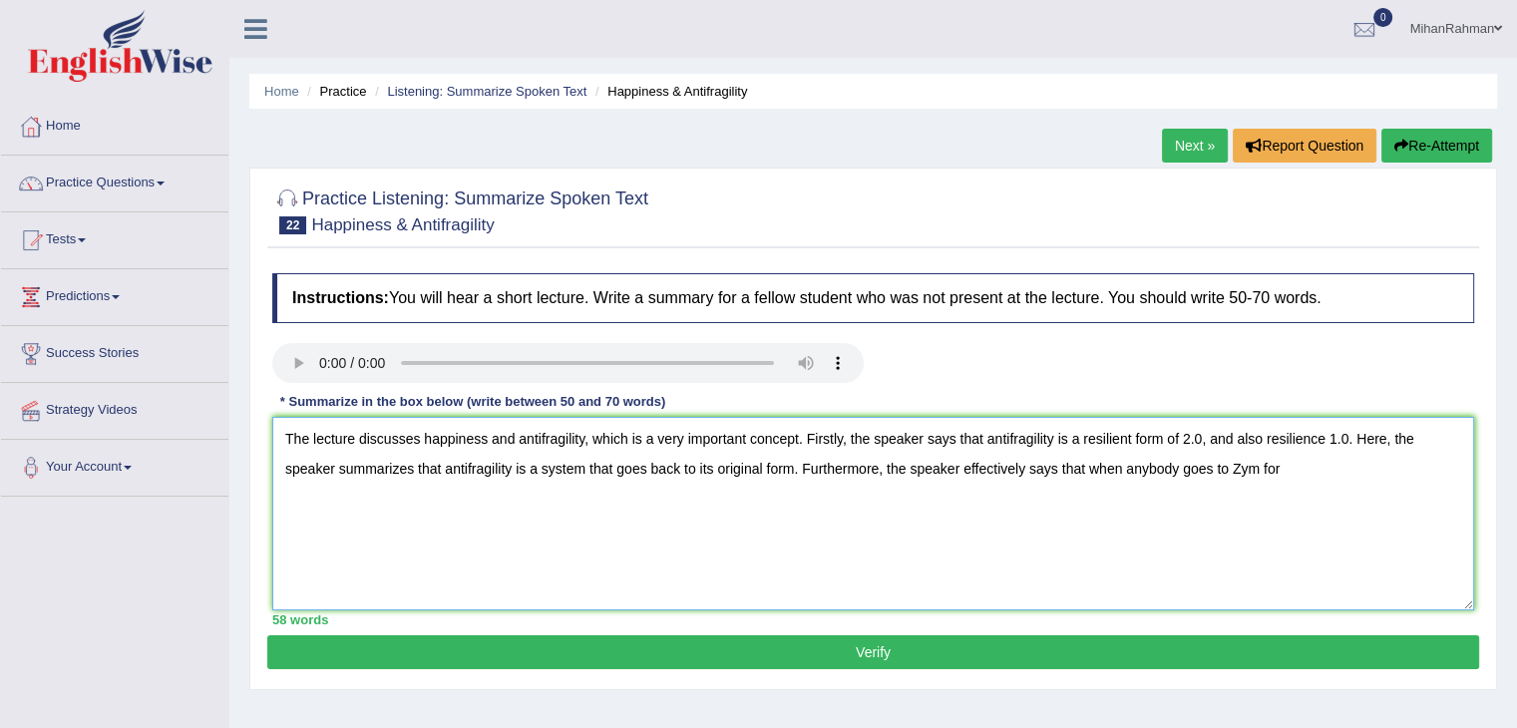
click at [1301, 472] on textarea "The lecture discusses happiness and antifragility, which is a very important co…" at bounding box center [873, 513] width 1202 height 193
click at [287, 504] on textarea "The lecture discusses happiness and antifragility, which is a very important co…" at bounding box center [873, 513] width 1202 height 193
click at [335, 502] on textarea "The lecture discusses happiness and antifragility, which is a very important co…" at bounding box center [873, 513] width 1202 height 193
click at [427, 507] on textarea "The lecture discusses happiness and antifragility, which is a very important co…" at bounding box center [873, 513] width 1202 height 193
click at [479, 504] on textarea "The lecture discusses happiness and antifragility, which is a very important co…" at bounding box center [873, 513] width 1202 height 193
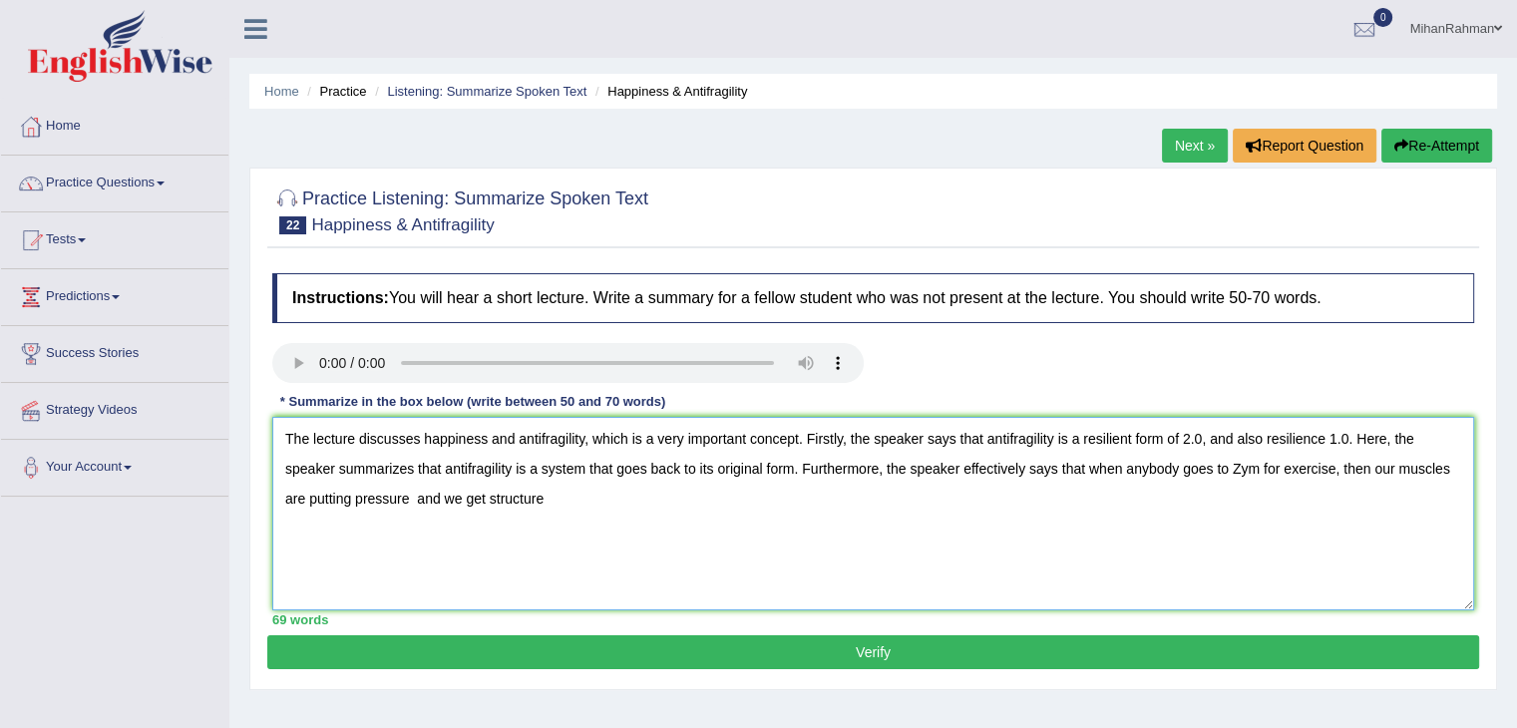
click at [591, 494] on textarea "The lecture discusses happiness and antifragility, which is a very important co…" at bounding box center [873, 513] width 1202 height 193
click at [413, 508] on textarea "The lecture discusses happiness and antifragility, which is a very important co…" at bounding box center [873, 513] width 1202 height 193
click at [540, 507] on textarea "The lecture discusses happiness and antifragility, which is a very important co…" at bounding box center [873, 513] width 1202 height 193
click at [1289, 476] on textarea "The lecture discusses happiness and antifragility, which is a very important co…" at bounding box center [873, 513] width 1202 height 193
click at [1238, 472] on textarea "The lecture discusses happiness and antifragility, which is a very important co…" at bounding box center [873, 513] width 1202 height 193
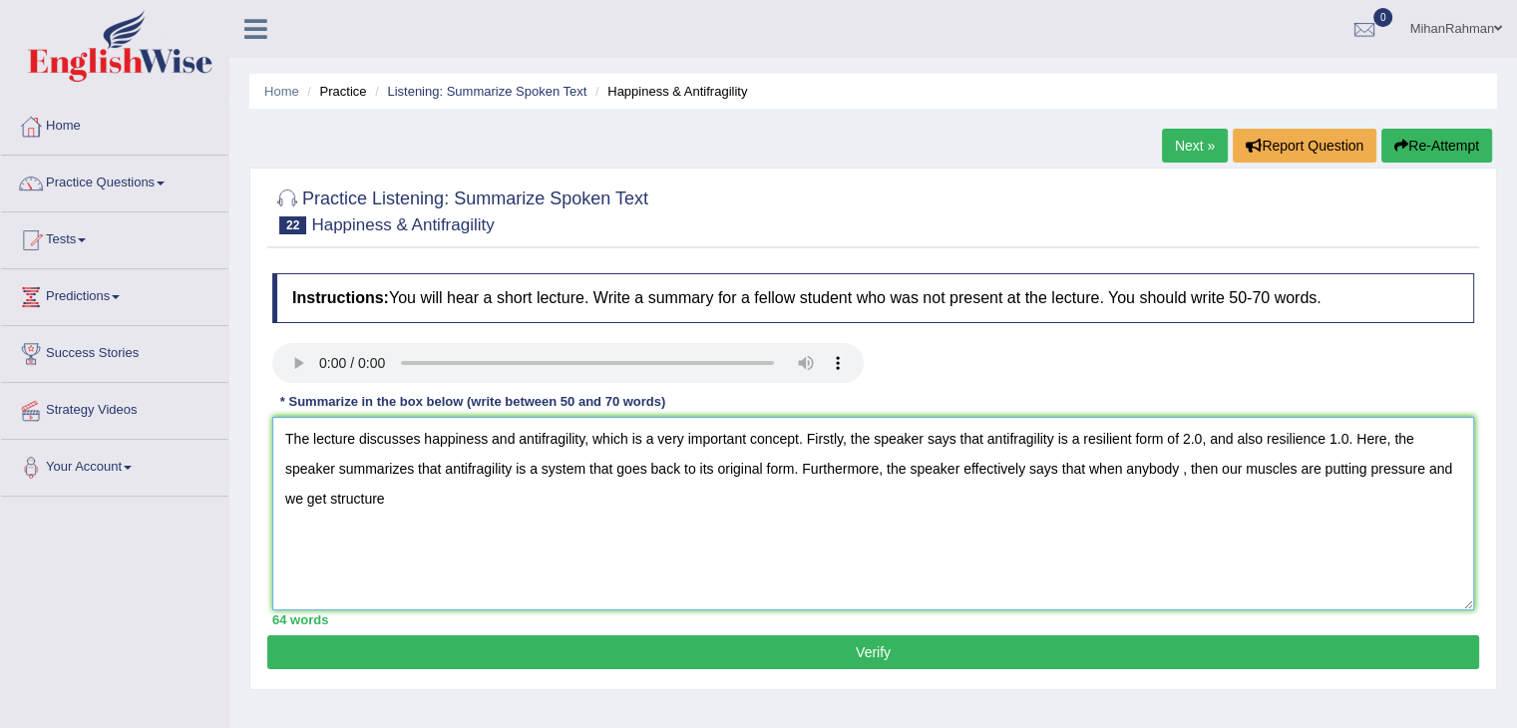
click at [1131, 470] on textarea "The lecture discusses happiness and antifragility, which is a very important co…" at bounding box center [873, 513] width 1202 height 193
click at [1266, 473] on textarea "The lecture discusses happiness and antifragility, which is a very important co…" at bounding box center [873, 513] width 1202 height 193
drag, startPoint x: 1349, startPoint y: 472, endPoint x: 435, endPoint y: 523, distance: 916.0
click at [435, 523] on textarea "The lecture discusses happiness and antifragility, which is a very important co…" at bounding box center [873, 513] width 1202 height 193
click at [1451, 470] on textarea "The lecture discusses happiness and antifragility, which is a very important co…" at bounding box center [873, 513] width 1202 height 193
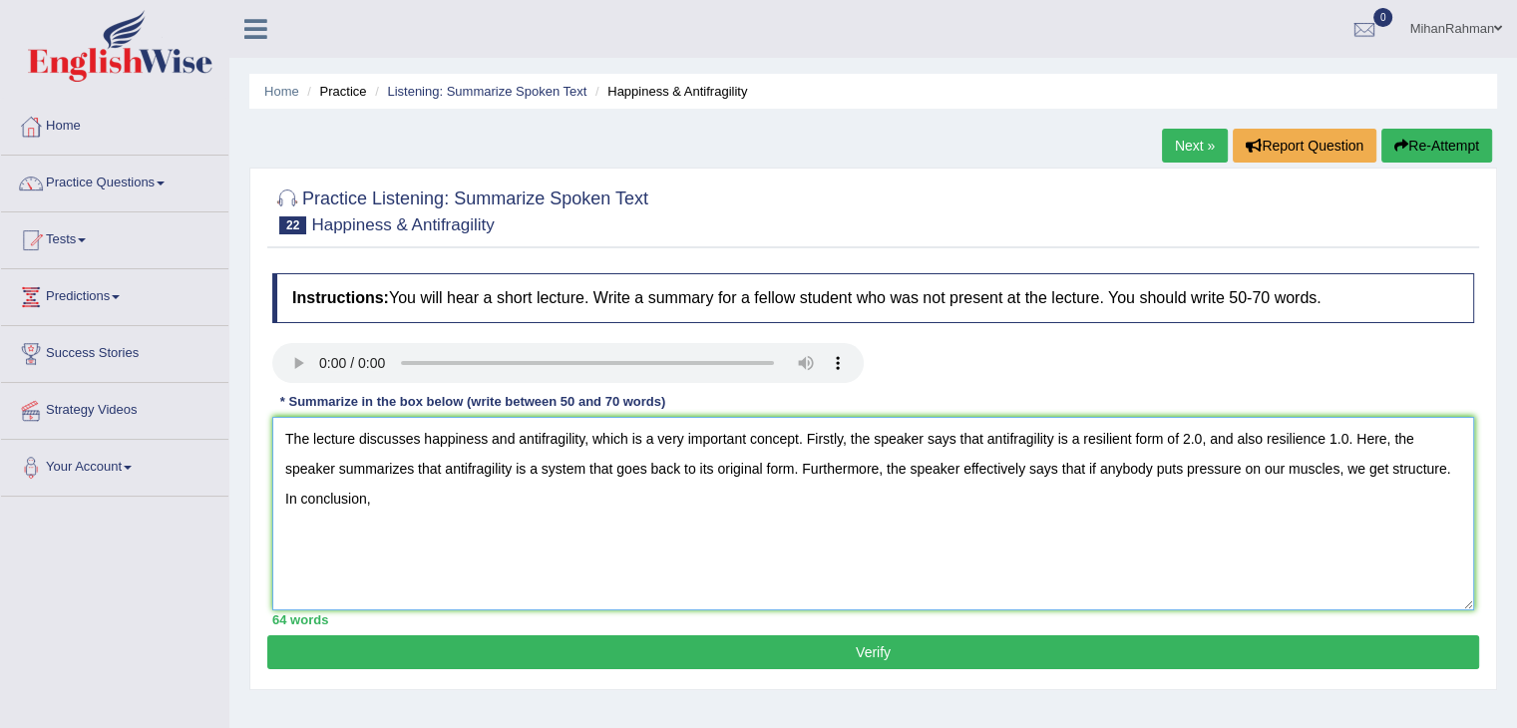
click at [512, 497] on textarea "The lecture discusses happiness and antifragility, which is a very important co…" at bounding box center [873, 513] width 1202 height 193
click at [593, 505] on textarea "The lecture discusses happiness and antifragility, which is a very important co…" at bounding box center [873, 513] width 1202 height 193
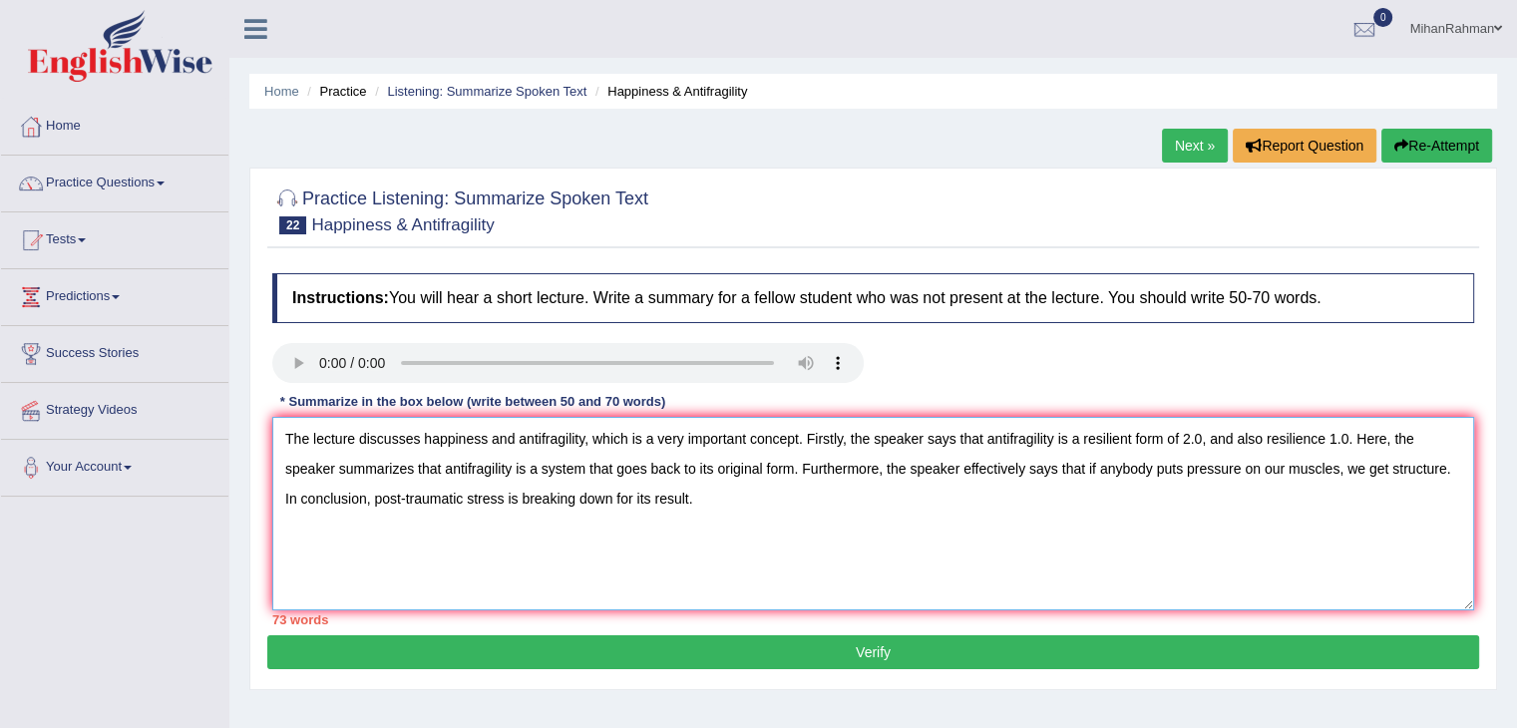
click at [649, 496] on textarea "The lecture discusses happiness and antifragility, which is a very important co…" at bounding box center [873, 513] width 1202 height 193
click at [705, 520] on textarea "The lecture discusses happiness and antifragility, which is a very important co…" at bounding box center [873, 513] width 1202 height 193
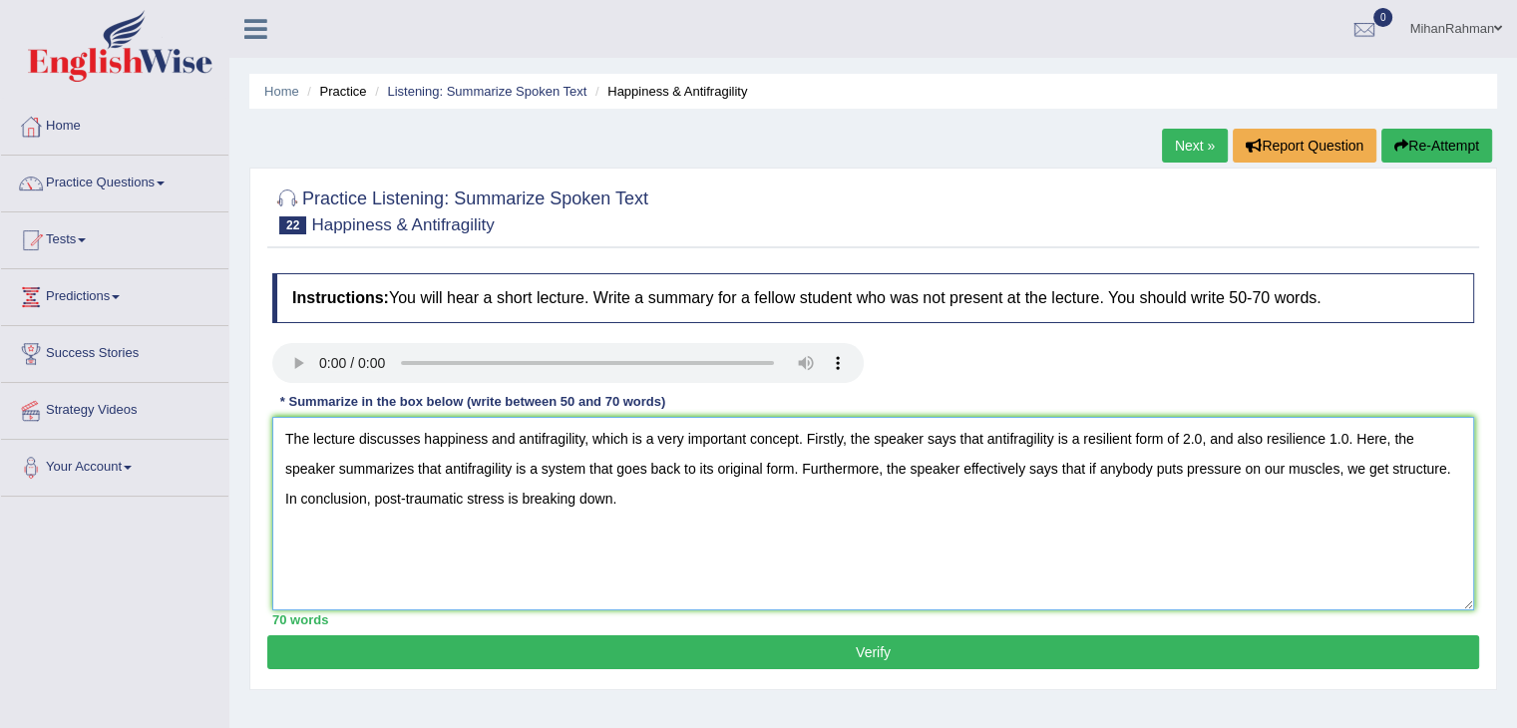
scroll to position [71, 0]
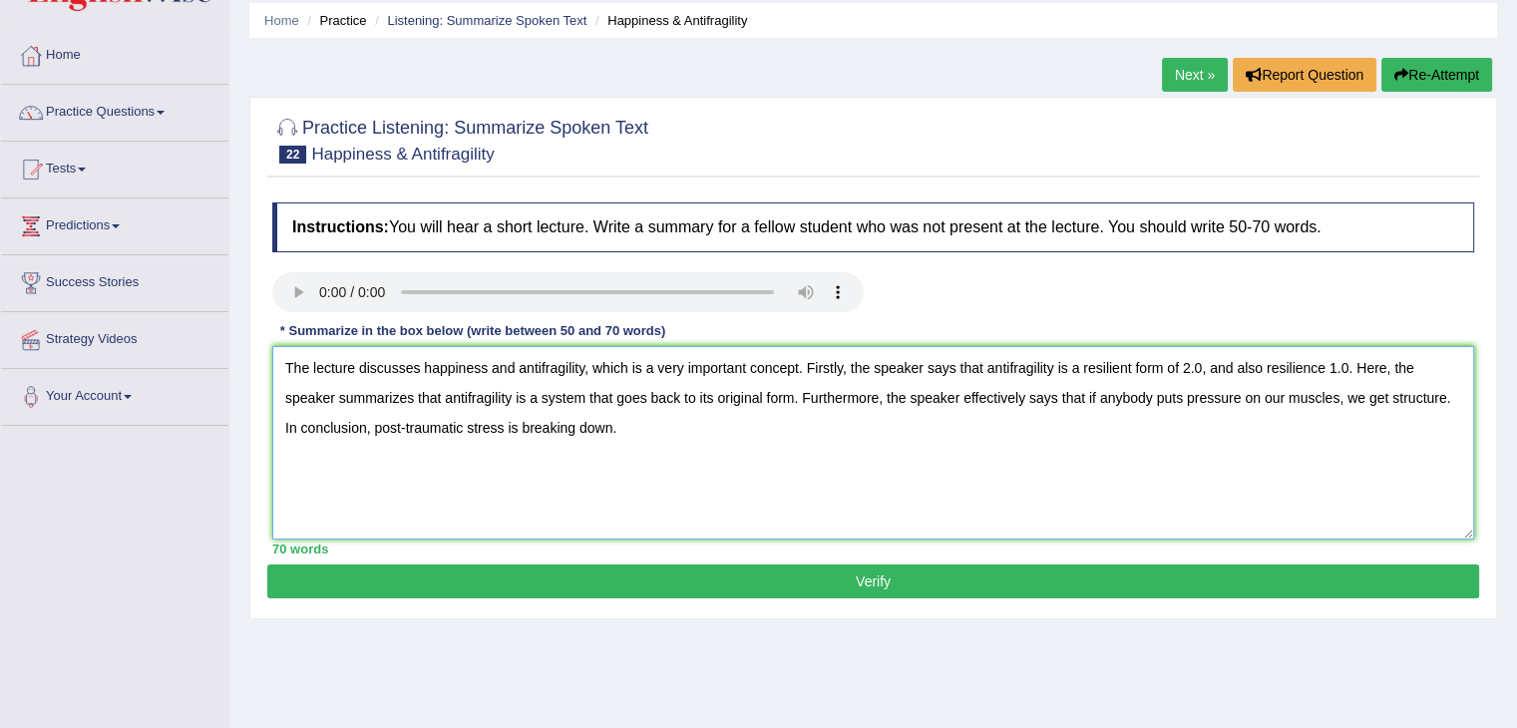
type textarea "The lecture discusses happiness and antifragility, which is a very important co…"
click at [802, 586] on button "Verify" at bounding box center [873, 581] width 1212 height 34
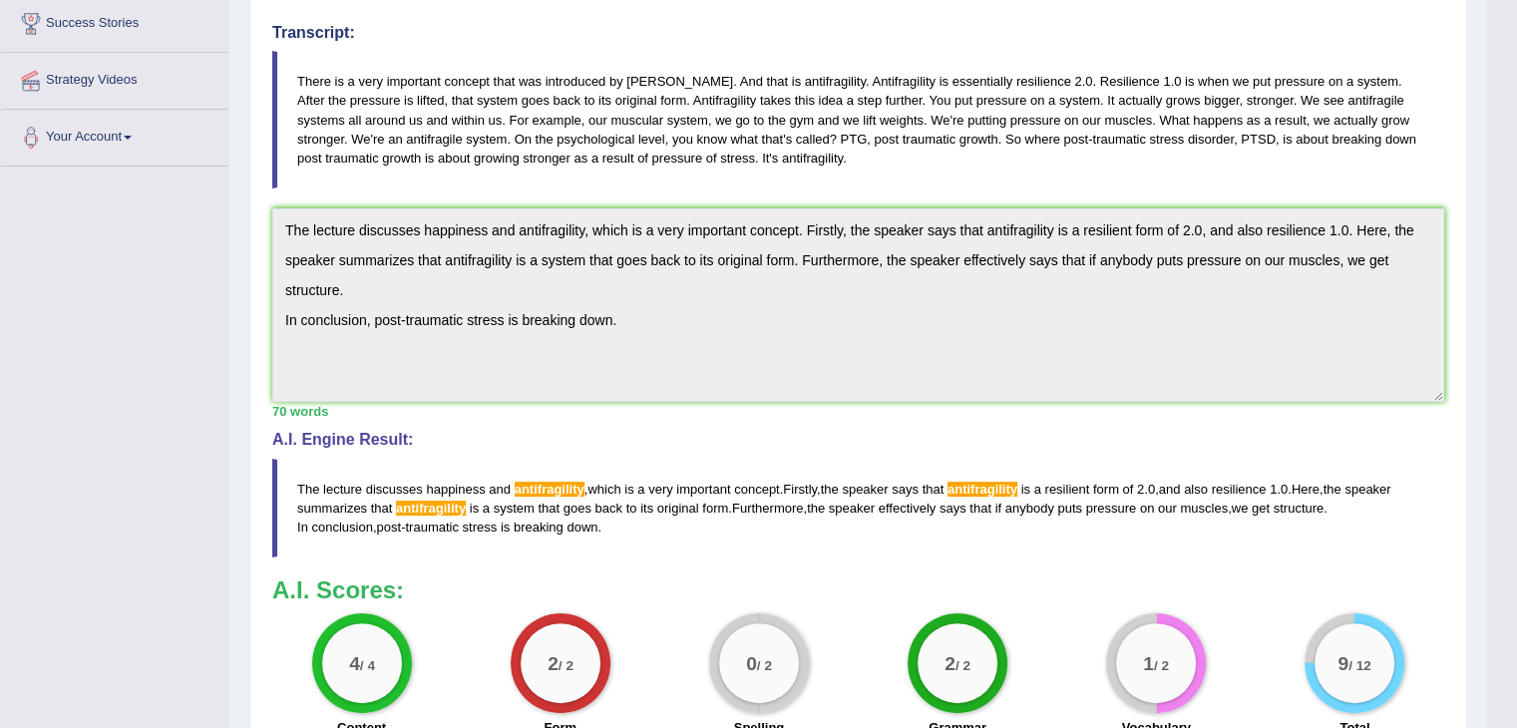
scroll to position [367, 0]
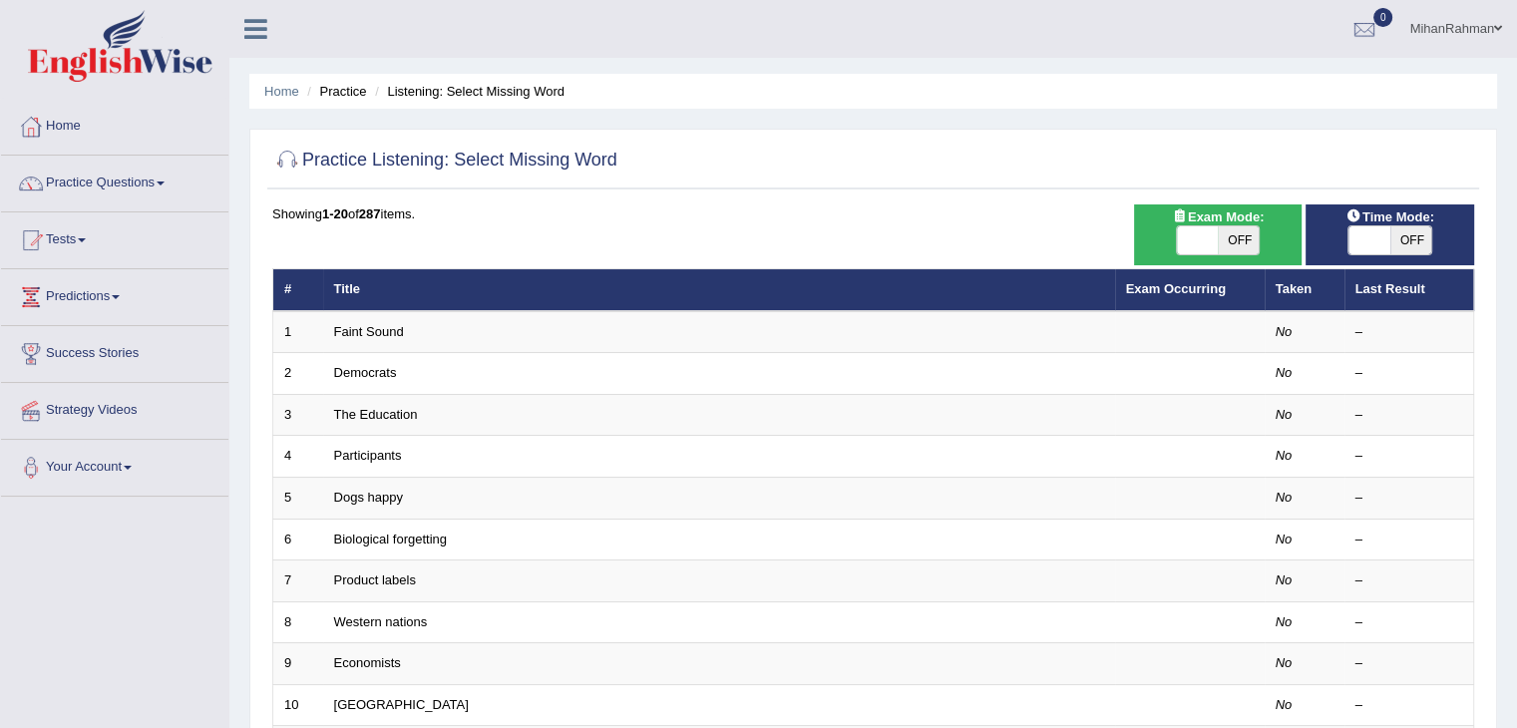
click at [125, 173] on link "Practice Questions" at bounding box center [114, 181] width 227 height 50
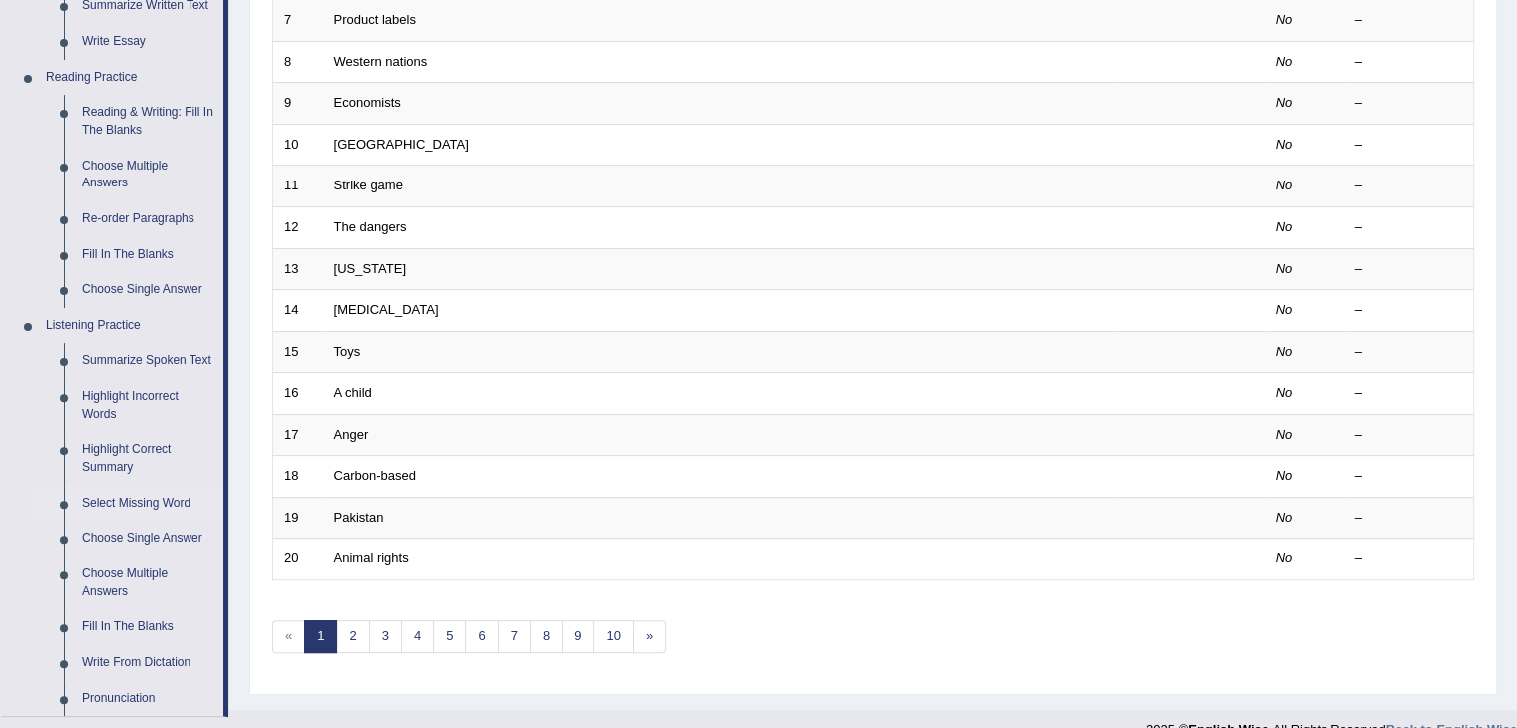
scroll to position [627, 0]
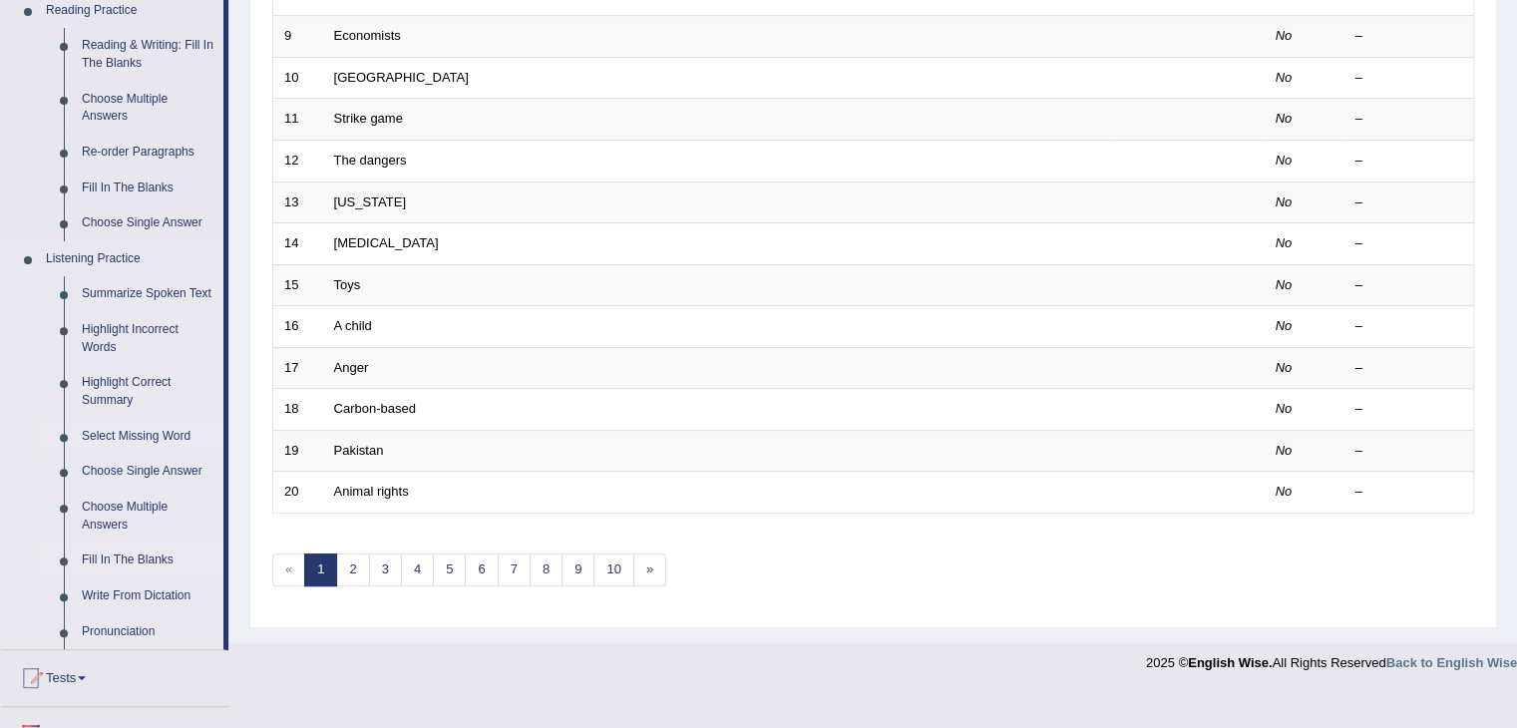
click at [123, 560] on link "Fill In The Blanks" at bounding box center [148, 561] width 151 height 36
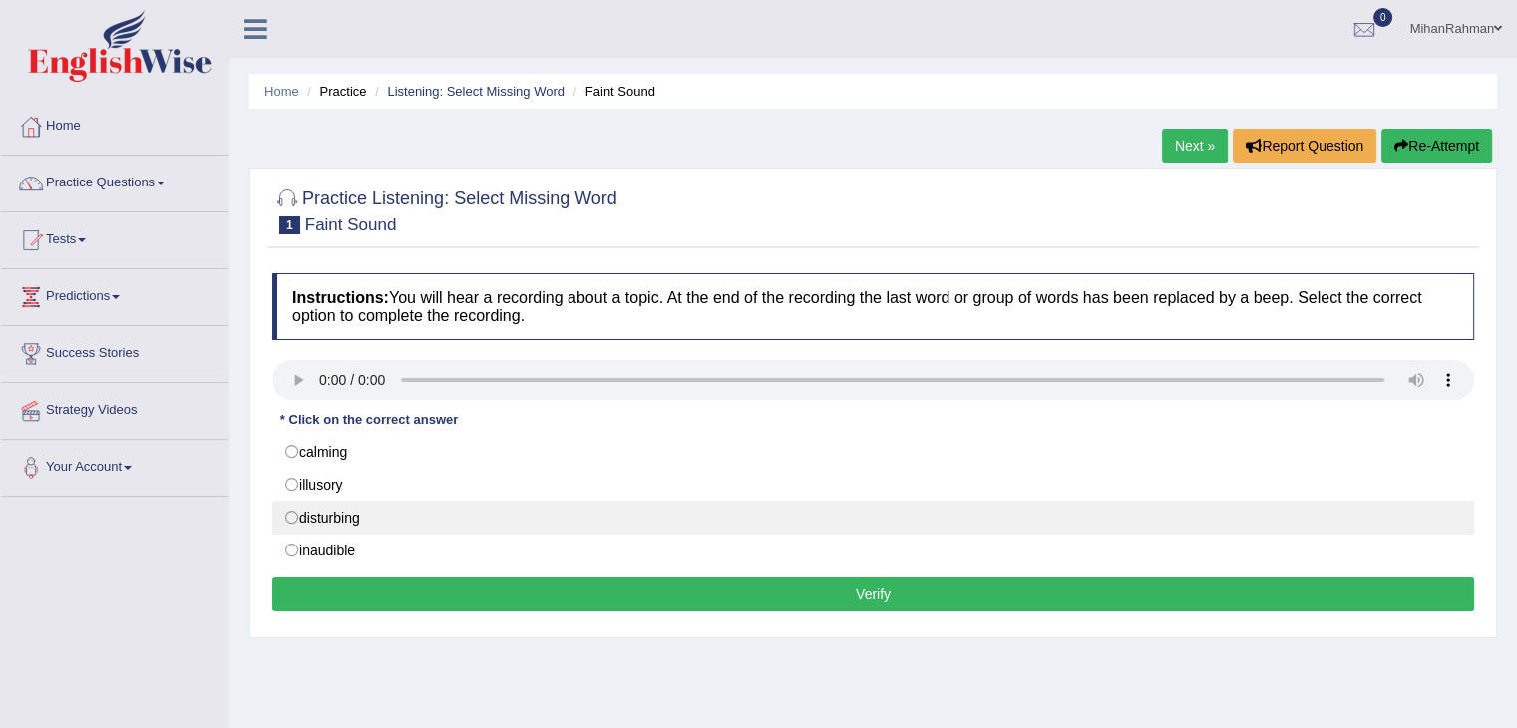
click at [281, 518] on label "disturbing" at bounding box center [873, 518] width 1202 height 34
radio input "true"
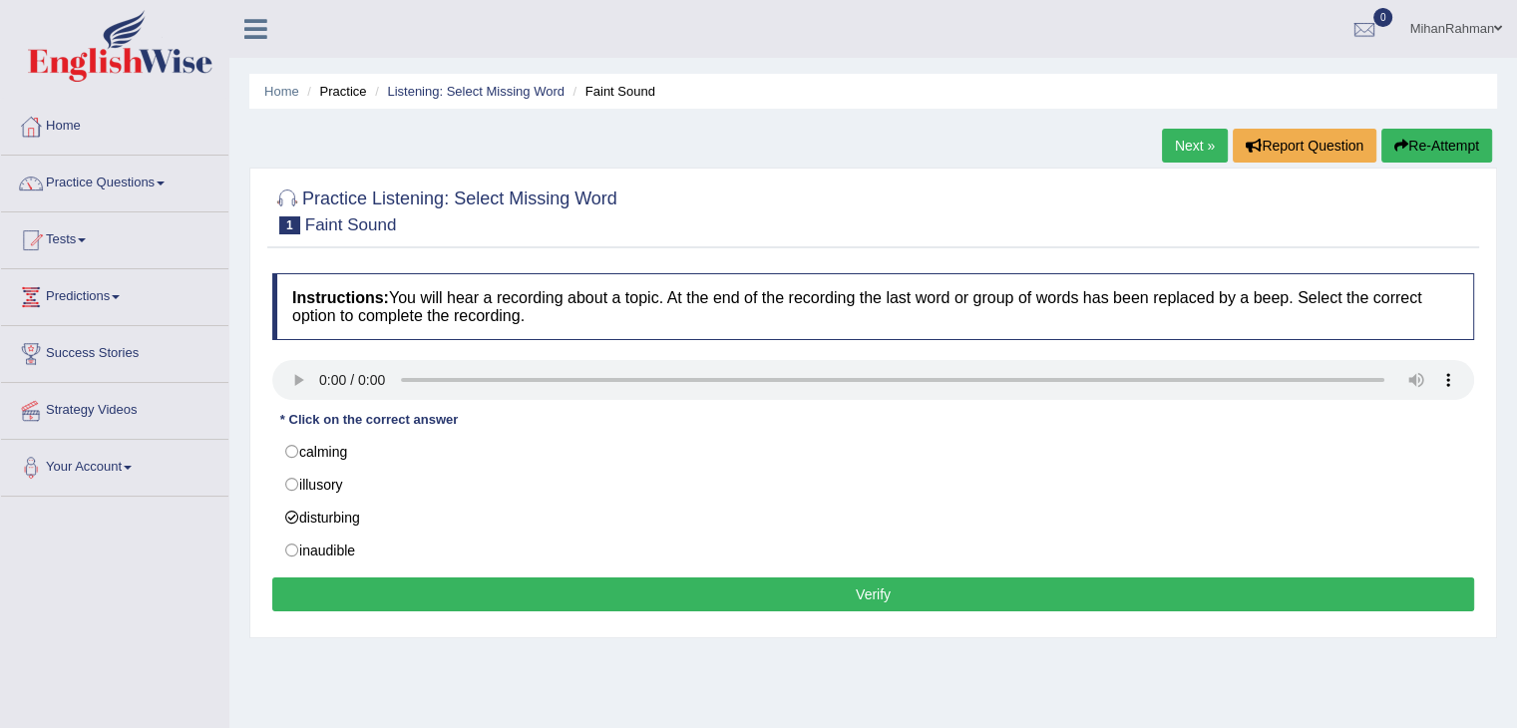
click at [828, 591] on button "Verify" at bounding box center [873, 594] width 1202 height 34
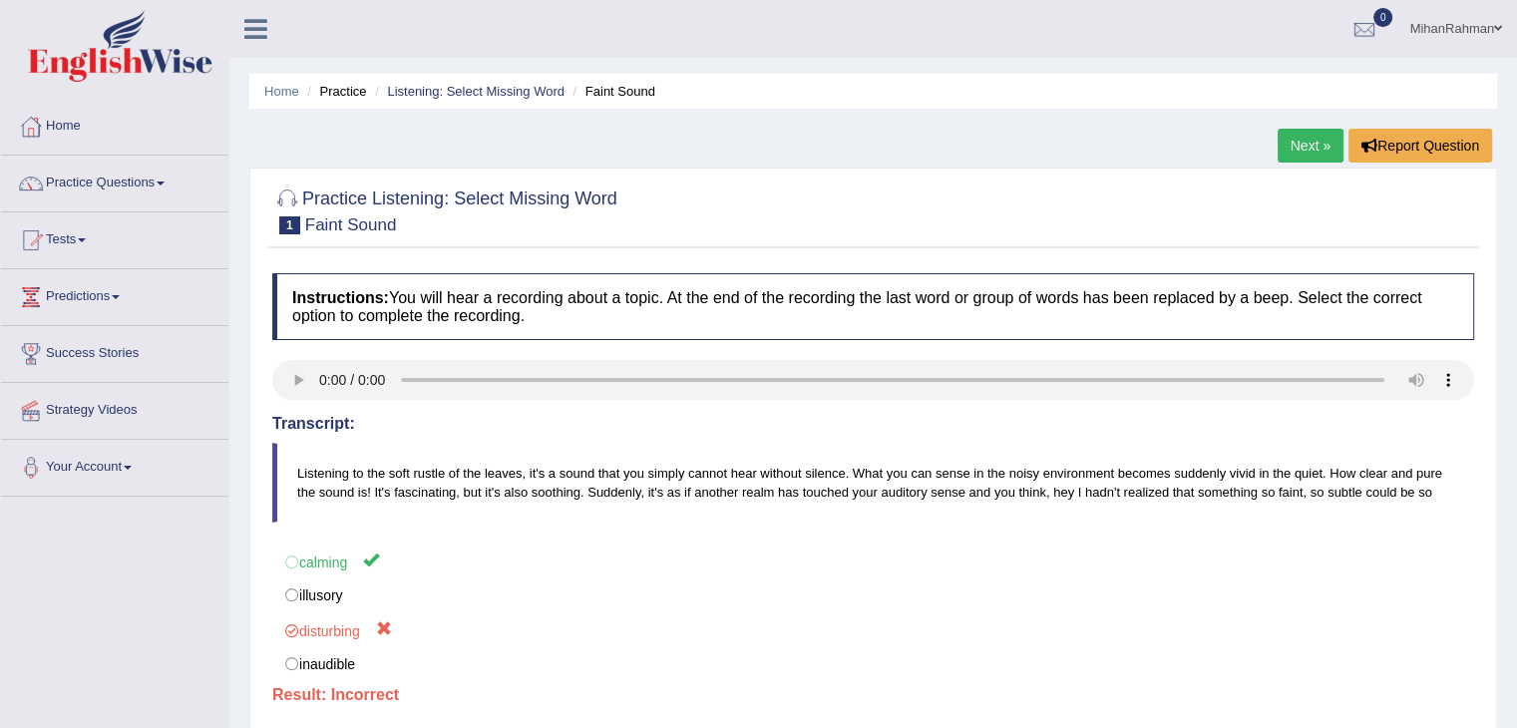
click at [1313, 141] on link "Next »" at bounding box center [1311, 146] width 66 height 34
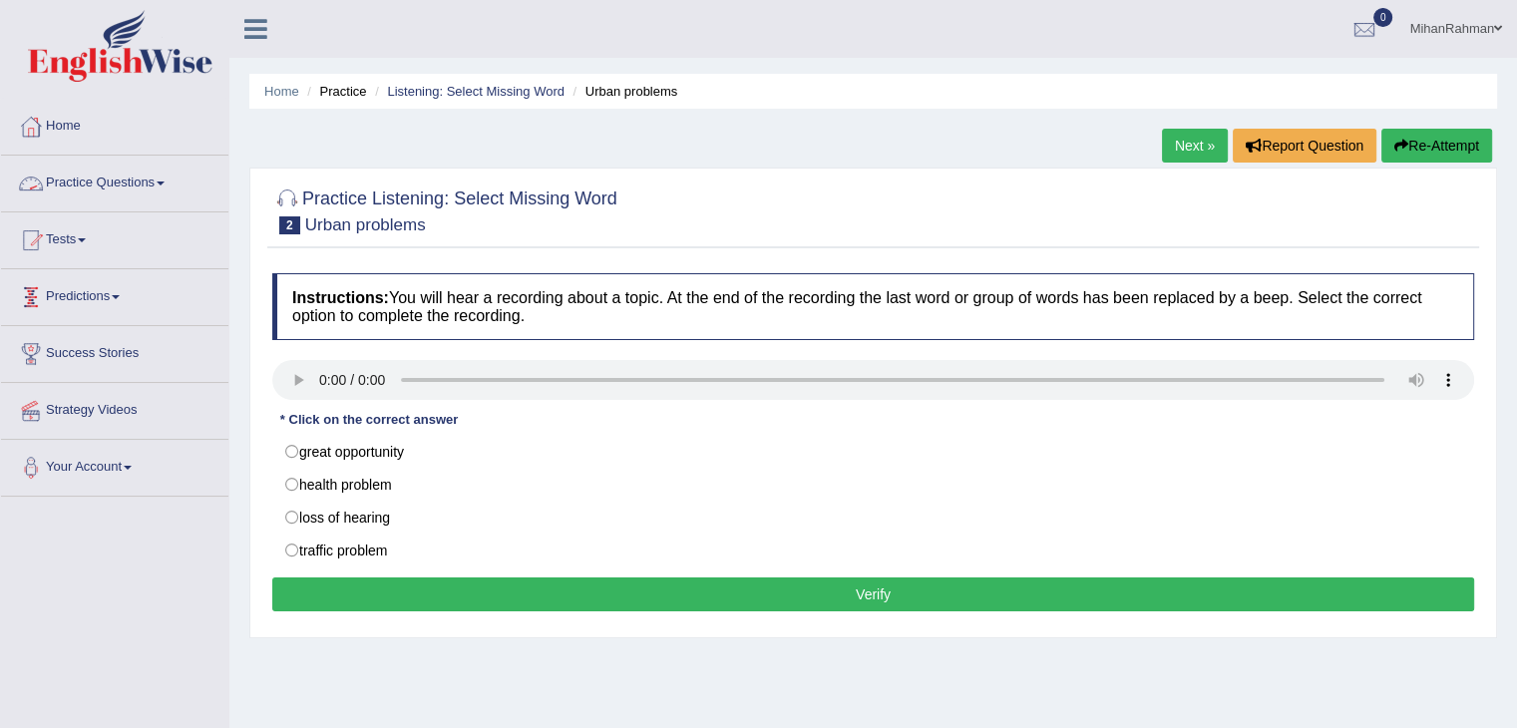
click at [71, 180] on link "Practice Questions" at bounding box center [114, 181] width 227 height 50
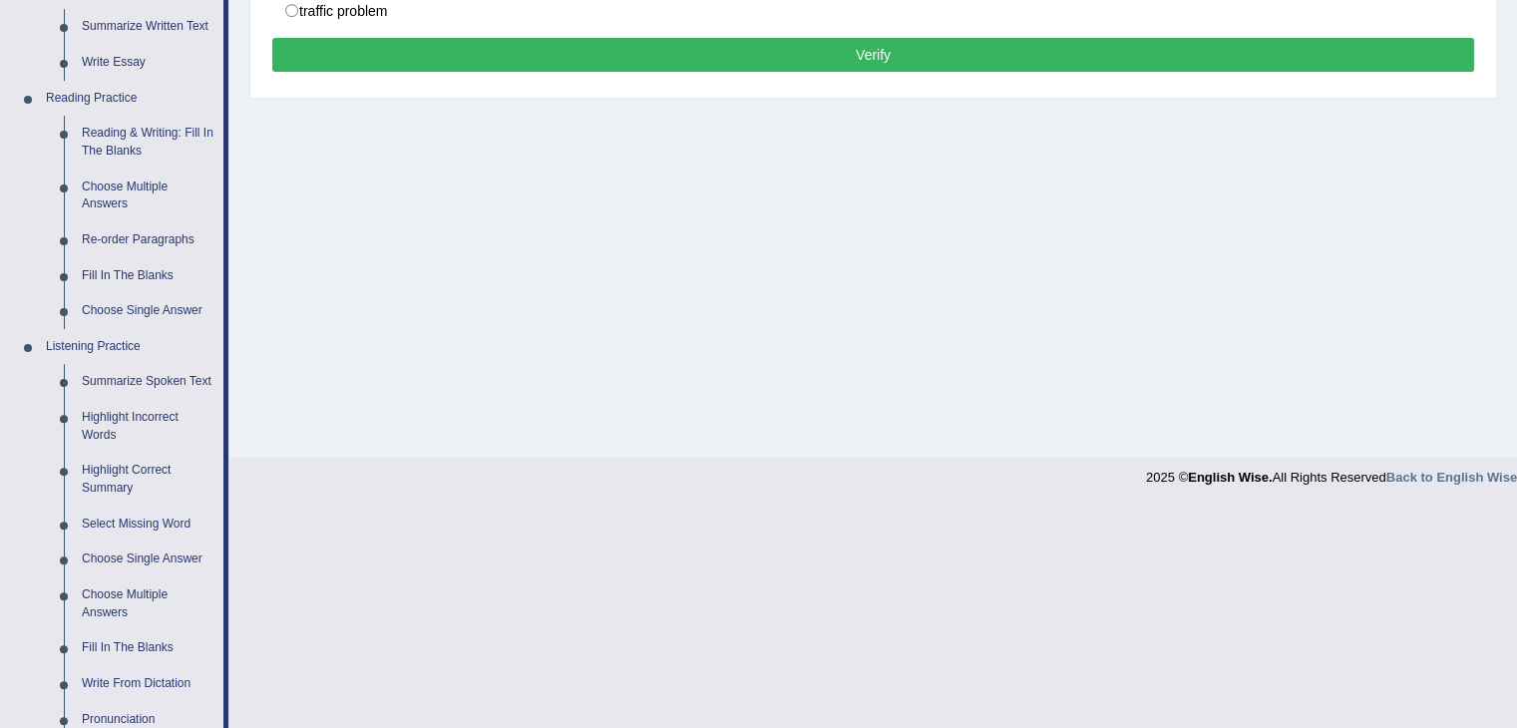
scroll to position [625, 0]
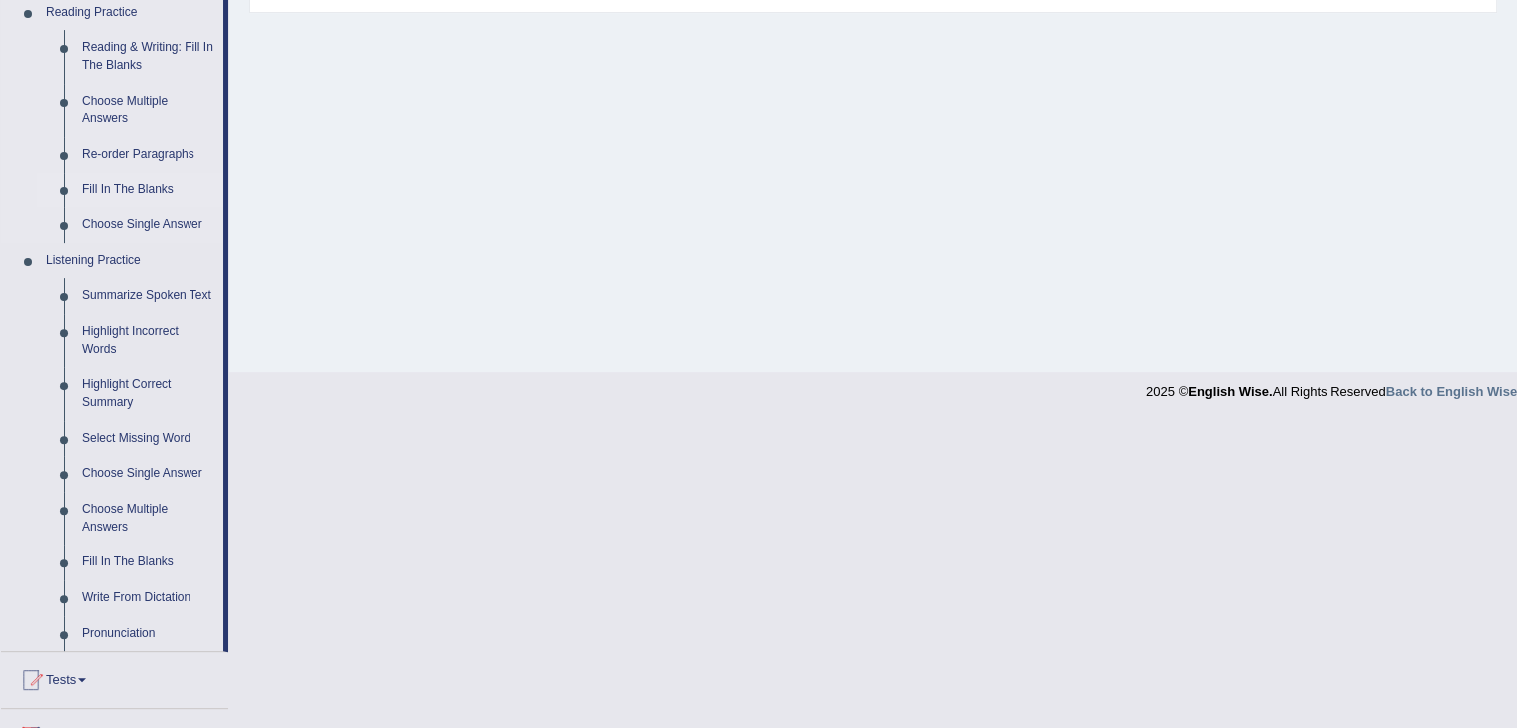
click at [125, 191] on link "Fill In The Blanks" at bounding box center [148, 191] width 151 height 36
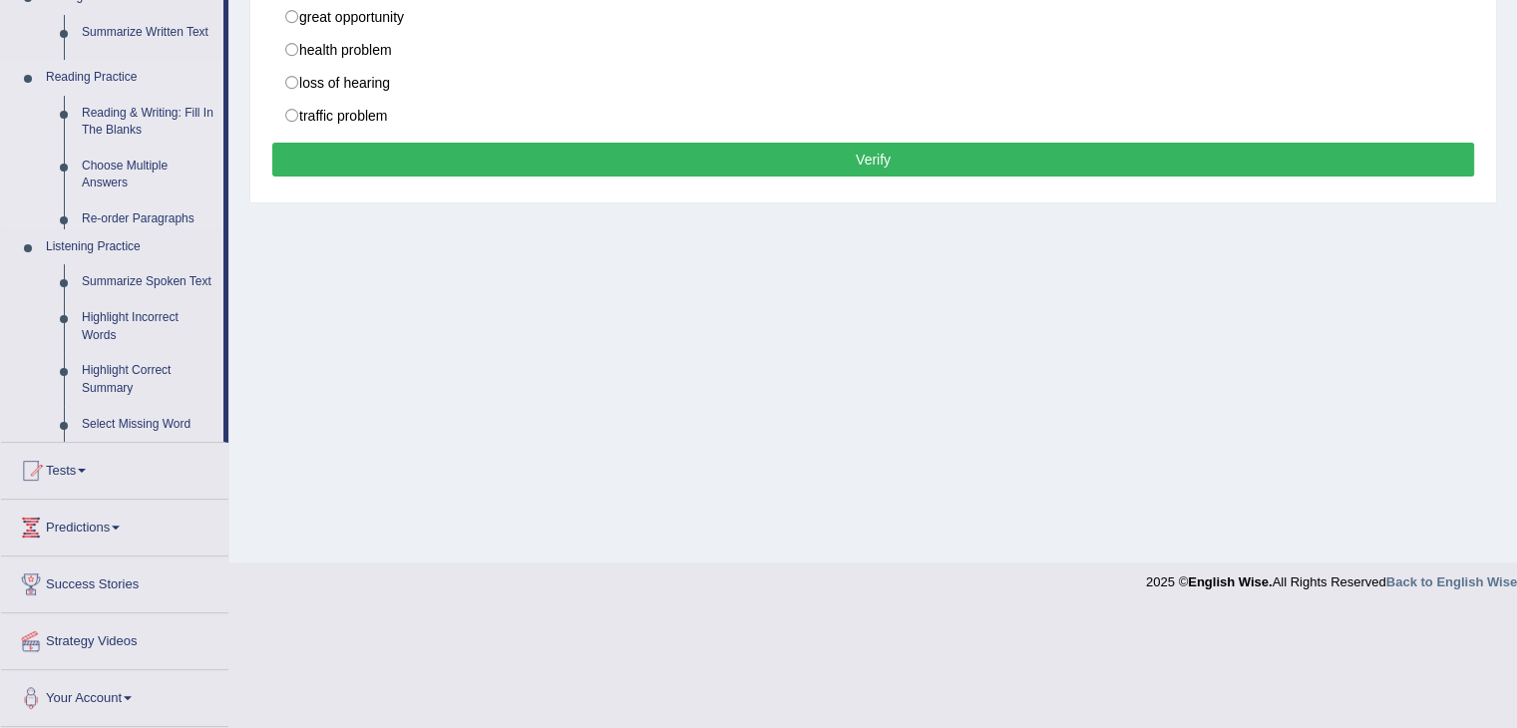
scroll to position [319, 0]
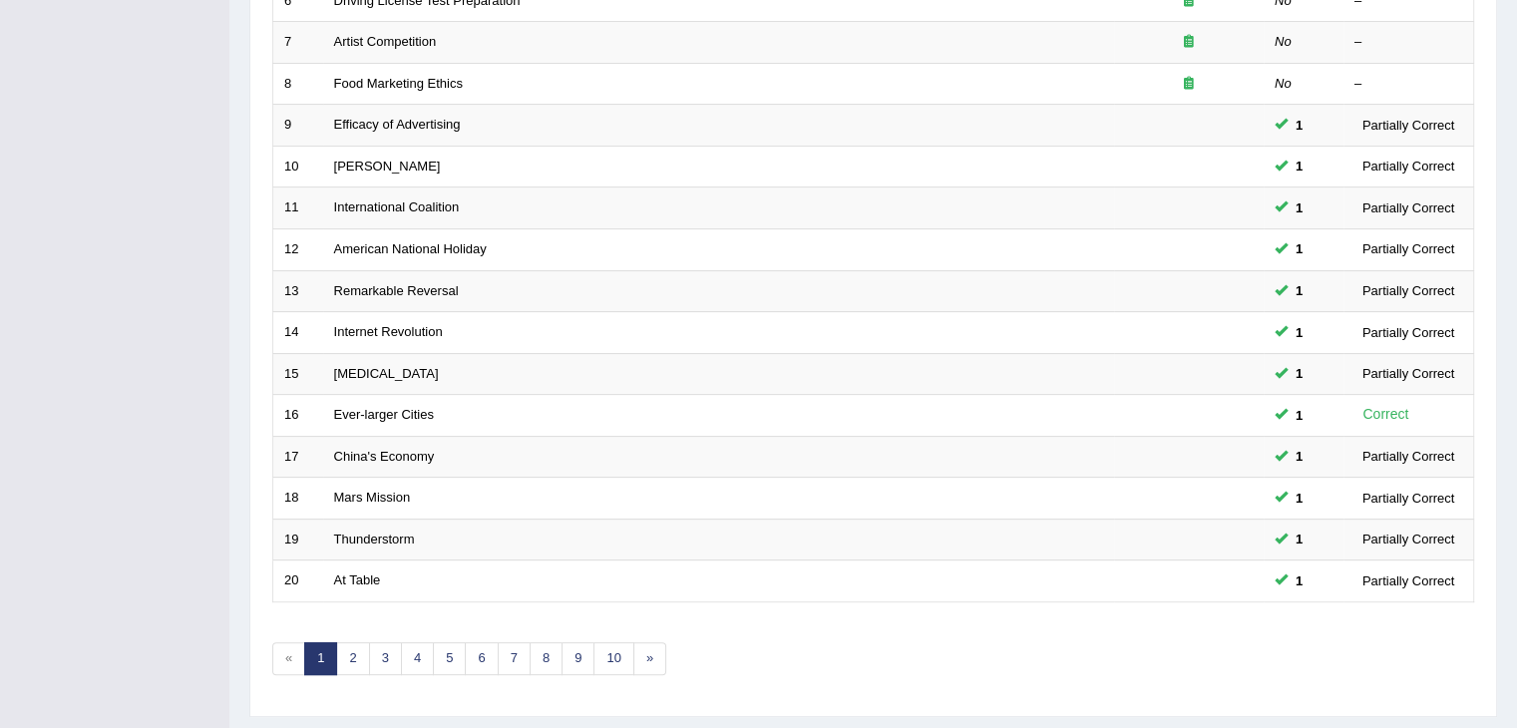
scroll to position [551, 0]
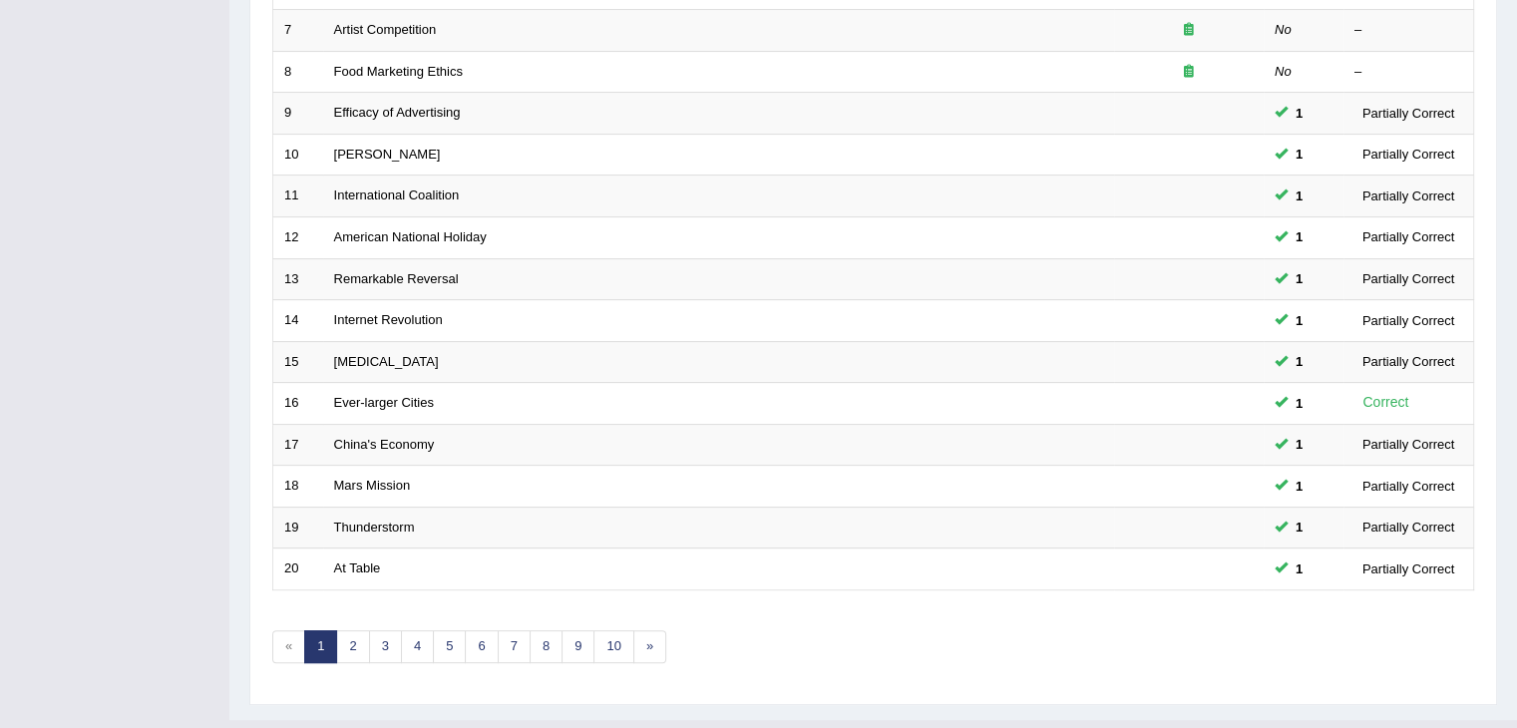
click at [337, 640] on link "2" at bounding box center [352, 646] width 33 height 33
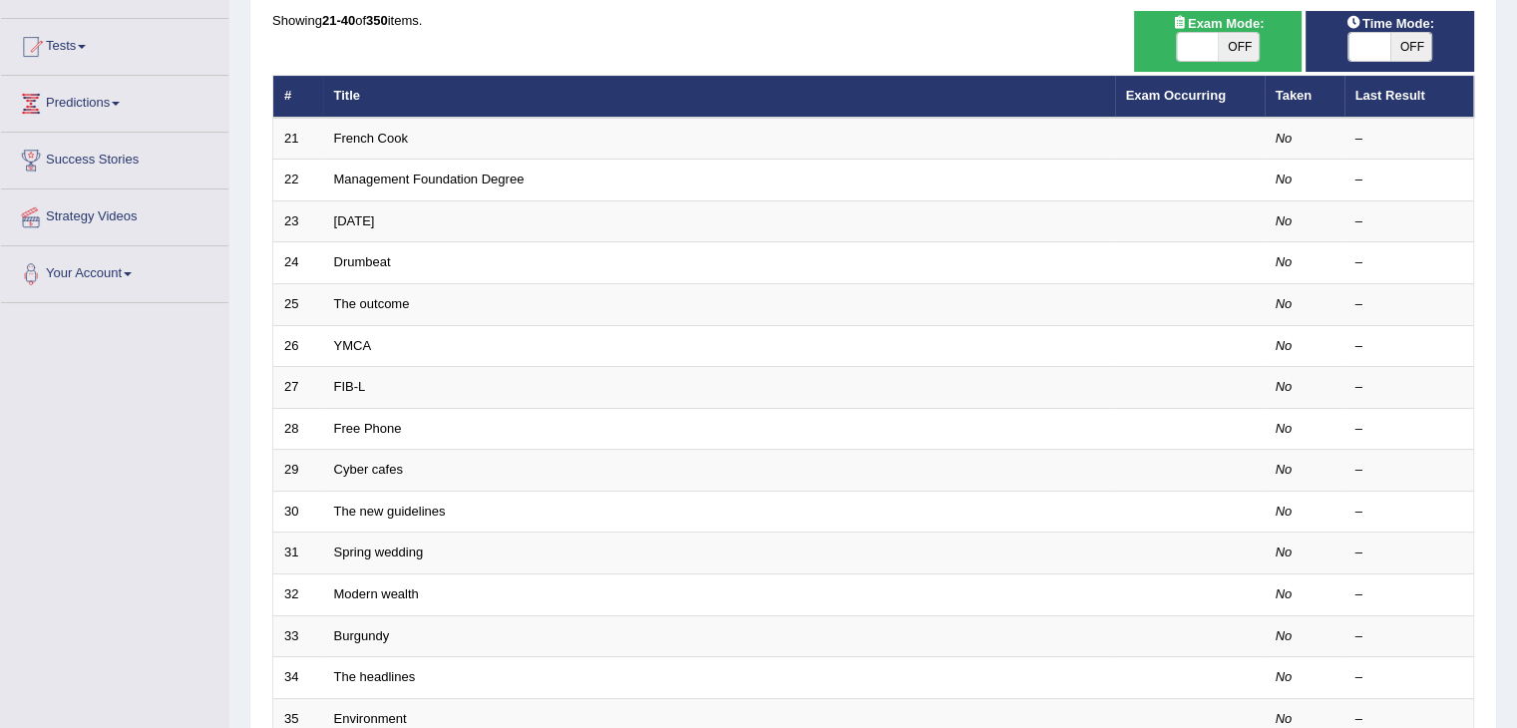
scroll to position [93, 0]
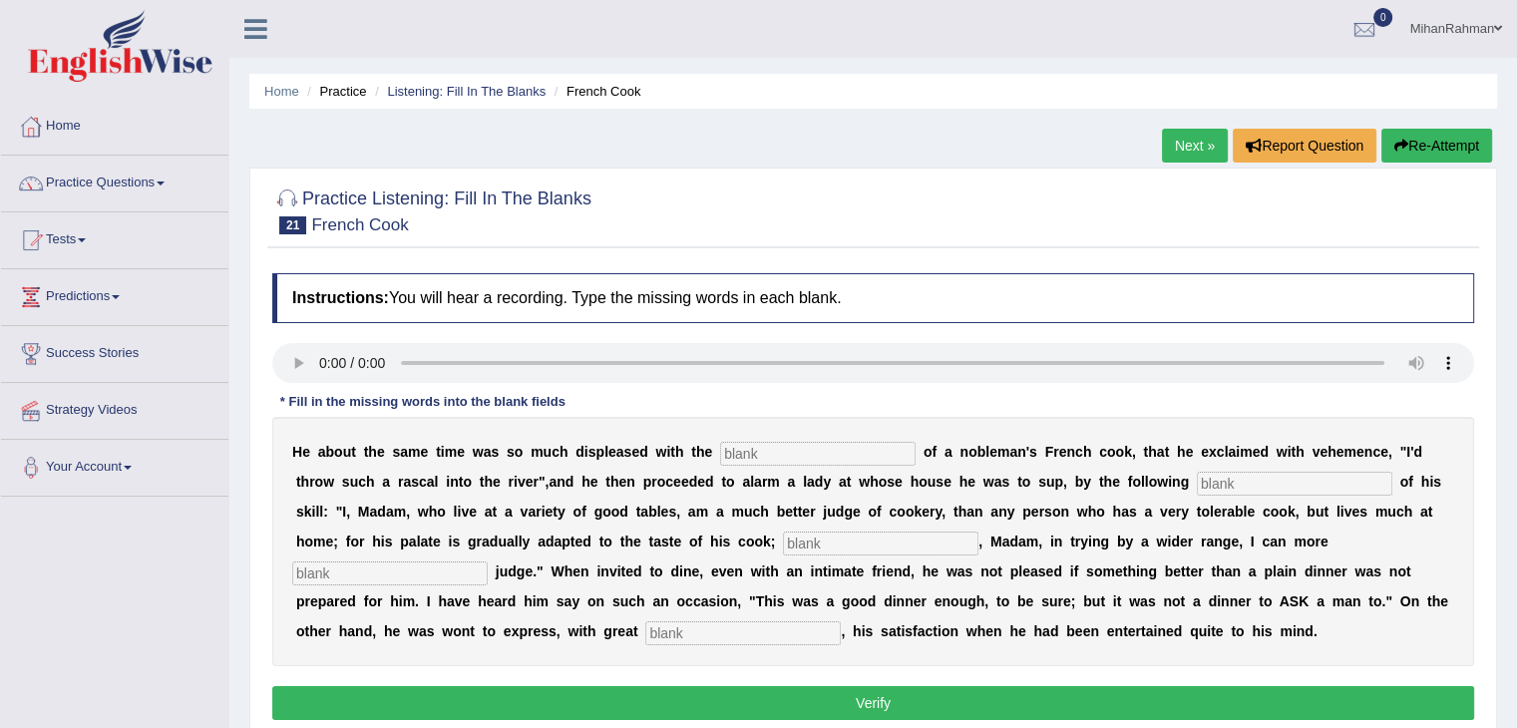
scroll to position [245, 0]
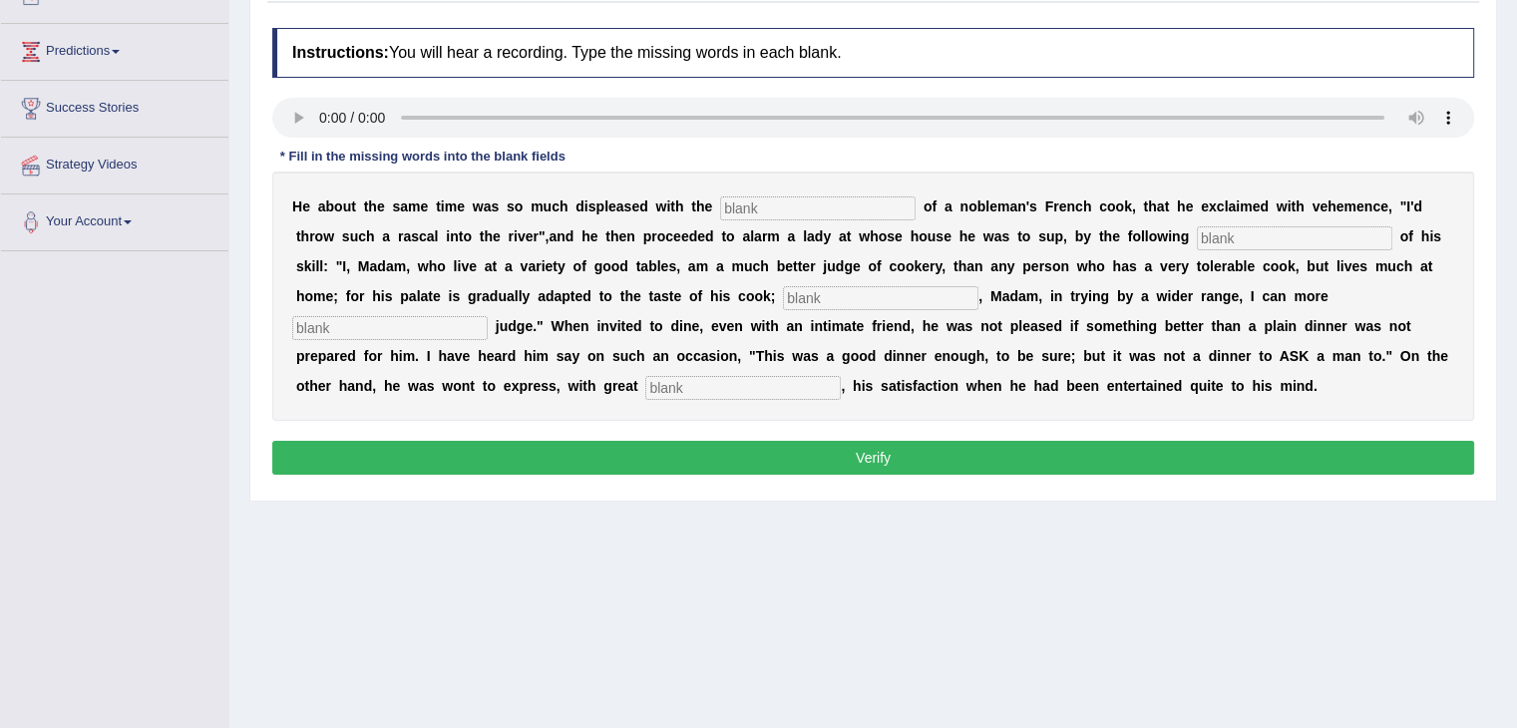
click at [720, 205] on input "text" at bounding box center [817, 208] width 195 height 24
click at [753, 206] on input "text" at bounding box center [817, 208] width 195 height 24
type input "perfomance"
click at [1197, 237] on input "text" at bounding box center [1294, 238] width 195 height 24
type input "manufest"
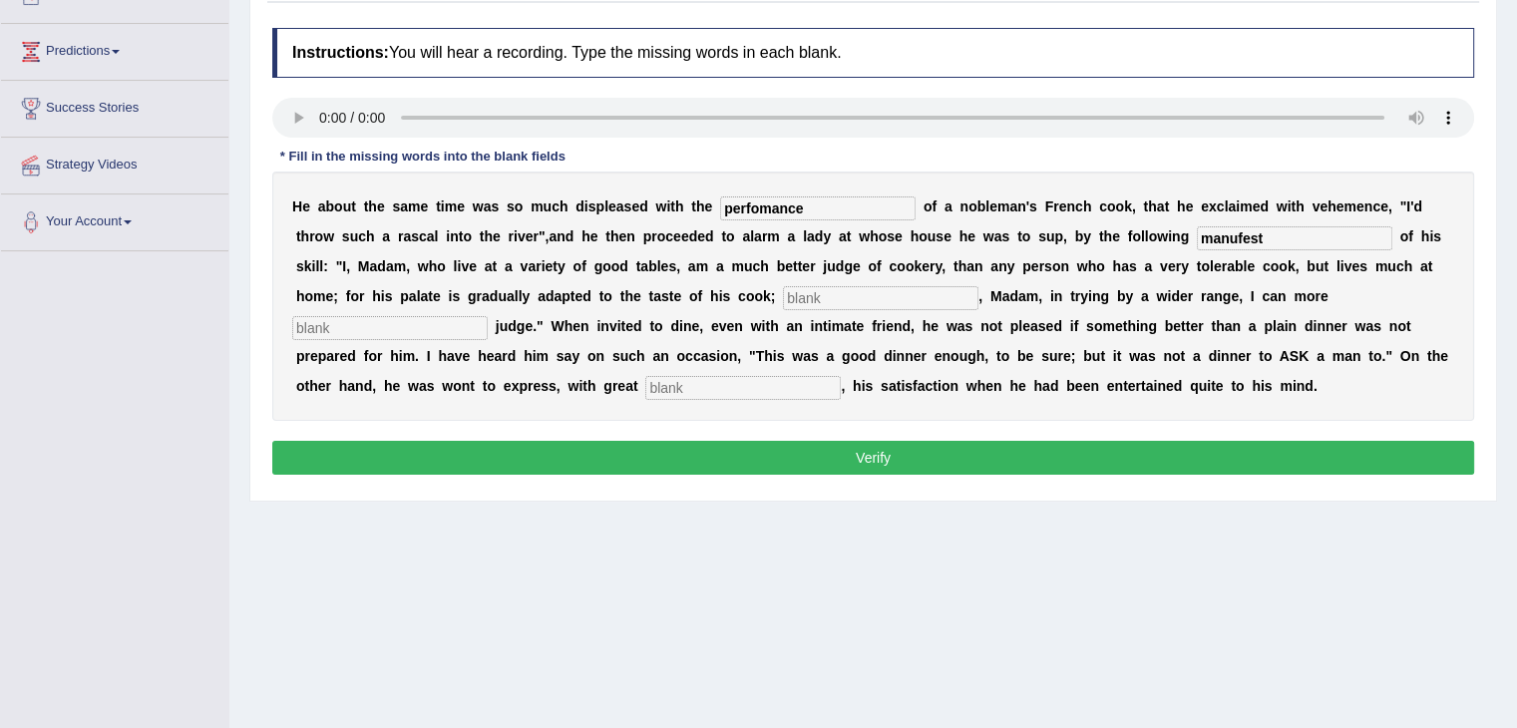
click at [783, 289] on input "text" at bounding box center [880, 298] width 195 height 24
type input "perhaps"
click at [488, 316] on input "text" at bounding box center [389, 328] width 195 height 24
type input "exploliately"
click at [841, 376] on input "text" at bounding box center [742, 388] width 195 height 24
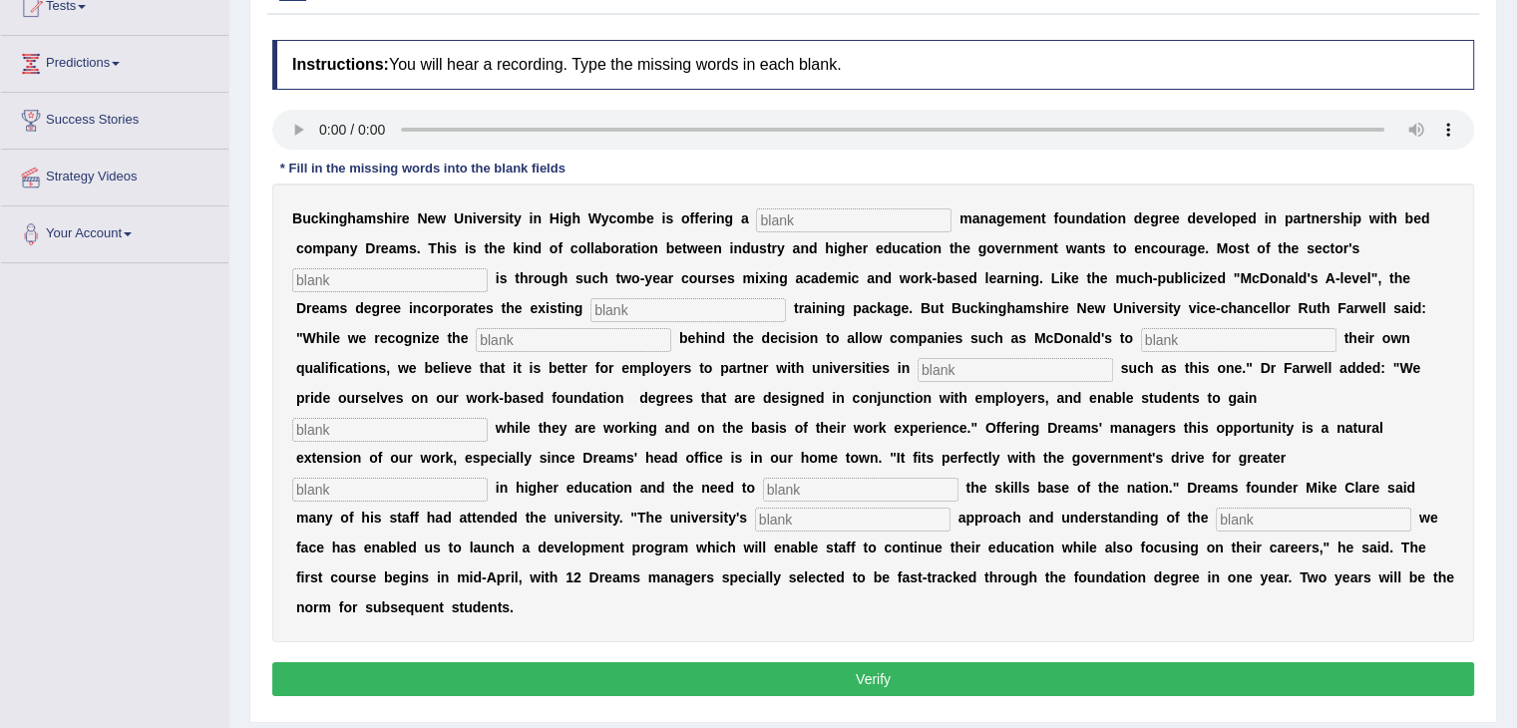
scroll to position [312, 0]
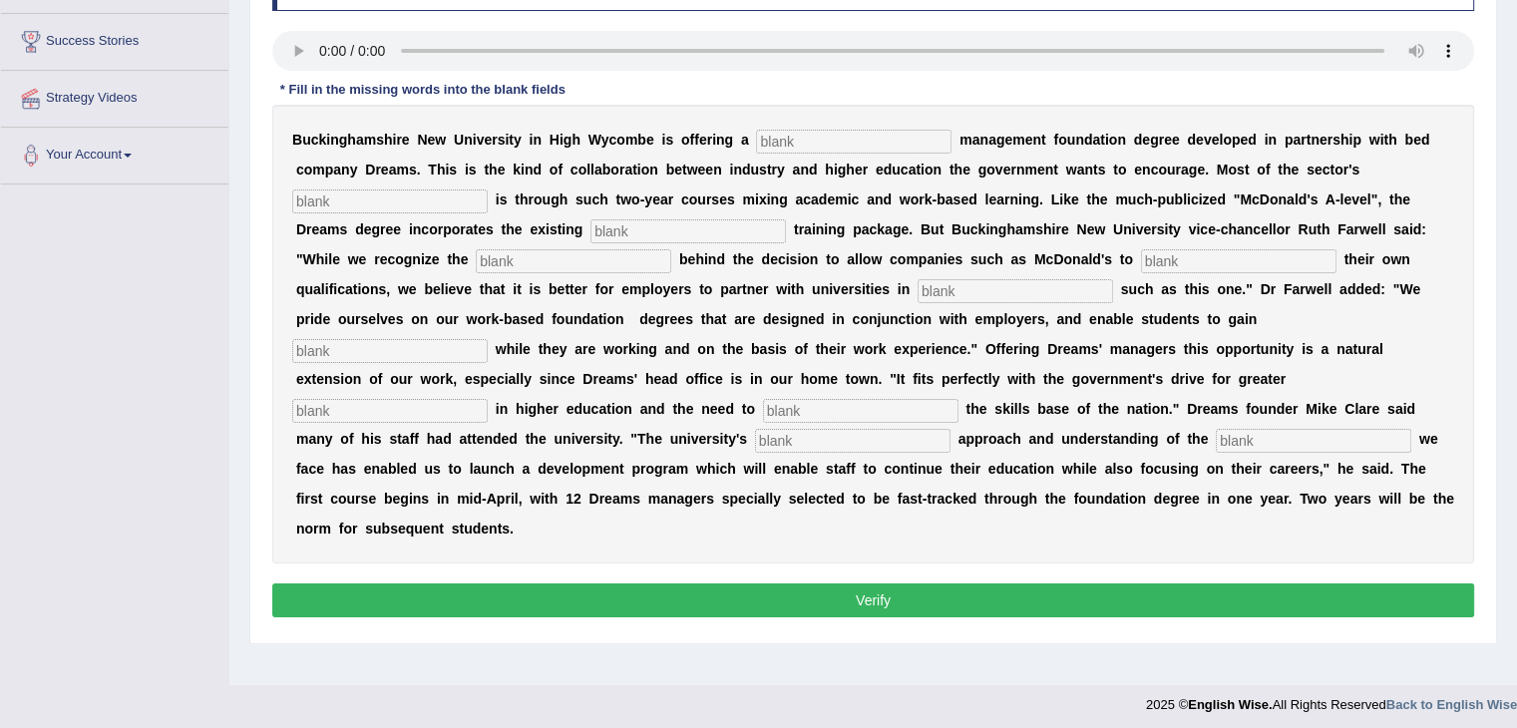
click at [783, 146] on input "text" at bounding box center [853, 142] width 195 height 24
type input "retail"
click at [488, 189] on input "text" at bounding box center [389, 201] width 195 height 24
type input "expension"
click at [590, 226] on input "text" at bounding box center [687, 231] width 195 height 24
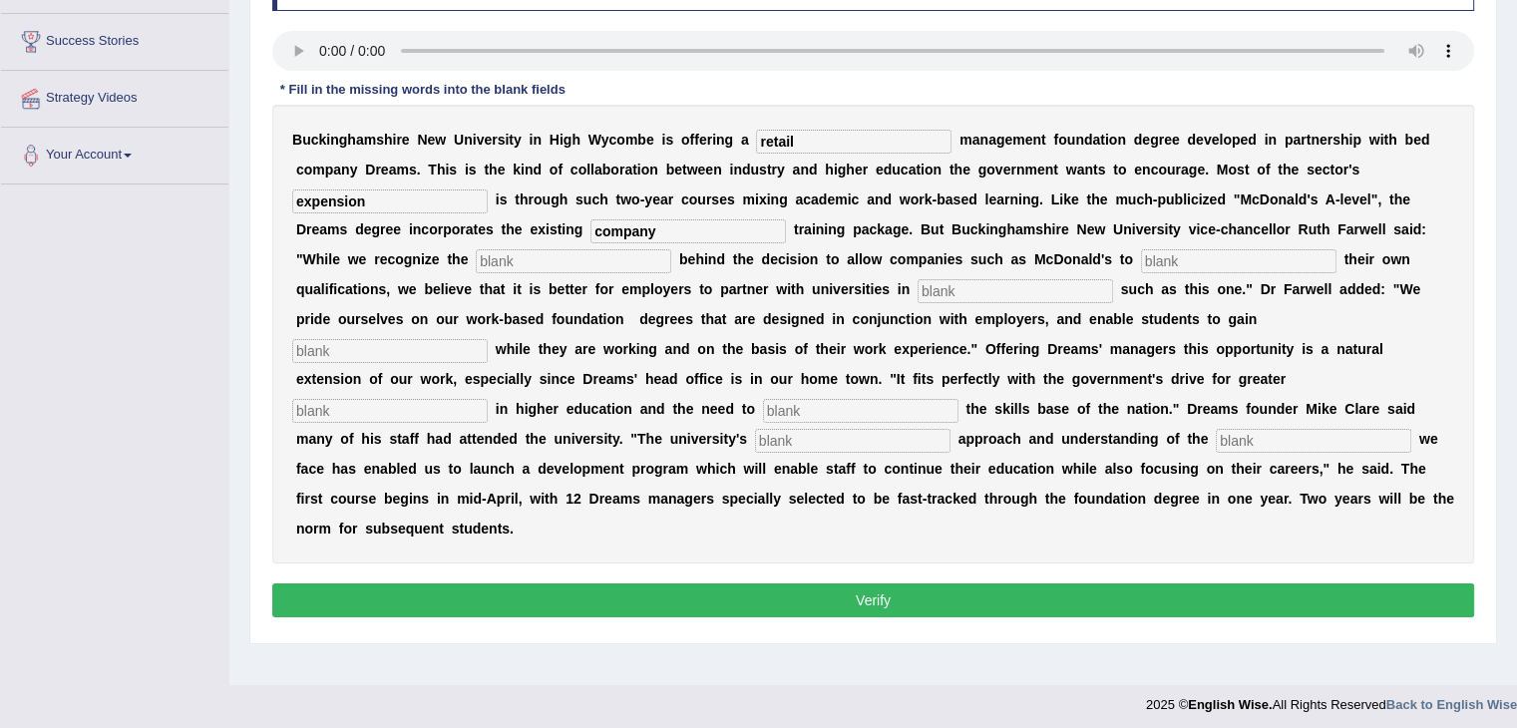
type input "company"
click at [671, 249] on input "text" at bounding box center [573, 261] width 195 height 24
type input "ephathis"
click at [1141, 260] on input "text" at bounding box center [1238, 261] width 195 height 24
type input "adward"
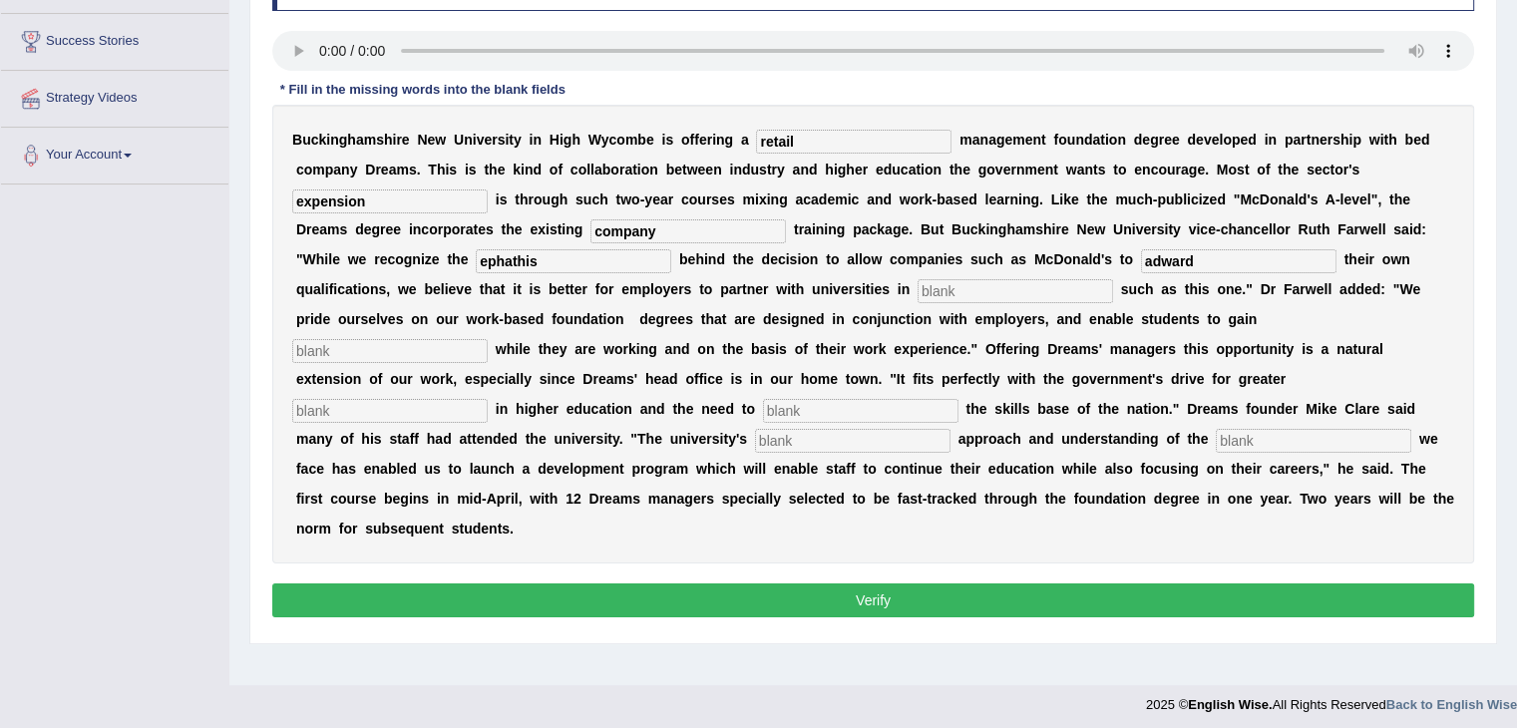
click at [918, 293] on input "text" at bounding box center [1015, 291] width 195 height 24
type input "initiatives"
click at [488, 339] on input "text" at bounding box center [389, 351] width 195 height 24
type input "qualifications"
click at [774, 399] on input "text" at bounding box center [860, 411] width 195 height 24
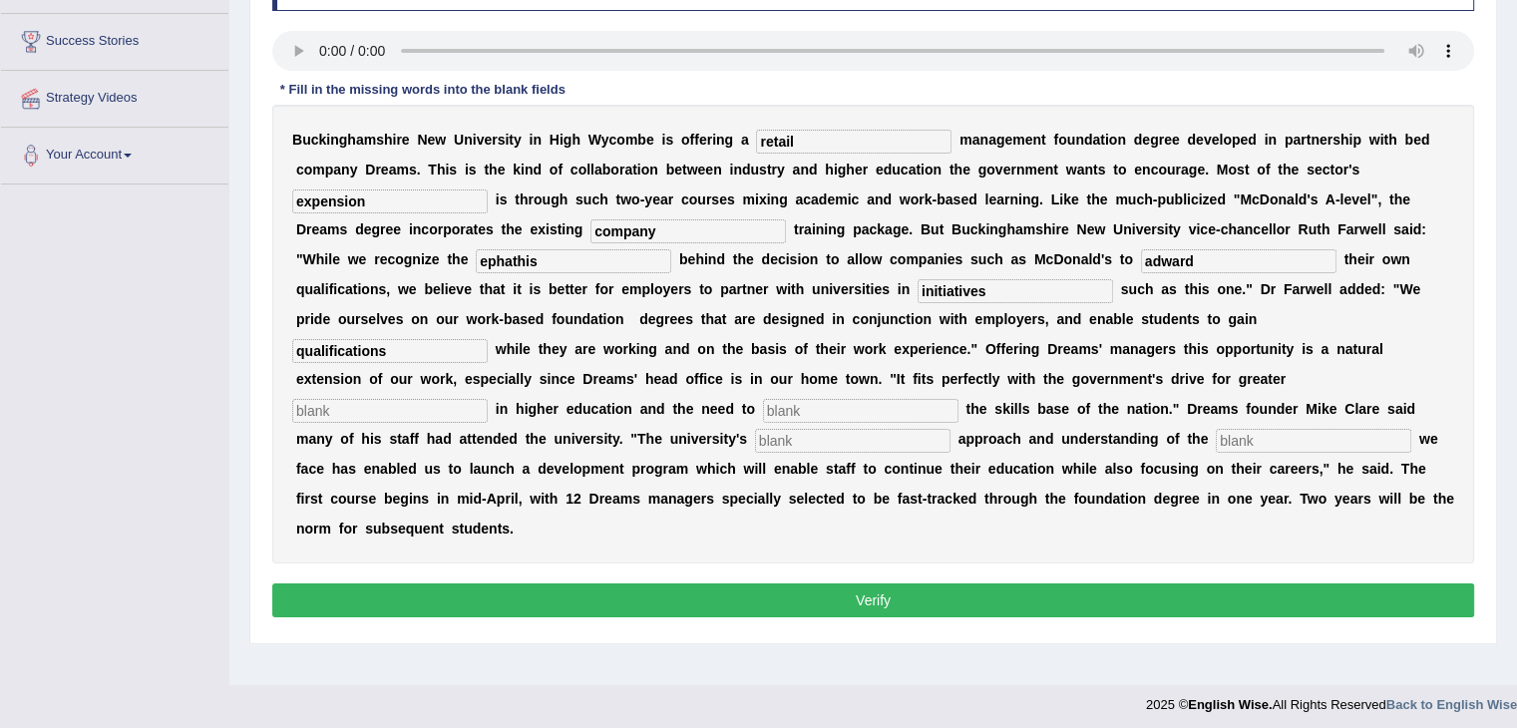
click at [314, 399] on input "text" at bounding box center [389, 411] width 195 height 24
type input "pertiva"
click at [764, 399] on input "text" at bounding box center [860, 411] width 195 height 24
type input "enhance"
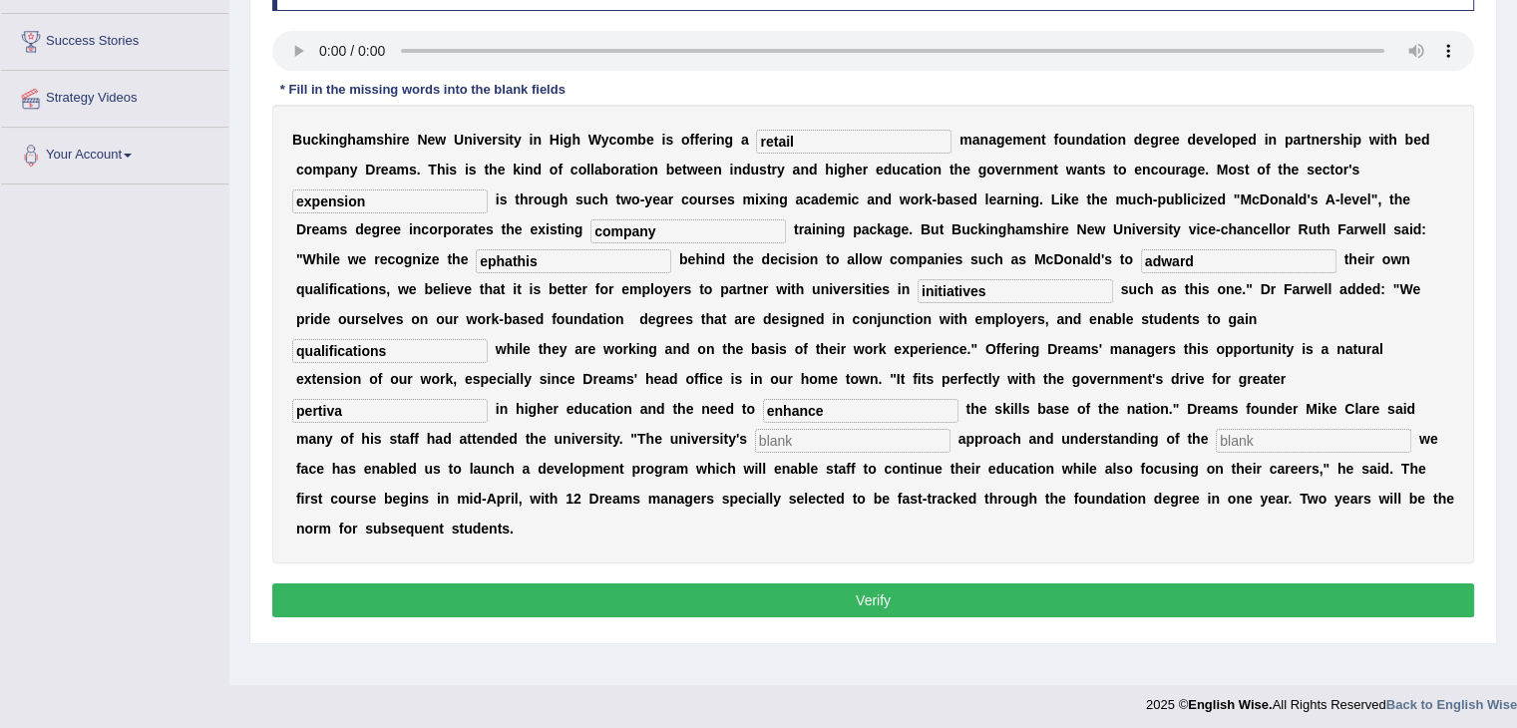
click at [755, 429] on input "text" at bounding box center [852, 441] width 195 height 24
type input "prognam"
click at [1216, 429] on input "text" at bounding box center [1313, 441] width 195 height 24
type input "challenges"
click at [363, 399] on input "pertiva" at bounding box center [389, 411] width 195 height 24
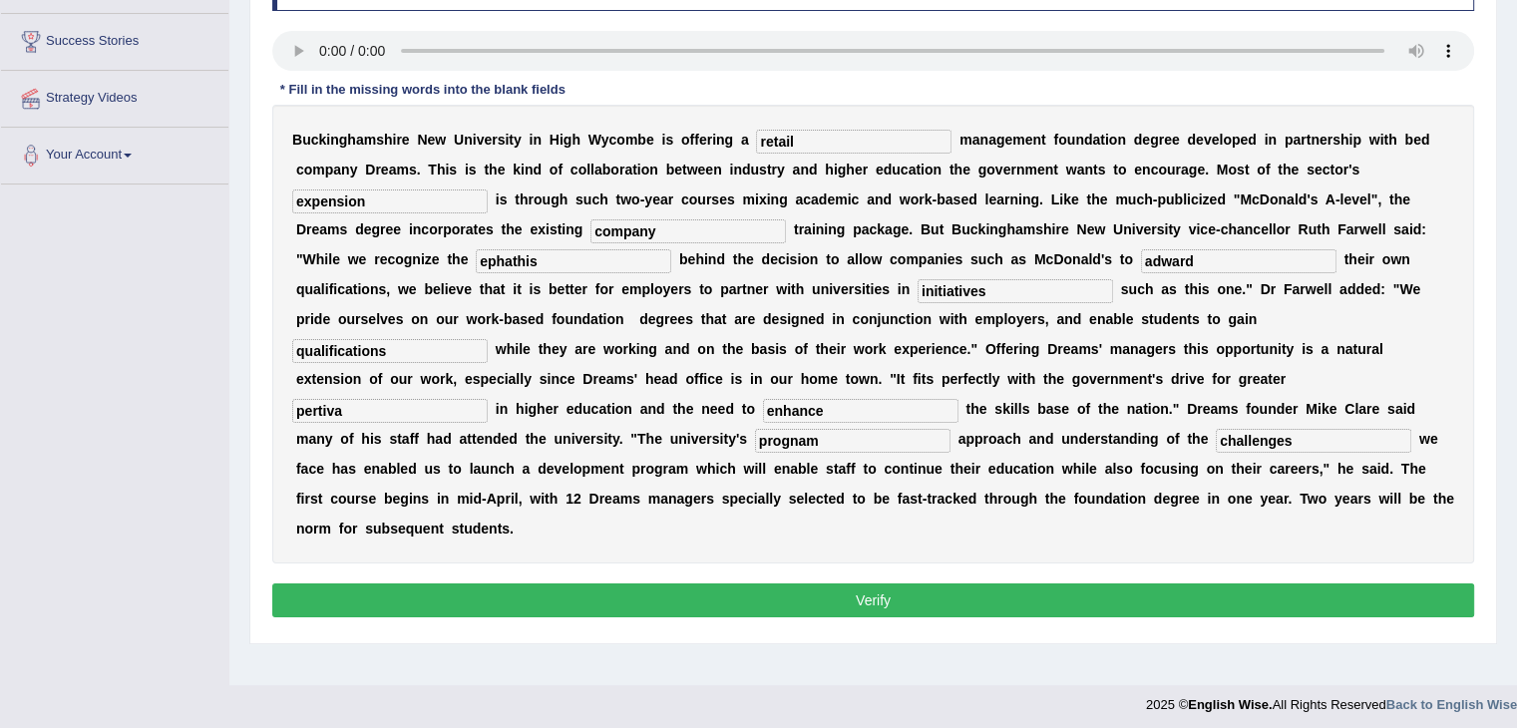
click at [671, 249] on input "ephathis" at bounding box center [573, 261] width 195 height 24
type input "emphathis"
click at [755, 429] on input "prognam" at bounding box center [852, 441] width 195 height 24
type input "program"
click at [360, 399] on input "pertiva" at bounding box center [389, 411] width 195 height 24
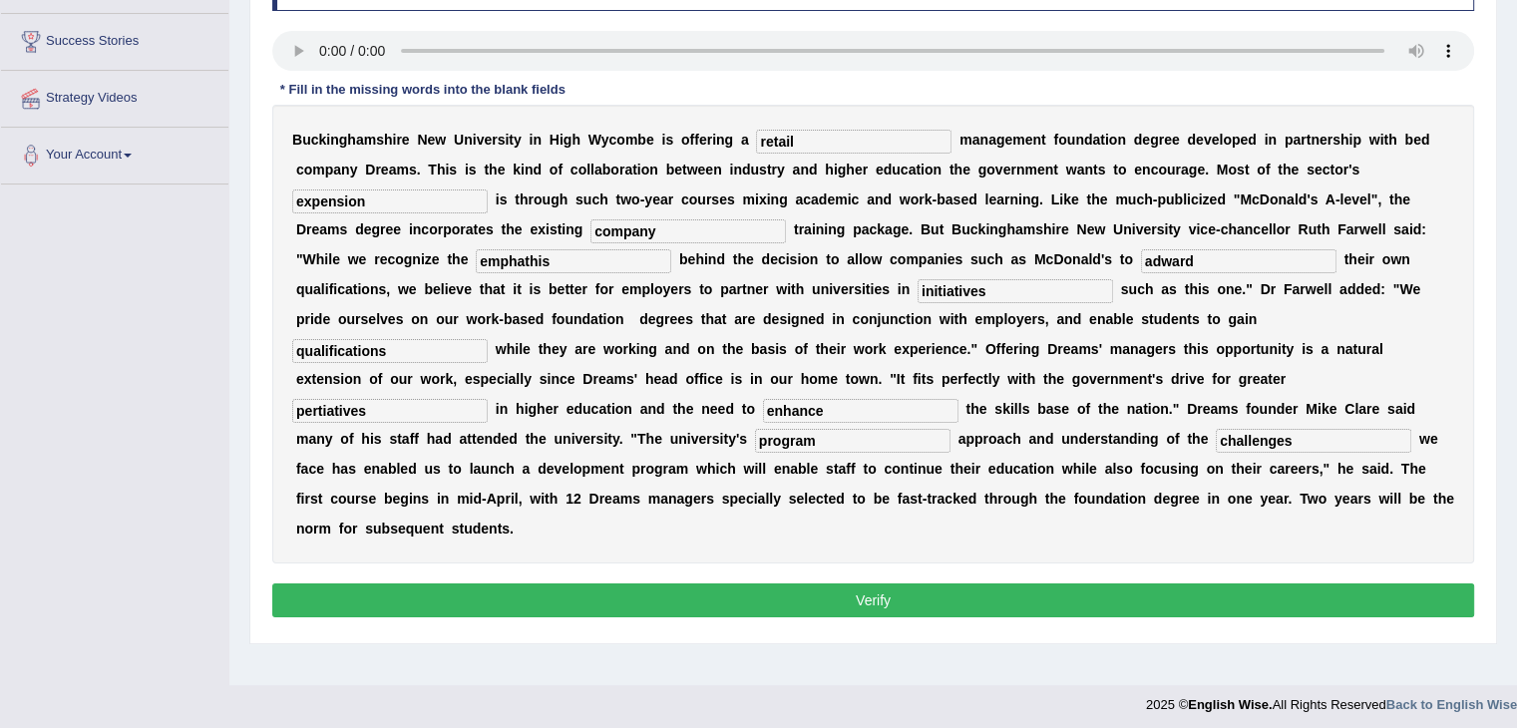
type input "pertiatives"
click at [770, 145] on input "retail" at bounding box center [853, 142] width 195 height 24
click at [488, 189] on input "expension" at bounding box center [389, 201] width 195 height 24
type input "expansion"
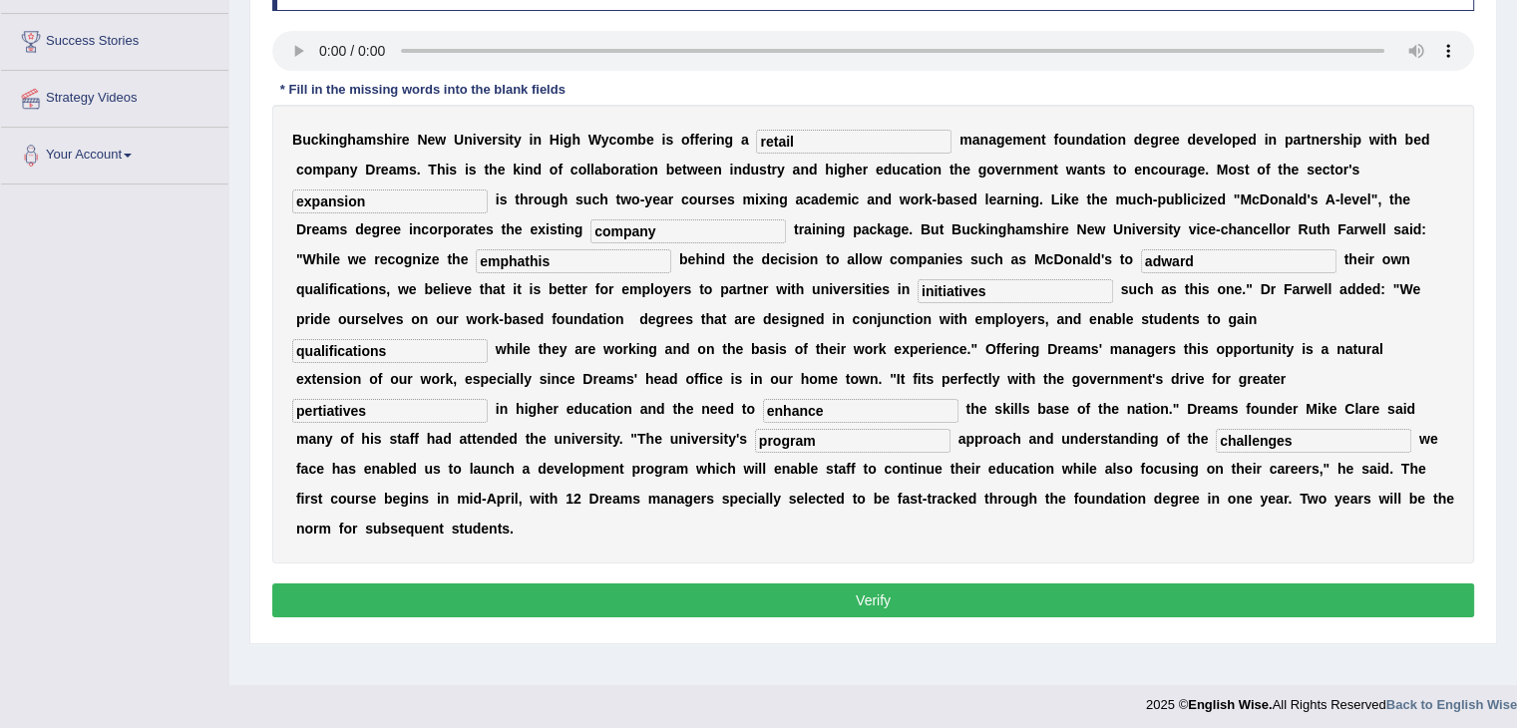
click at [590, 227] on input "company" at bounding box center [687, 231] width 195 height 24
click at [671, 249] on input "emphathis" at bounding box center [573, 261] width 195 height 24
click at [1141, 259] on input "adward" at bounding box center [1238, 261] width 195 height 24
type input "award"
click at [395, 399] on input "pertiatives" at bounding box center [389, 411] width 195 height 24
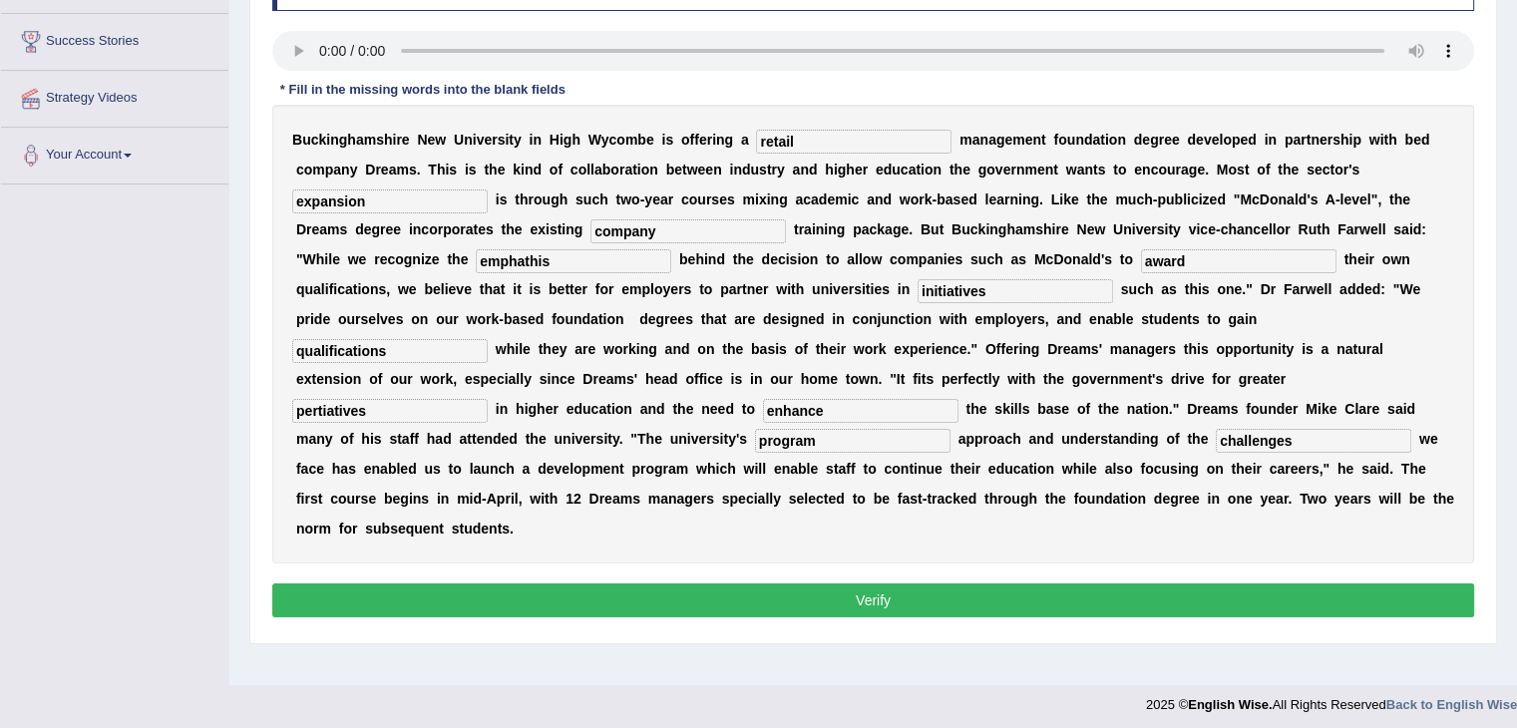
click at [395, 399] on input "pertiatives" at bounding box center [389, 411] width 195 height 24
type input "perticipations"
click at [755, 429] on input "program" at bounding box center [852, 441] width 195 height 24
type input "programatic"
click at [858, 583] on button "Verify" at bounding box center [873, 600] width 1202 height 34
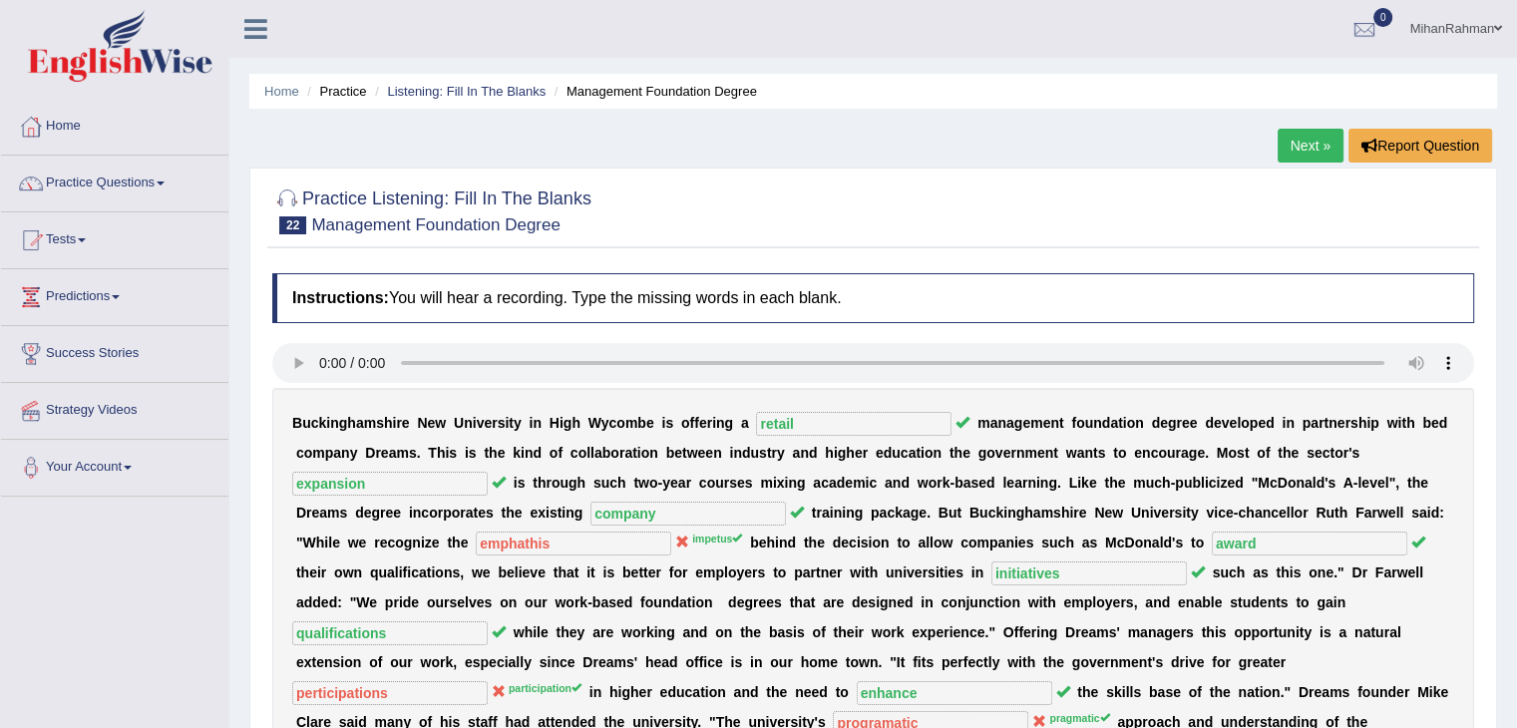
scroll to position [137, 0]
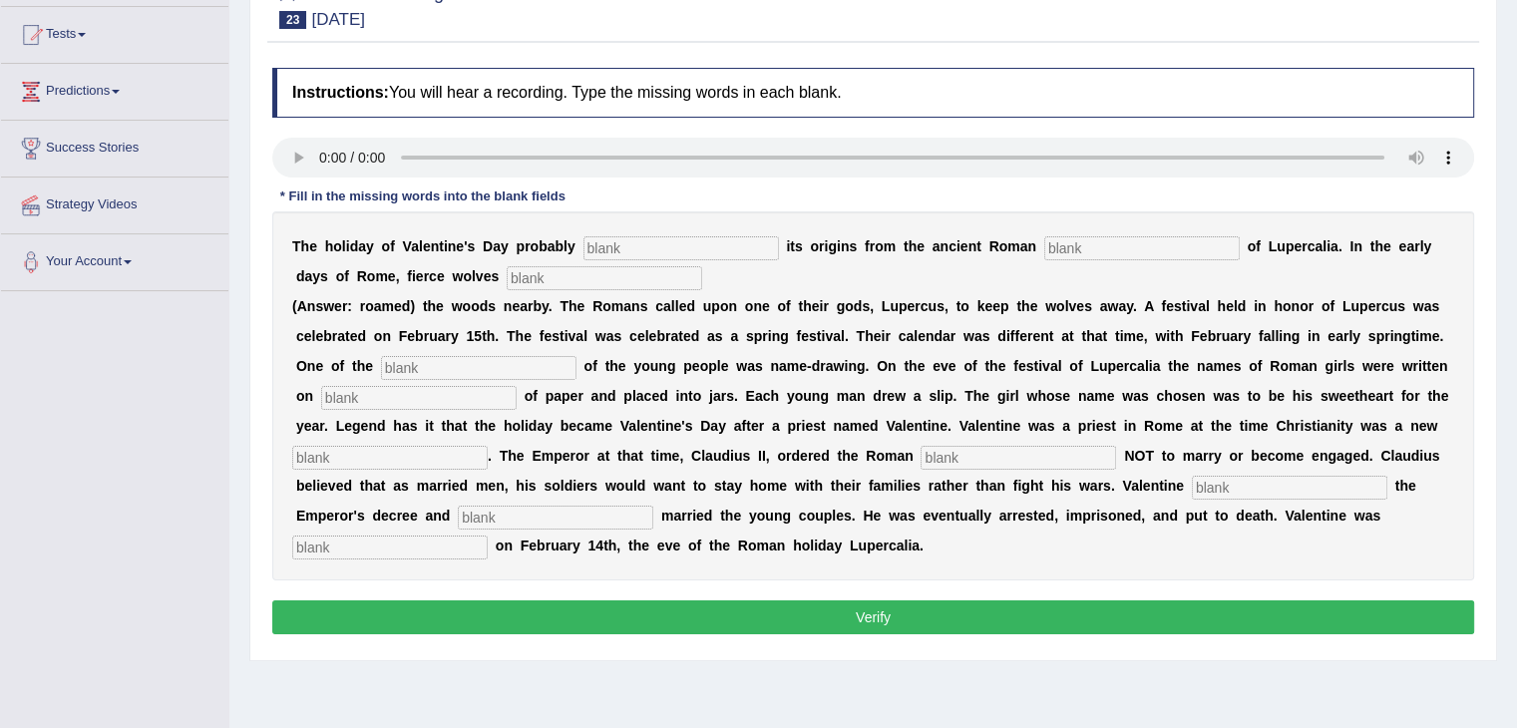
scroll to position [194, 0]
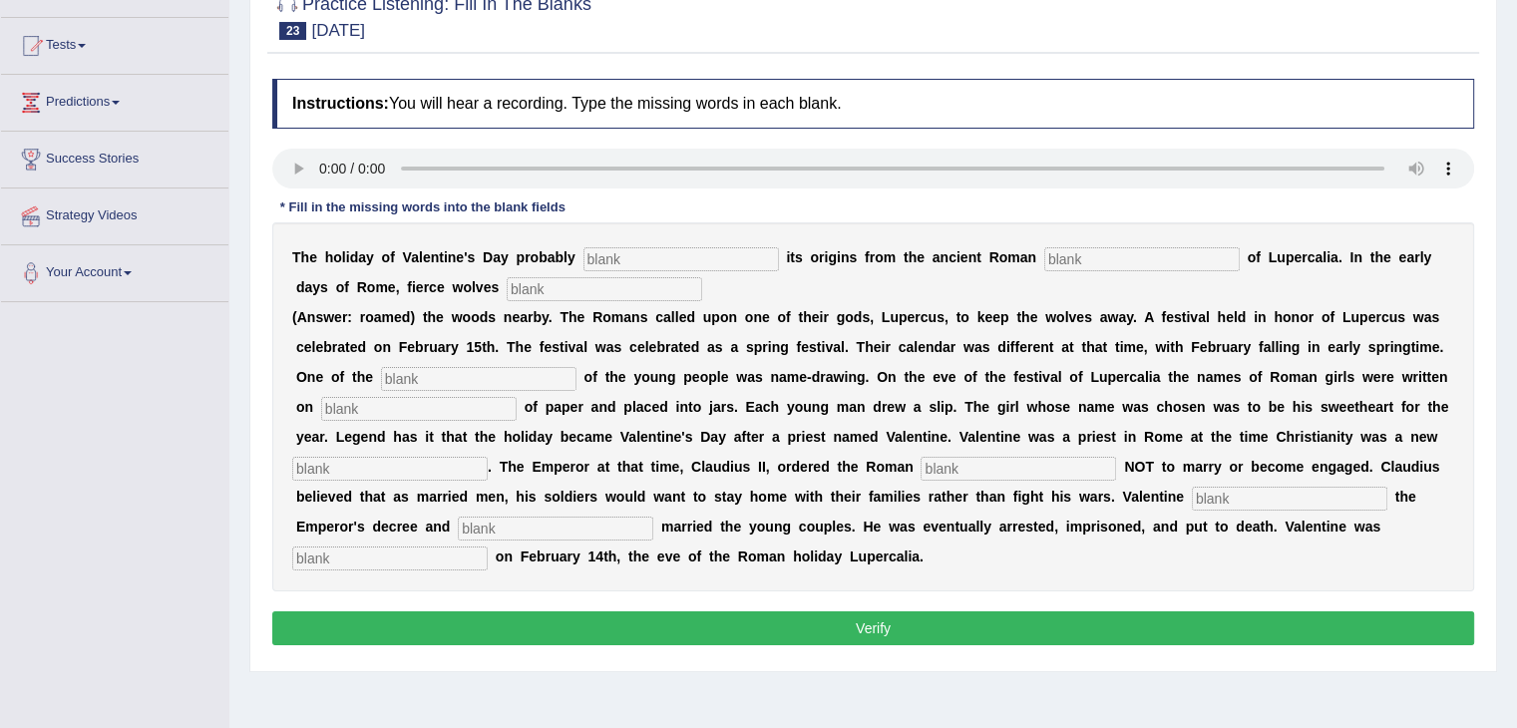
click at [642, 243] on div "T h e h o l i d a y o f V a l e n t i n e ' s D a y p r o b a b l y i t s o r i…" at bounding box center [873, 406] width 1202 height 369
click at [615, 264] on input "text" at bounding box center [680, 259] width 195 height 24
type input "derived"
click at [1044, 254] on input "text" at bounding box center [1141, 259] width 195 height 24
type input "fist"
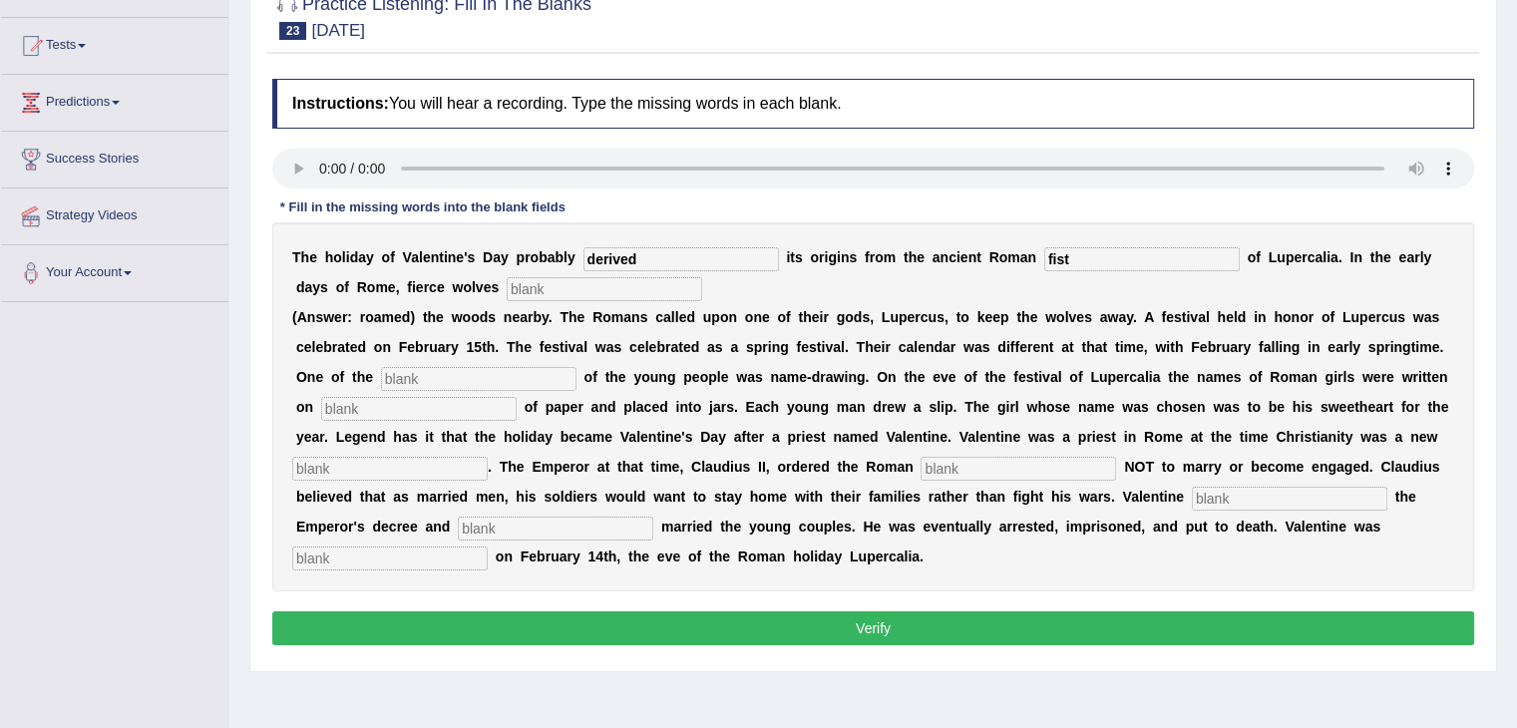
click at [507, 296] on input "text" at bounding box center [604, 289] width 195 height 24
click at [381, 377] on input "text" at bounding box center [478, 379] width 195 height 24
click at [381, 376] on input "text" at bounding box center [478, 379] width 195 height 24
click at [381, 381] on input "cutoms" at bounding box center [478, 379] width 195 height 24
type input "customs"
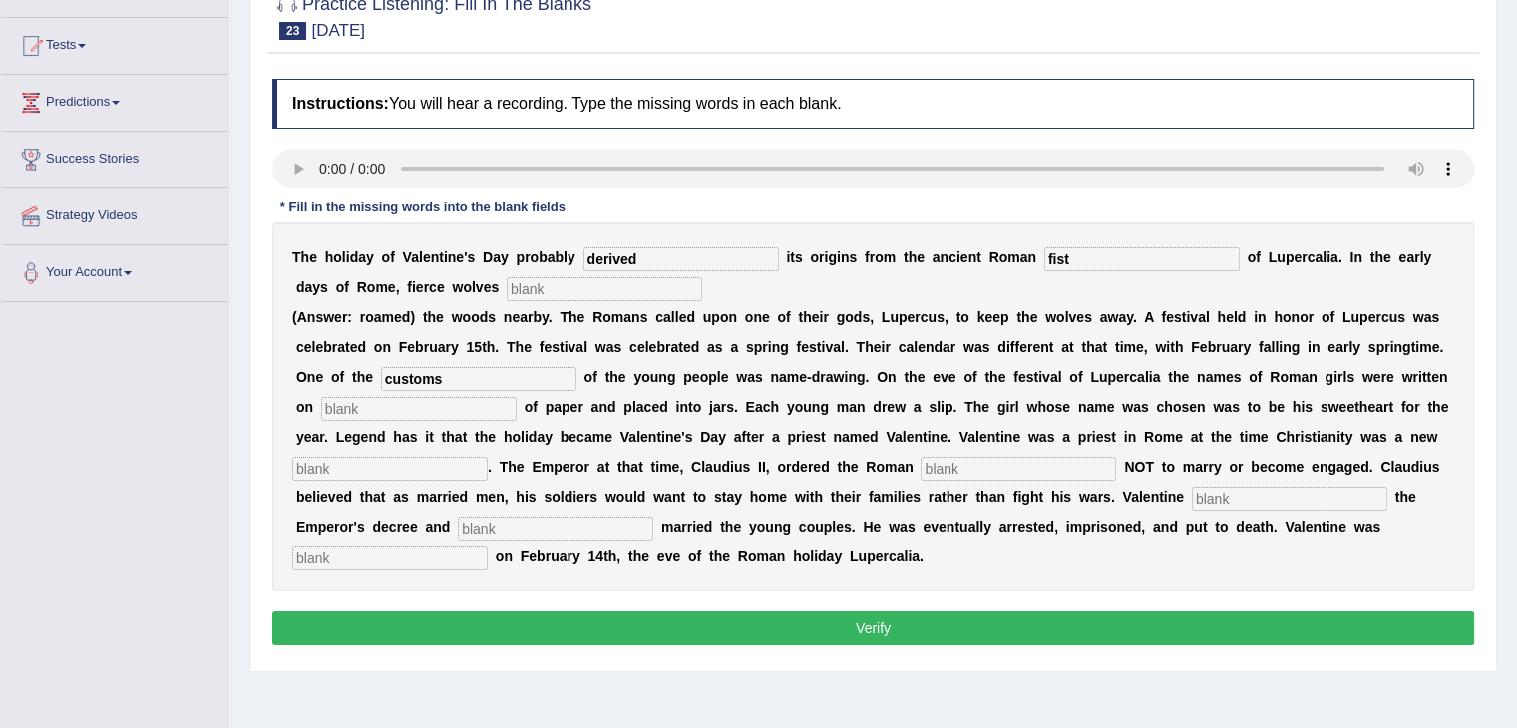
click at [336, 410] on input "text" at bounding box center [418, 409] width 195 height 24
type input "subsatnce"
click at [488, 457] on input "text" at bounding box center [389, 469] width 195 height 24
type input "religion"
click at [921, 472] on input "text" at bounding box center [1018, 469] width 195 height 24
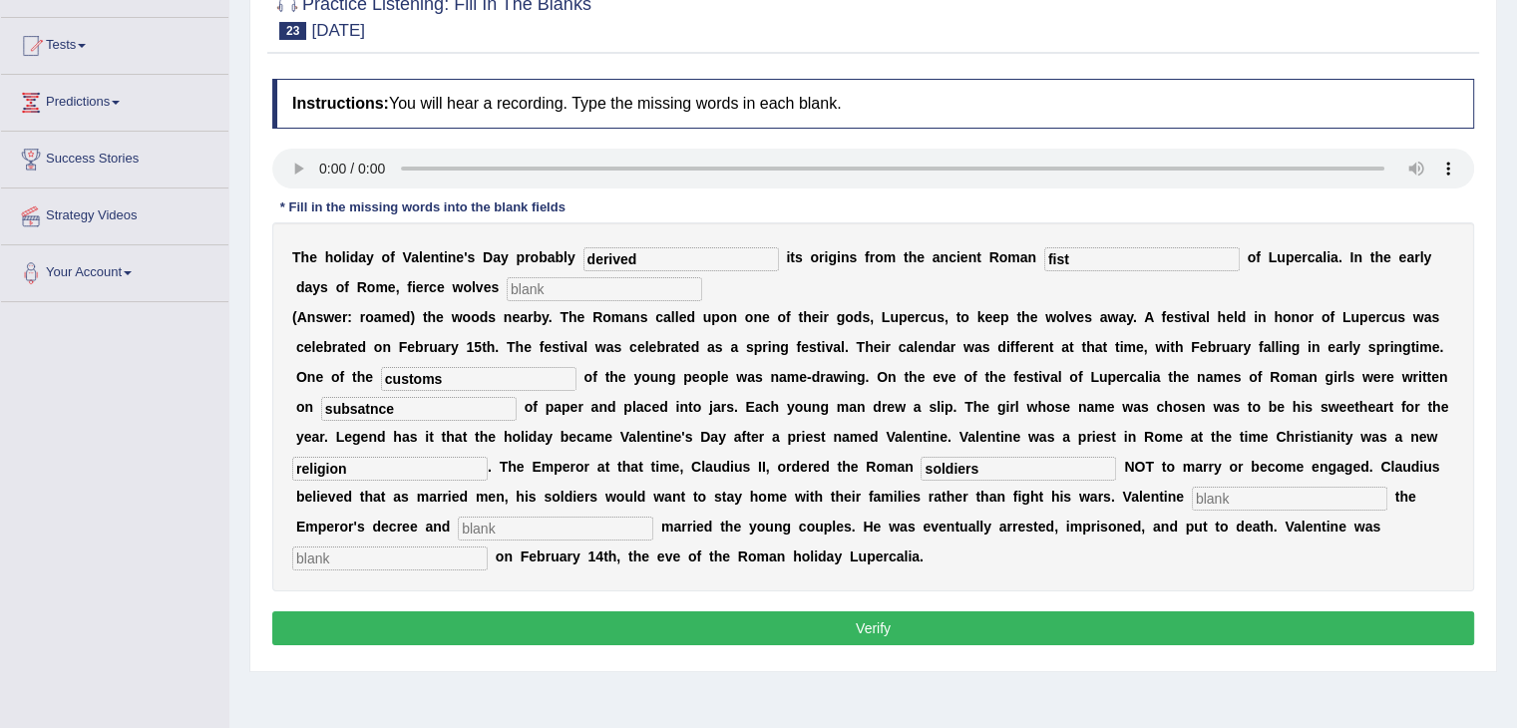
type input "soldiers"
click at [1192, 505] on input "text" at bounding box center [1289, 499] width 195 height 24
type input "dified"
click at [653, 517] on input "text" at bounding box center [555, 529] width 195 height 24
click at [488, 547] on input "text" at bounding box center [389, 559] width 195 height 24
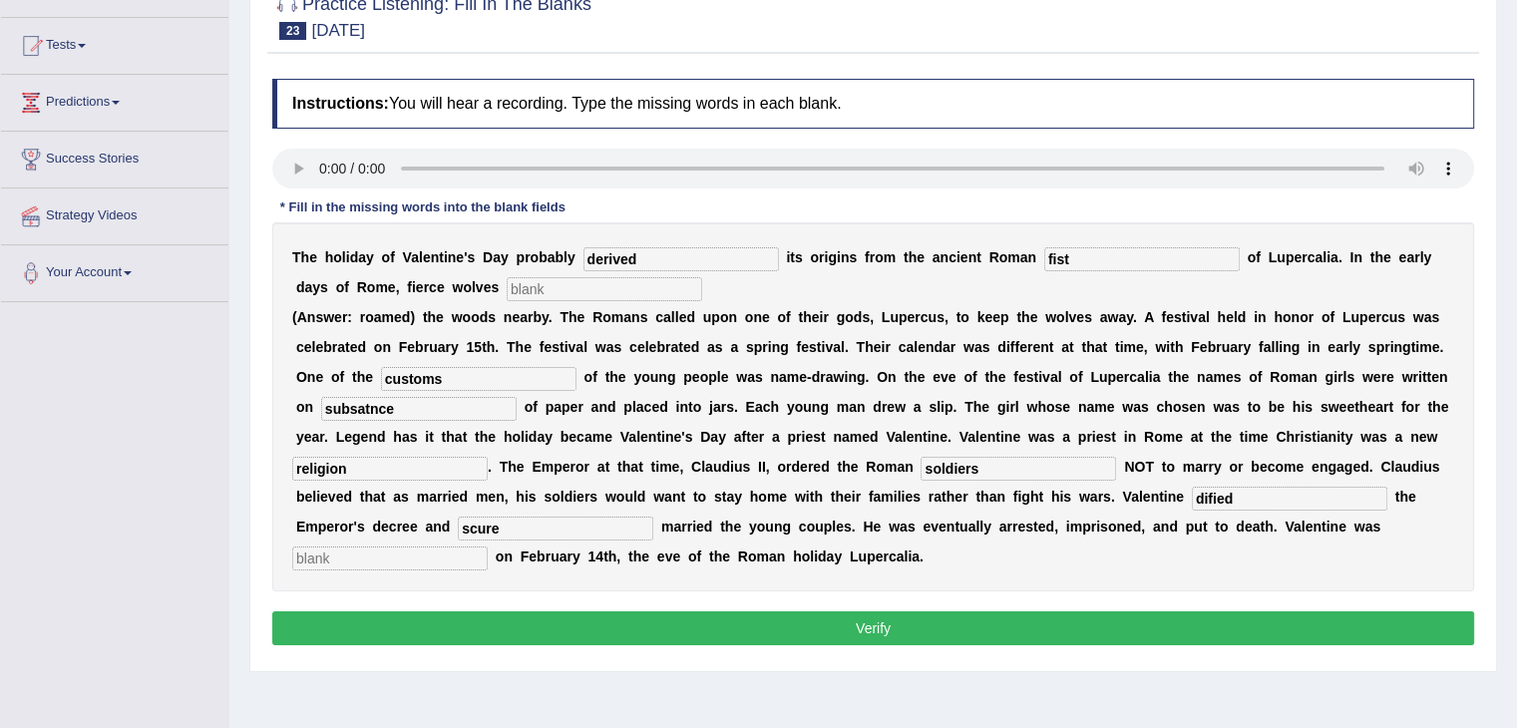
click at [653, 517] on input "scure" at bounding box center [555, 529] width 195 height 24
type input "scurely"
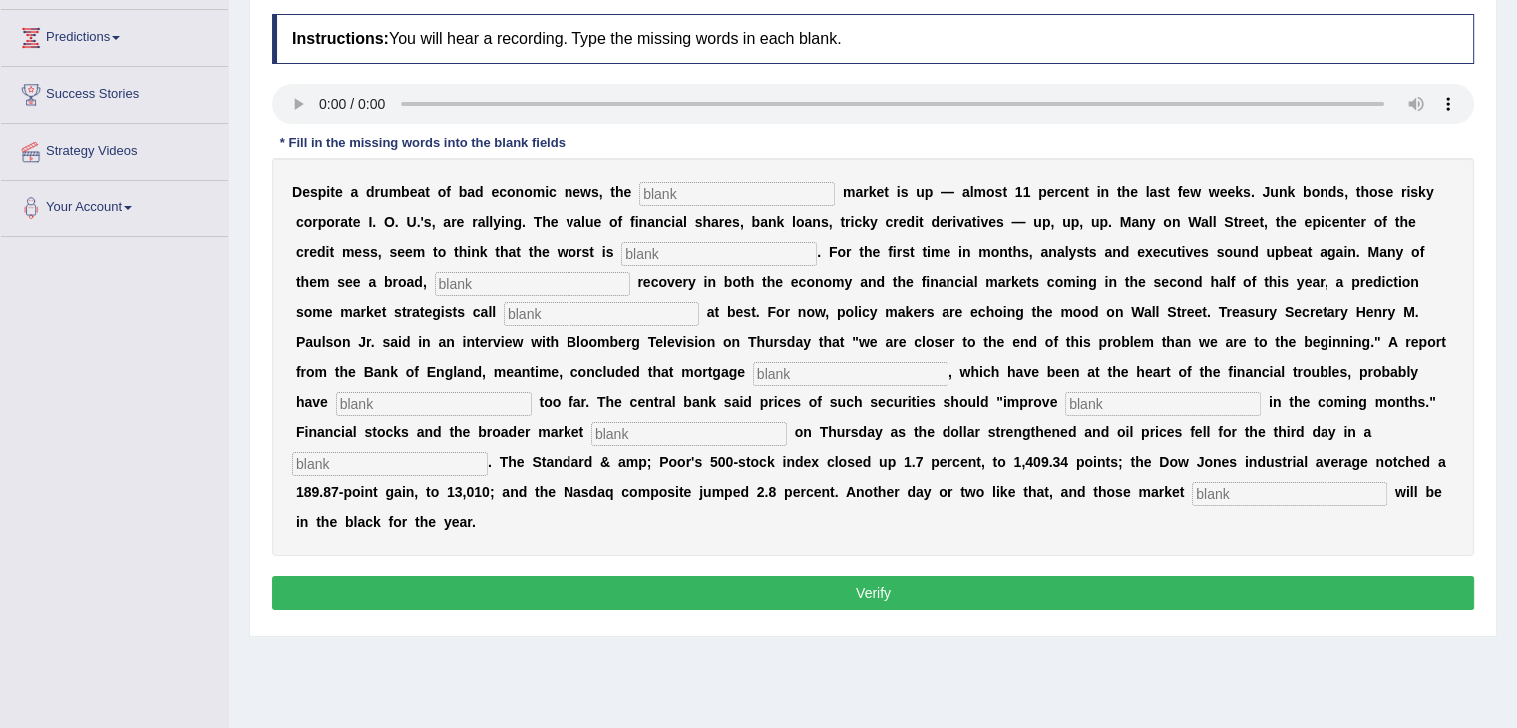
scroll to position [319, 0]
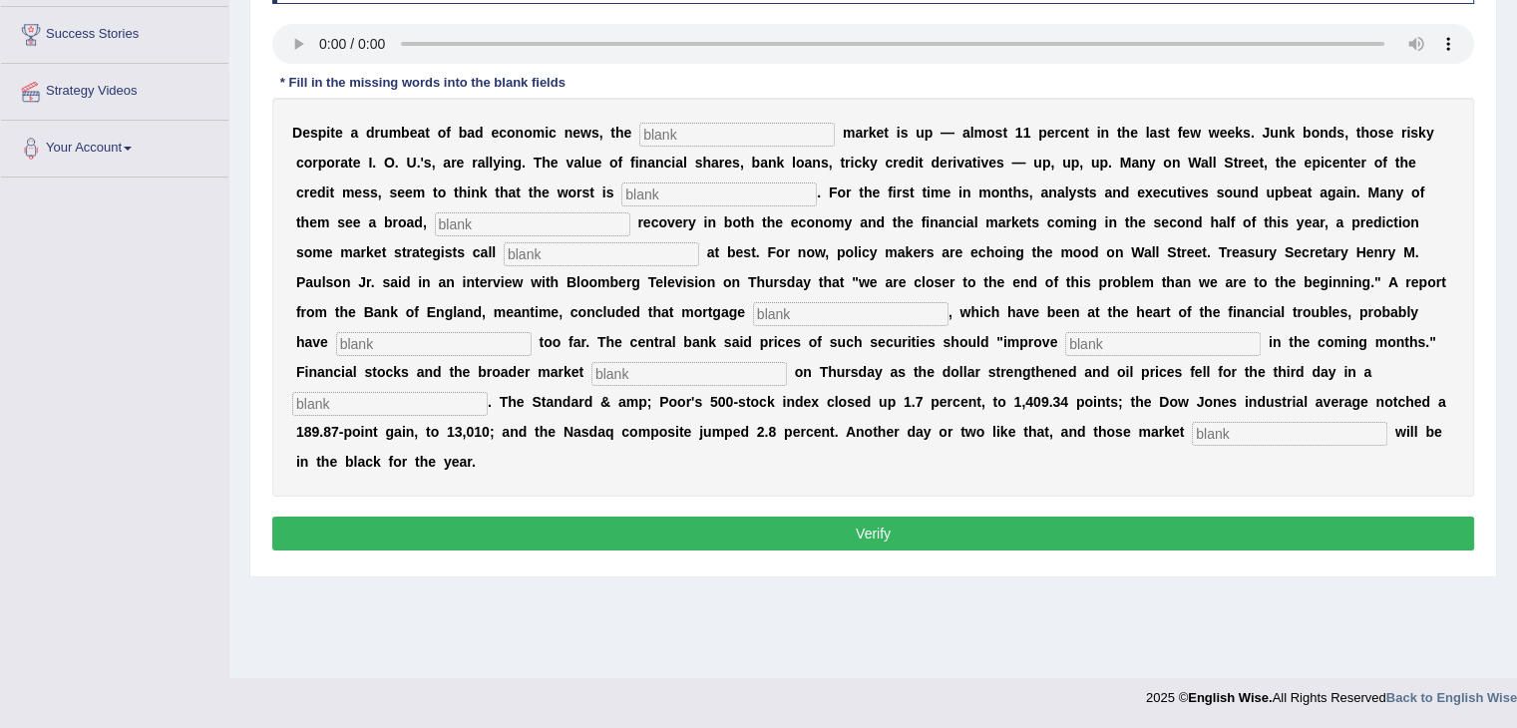
click at [675, 137] on input "text" at bounding box center [736, 135] width 195 height 24
type input "stock"
click at [621, 197] on input "text" at bounding box center [718, 195] width 195 height 24
type input "over"
click at [630, 212] on input "text" at bounding box center [532, 224] width 195 height 24
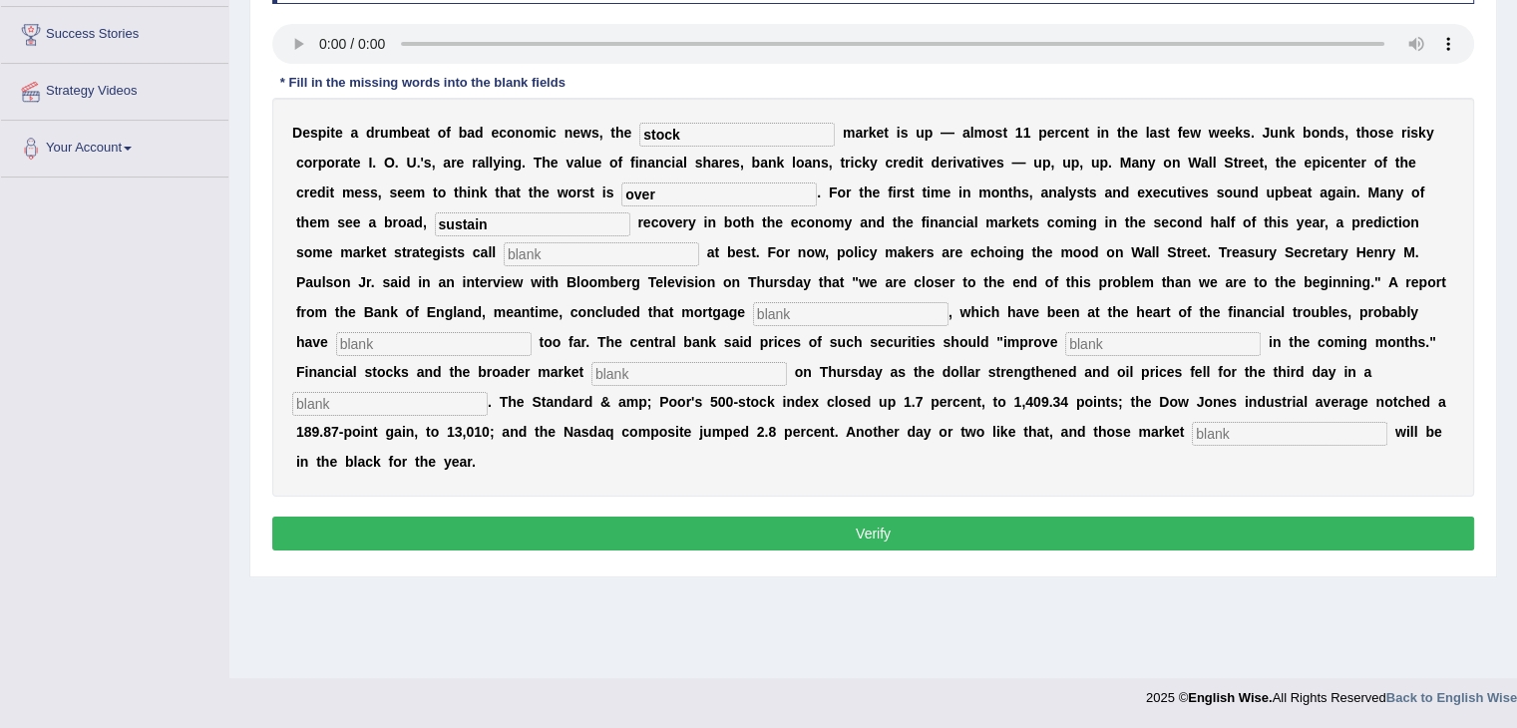
type input "sustain"
click at [699, 242] on input "text" at bounding box center [601, 254] width 195 height 24
type input "hopeful"
click at [753, 313] on input "text" at bounding box center [850, 314] width 195 height 24
type input "securiteios"
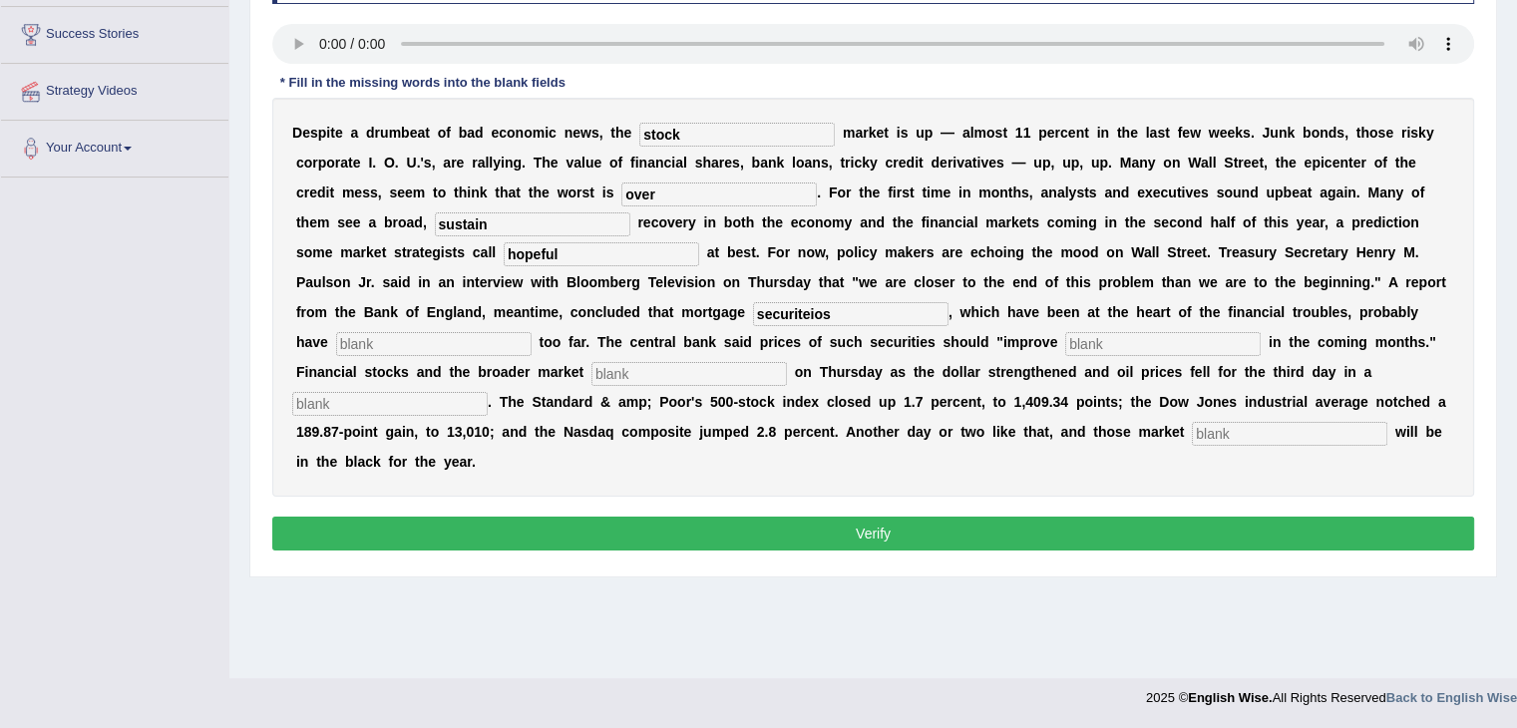
click at [532, 332] on input "text" at bounding box center [433, 344] width 195 height 24
type input "folleowing"
click at [1065, 348] on input "text" at bounding box center [1162, 344] width 195 height 24
type input "gradually"
click at [1153, 354] on div "D e s p i t e a d r u m b e a t o f b a d e c o n o m i c n e w s , t h e stock…" at bounding box center [873, 297] width 1202 height 399
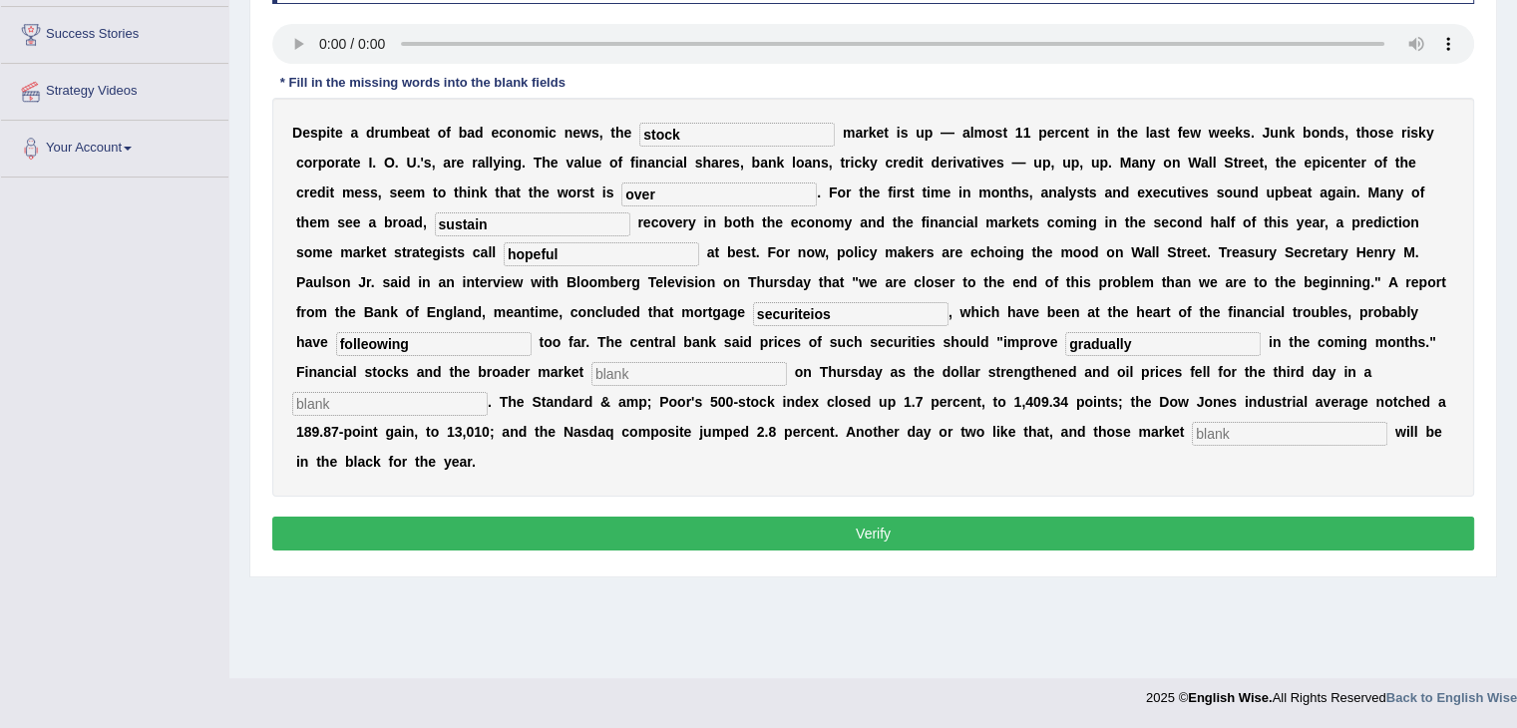
click at [787, 362] on input "text" at bounding box center [688, 374] width 195 height 24
type input "searched"
click at [488, 392] on input "text" at bounding box center [389, 404] width 195 height 24
type input "row"
click at [1192, 432] on input "text" at bounding box center [1289, 434] width 195 height 24
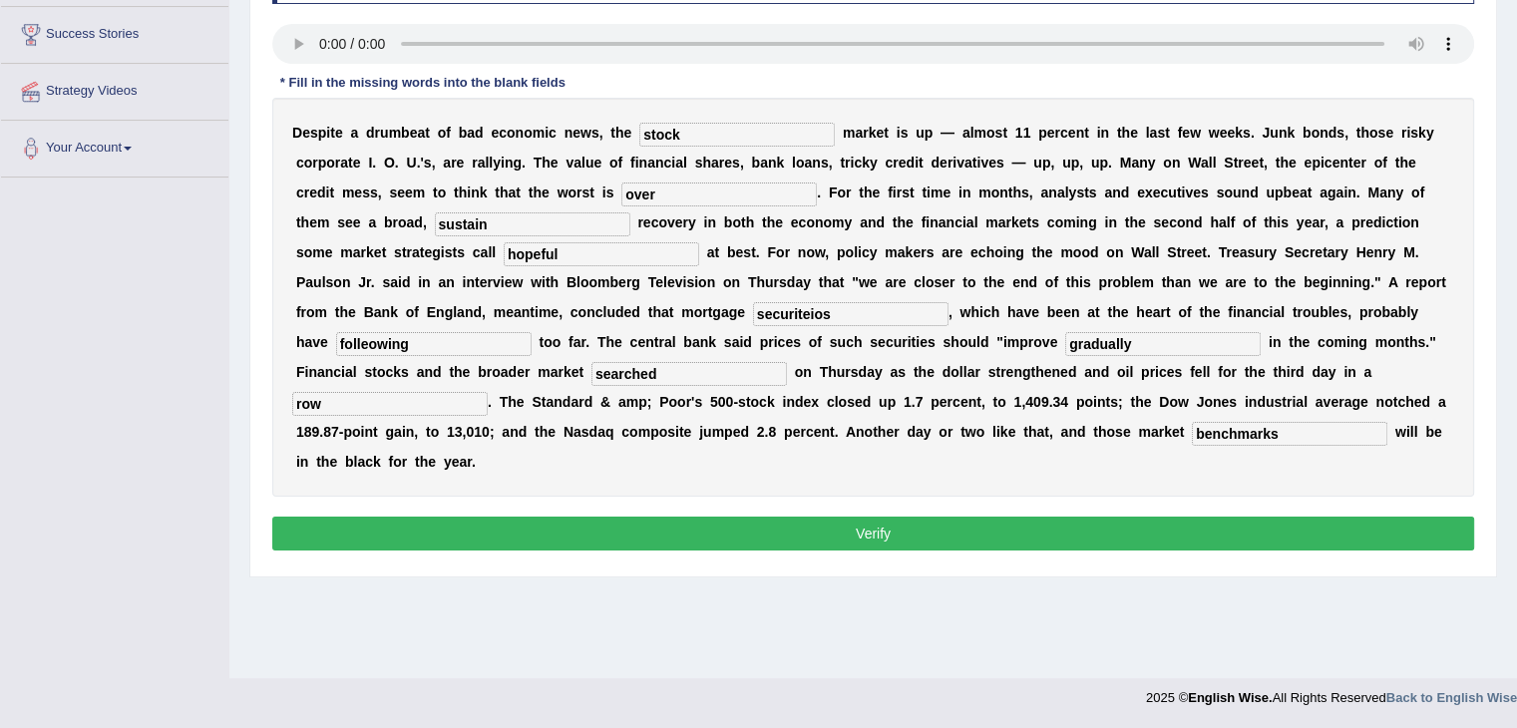
type input "benchmarks"
click at [753, 307] on input "securiteios" at bounding box center [850, 314] width 195 height 24
type input "securities"
click at [532, 332] on input "folleowing" at bounding box center [433, 344] width 195 height 24
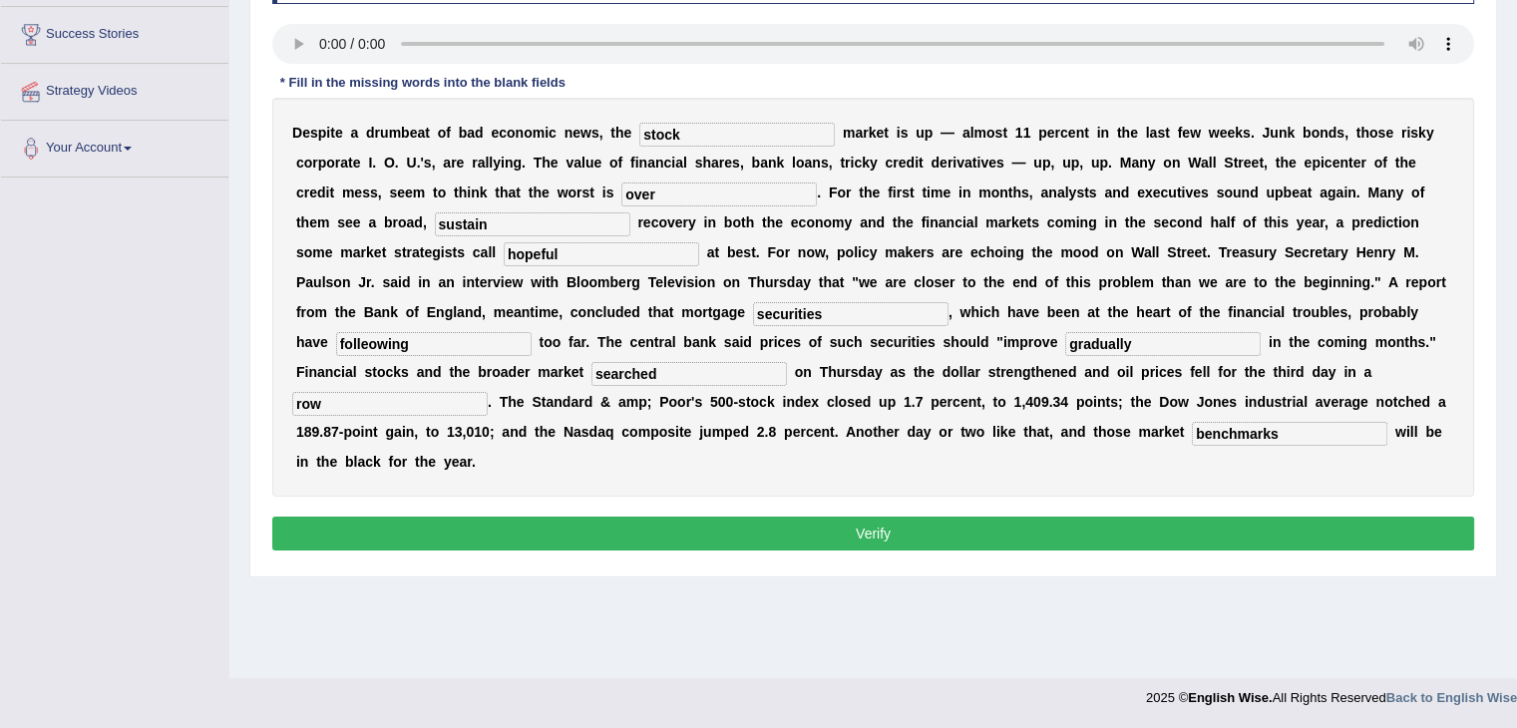
click at [532, 332] on input "folleowing" at bounding box center [433, 344] width 195 height 24
type input "following"
